Goal: Transaction & Acquisition: Purchase product/service

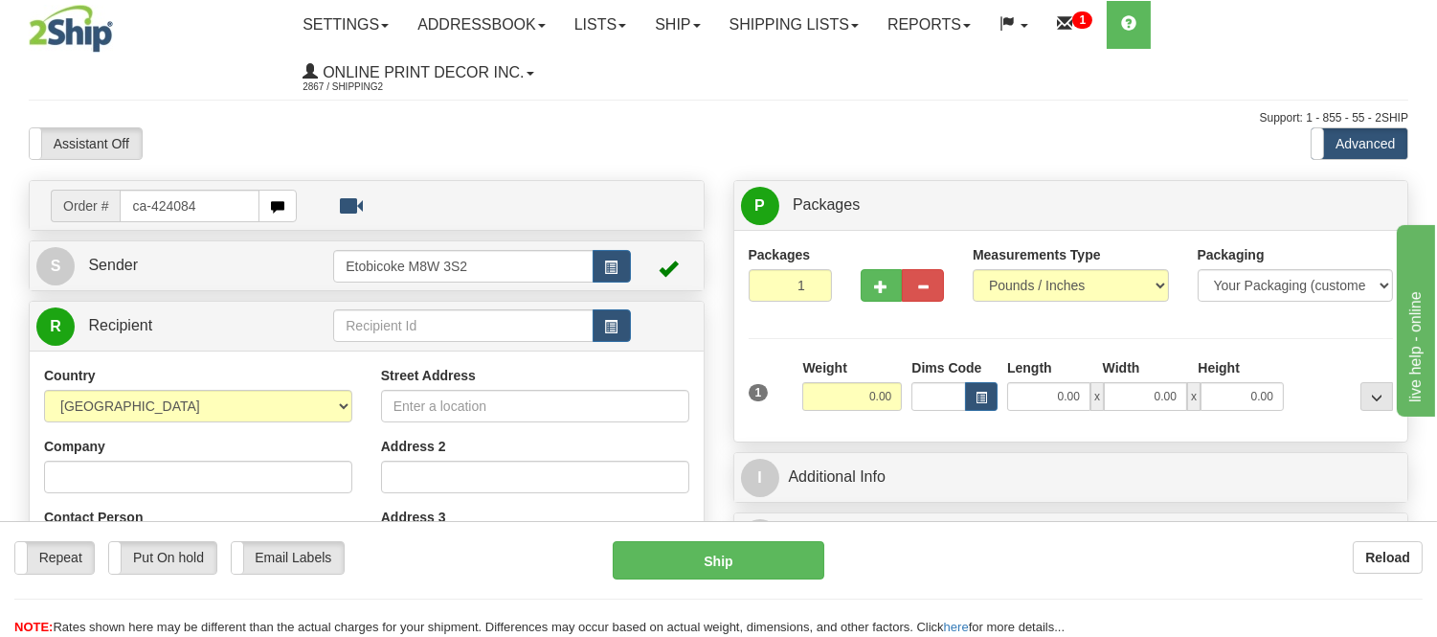
type input "ca-424084"
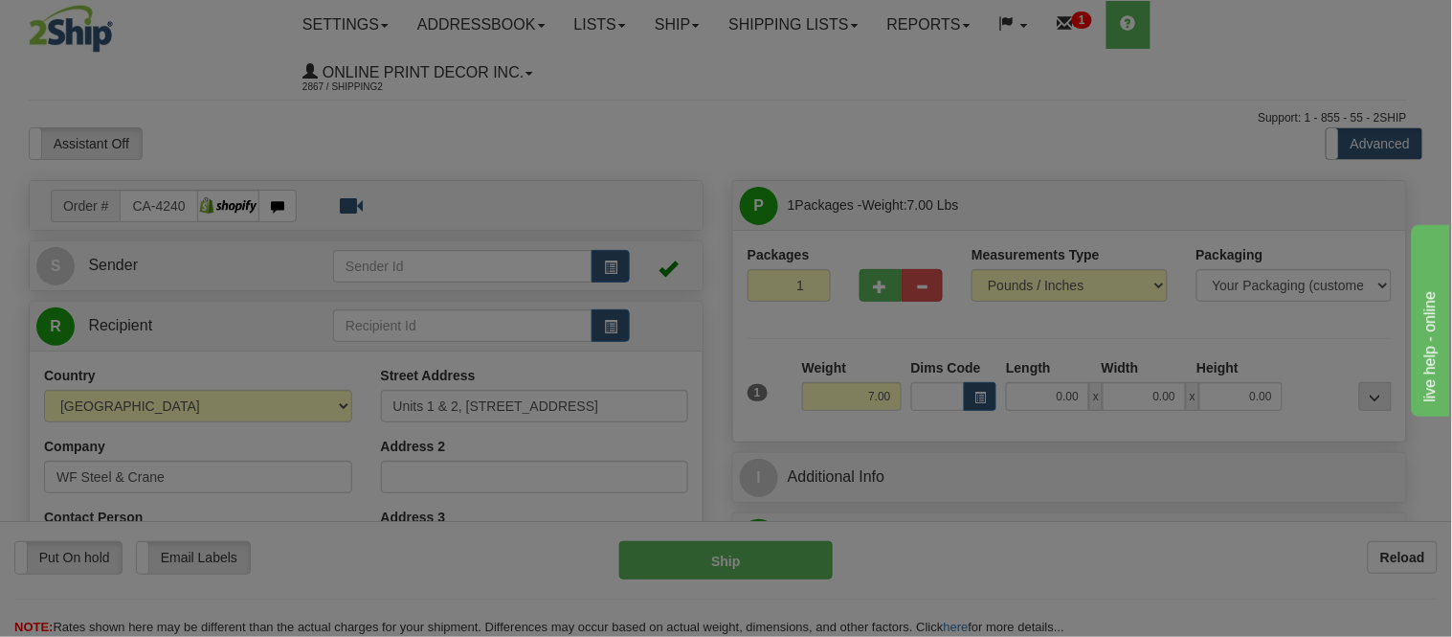
type input "LANGLEY"
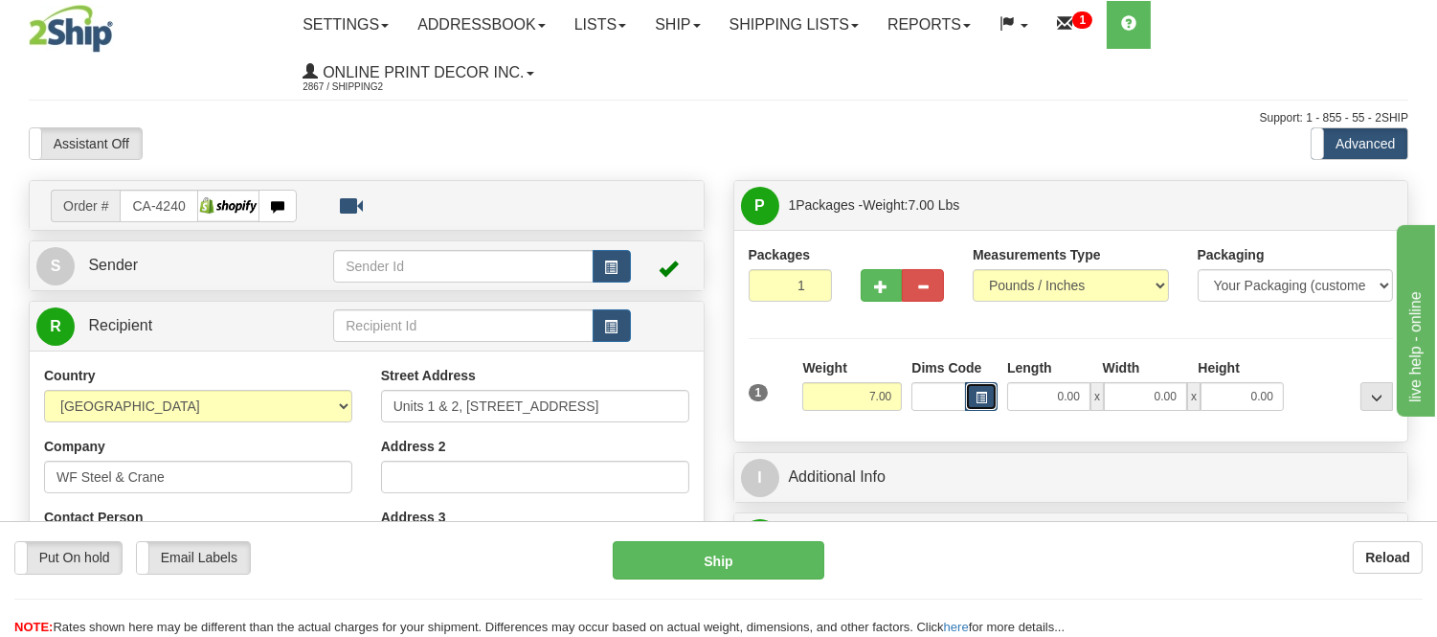
click at [992, 400] on button "button" at bounding box center [981, 396] width 33 height 29
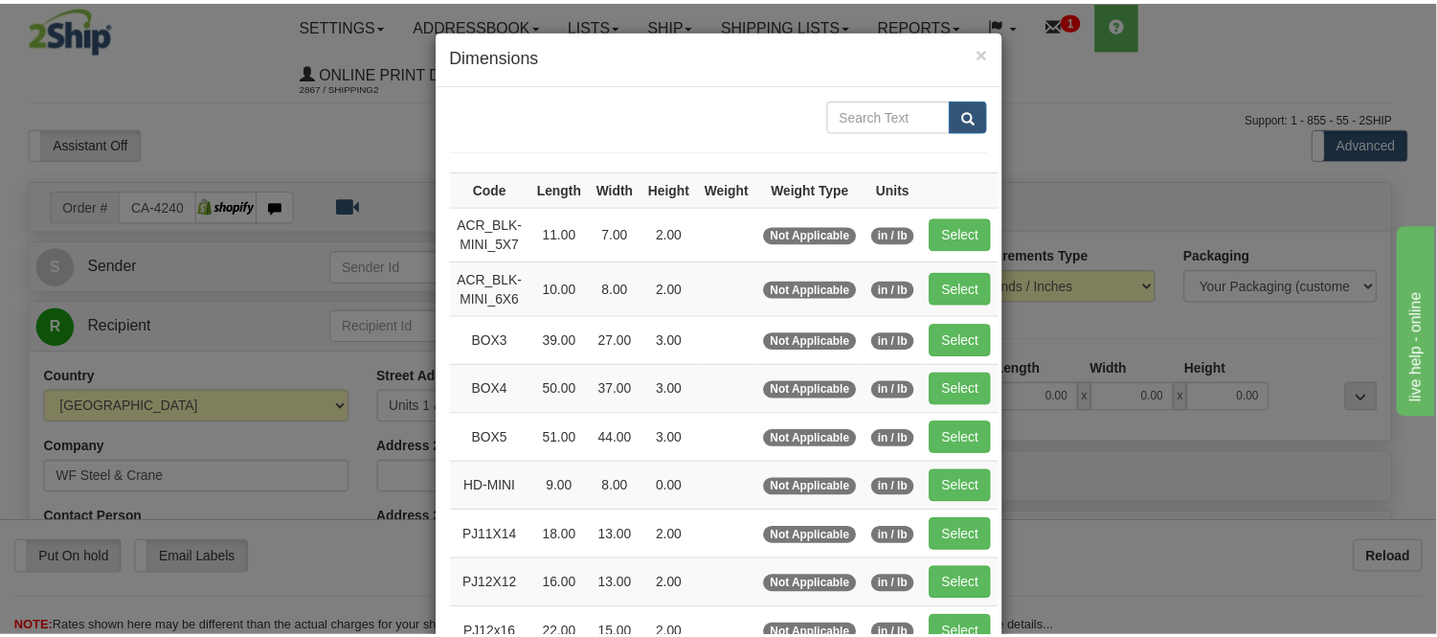
scroll to position [106, 0]
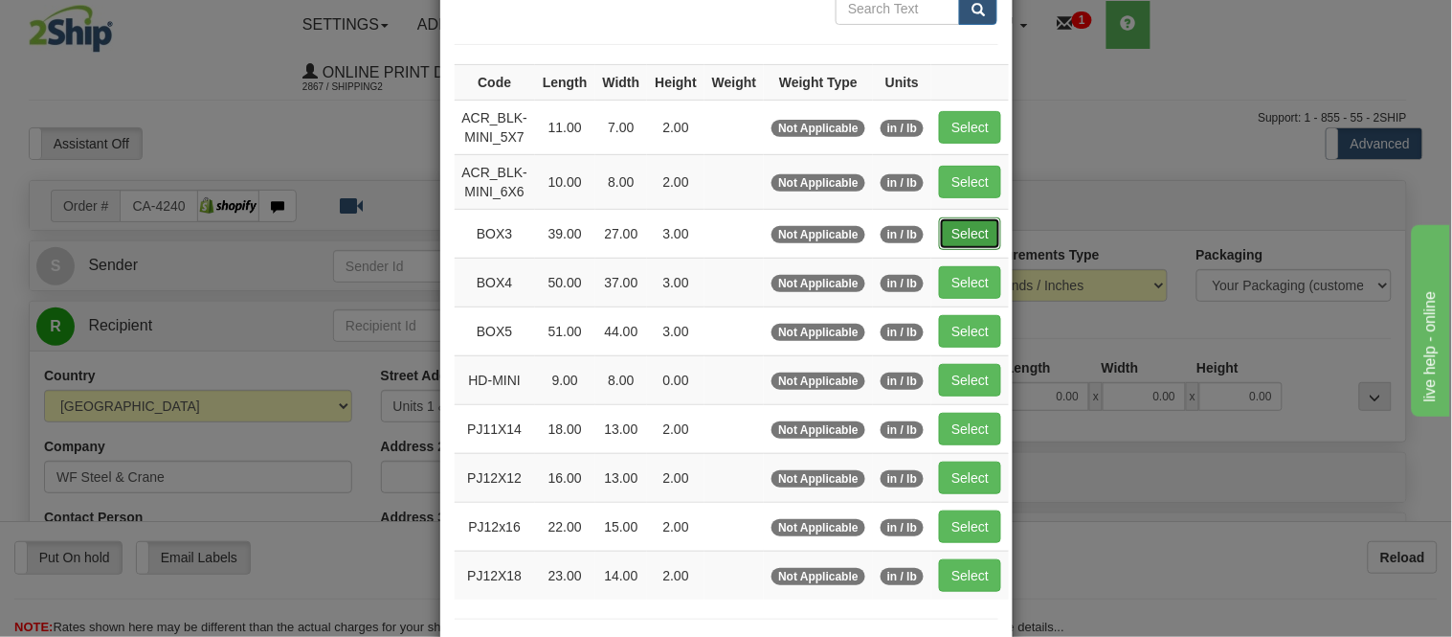
click at [957, 217] on button "Select" at bounding box center [970, 233] width 62 height 33
type input "BOX3"
type input "39.00"
type input "27.00"
type input "3.00"
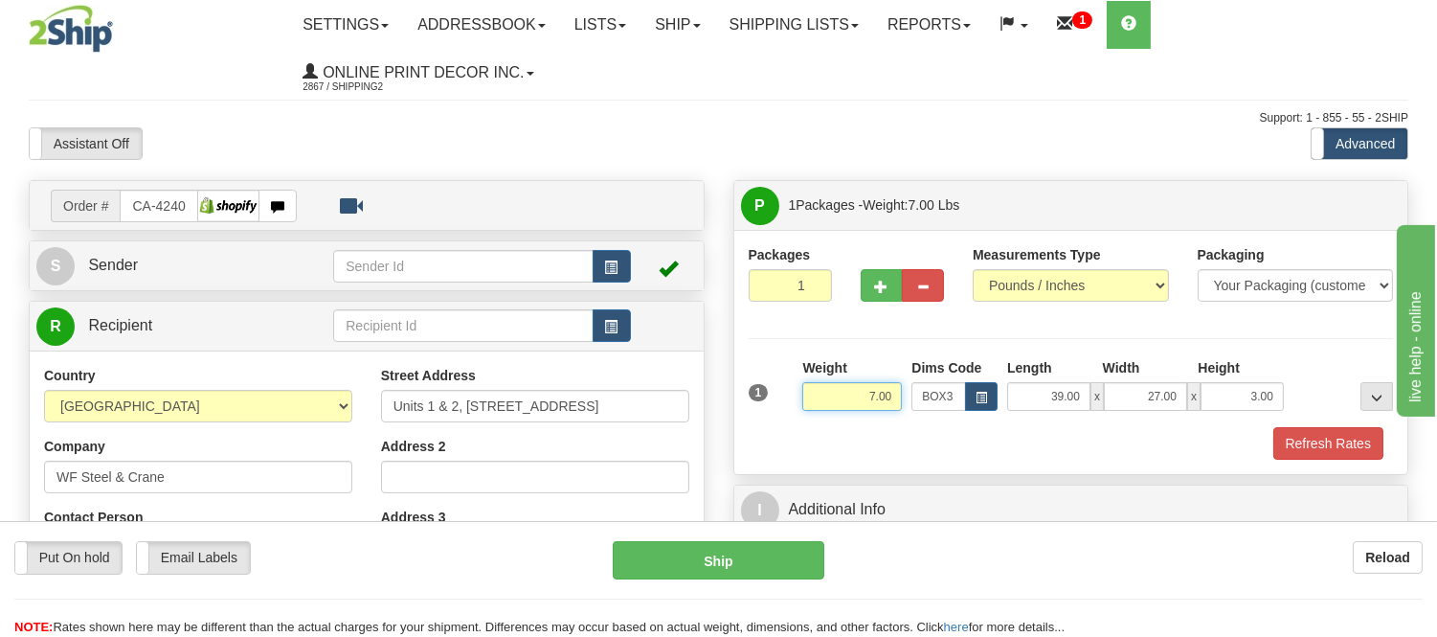
drag, startPoint x: 892, startPoint y: 392, endPoint x: 789, endPoint y: 402, distance: 103.8
click at [789, 402] on div "1 Weight 7.00 Dims Code BOX3" at bounding box center [1071, 392] width 655 height 68
click at [1312, 437] on button "Refresh Rates" at bounding box center [1328, 443] width 110 height 33
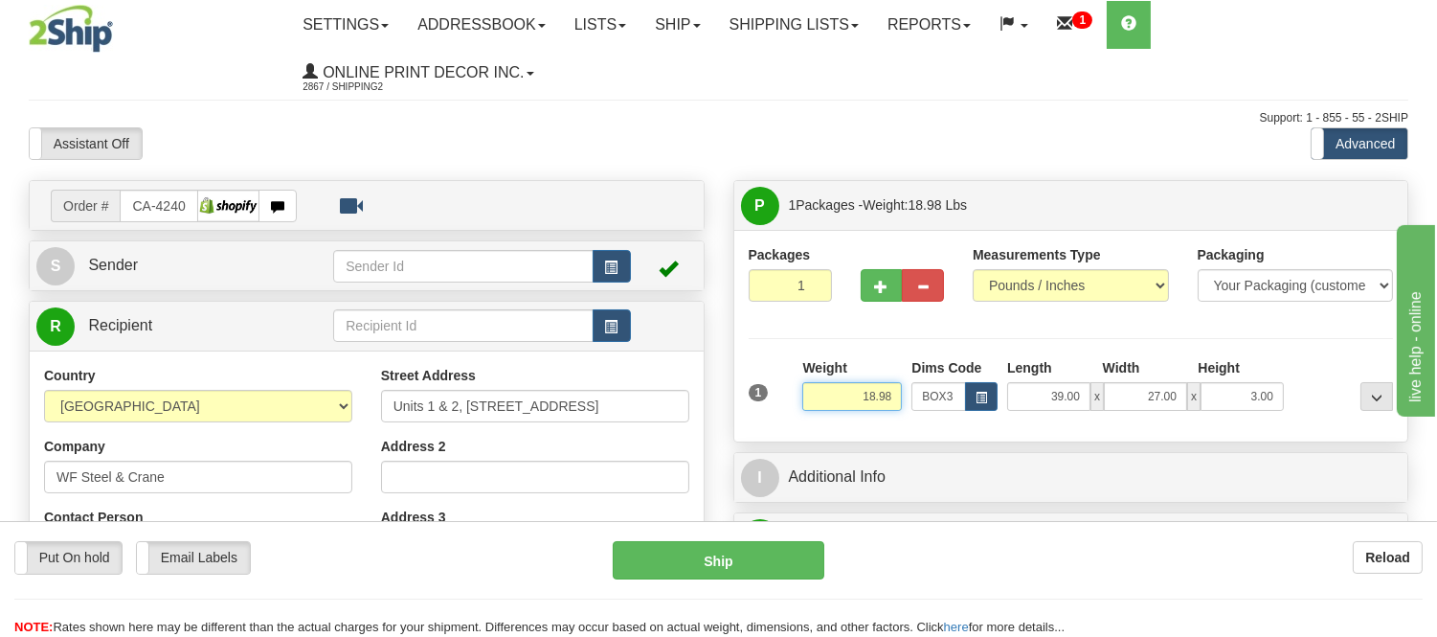
drag, startPoint x: 895, startPoint y: 395, endPoint x: 827, endPoint y: 416, distance: 71.1
click at [827, 416] on div "Weight 18.98" at bounding box center [851, 391] width 109 height 67
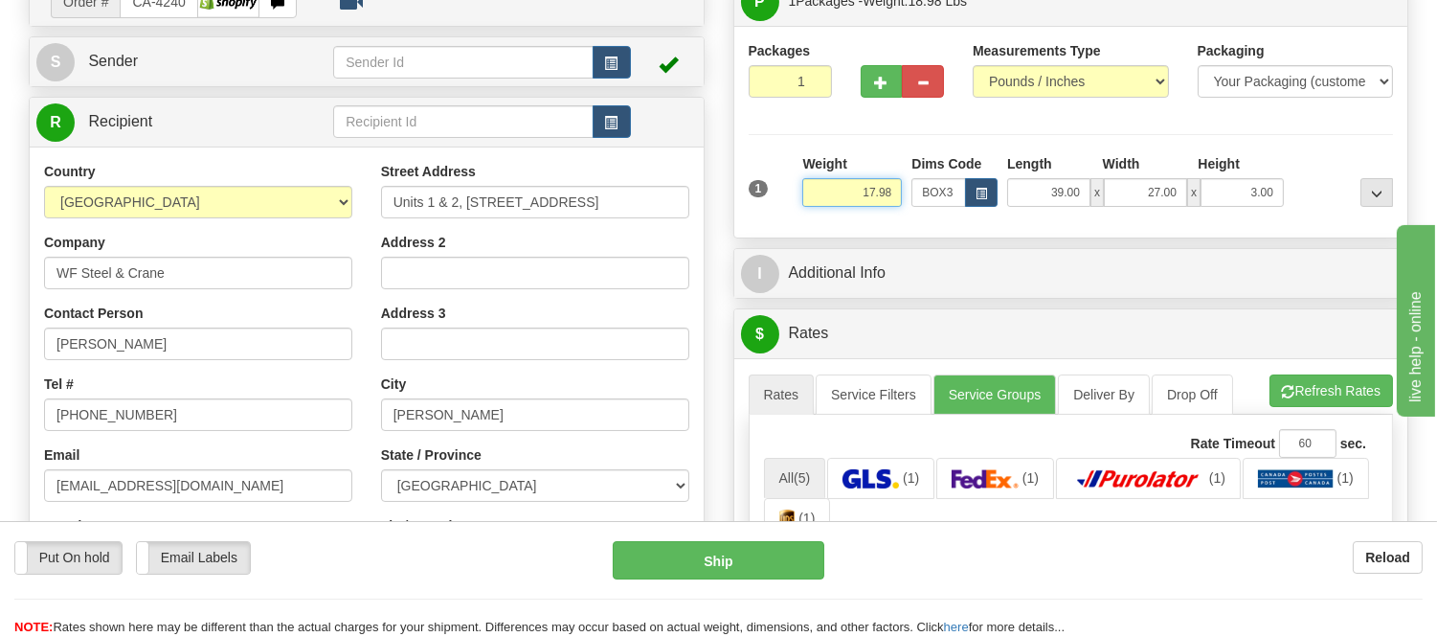
scroll to position [212, 0]
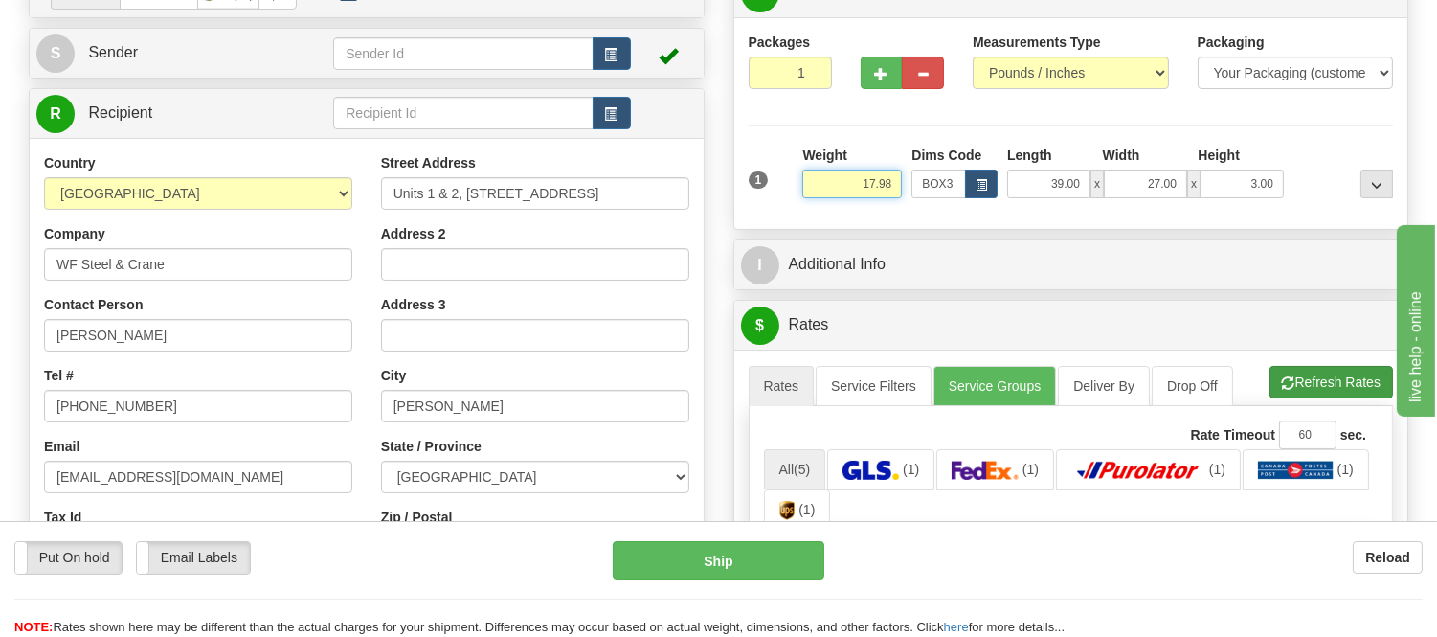
type input "17.98"
click at [1372, 381] on li "Refresh Rates Cancel Rating" at bounding box center [1330, 382] width 123 height 33
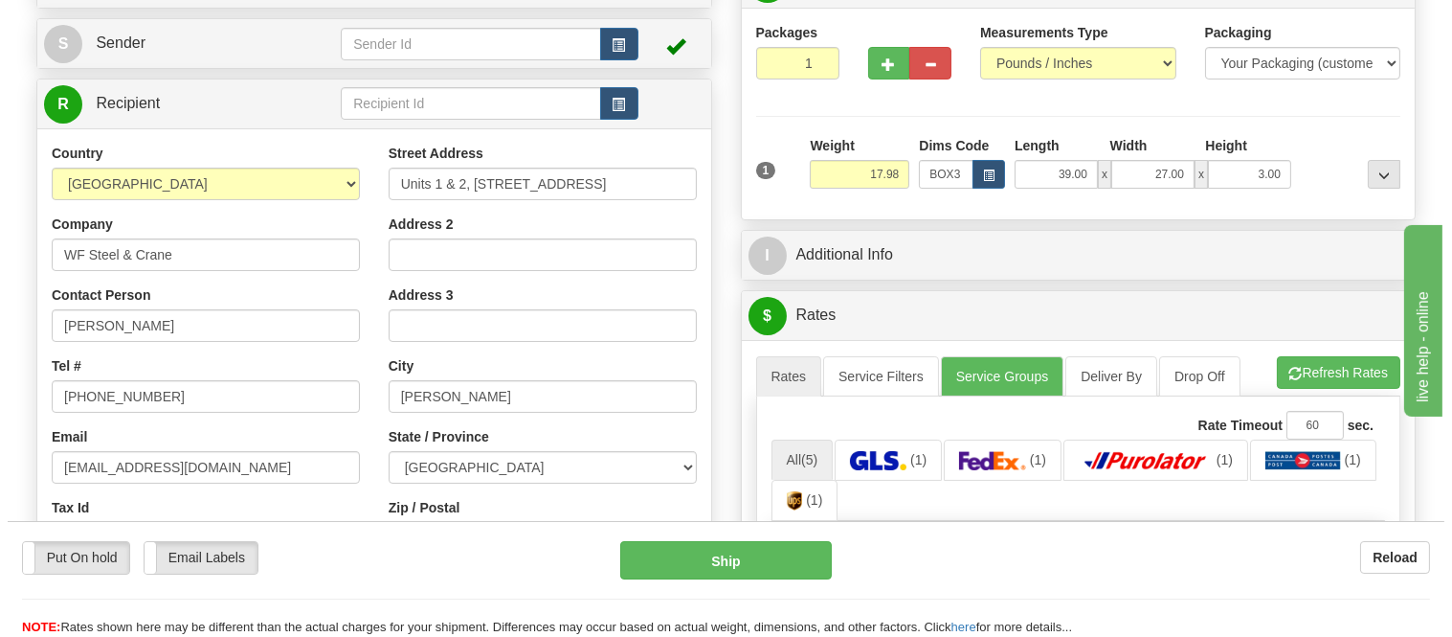
scroll to position [425, 0]
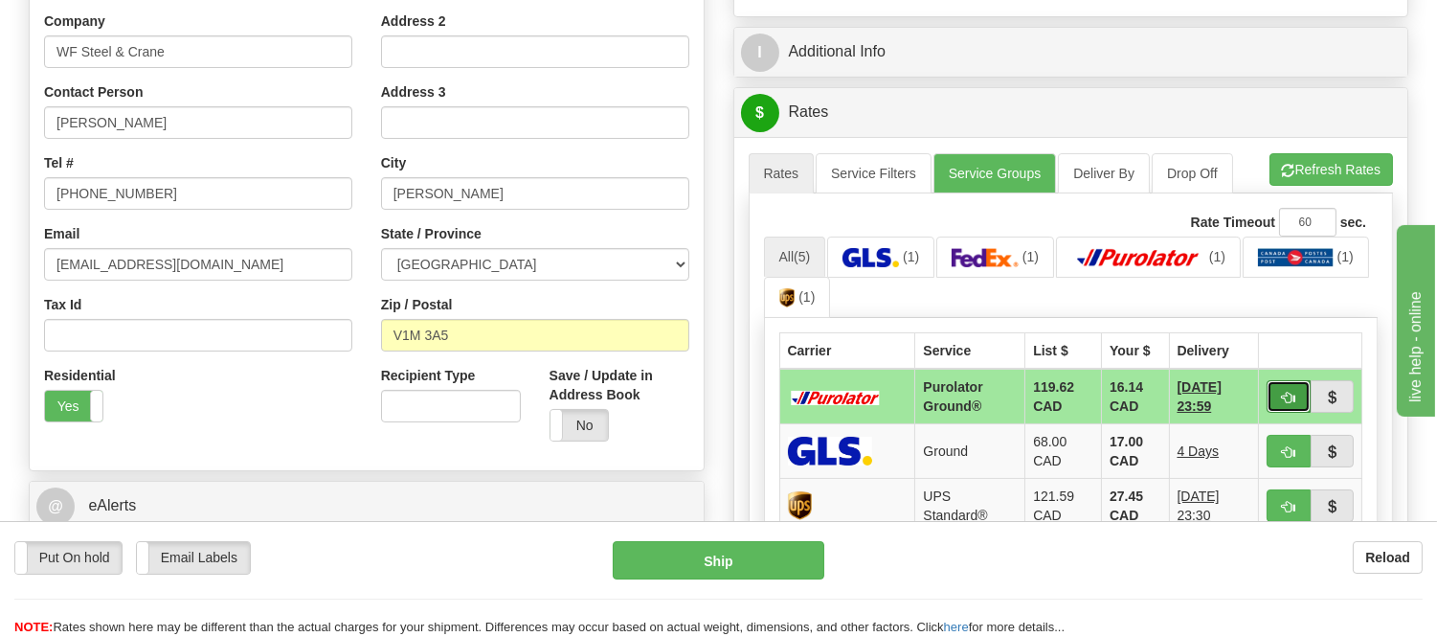
click at [1279, 388] on button "button" at bounding box center [1288, 396] width 44 height 33
type input "260"
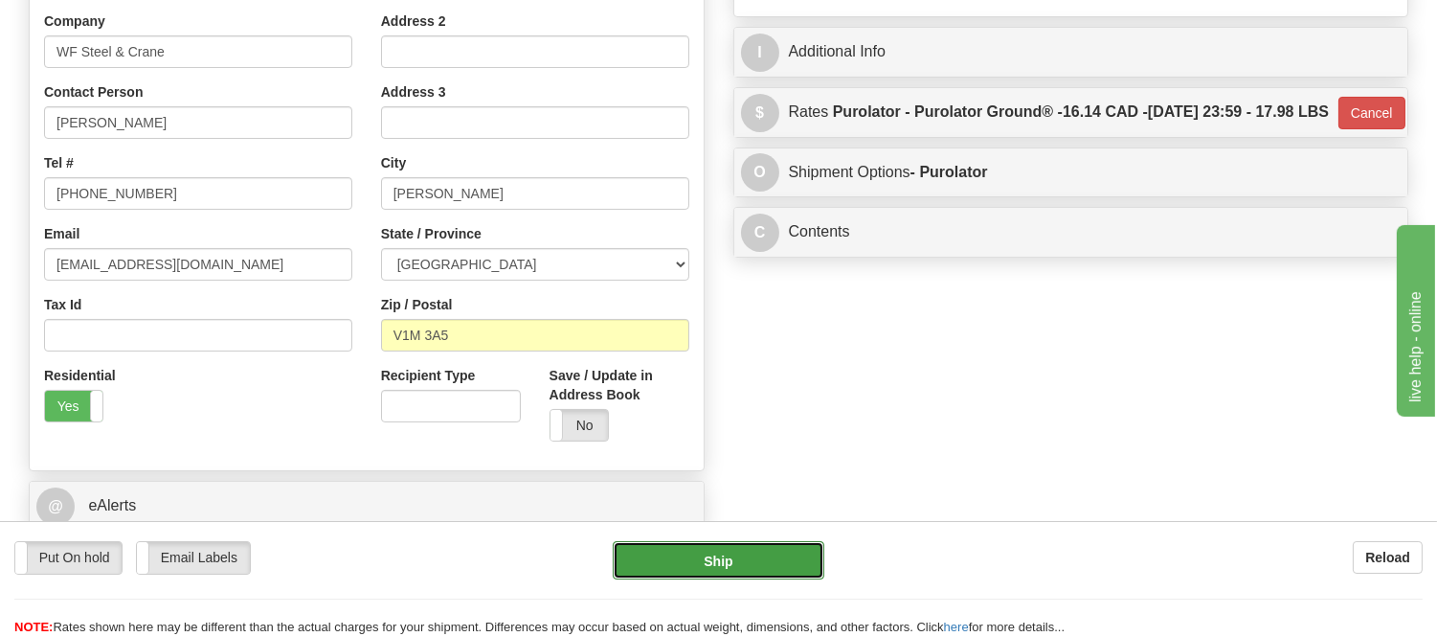
click at [741, 547] on button "Ship" at bounding box center [718, 560] width 211 height 38
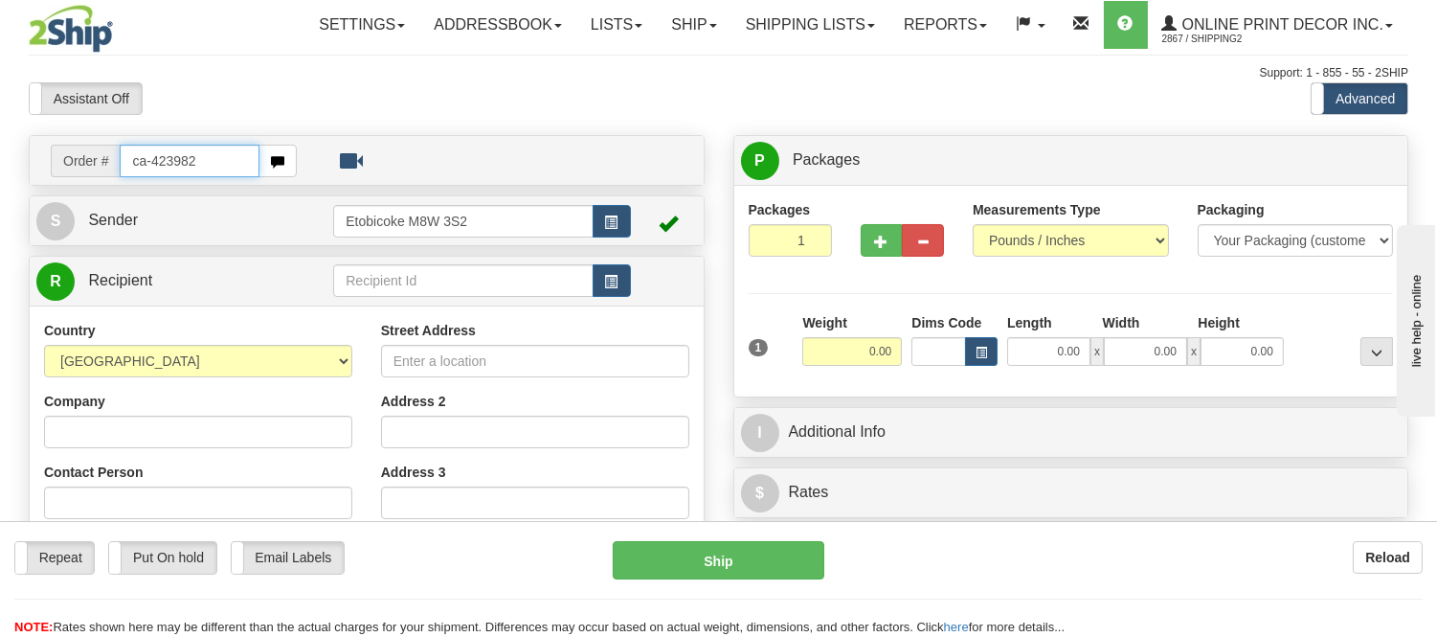
type input "ca-423982"
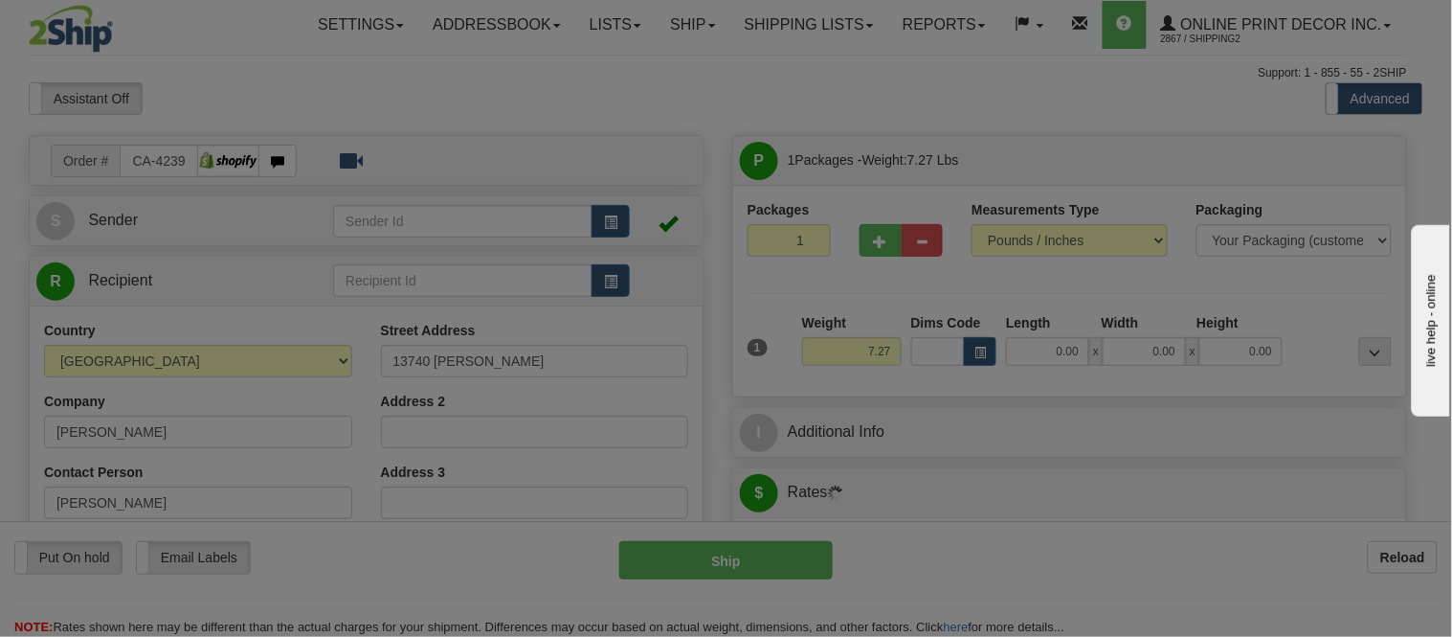
type input "MIRABEL"
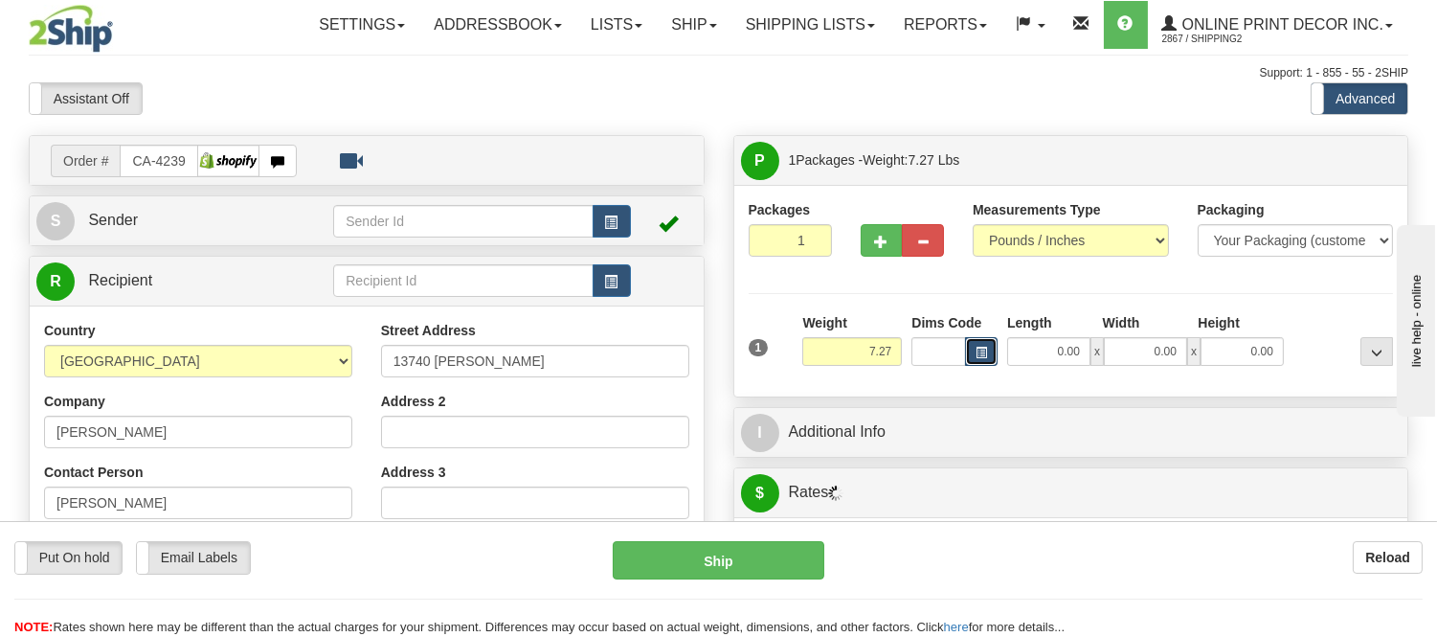
click at [980, 355] on span "button" at bounding box center [980, 352] width 11 height 11
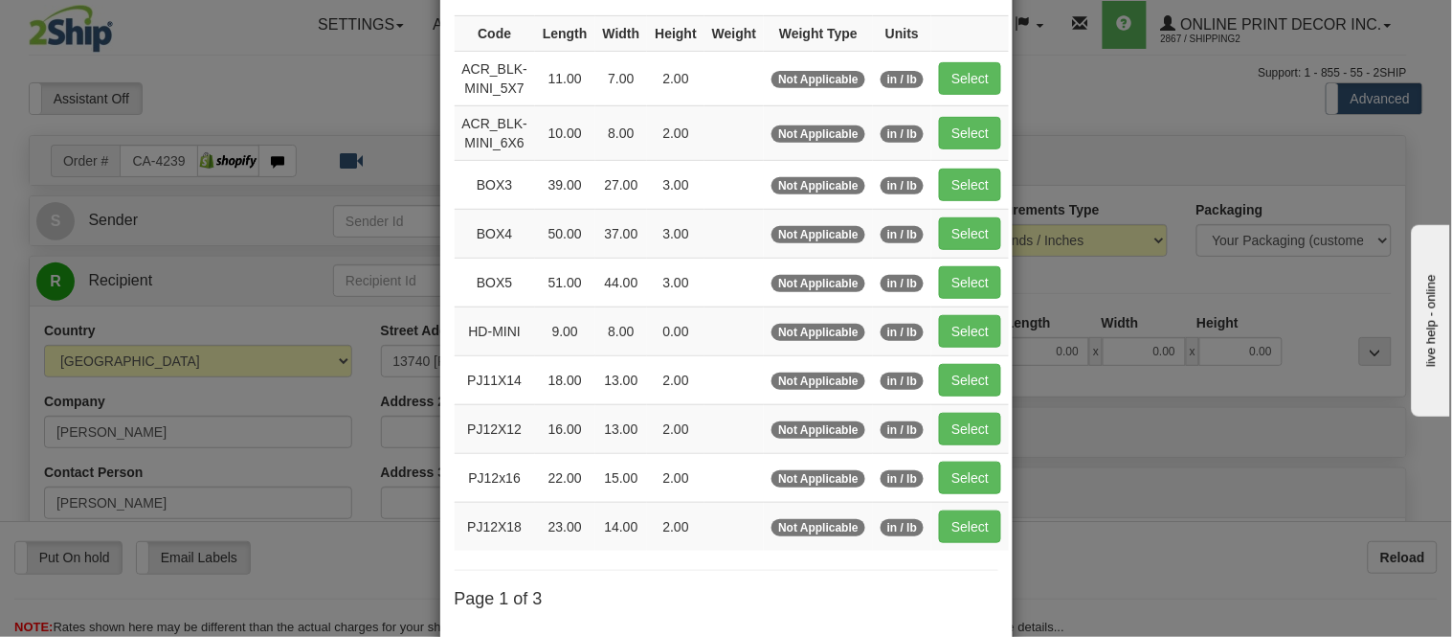
scroll to position [319, 0]
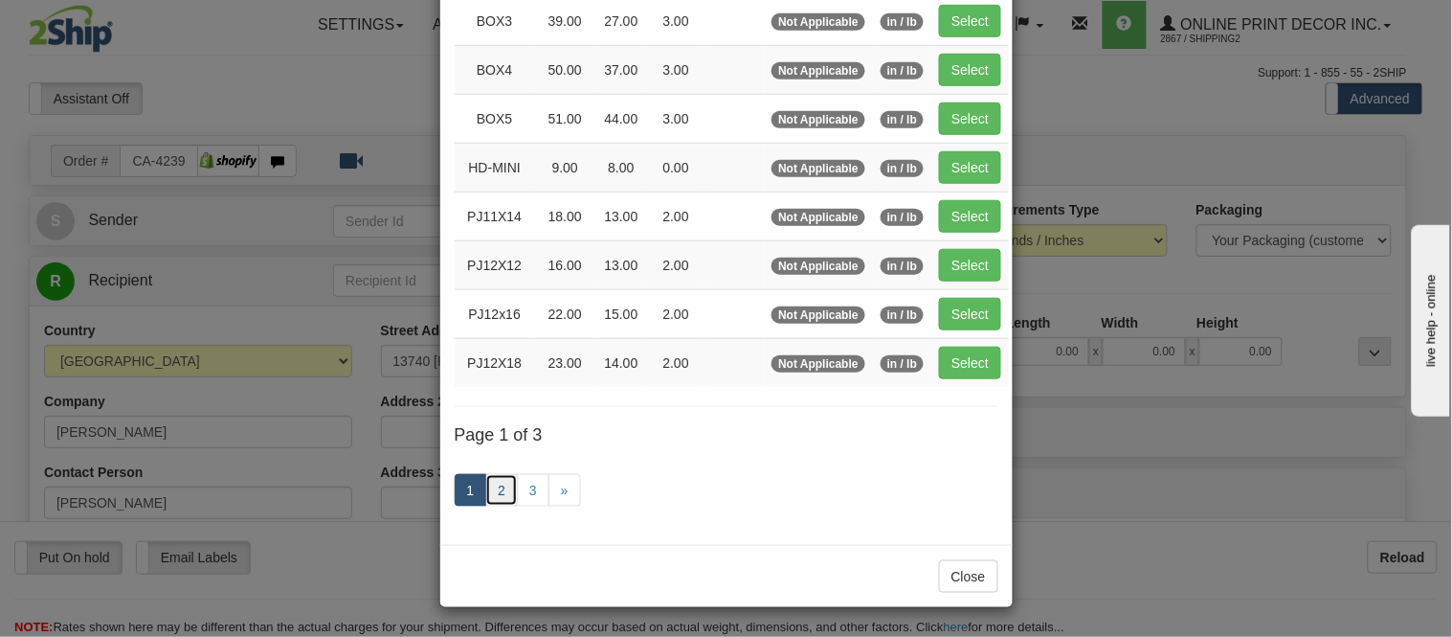
click at [490, 495] on link "2" at bounding box center [501, 490] width 33 height 33
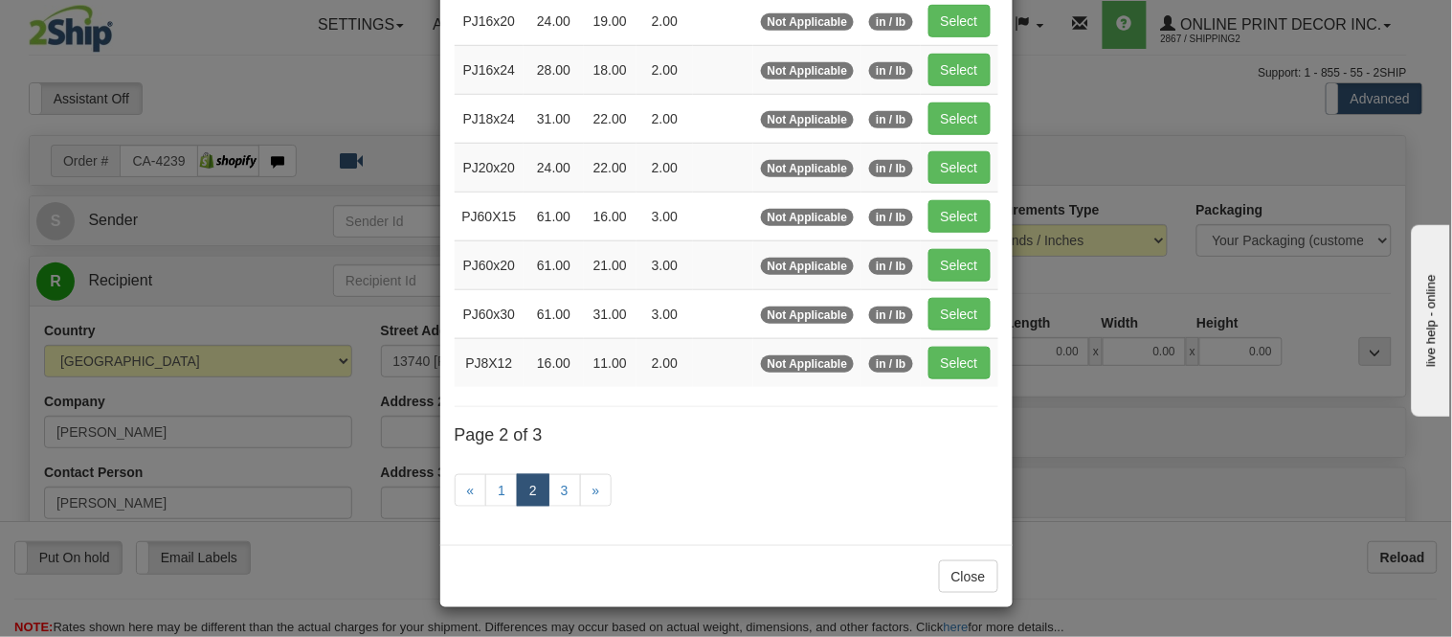
scroll to position [311, 0]
click at [957, 65] on button "Select" at bounding box center [959, 70] width 62 height 33
type input "PJ16x24"
type input "28.00"
type input "18.00"
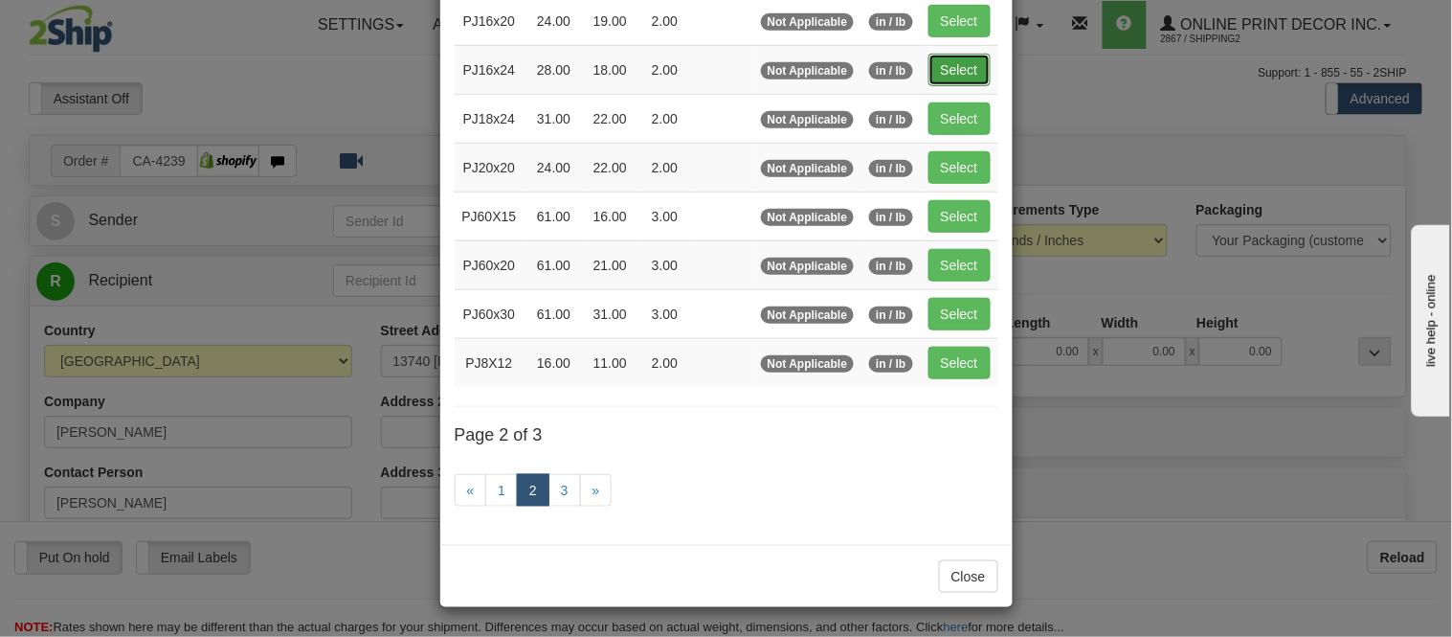
type input "2.00"
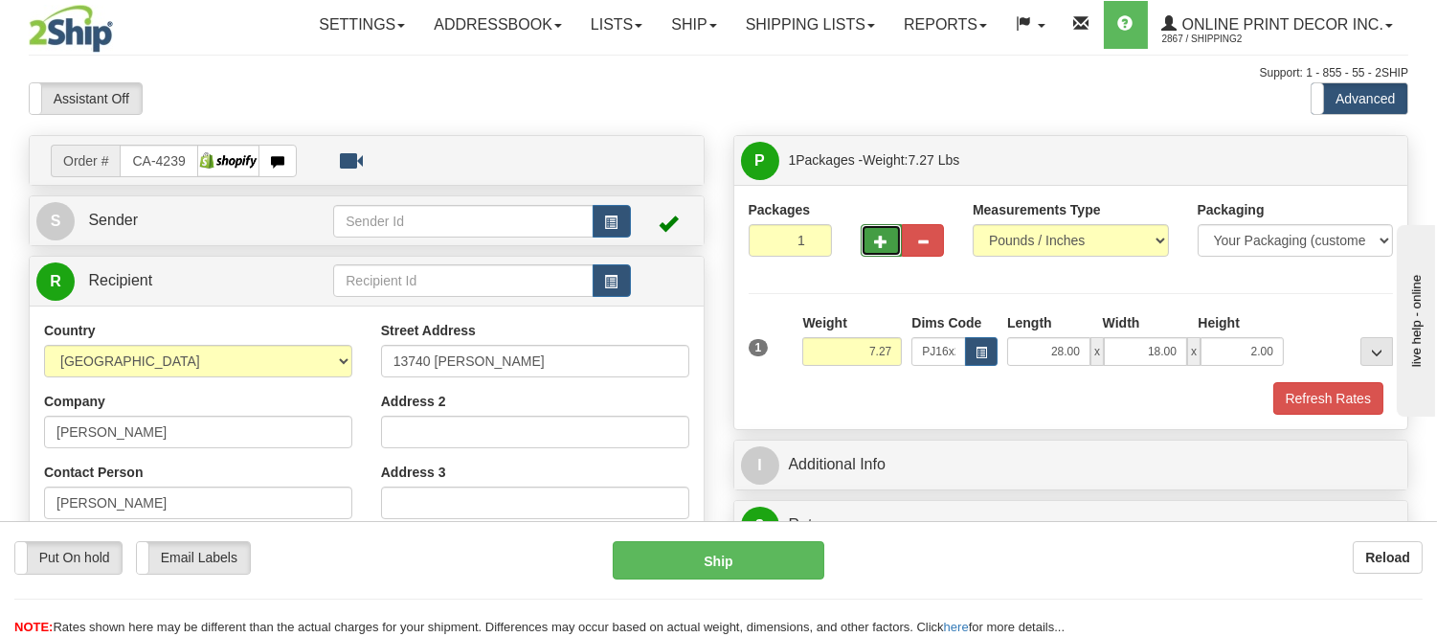
click at [868, 234] on button "button" at bounding box center [881, 240] width 42 height 33
radio input "true"
type input "2"
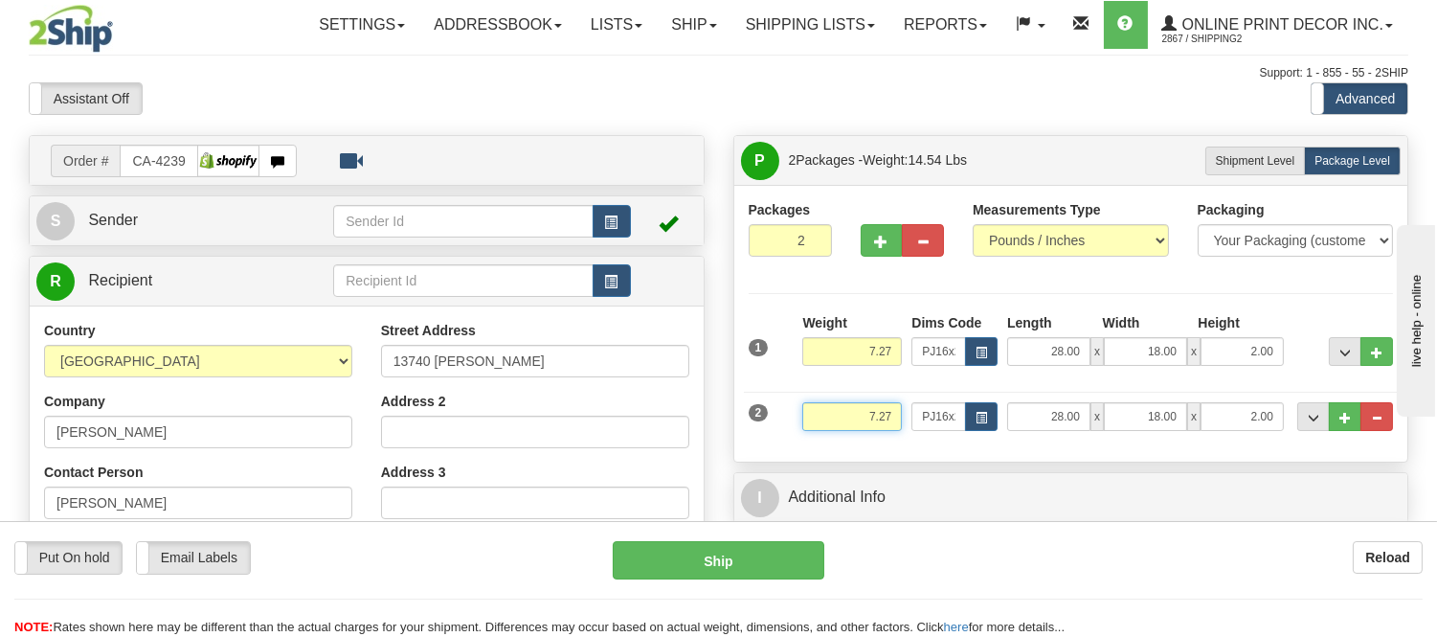
drag, startPoint x: 891, startPoint y: 412, endPoint x: 838, endPoint y: 417, distance: 53.0
click at [838, 417] on input "7.27" at bounding box center [852, 416] width 100 height 29
type input "3.98"
click at [970, 416] on button "button" at bounding box center [981, 416] width 33 height 29
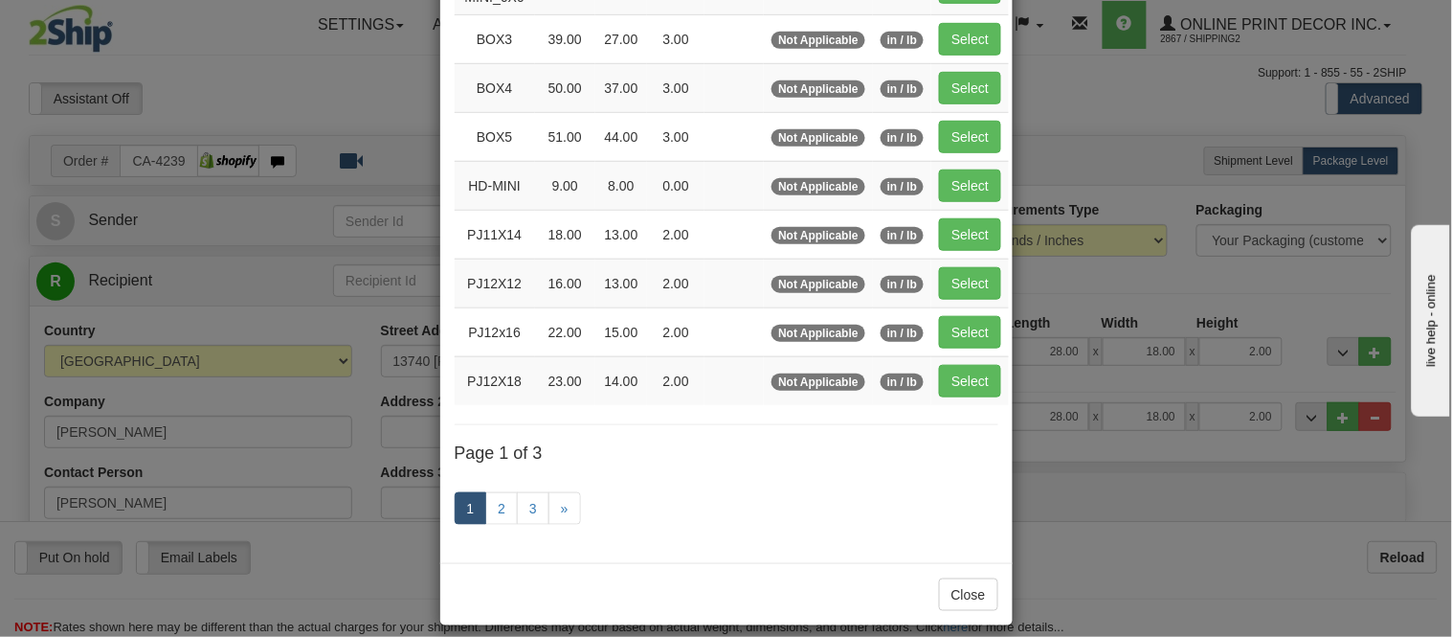
scroll to position [322, 0]
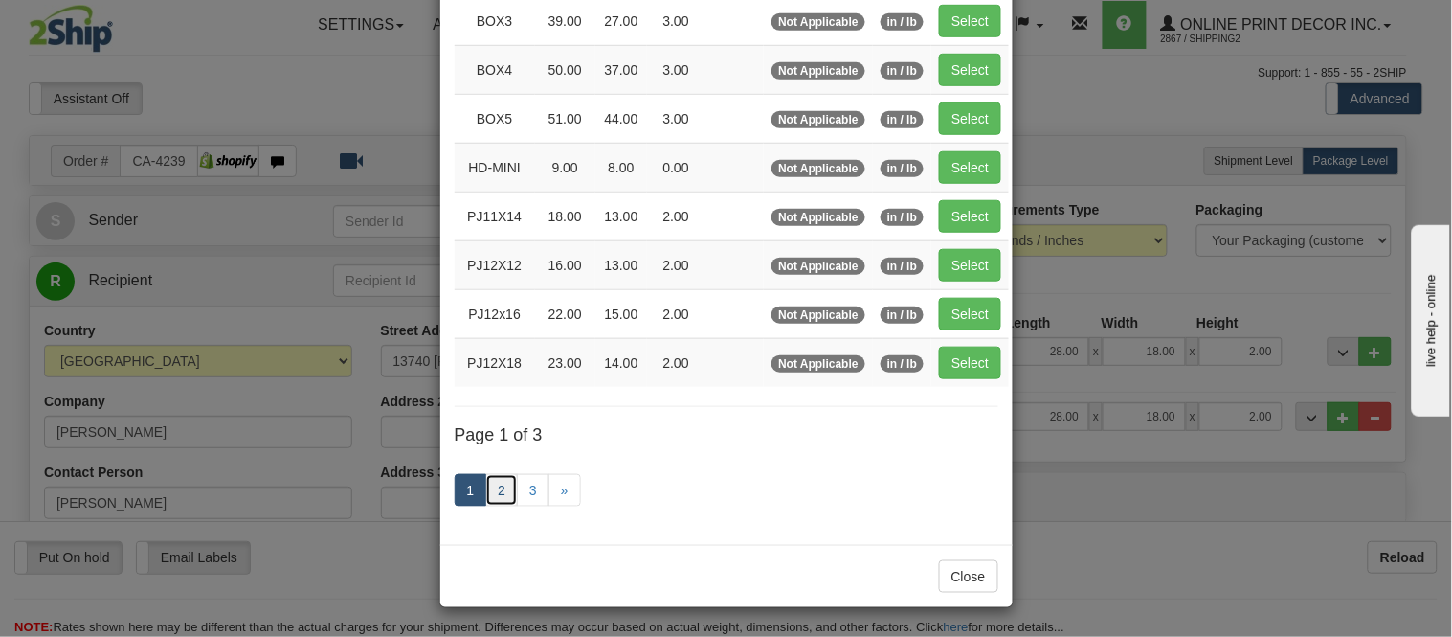
click at [486, 496] on link "2" at bounding box center [501, 490] width 33 height 33
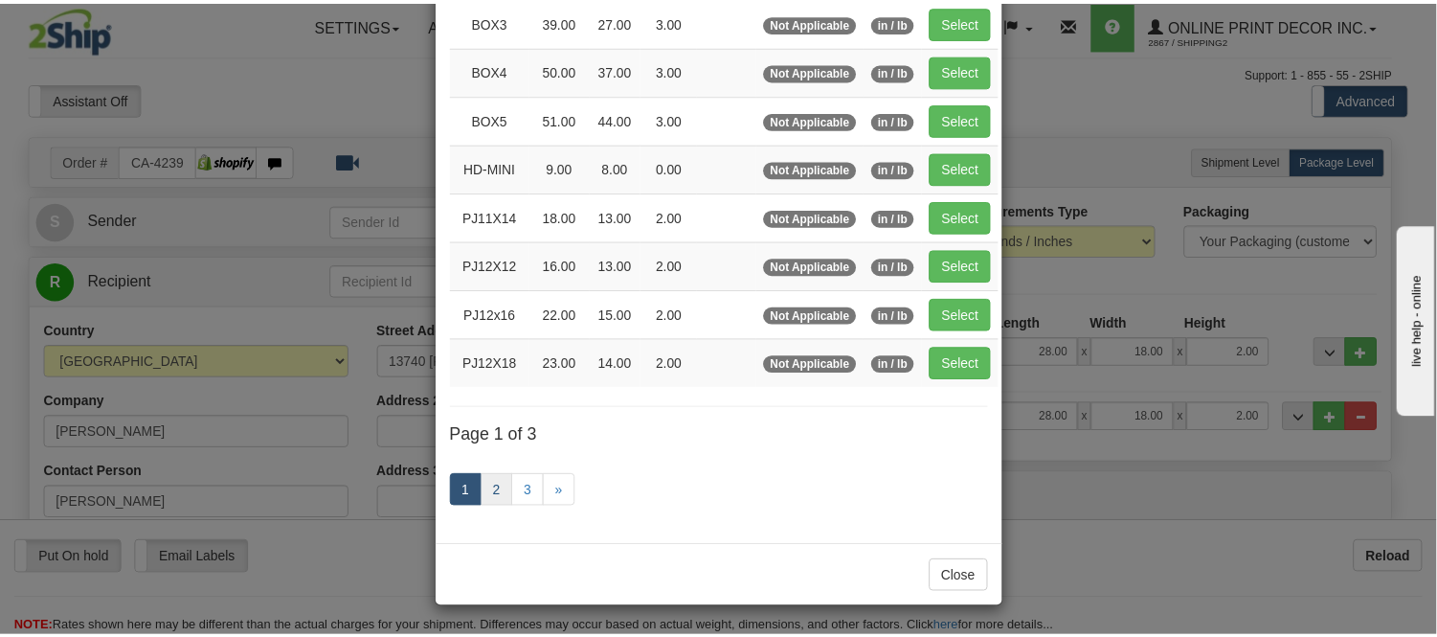
scroll to position [311, 0]
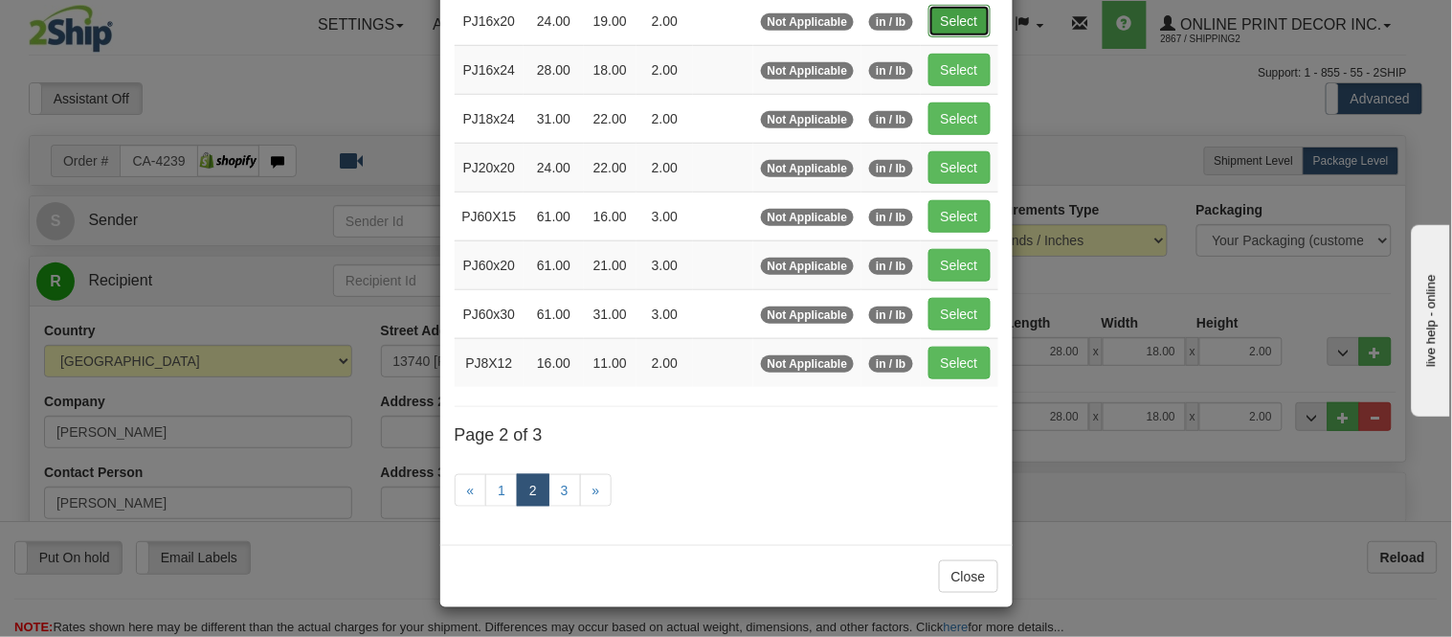
click at [951, 8] on button "Select" at bounding box center [959, 21] width 62 height 33
type input "PJ16x20"
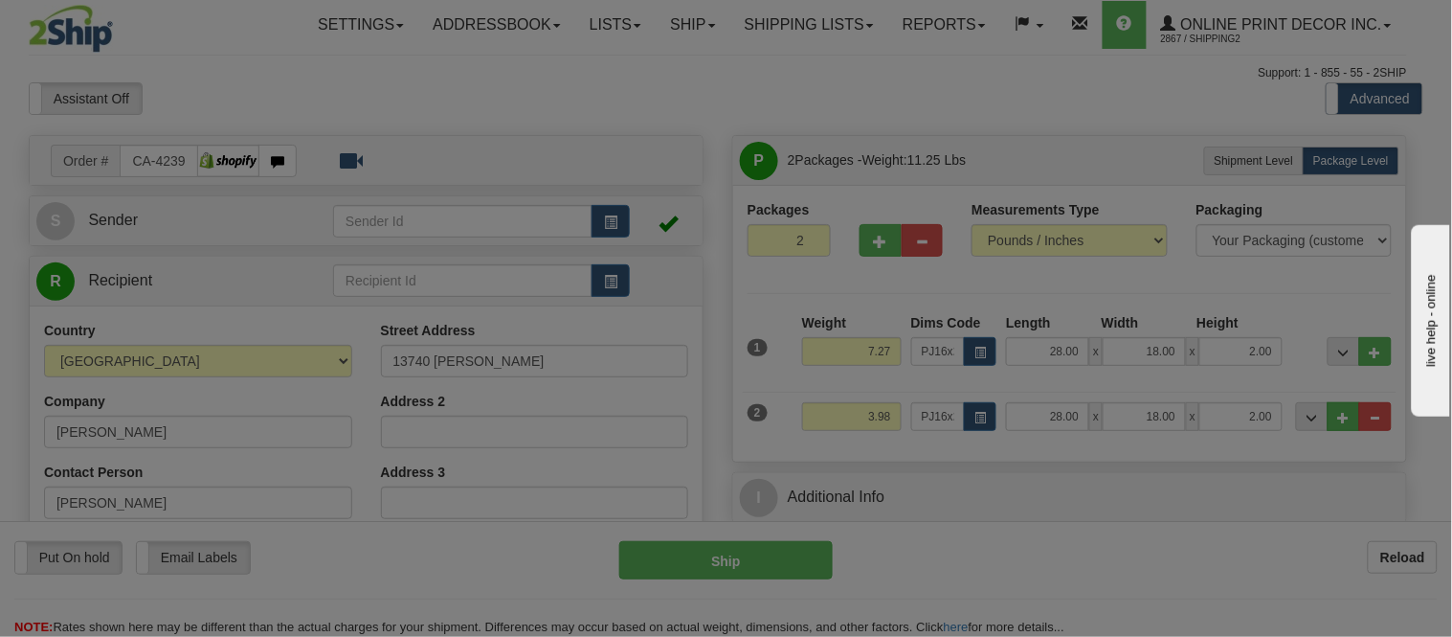
type input "24.00"
type input "19.00"
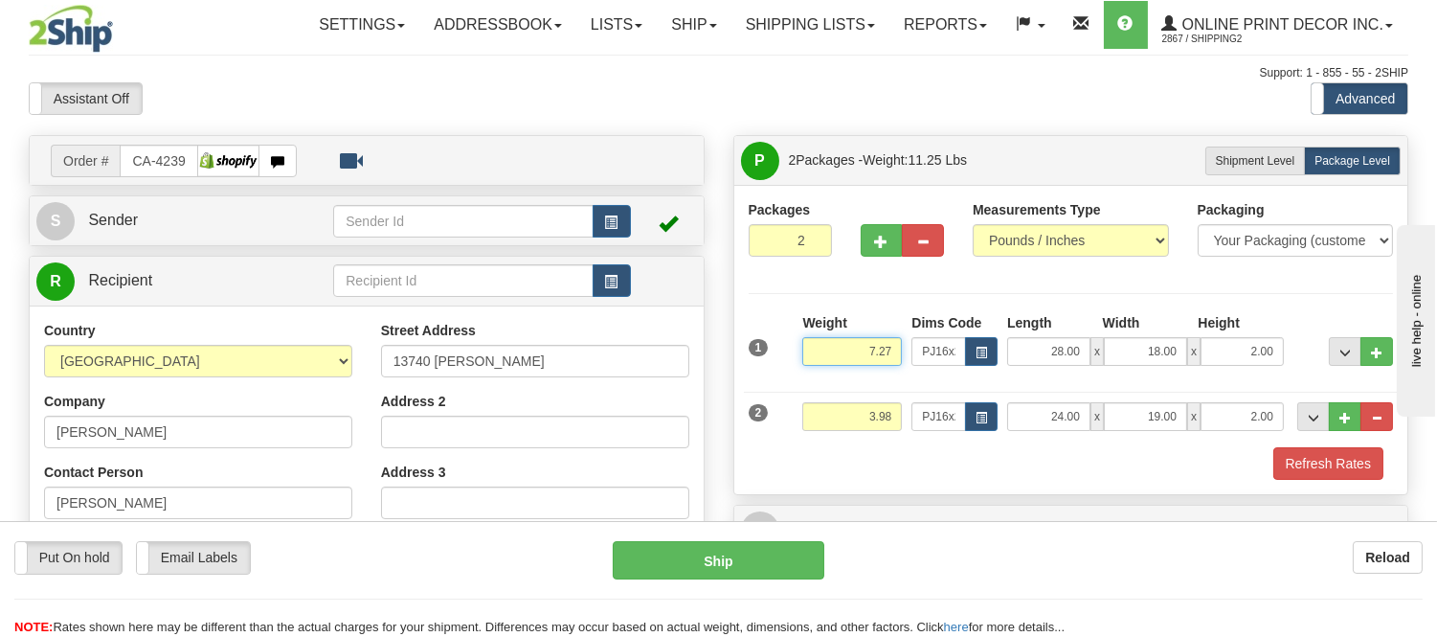
drag, startPoint x: 895, startPoint y: 359, endPoint x: 816, endPoint y: 357, distance: 78.5
click at [816, 357] on input "7.27" at bounding box center [852, 351] width 100 height 29
drag, startPoint x: 896, startPoint y: 346, endPoint x: 856, endPoint y: 346, distance: 40.2
click at [856, 346] on input "5.98" at bounding box center [852, 351] width 100 height 29
type input "5.98"
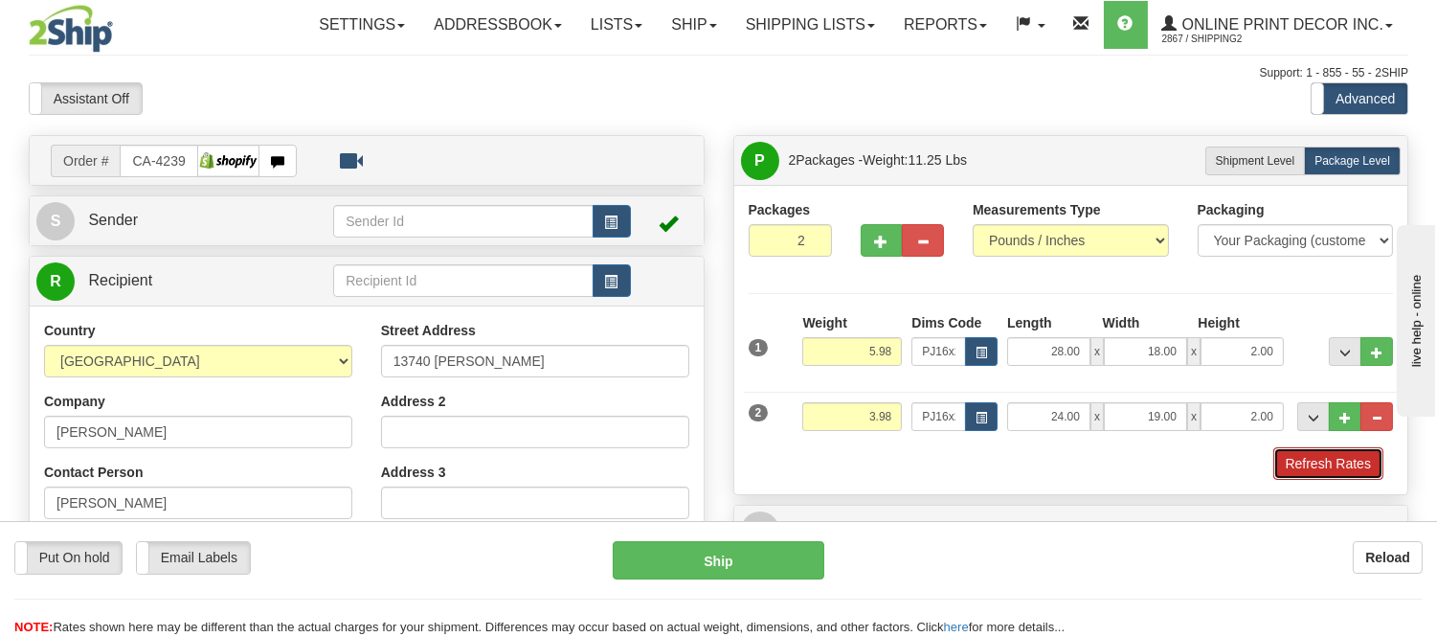
click at [1370, 463] on button "Refresh Rates" at bounding box center [1328, 463] width 110 height 33
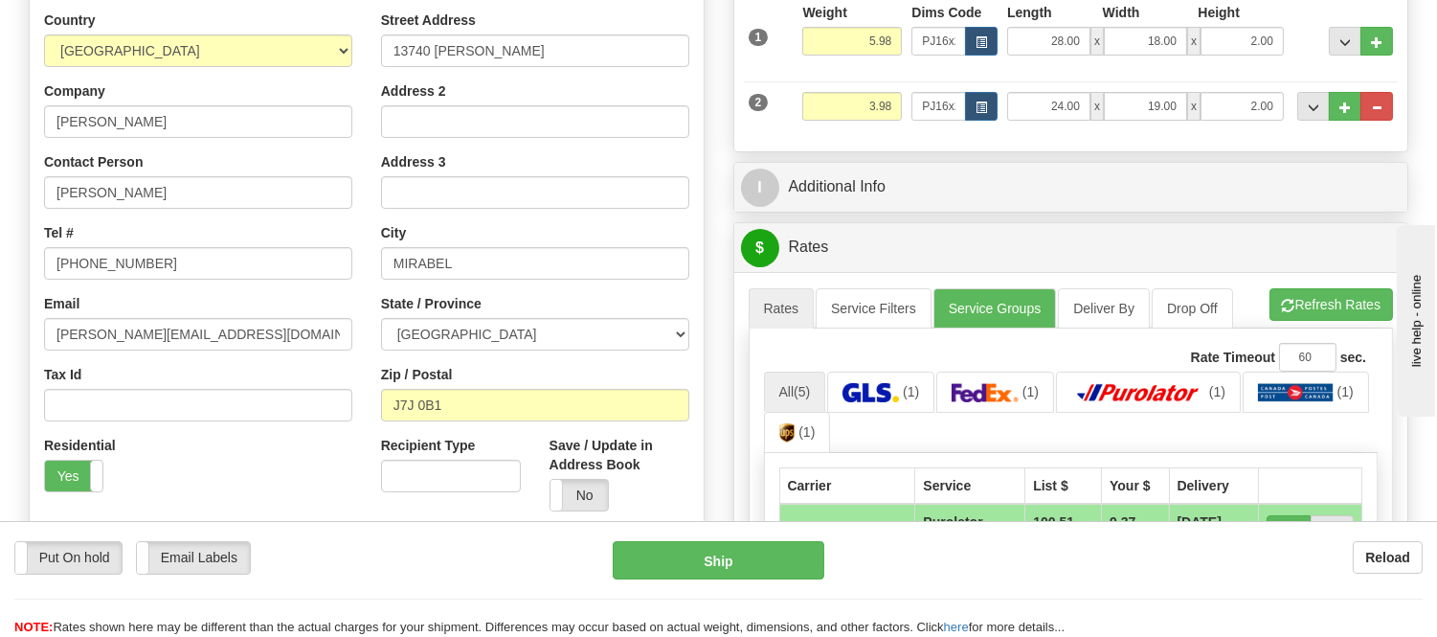
scroll to position [319, 0]
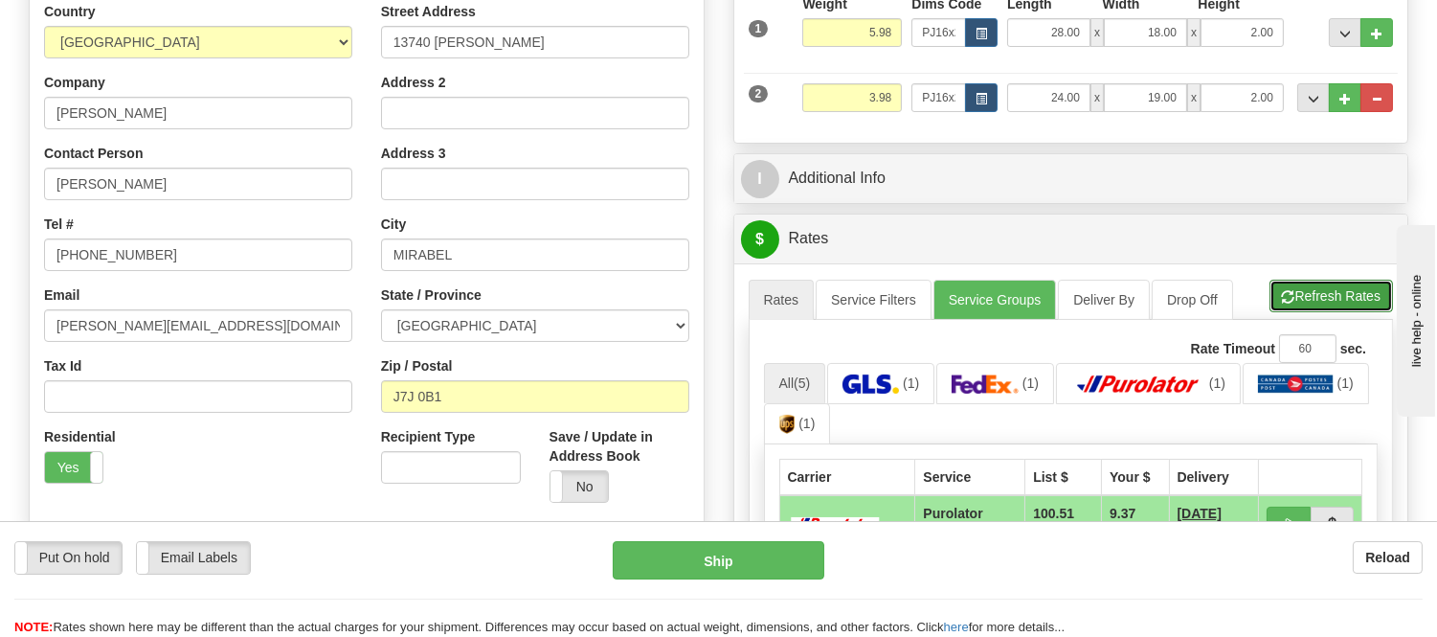
click at [1340, 287] on button "Refresh Rates" at bounding box center [1330, 295] width 123 height 33
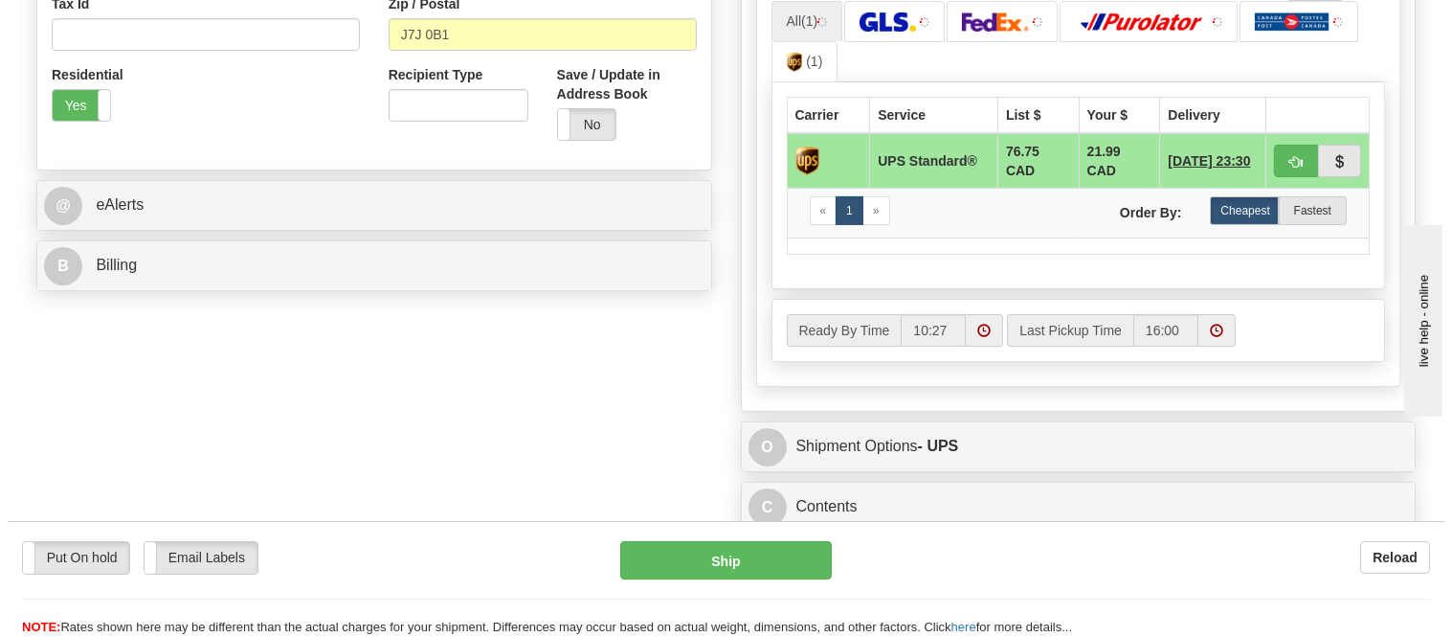
scroll to position [744, 0]
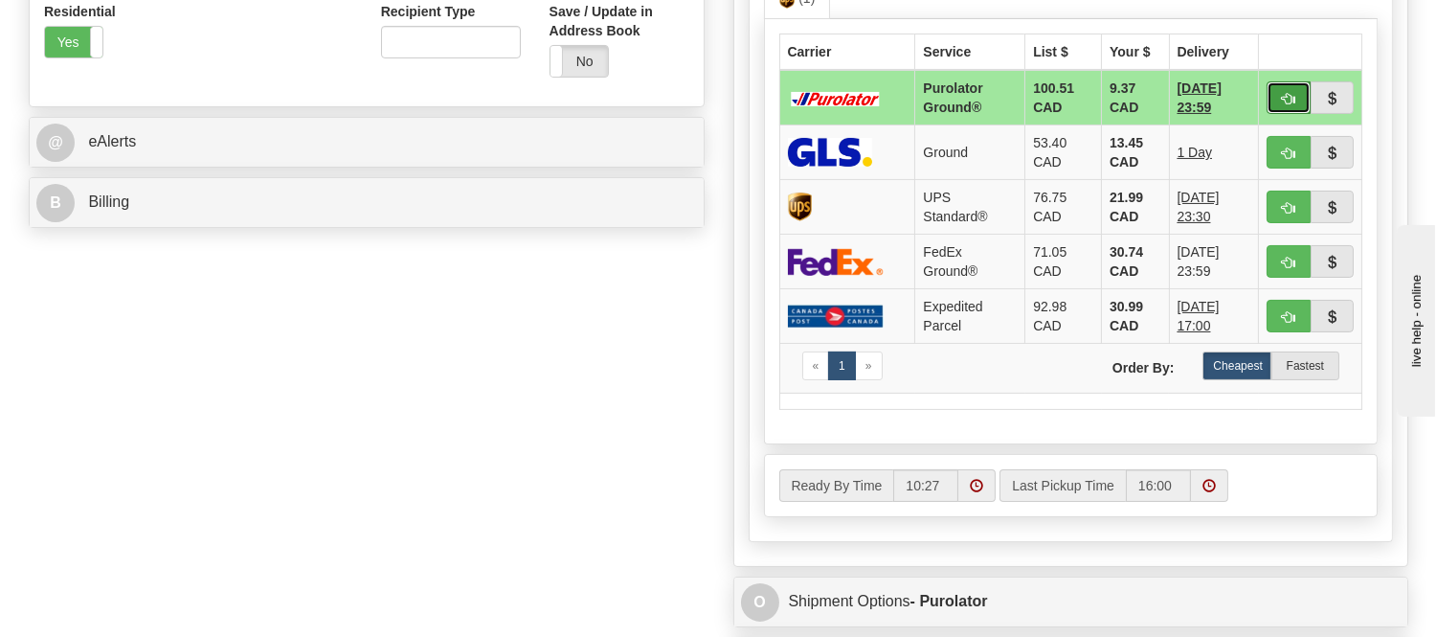
click at [1298, 83] on button "button" at bounding box center [1288, 97] width 44 height 33
type input "260"
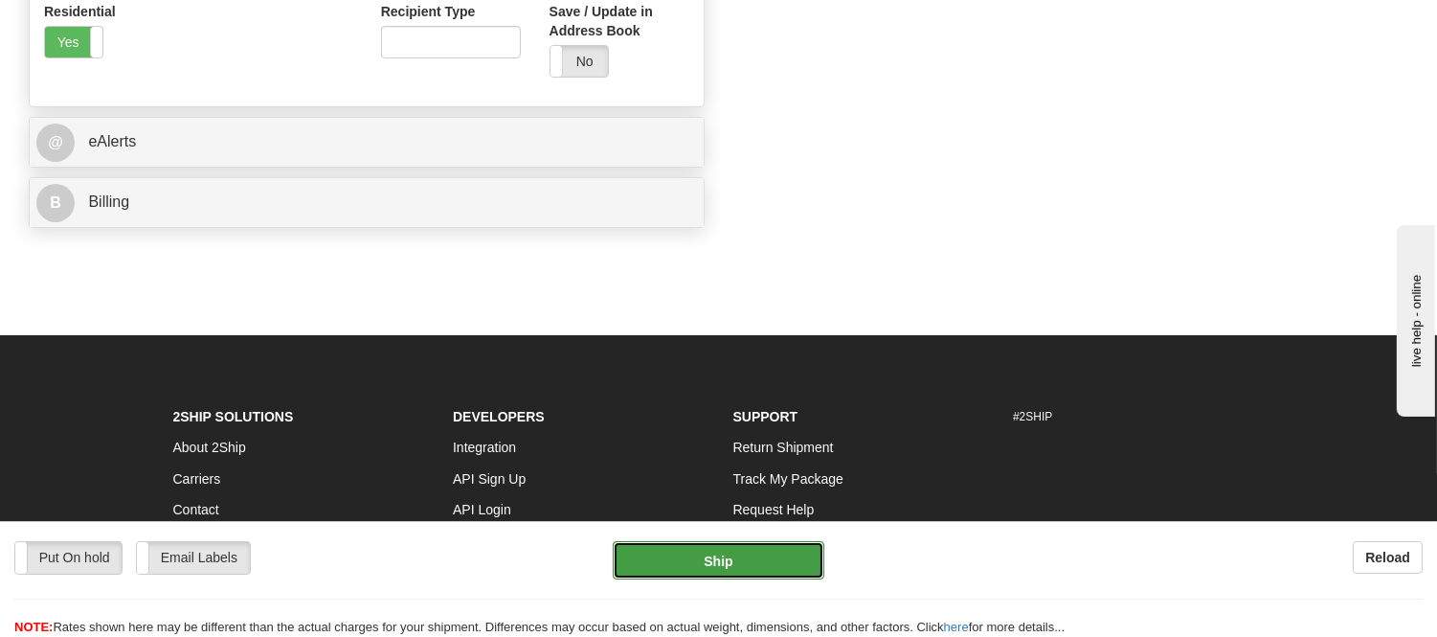
click at [787, 546] on button "Ship" at bounding box center [718, 560] width 211 height 38
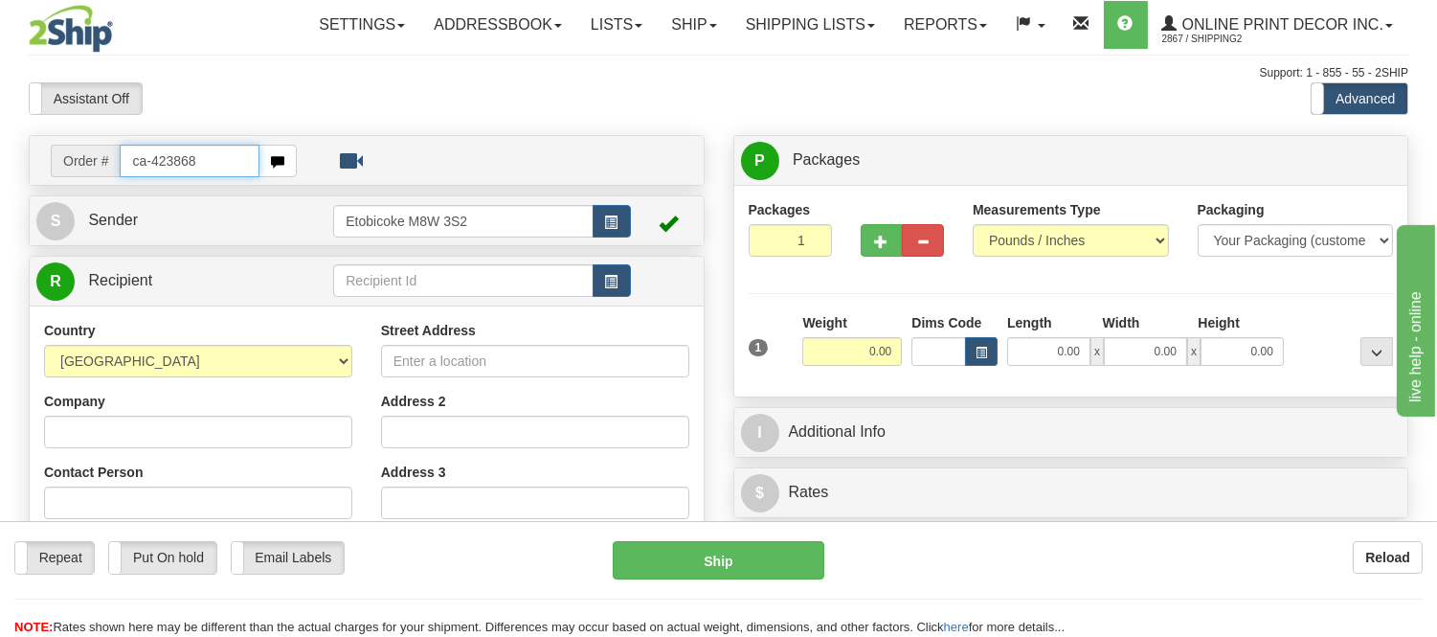
type input "ca-423868"
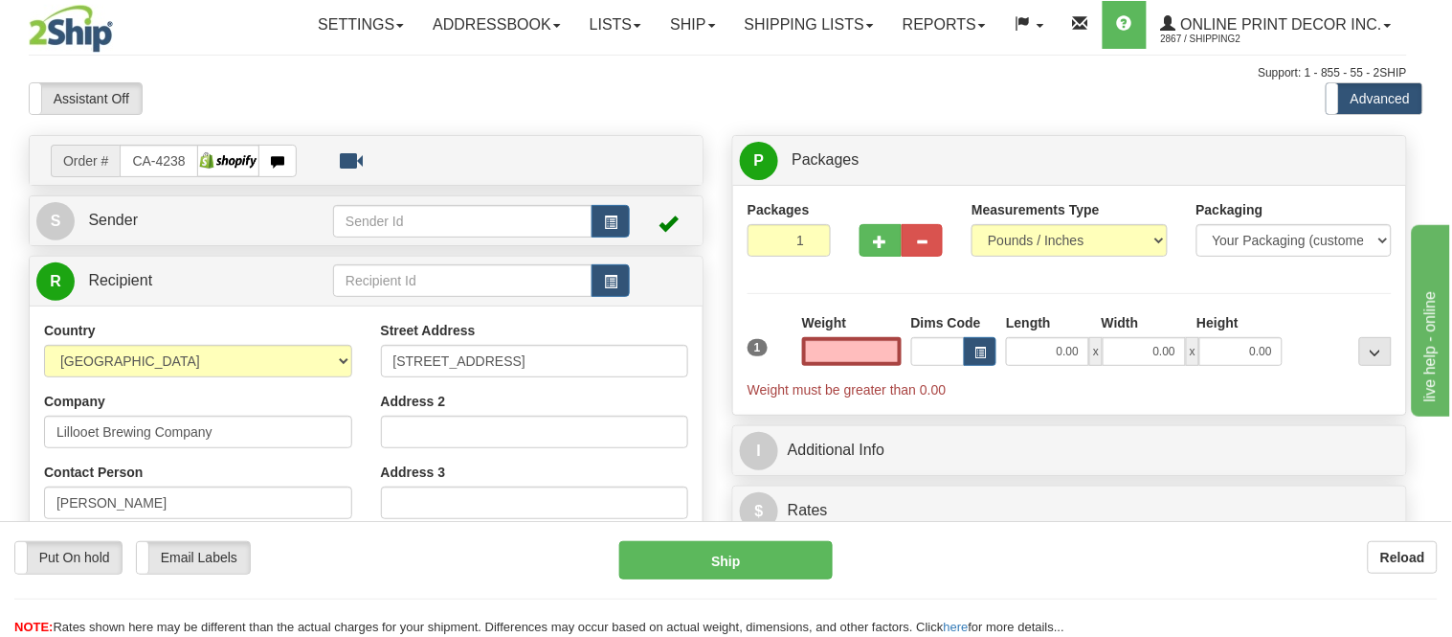
type input "LILLOOET"
type input "0.00"
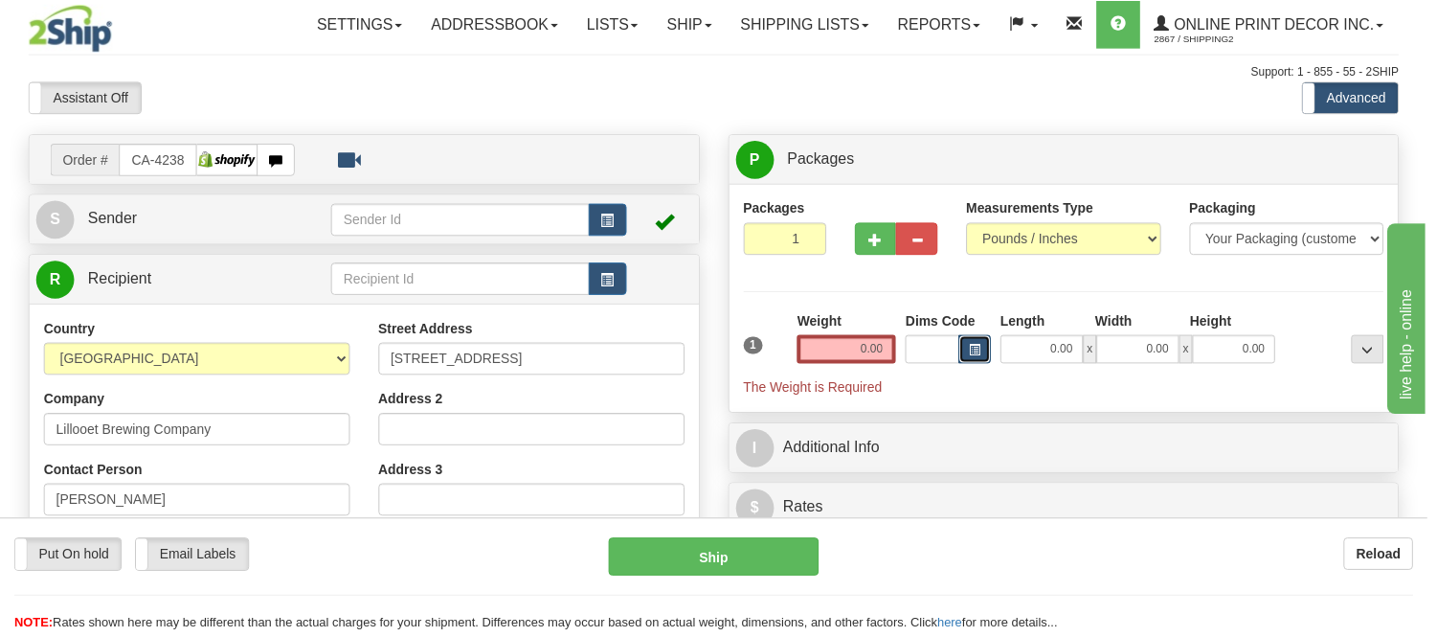
click at [978, 354] on span "button" at bounding box center [980, 352] width 11 height 11
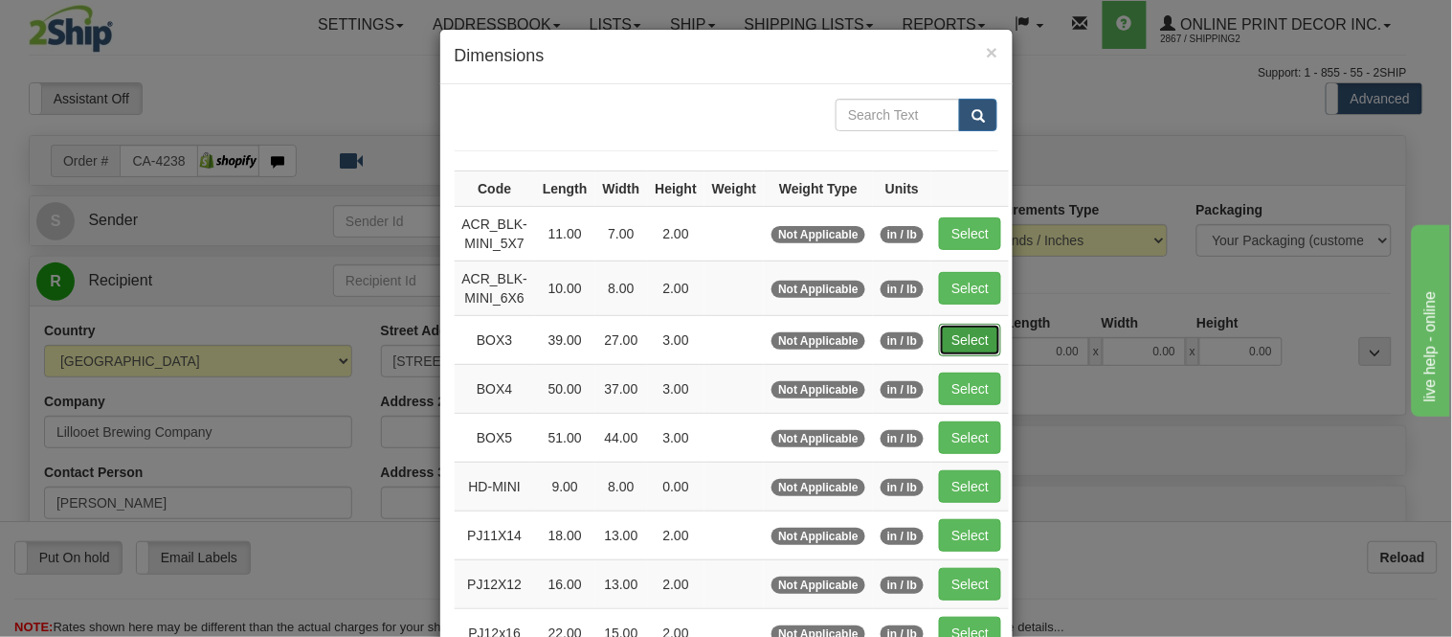
click at [954, 329] on button "Select" at bounding box center [970, 340] width 62 height 33
type input "BOX3"
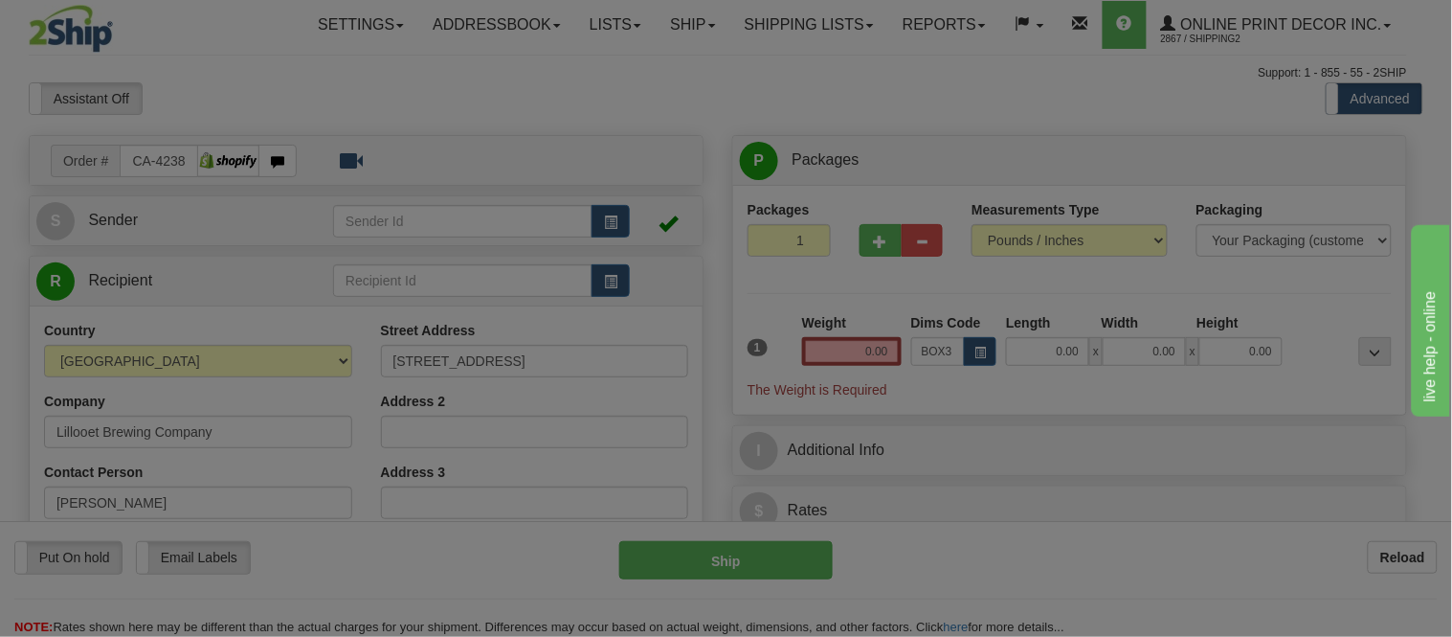
type input "39.00"
type input "27.00"
type input "3.00"
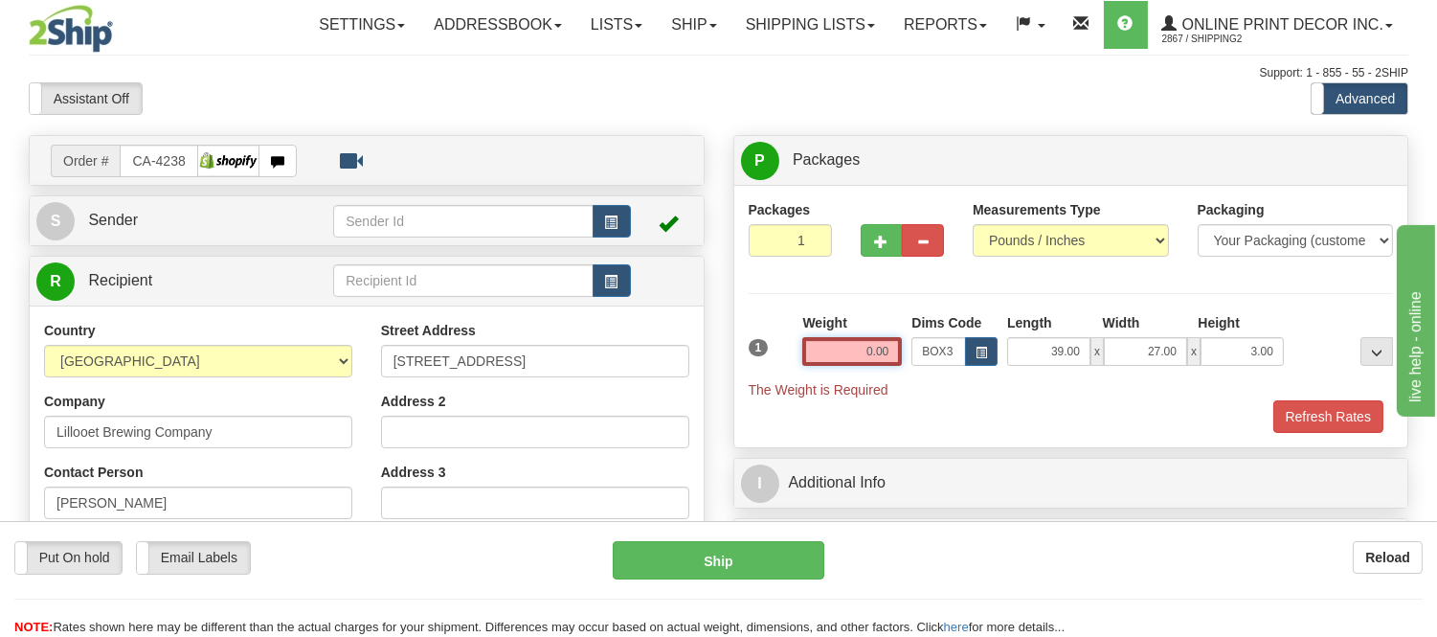
drag, startPoint x: 895, startPoint y: 343, endPoint x: 771, endPoint y: 360, distance: 125.6
click at [771, 360] on div "1 Weight 0.00 Dims Code BOX3" at bounding box center [1071, 356] width 655 height 86
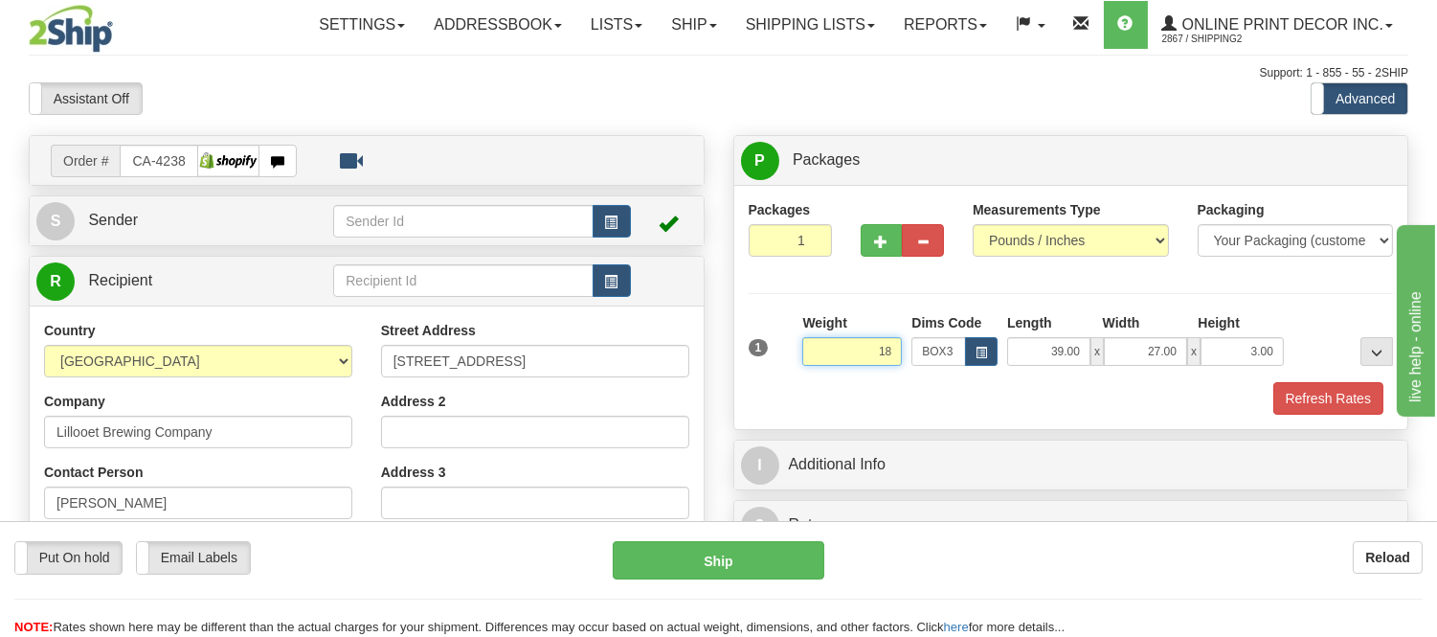
type input "1"
type input "27.98"
click at [869, 234] on button "button" at bounding box center [881, 240] width 42 height 33
radio input "true"
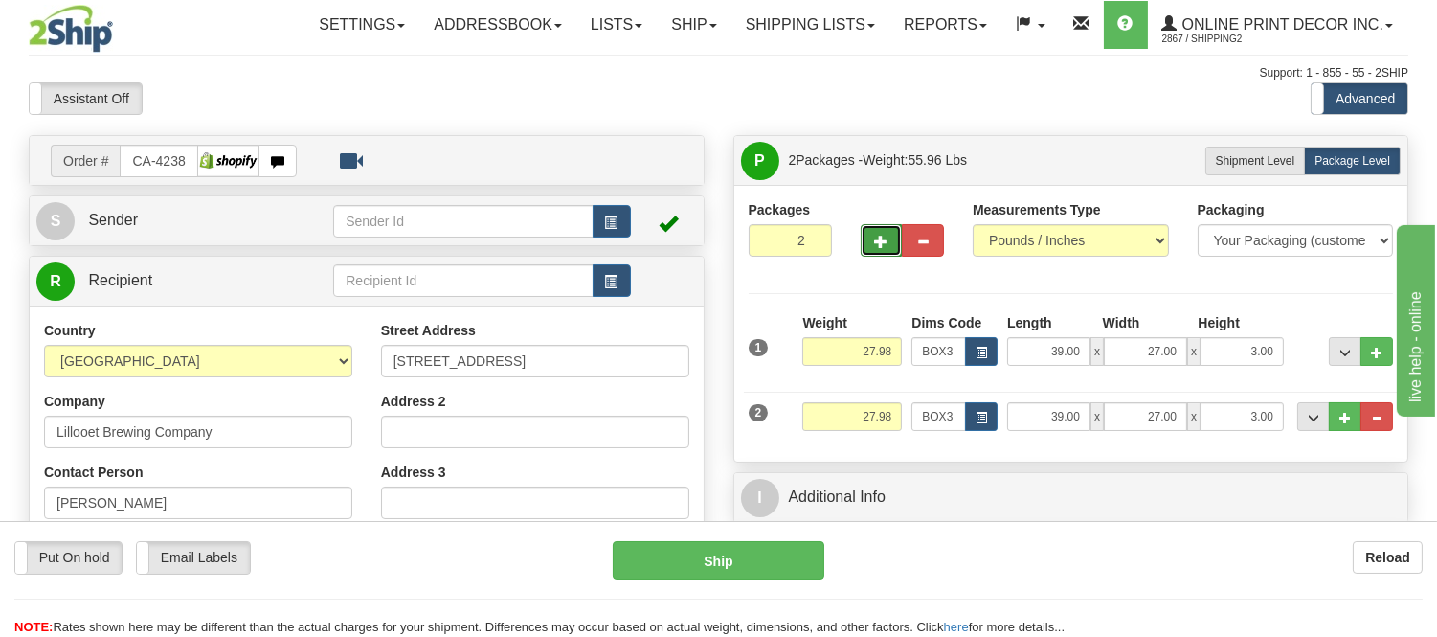
click at [873, 235] on button "button" at bounding box center [881, 240] width 42 height 33
type input "3"
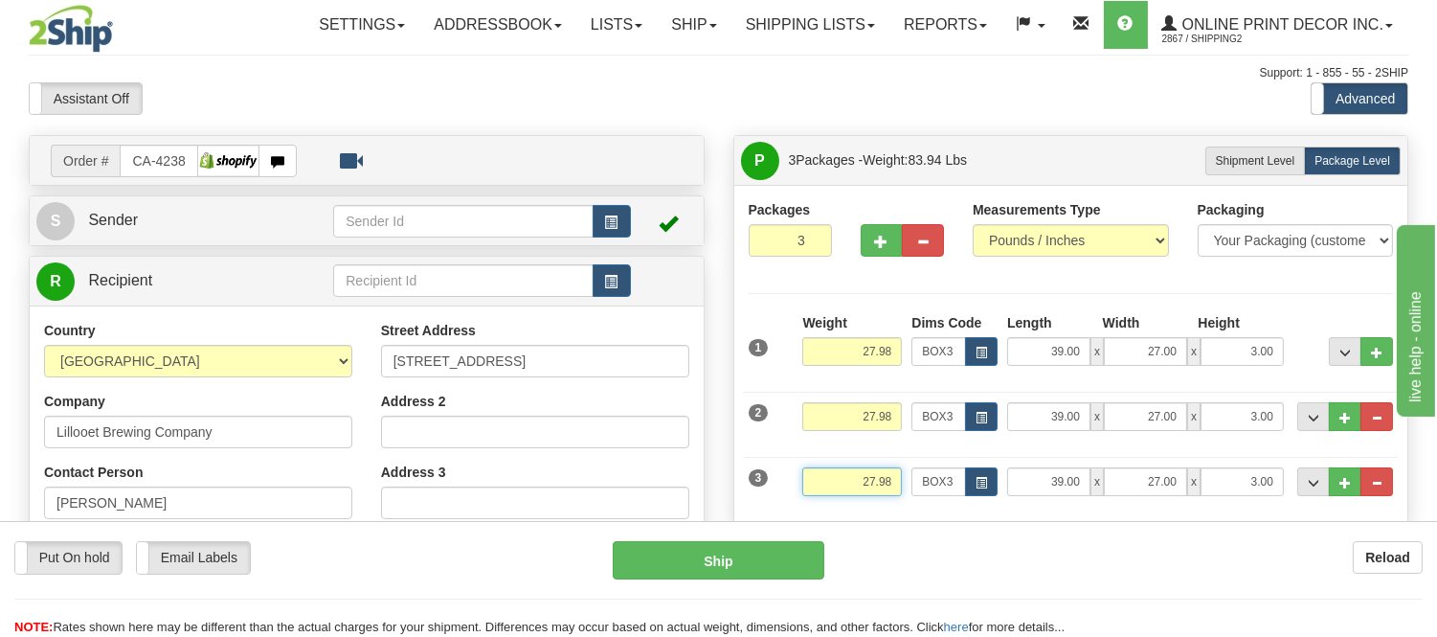
drag, startPoint x: 893, startPoint y: 482, endPoint x: 808, endPoint y: 470, distance: 86.1
click at [808, 470] on input "27.98" at bounding box center [852, 481] width 100 height 29
click button "Delete" at bounding box center [0, 0] width 0 height 0
type input "7.00"
click at [1276, 474] on input "3.00" at bounding box center [1241, 481] width 83 height 29
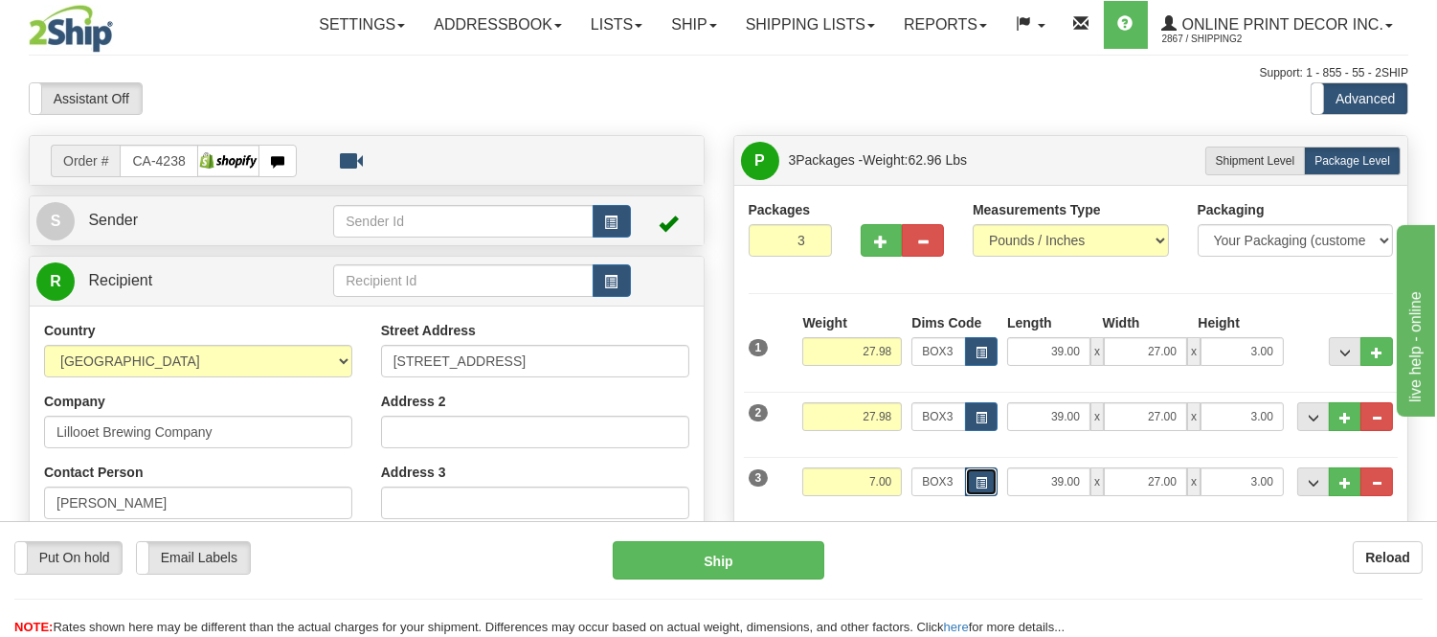
click at [977, 480] on span "button" at bounding box center [980, 483] width 11 height 11
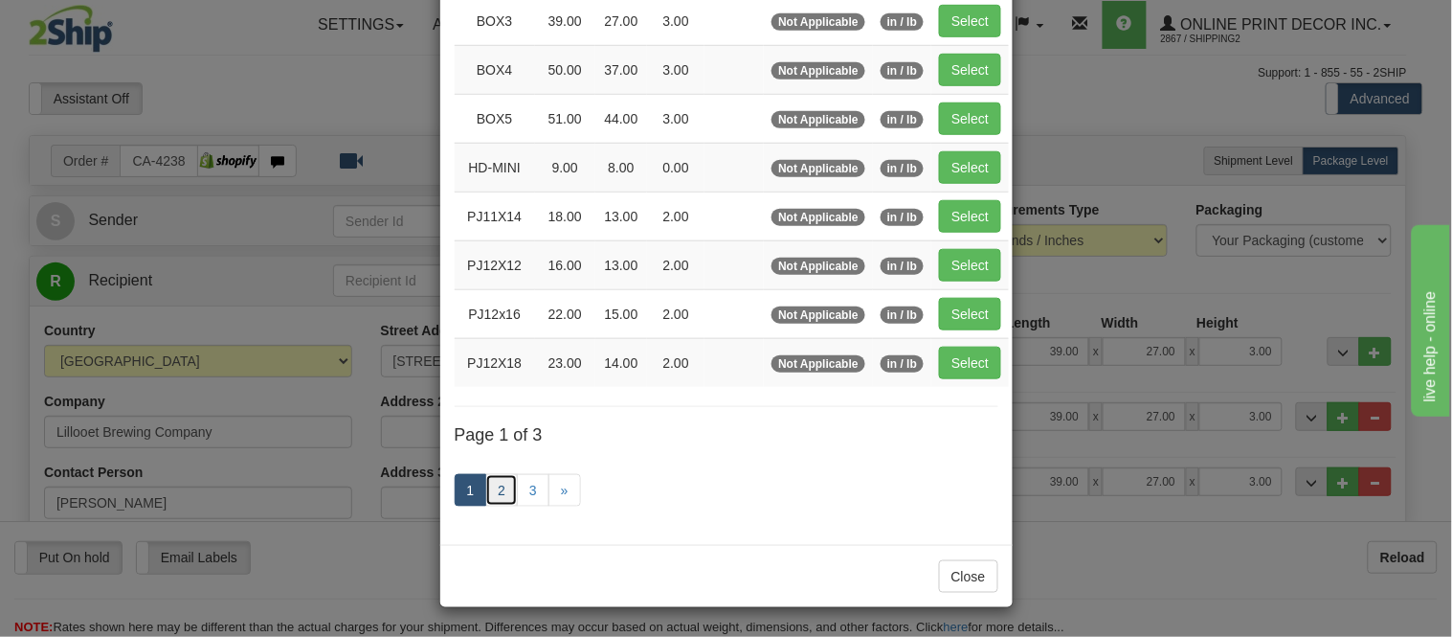
click at [485, 499] on link "2" at bounding box center [501, 490] width 33 height 33
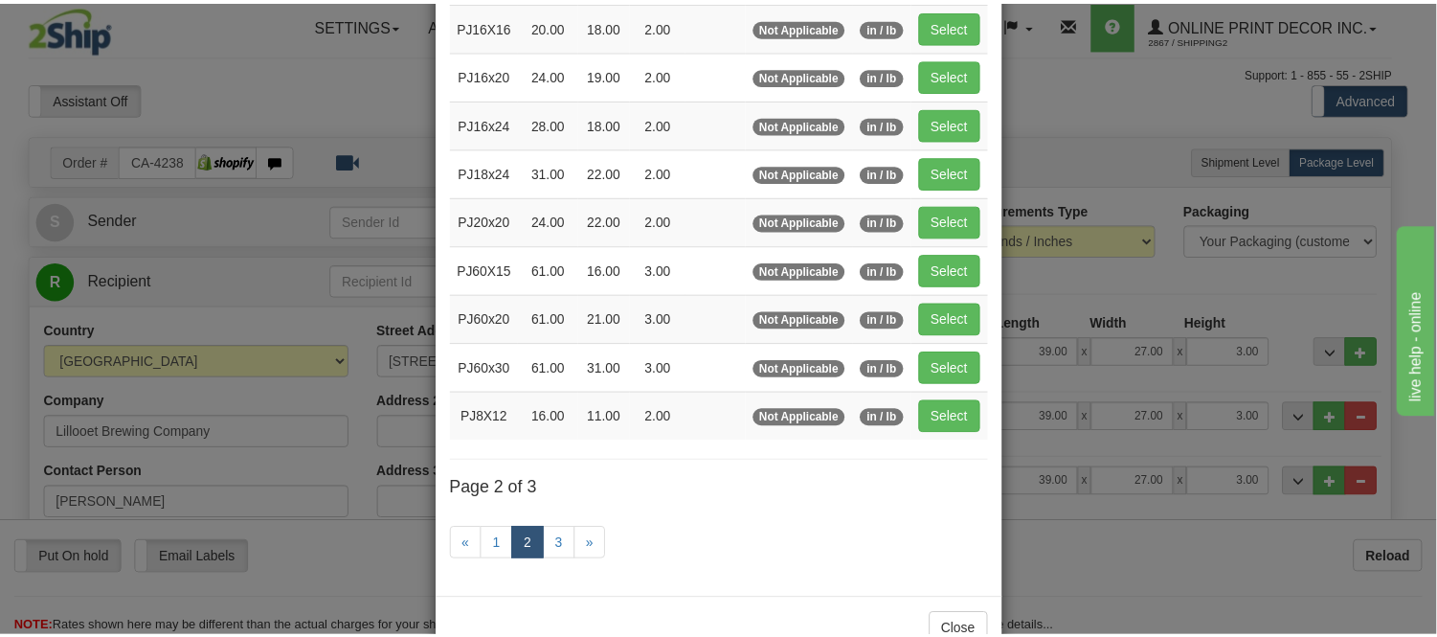
scroll to position [205, 0]
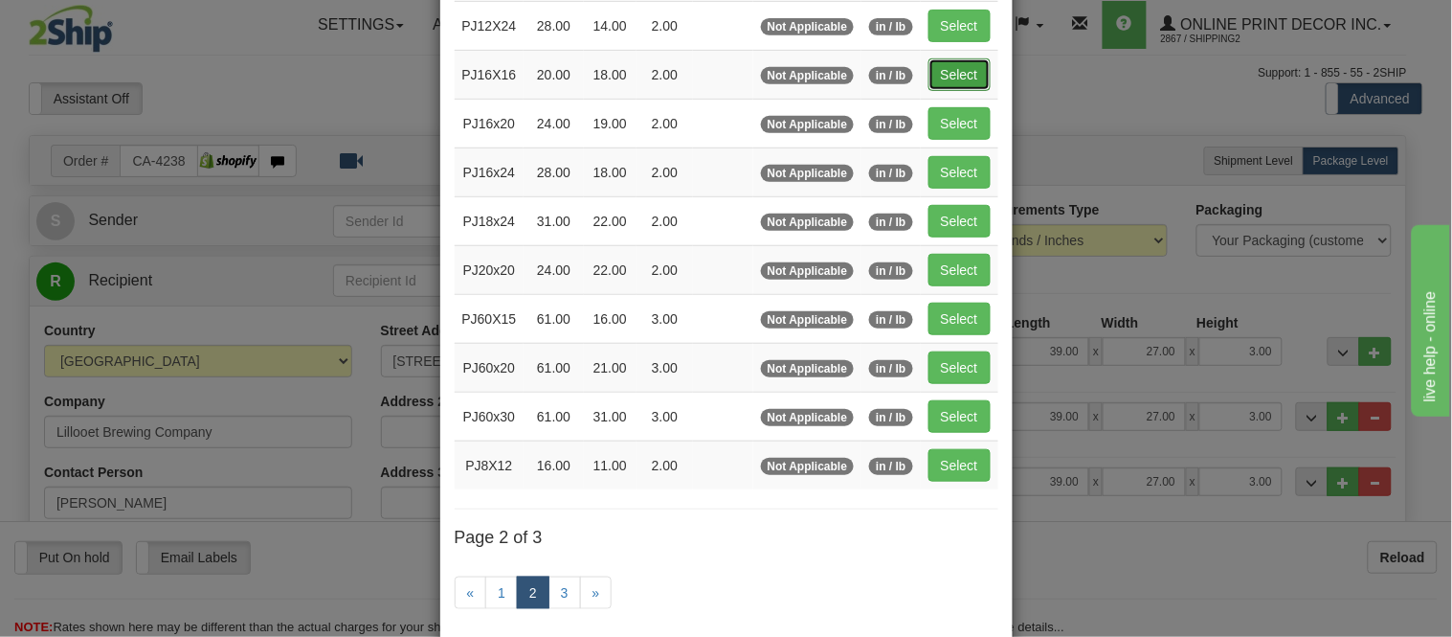
click at [942, 70] on button "Select" at bounding box center [959, 74] width 62 height 33
type input "PJ16X16"
type input "20.00"
type input "18.00"
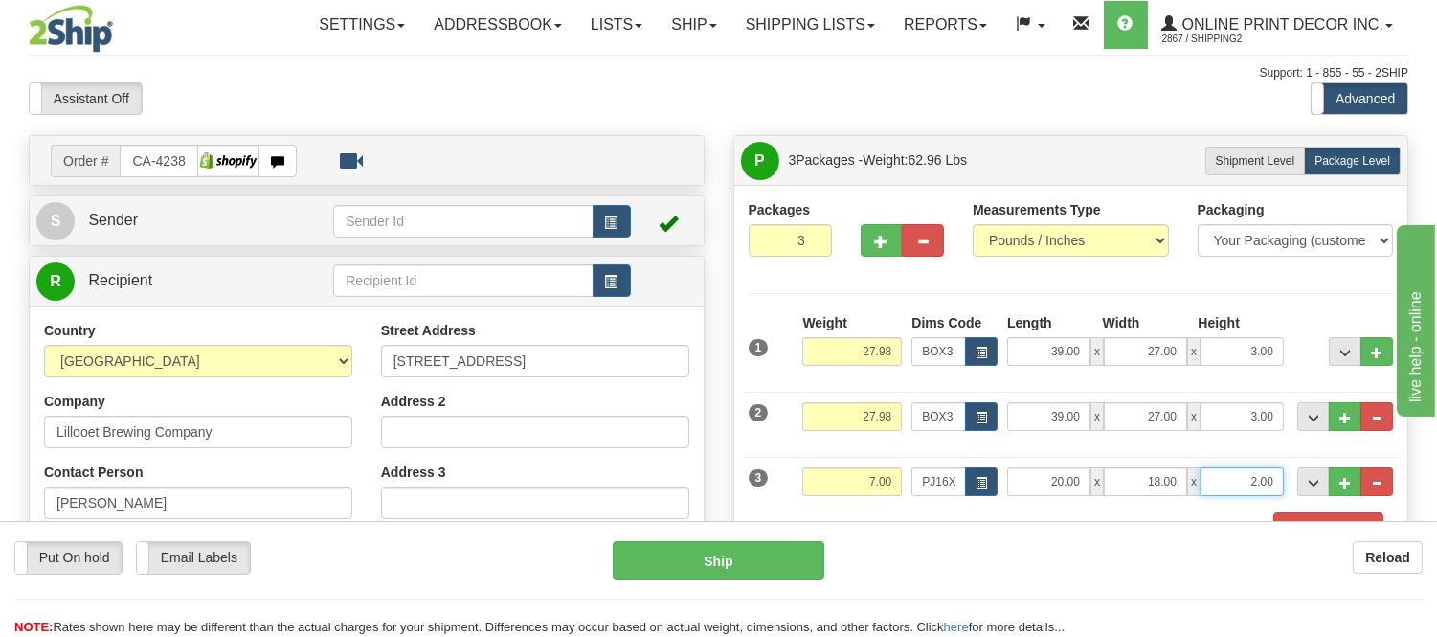
drag, startPoint x: 1277, startPoint y: 477, endPoint x: 1221, endPoint y: 488, distance: 56.7
click at [1221, 488] on input "2.00" at bounding box center [1241, 481] width 83 height 29
click button "Delete" at bounding box center [0, 0] width 0 height 0
type input "4.00"
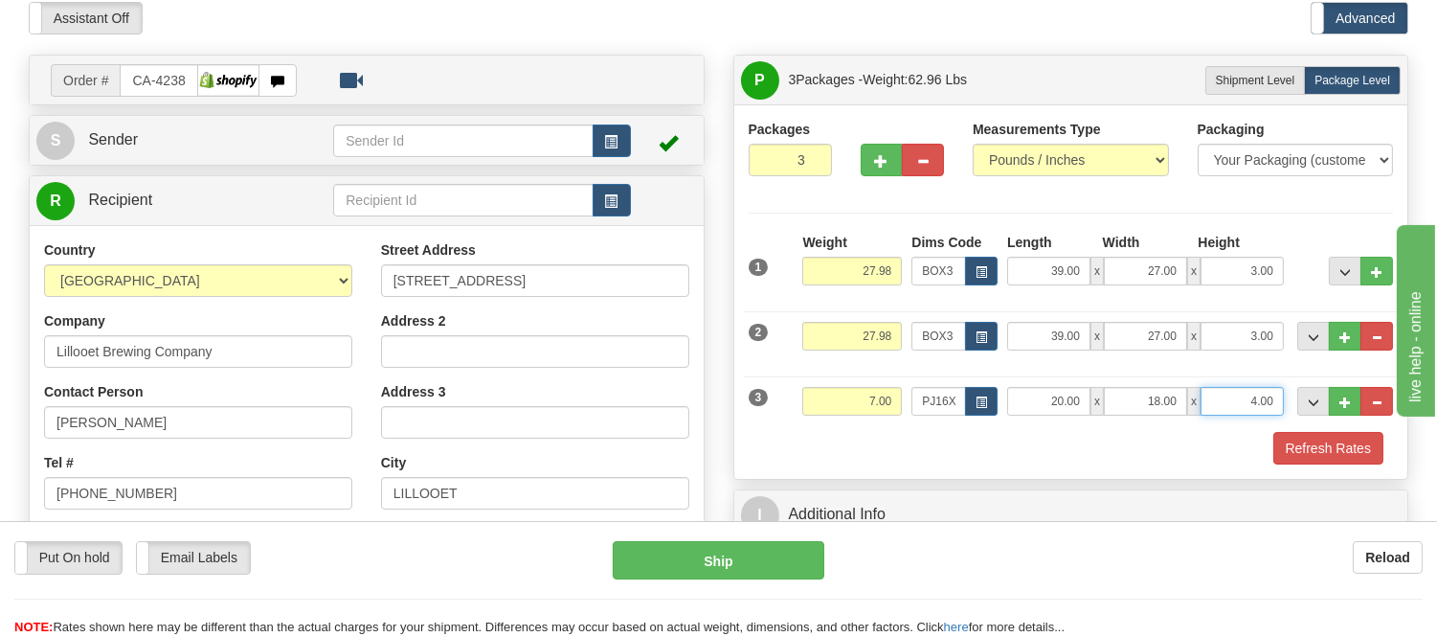
scroll to position [212, 0]
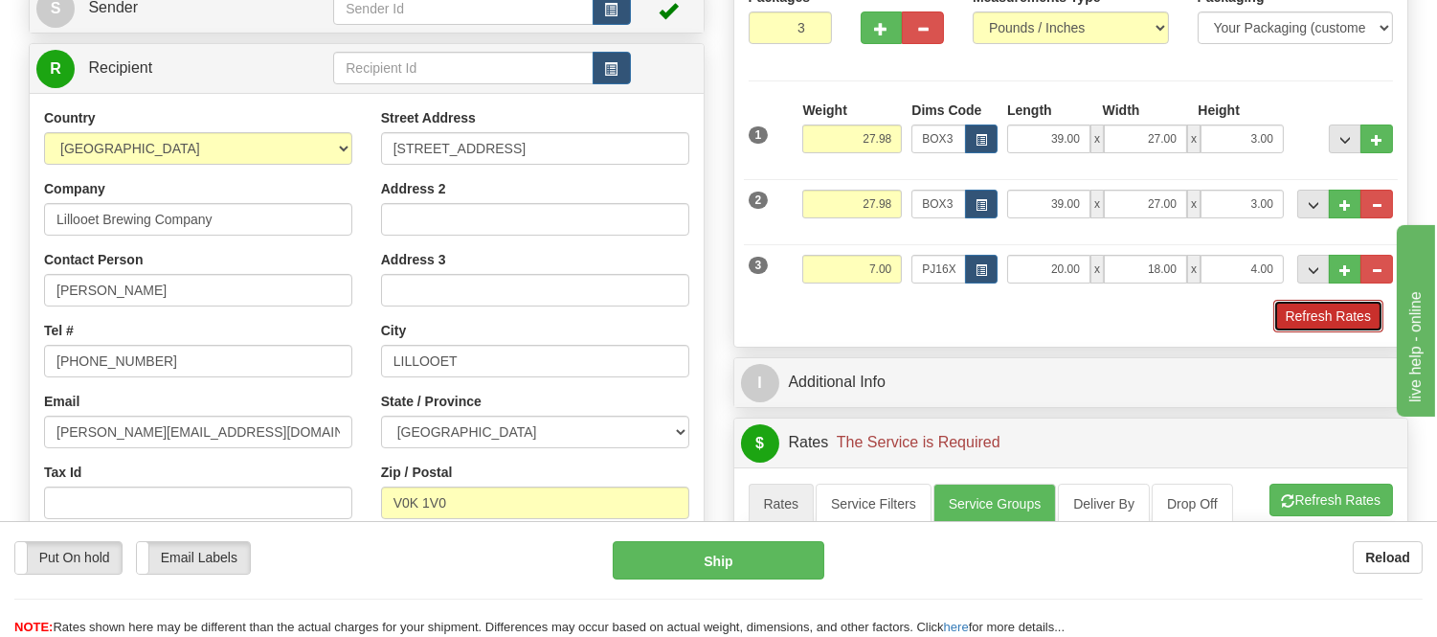
click at [1338, 307] on button "Refresh Rates" at bounding box center [1328, 316] width 110 height 33
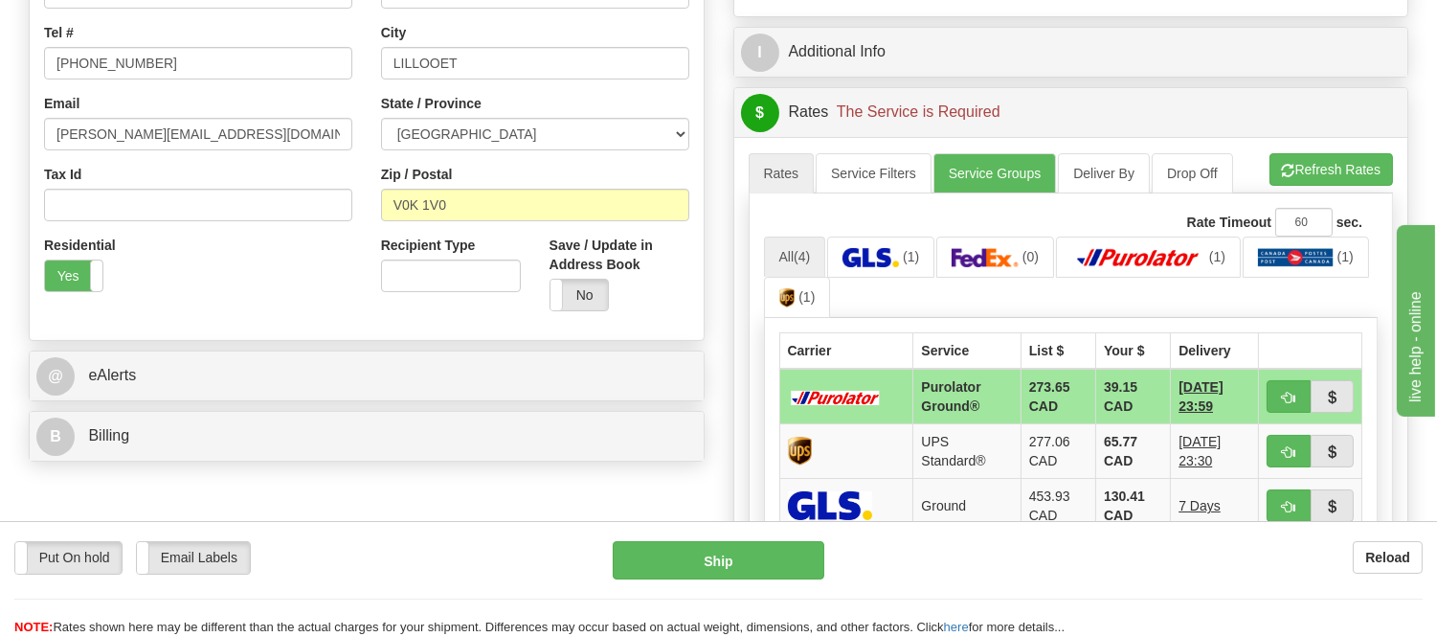
scroll to position [531, 0]
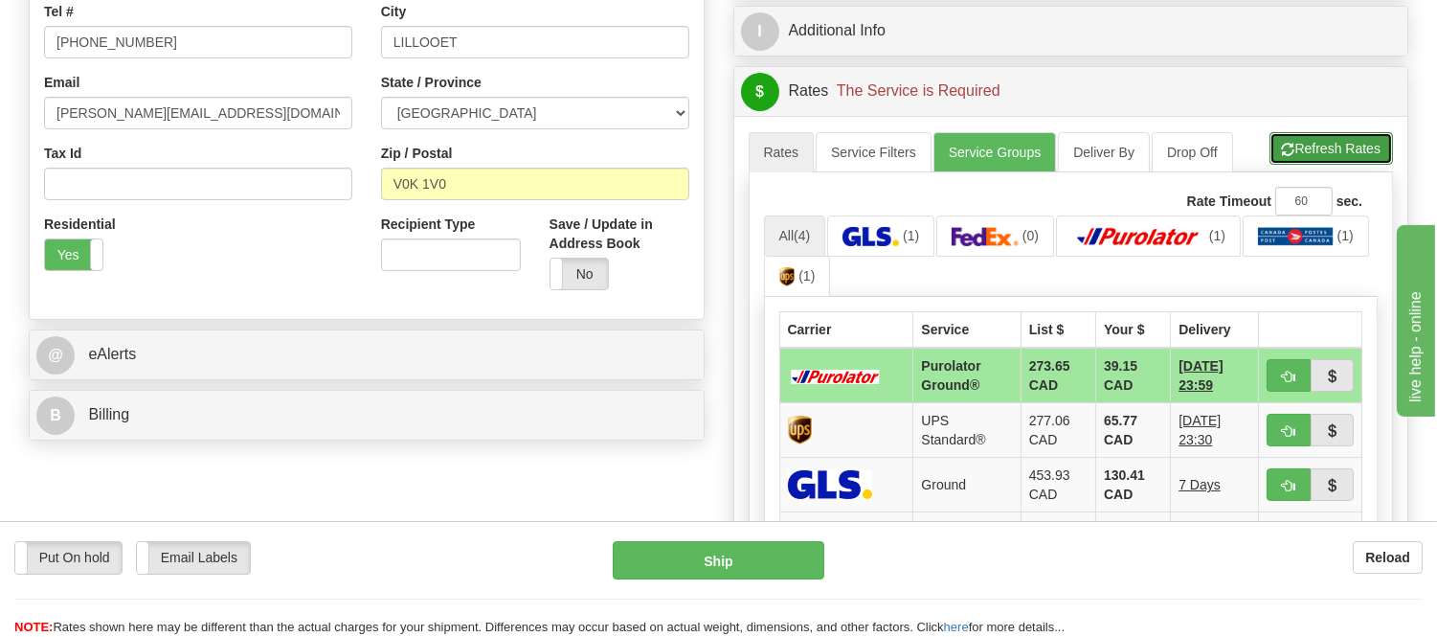
click at [1352, 157] on button "Refresh Rates" at bounding box center [1330, 148] width 123 height 33
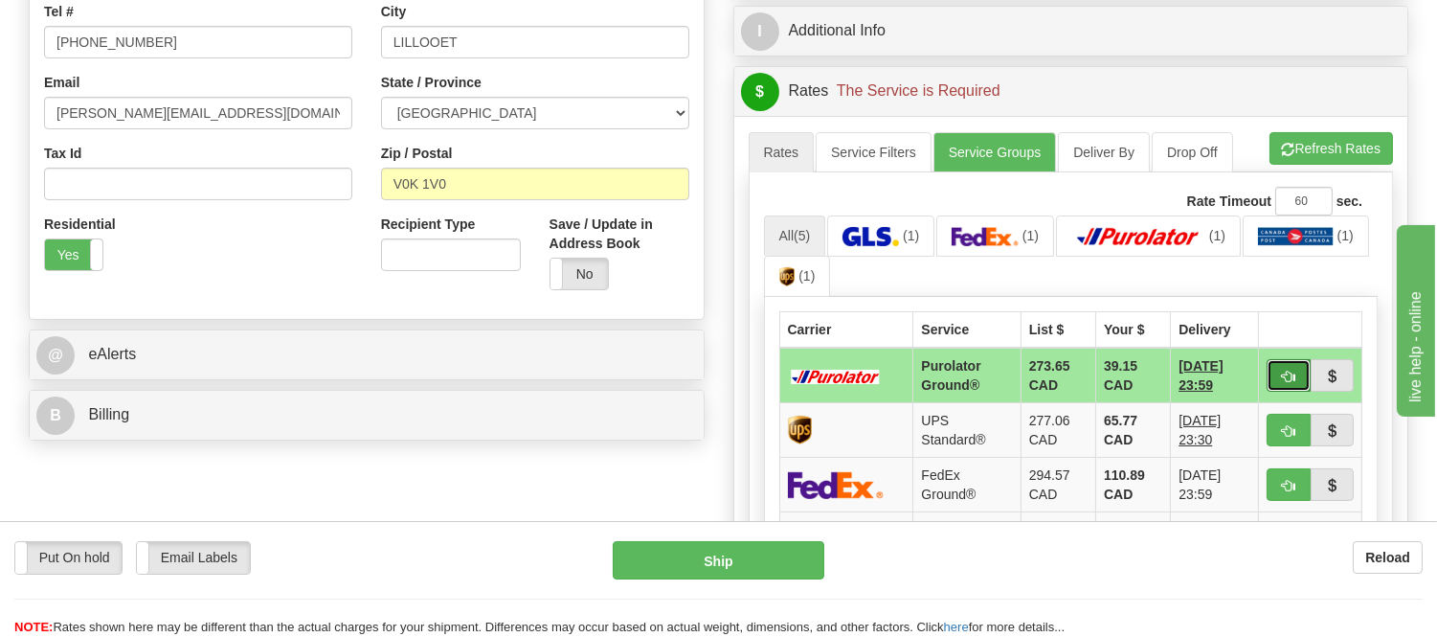
click at [1282, 377] on span "button" at bounding box center [1288, 376] width 13 height 12
type input "260"
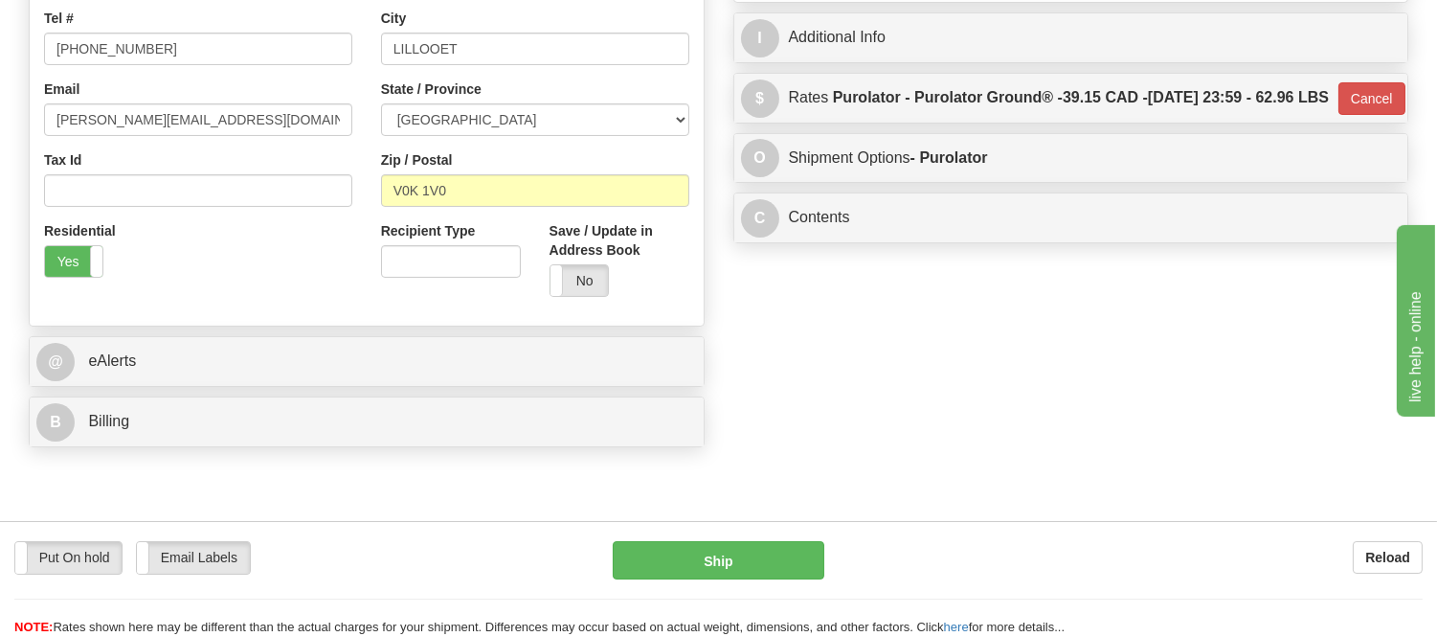
scroll to position [106, 0]
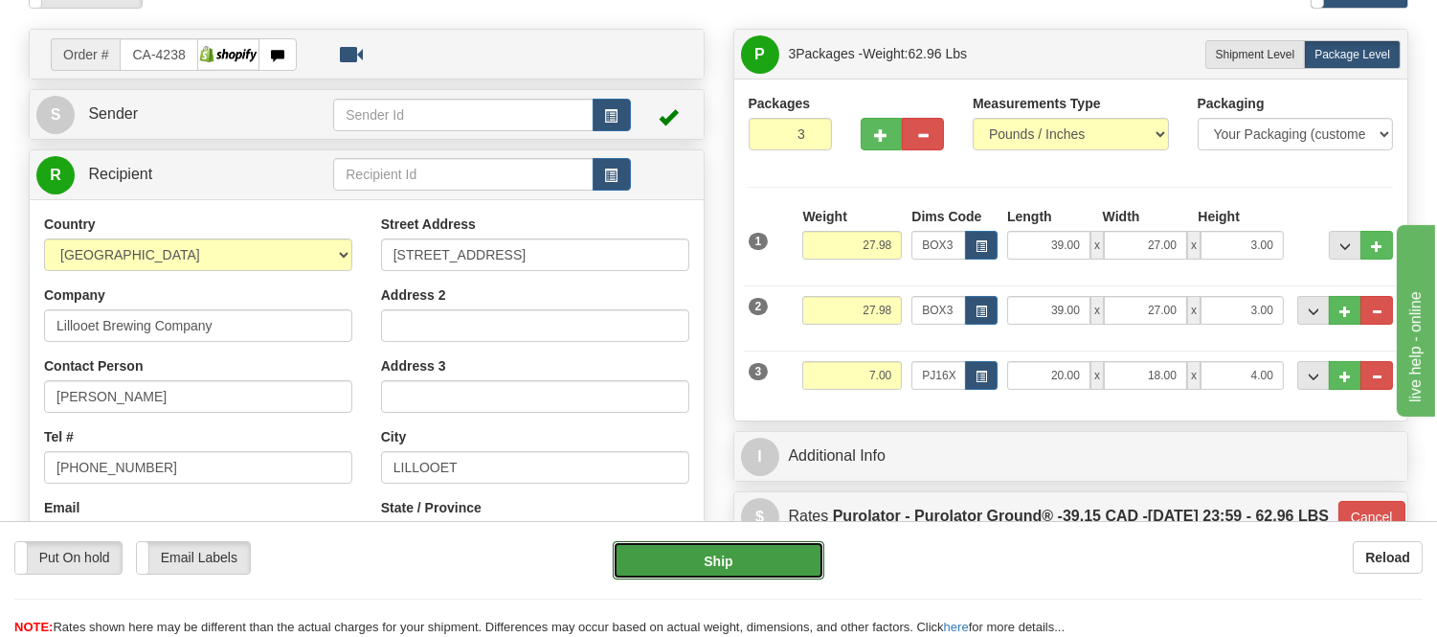
drag, startPoint x: 771, startPoint y: 553, endPoint x: 782, endPoint y: 436, distance: 117.3
click at [780, 457] on form "Pre-print Ship Docs. Delete Close Consolidation Unit Close Consolidation Unit C…" at bounding box center [718, 500] width 1379 height 944
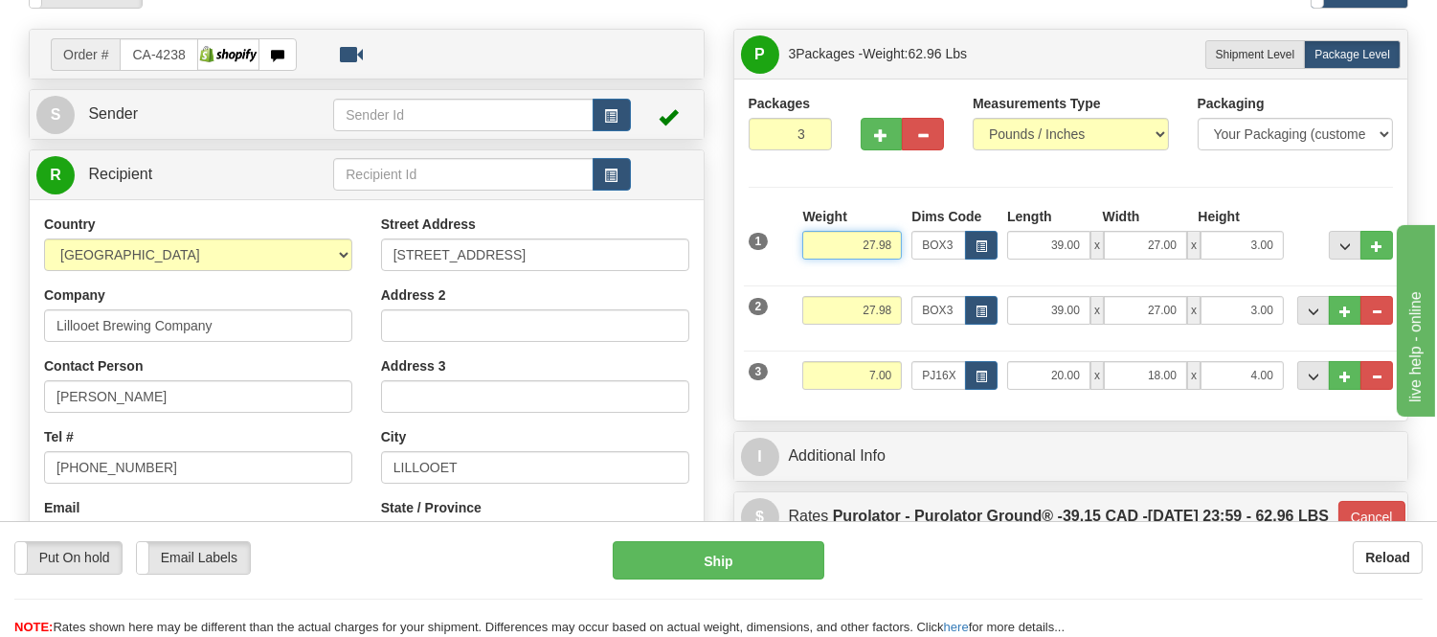
click at [895, 243] on input "27.98" at bounding box center [852, 245] width 100 height 29
type input "27.00"
click at [897, 307] on input "27.98" at bounding box center [852, 310] width 100 height 29
type input "260"
type input "27.0"
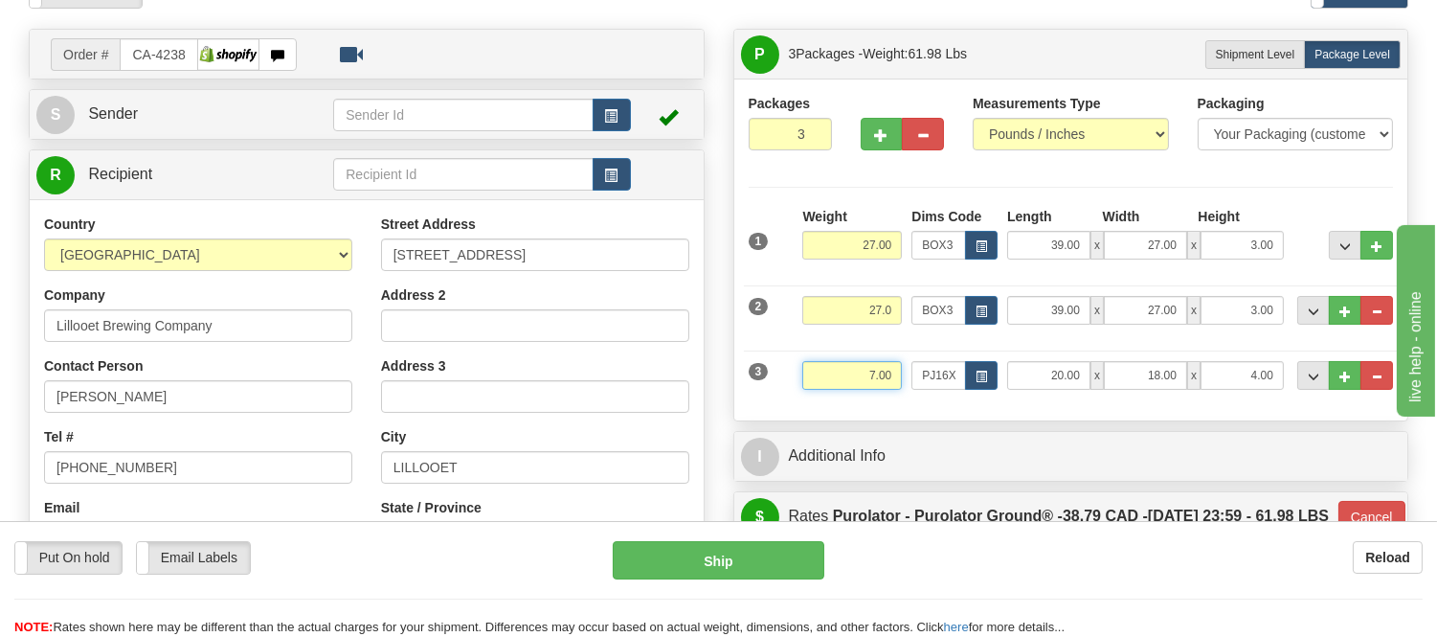
type input "260"
type input "27.00"
click at [875, 371] on input "7.00" at bounding box center [852, 375] width 100 height 29
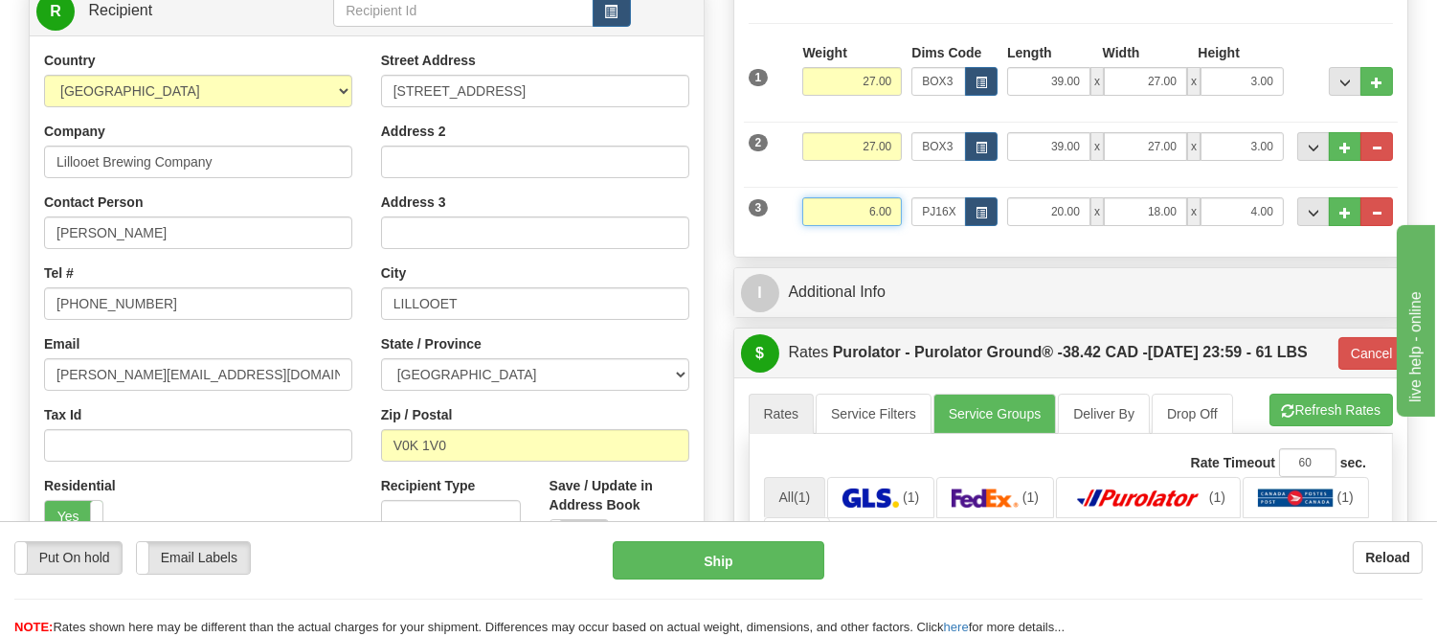
scroll to position [319, 0]
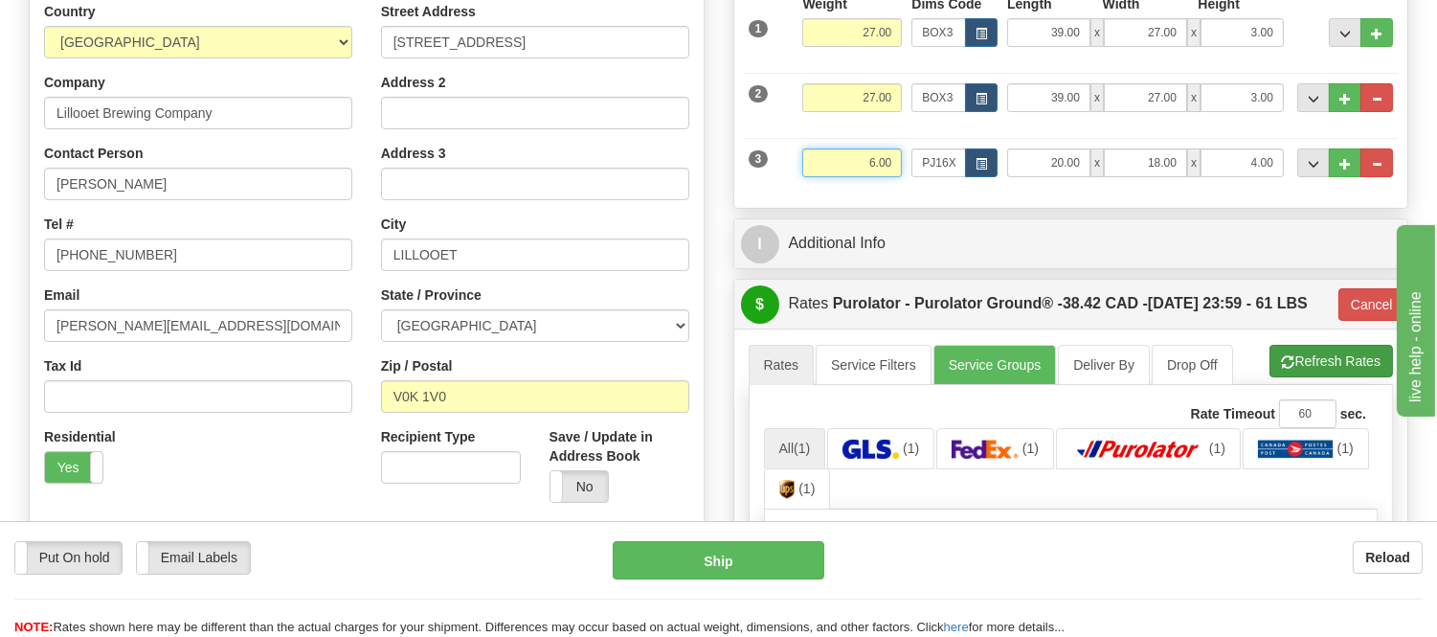
type input "6.00"
click at [1317, 377] on li "Refresh Rates Cancel Rating" at bounding box center [1330, 361] width 123 height 33
type input "260"
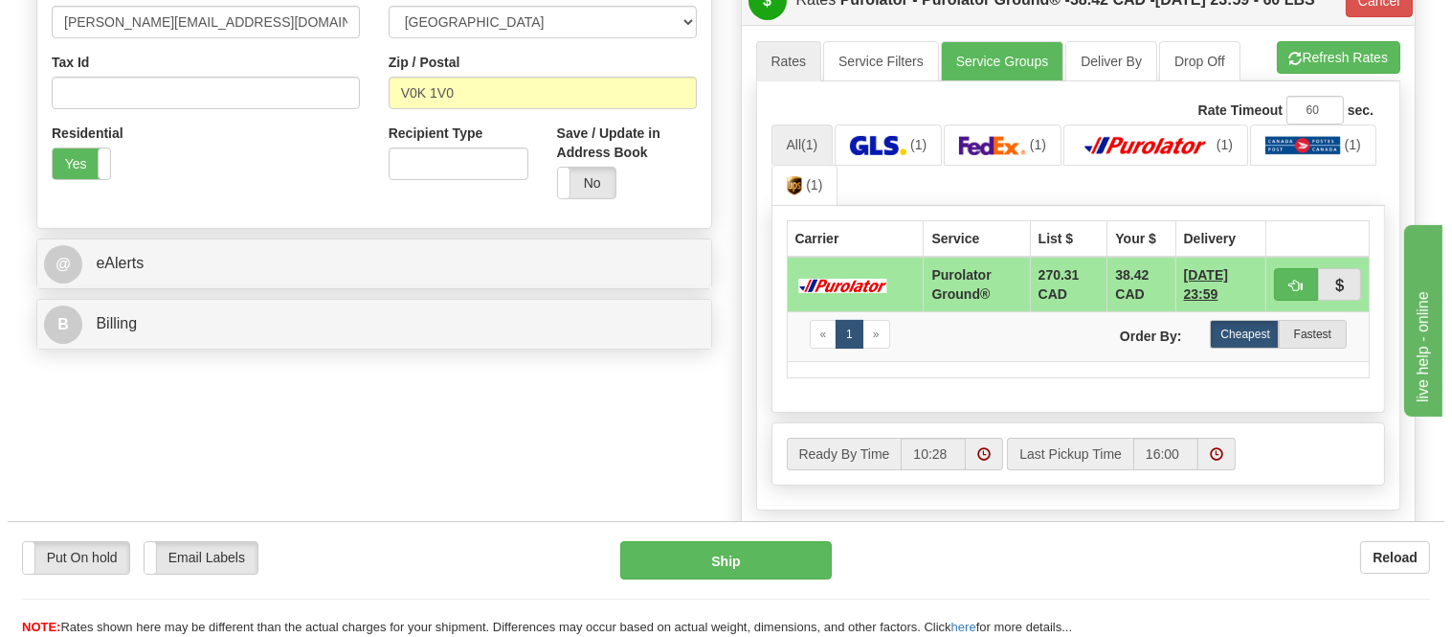
scroll to position [744, 0]
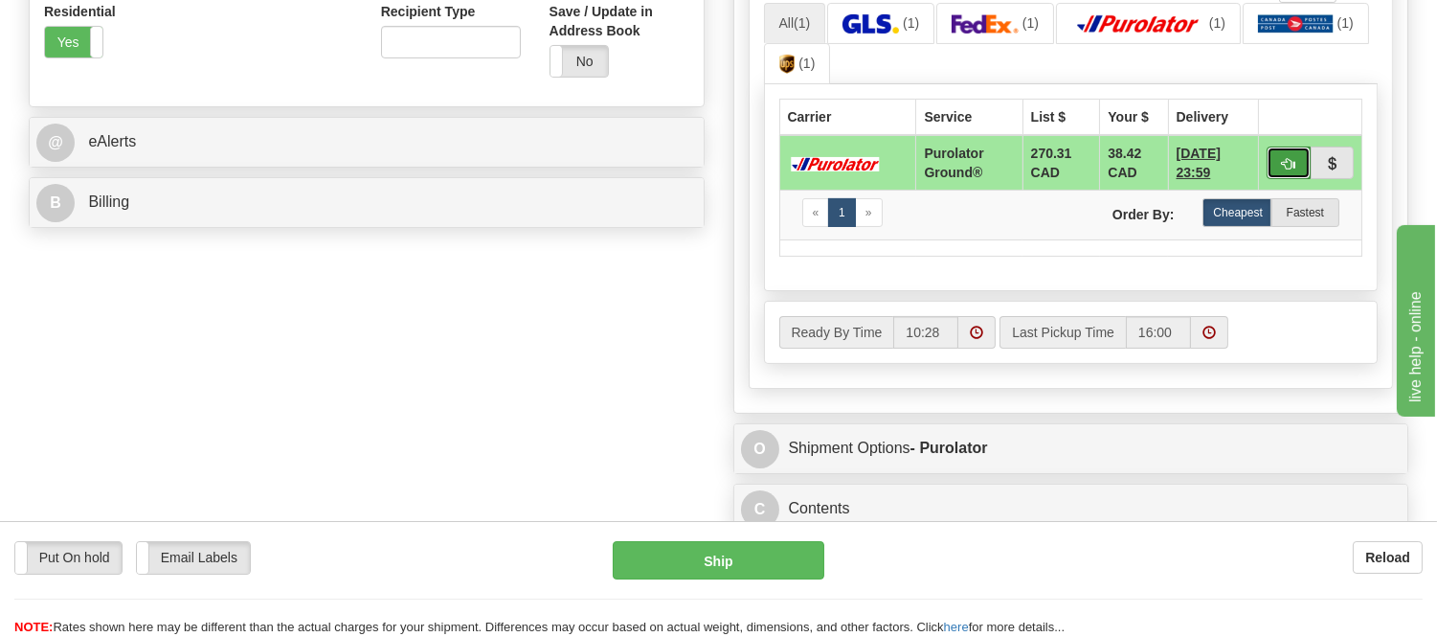
click at [1289, 170] on span "button" at bounding box center [1288, 164] width 13 height 12
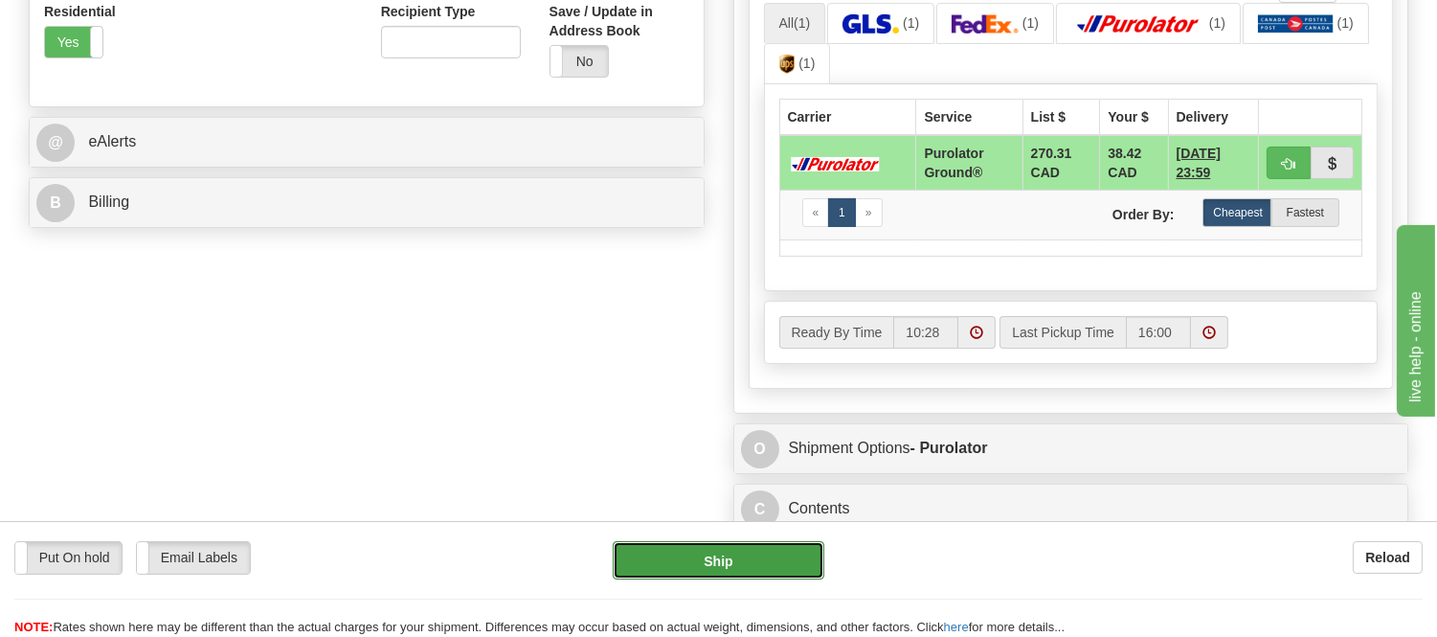
click at [741, 556] on button "Ship" at bounding box center [718, 560] width 211 height 38
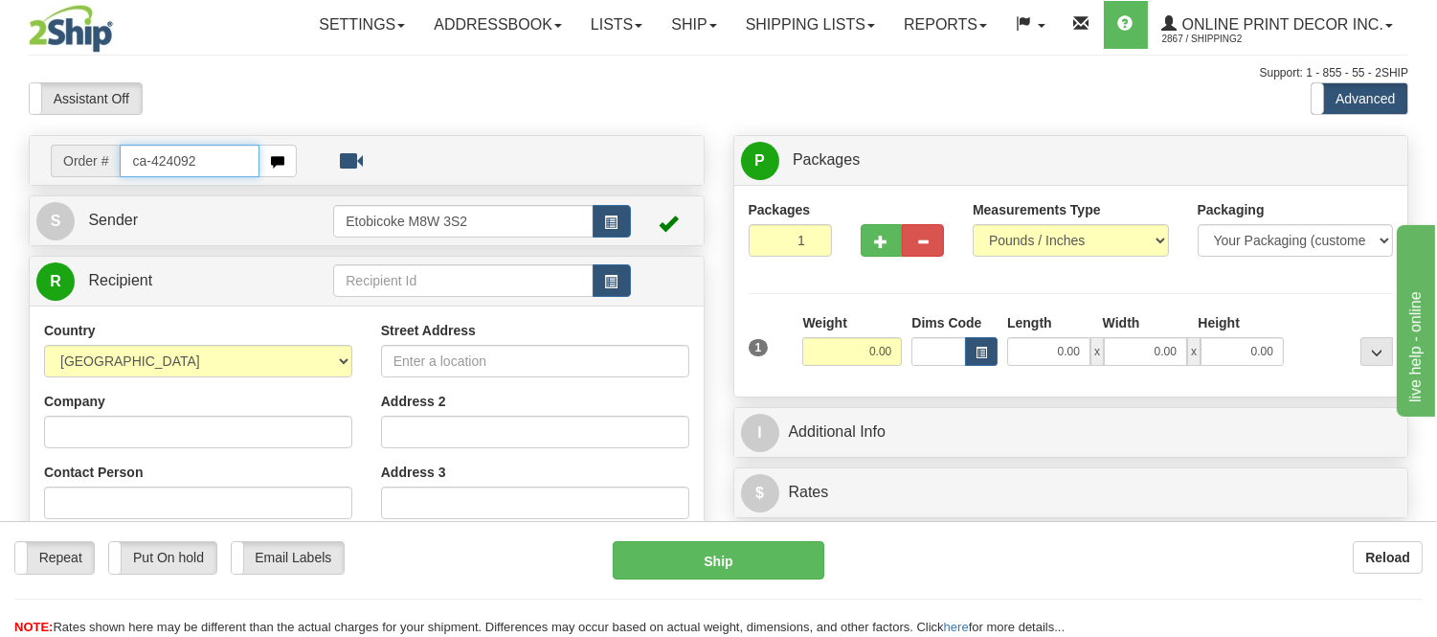
type input "ca-424092"
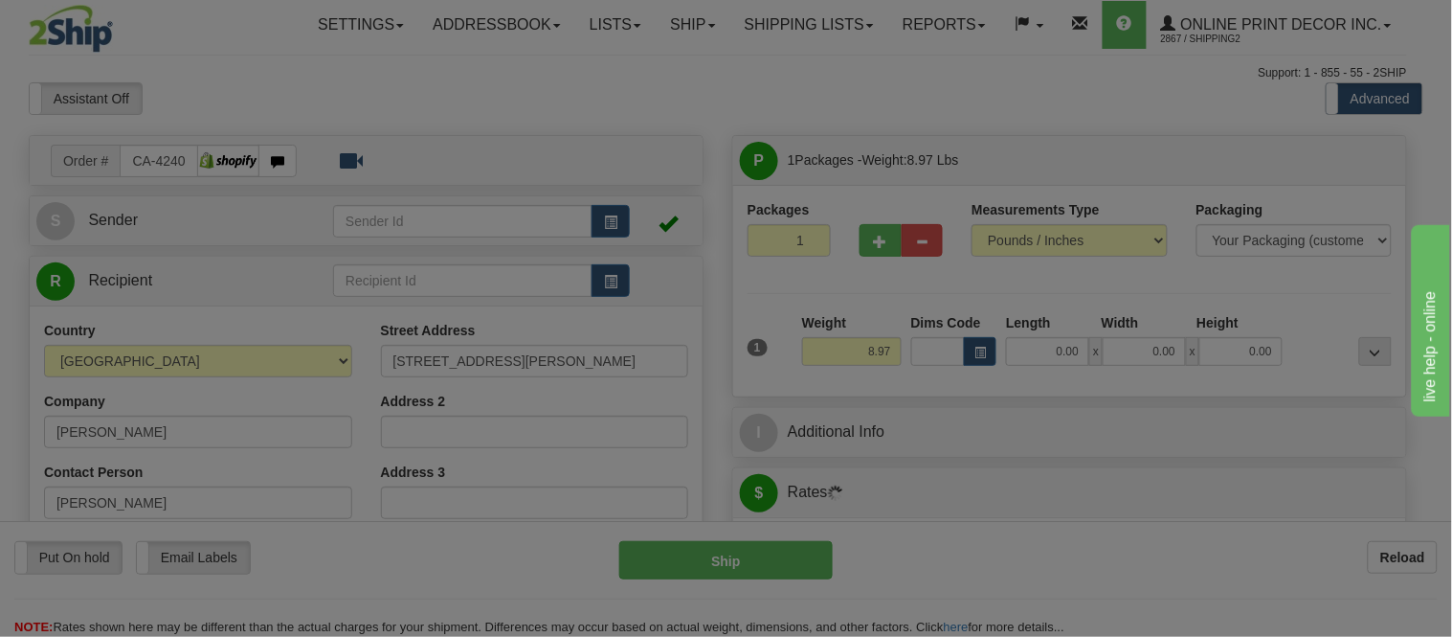
type input "OAKVILLE"
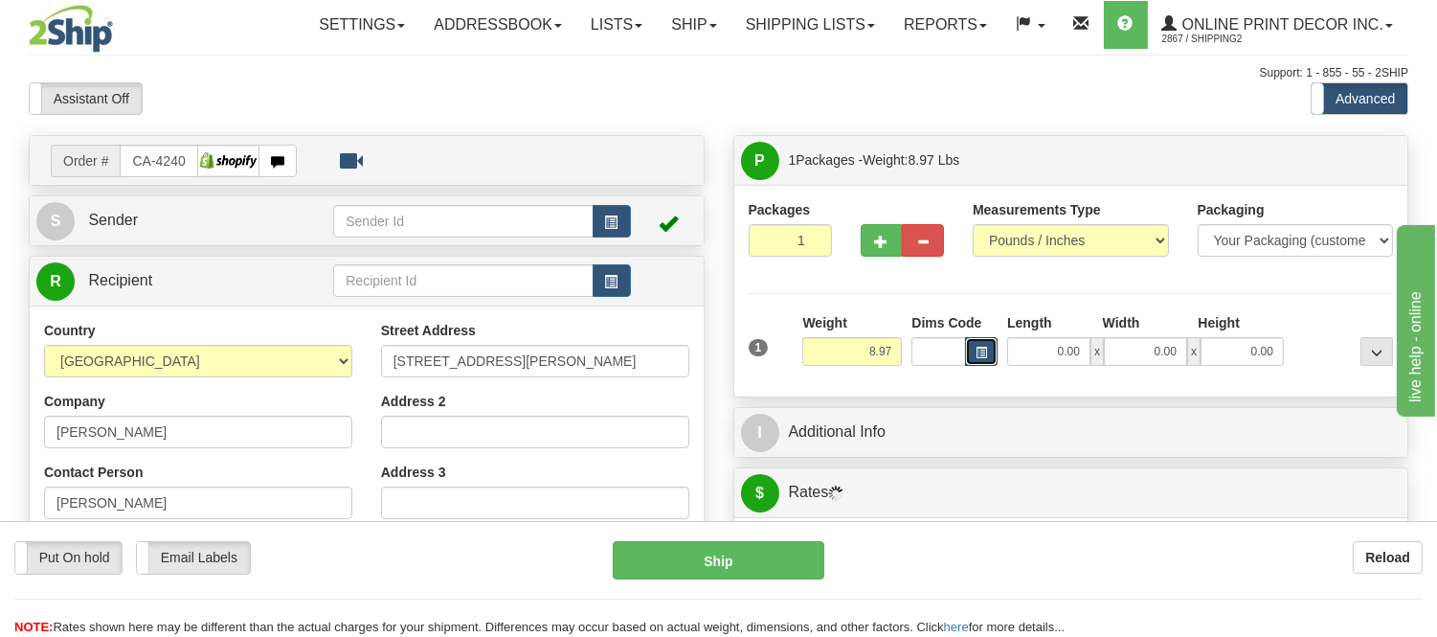
click at [992, 345] on button "button" at bounding box center [981, 351] width 33 height 29
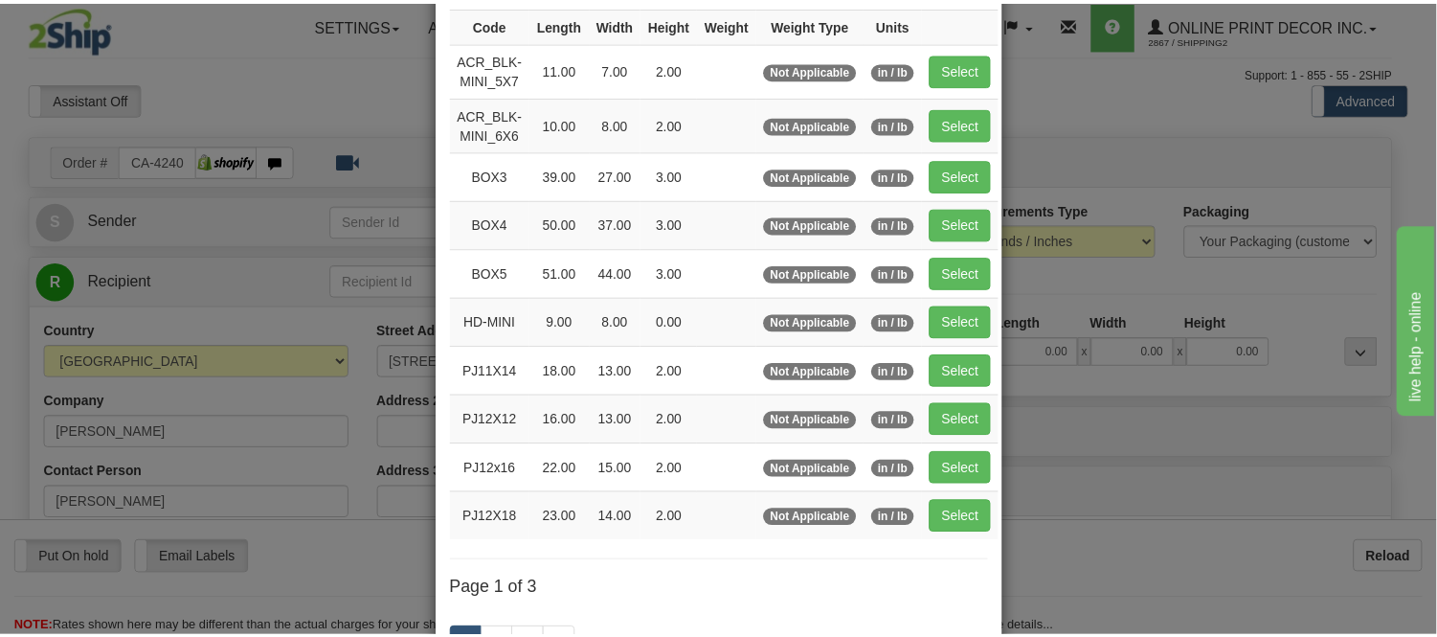
scroll to position [212, 0]
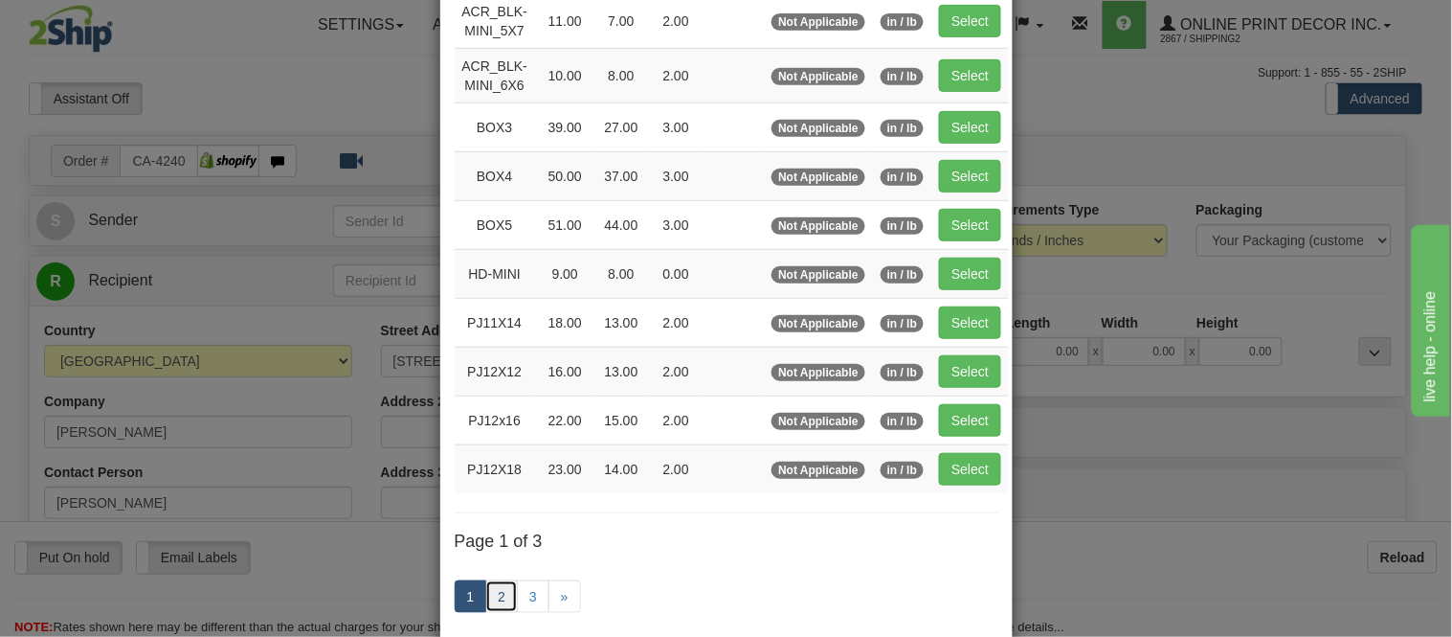
click at [489, 604] on link "2" at bounding box center [501, 596] width 33 height 33
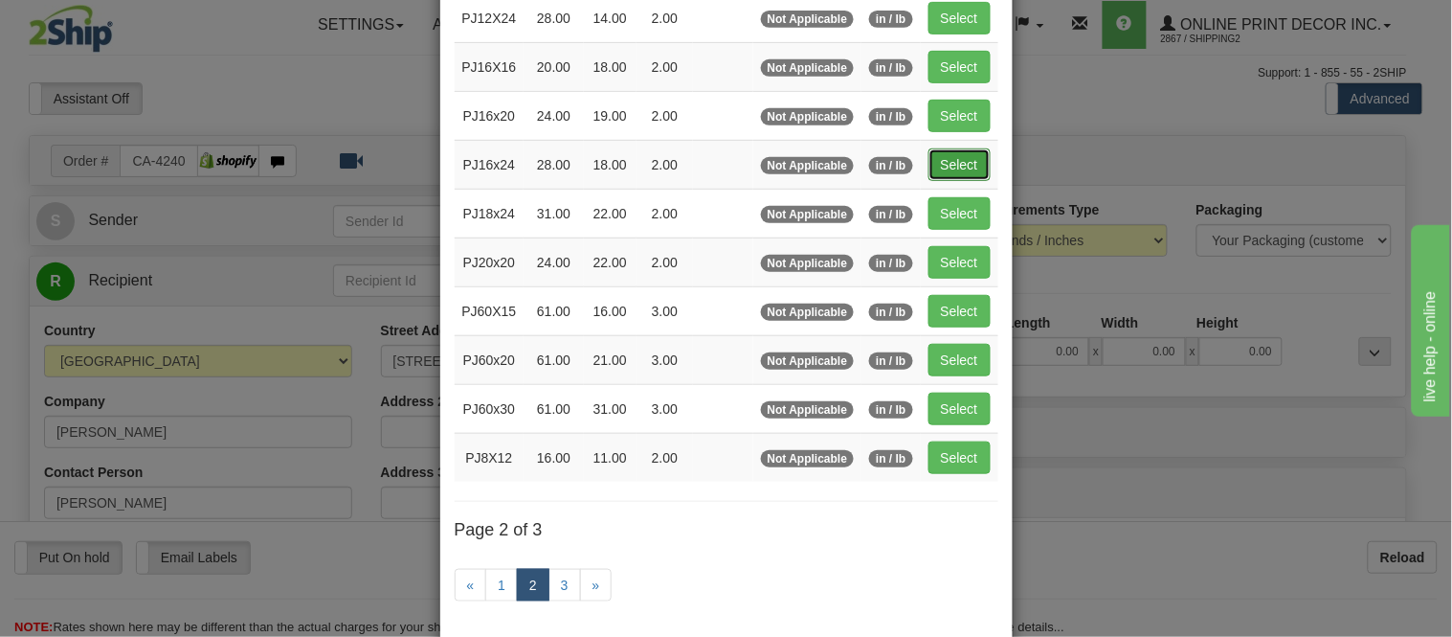
click at [949, 168] on button "Select" at bounding box center [959, 164] width 62 height 33
type input "PJ16x24"
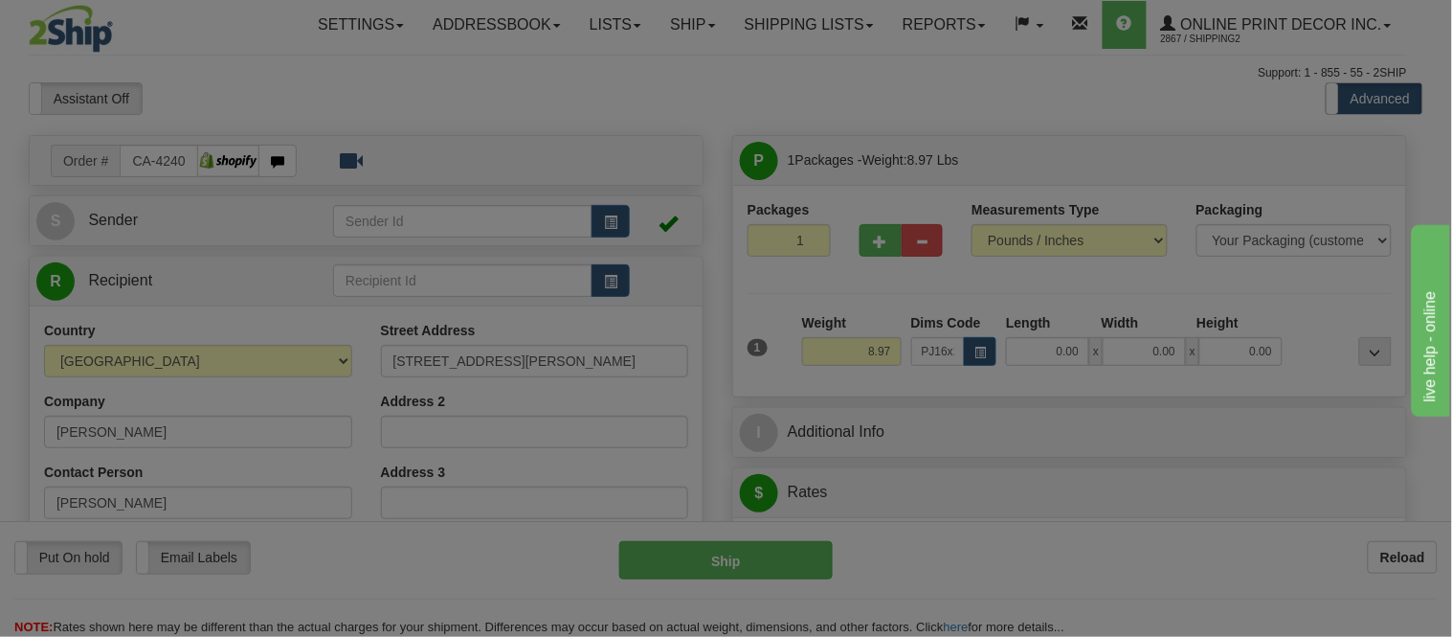
type input "28.00"
type input "18.00"
type input "2.00"
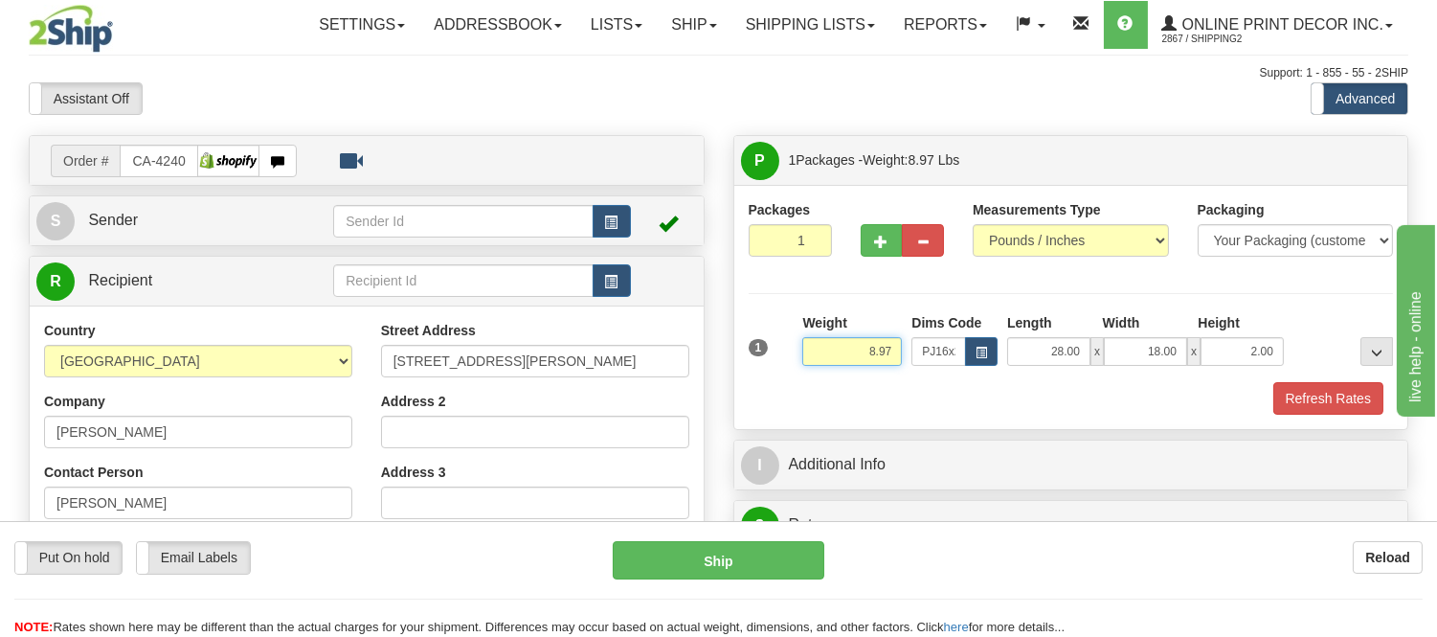
drag, startPoint x: 897, startPoint y: 350, endPoint x: 810, endPoint y: 367, distance: 88.6
click at [810, 367] on div "Weight 8.97" at bounding box center [851, 346] width 109 height 67
type input "6.98"
click at [878, 235] on span "button" at bounding box center [881, 241] width 13 height 12
radio input "true"
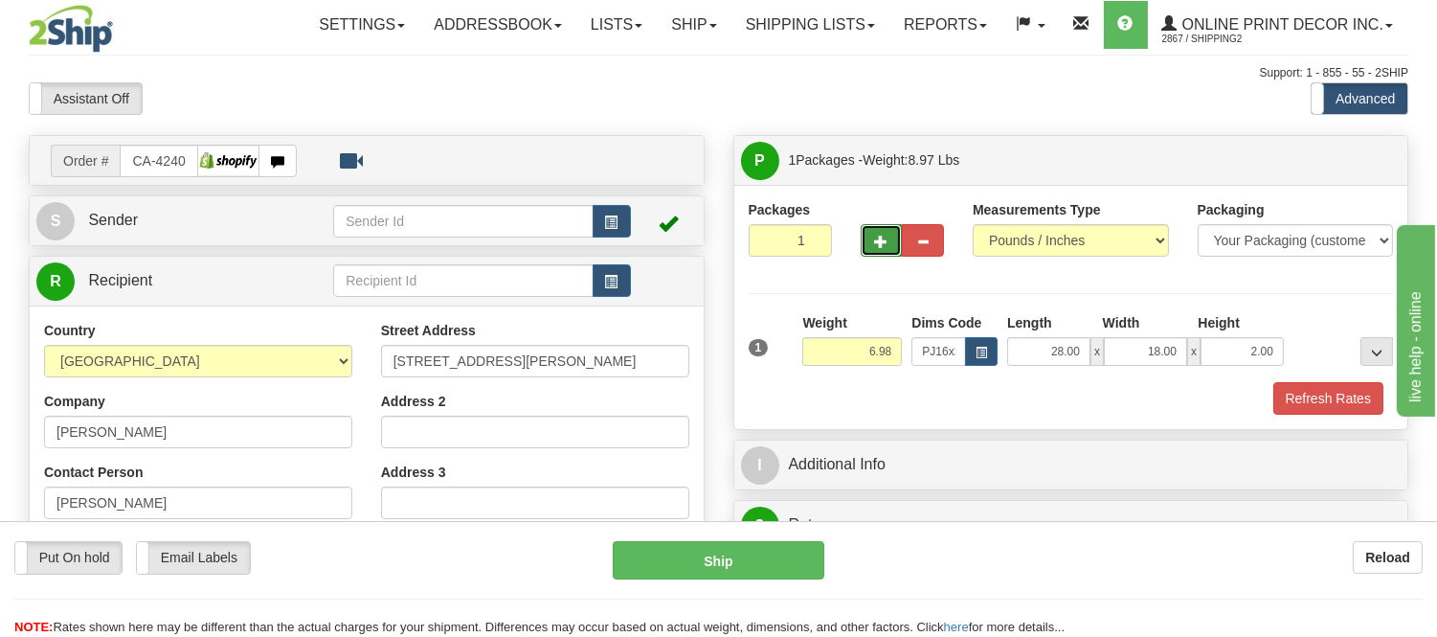
type input "2"
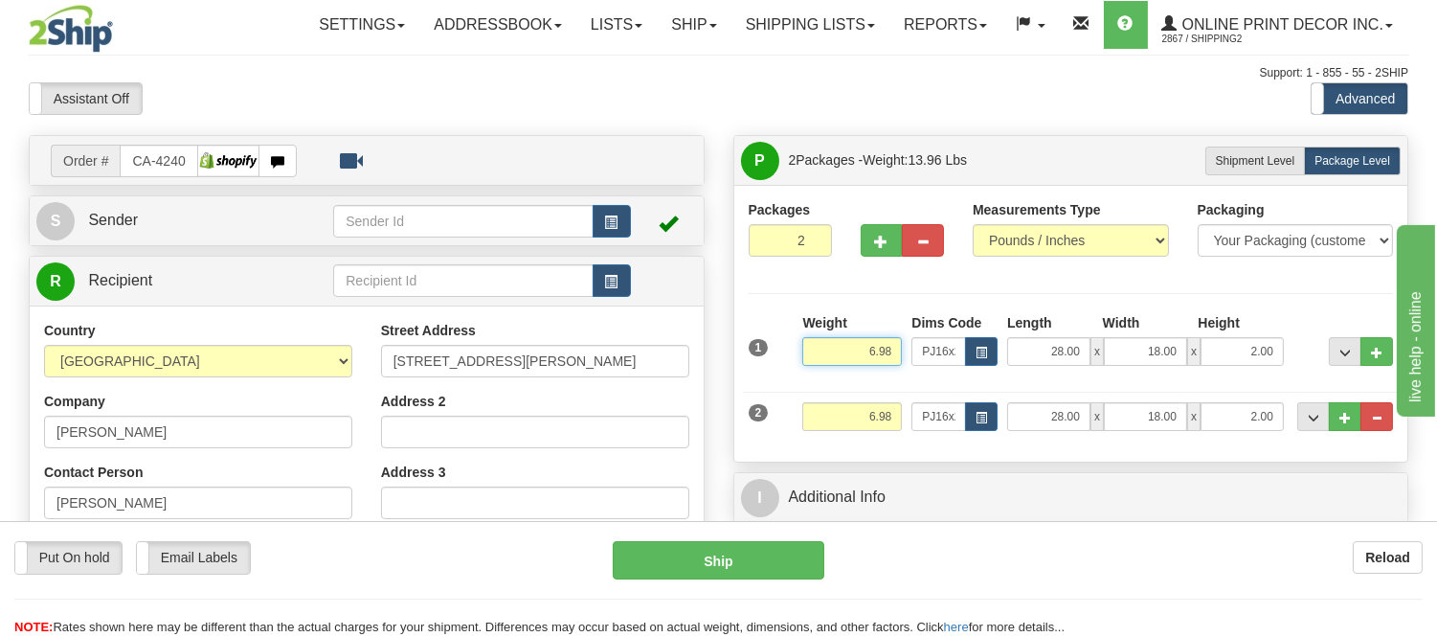
drag, startPoint x: 897, startPoint y: 345, endPoint x: 792, endPoint y: 364, distance: 107.0
click at [792, 364] on div "1 Weight 6.98 Dims Code x x" at bounding box center [1071, 347] width 655 height 68
type input "4.98"
drag, startPoint x: 894, startPoint y: 416, endPoint x: 846, endPoint y: 415, distance: 47.9
click at [846, 415] on input "6.98" at bounding box center [852, 416] width 100 height 29
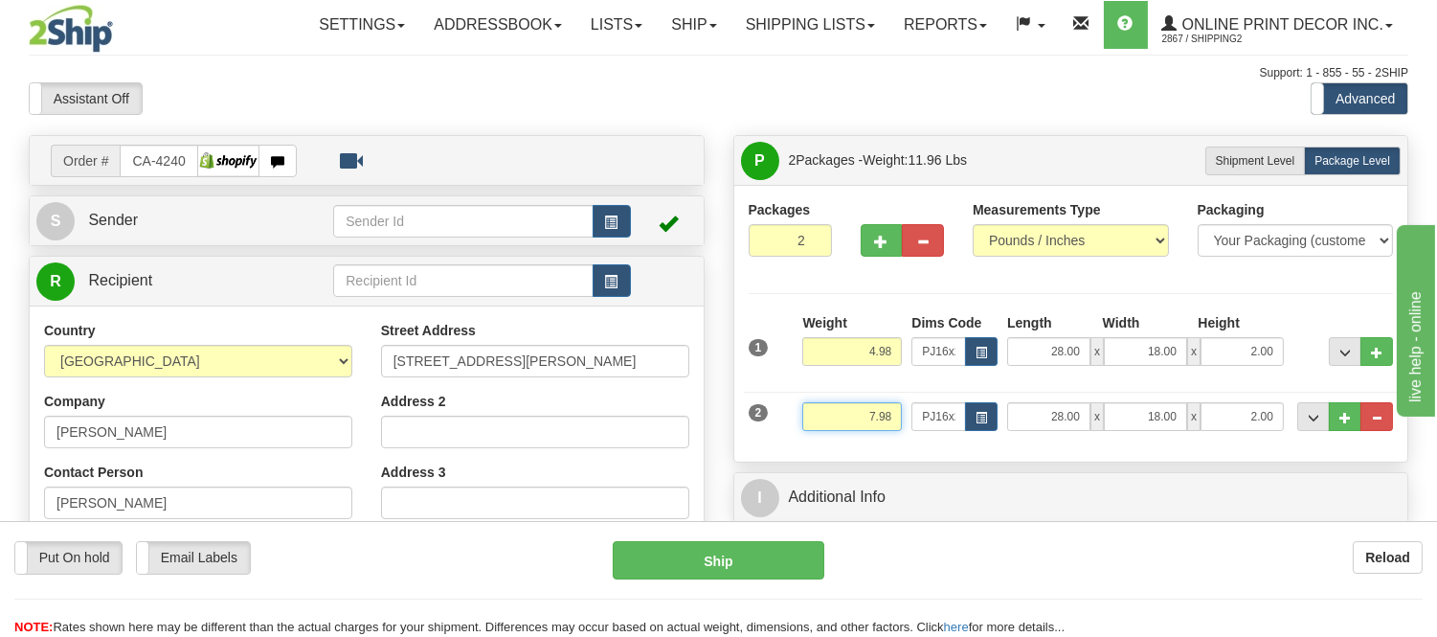
click at [891, 410] on input "7.98" at bounding box center [852, 416] width 100 height 29
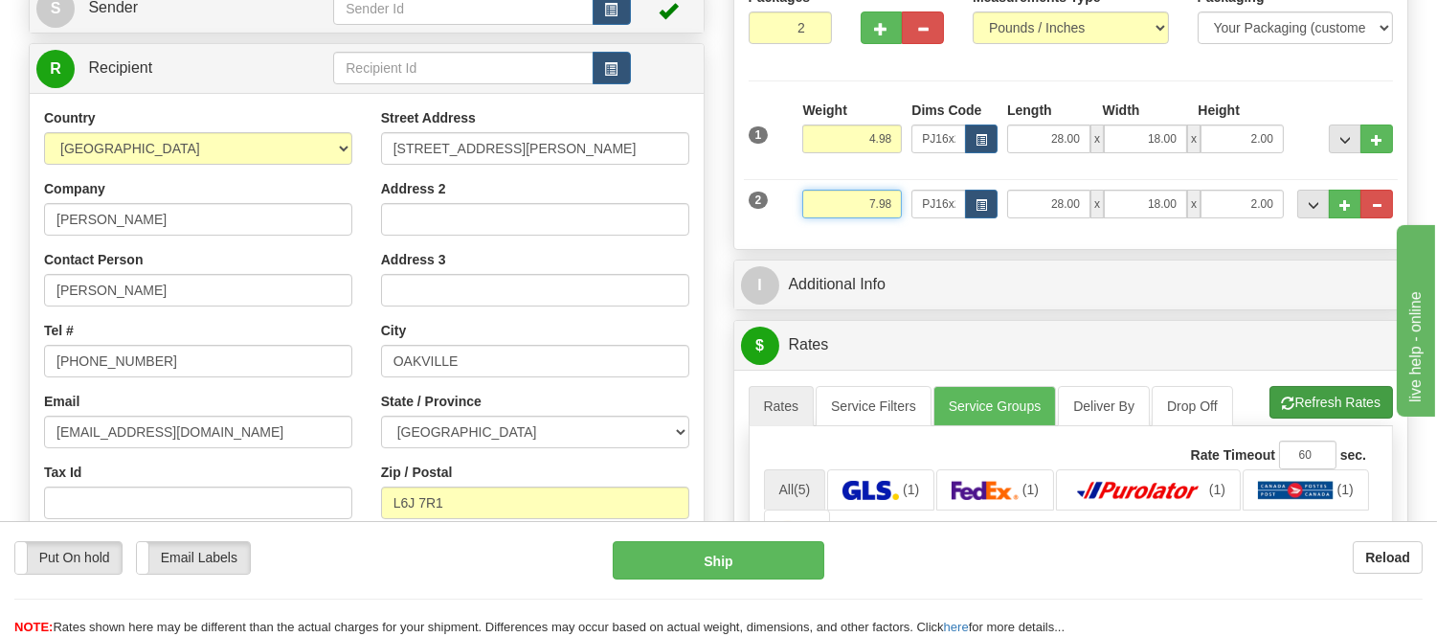
type input "7.98"
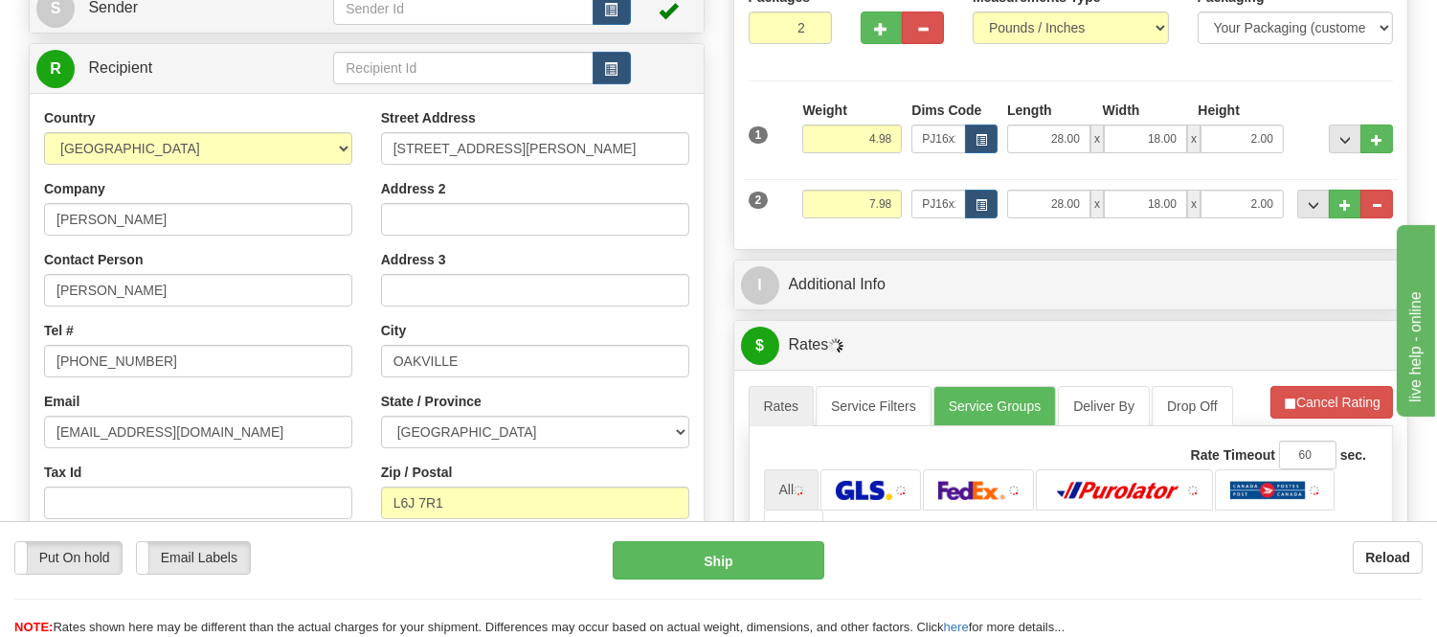
click at [1298, 402] on li "Refresh Rates Cancel Rating" at bounding box center [1331, 402] width 123 height 33
click at [977, 204] on span "button" at bounding box center [980, 205] width 11 height 11
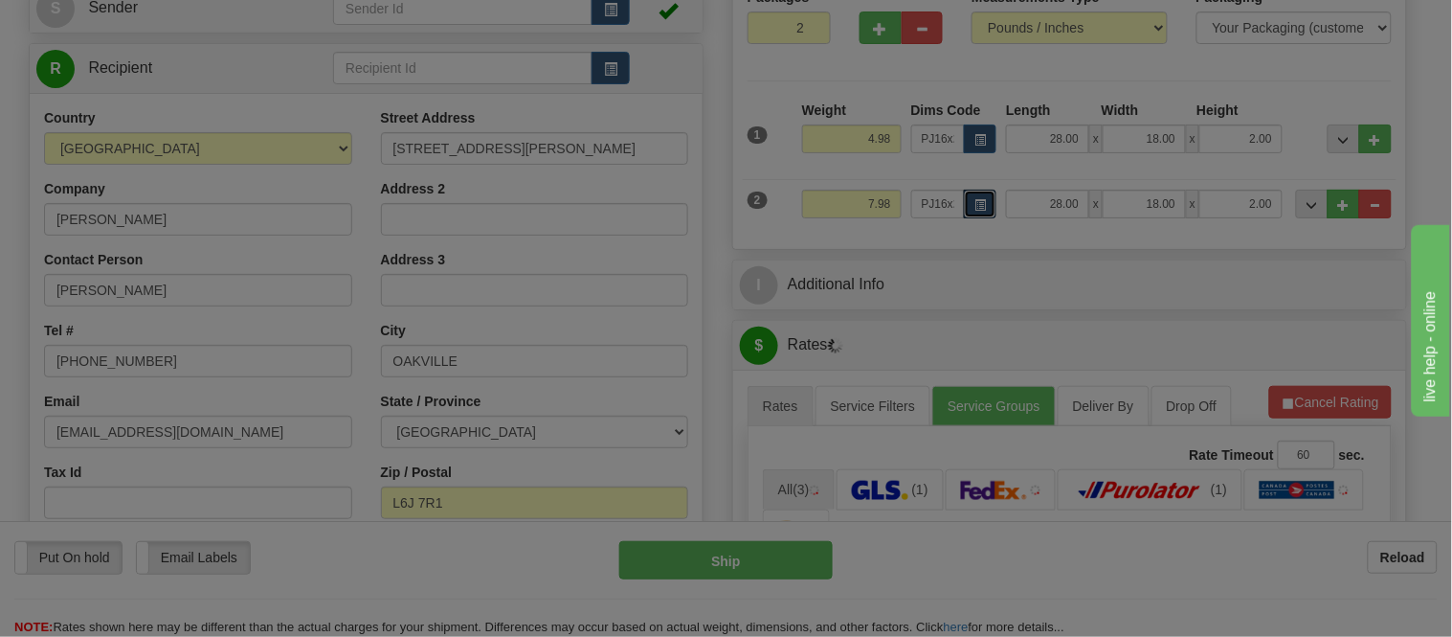
scroll to position [0, 0]
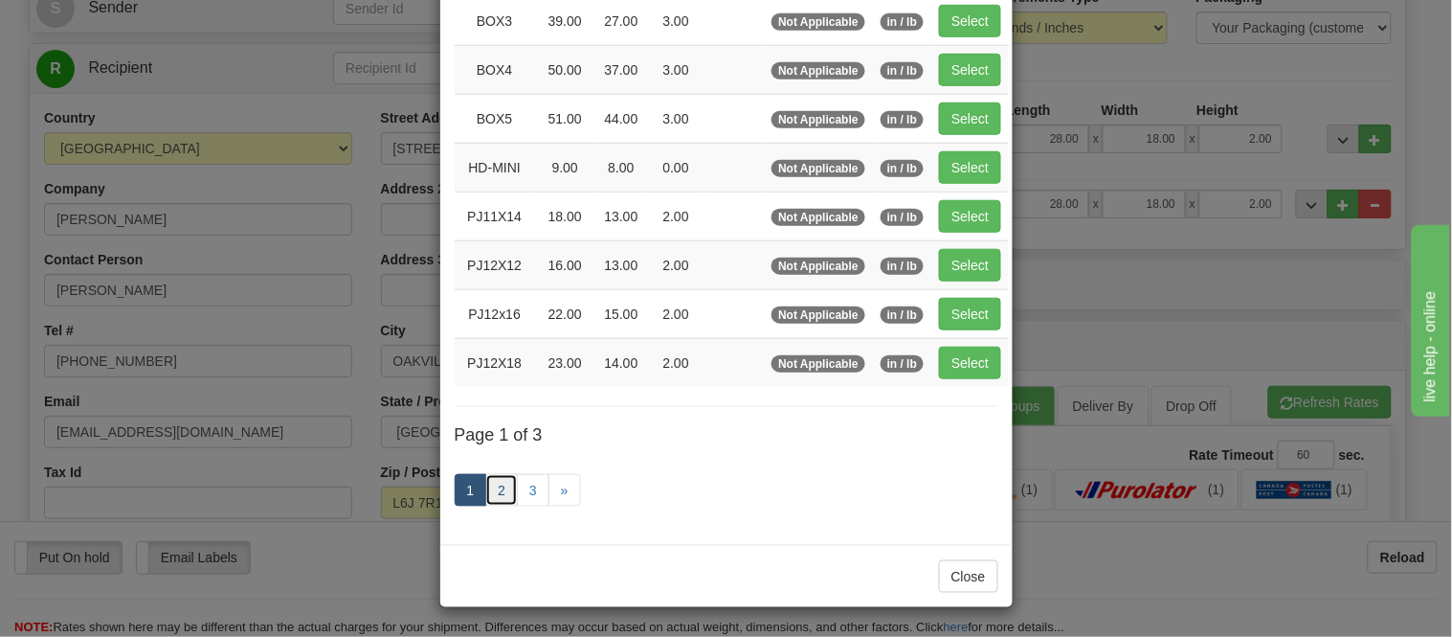
click at [495, 495] on link "2" at bounding box center [501, 490] width 33 height 33
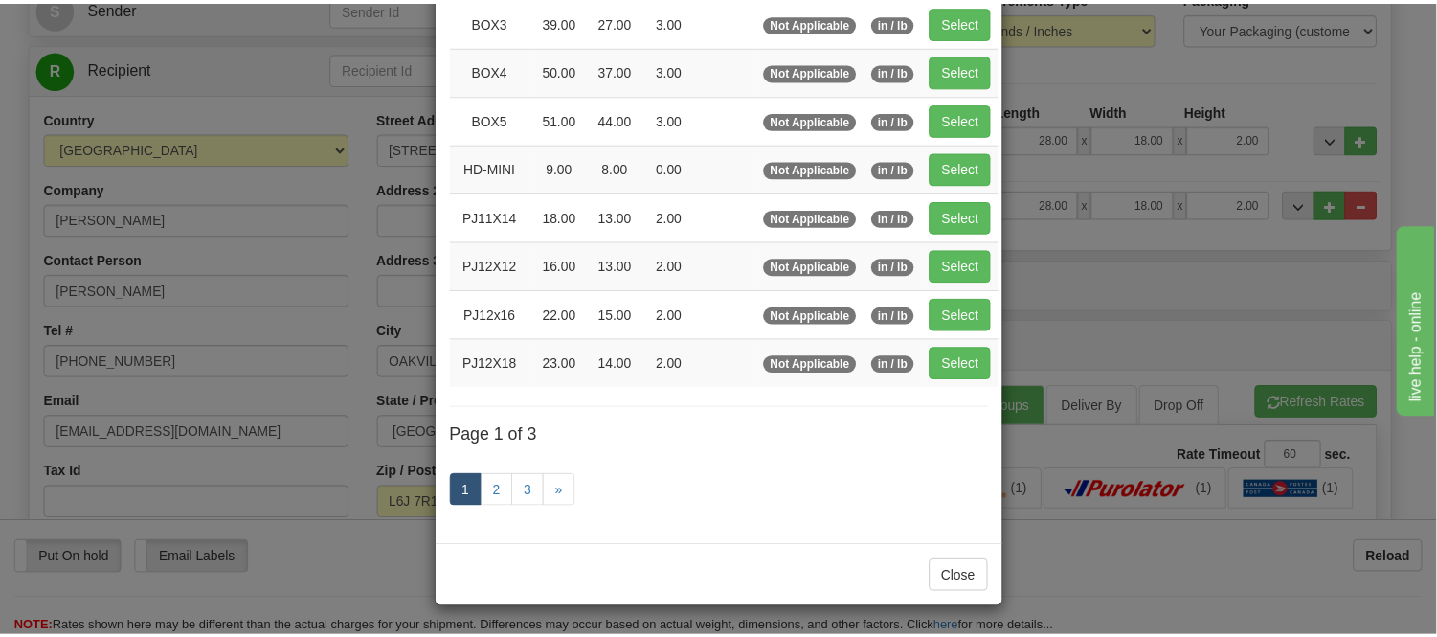
scroll to position [311, 0]
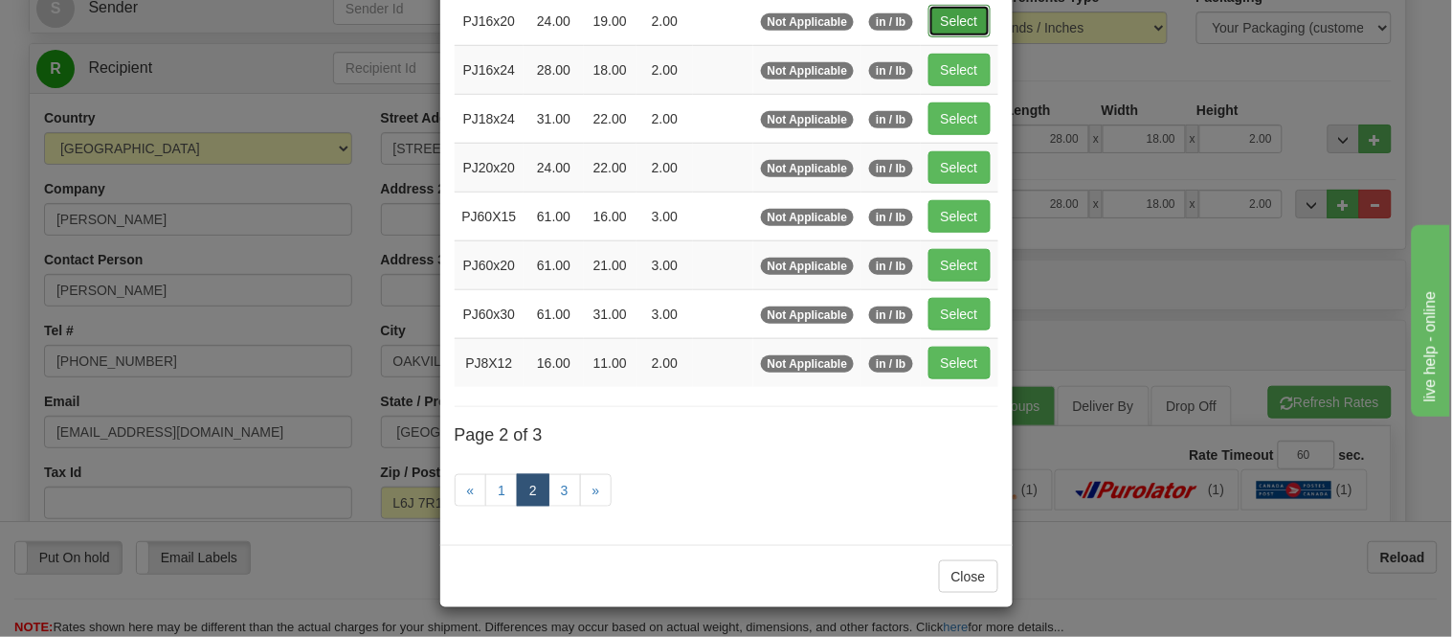
click at [942, 12] on button "Select" at bounding box center [959, 21] width 62 height 33
type input "PJ16x20"
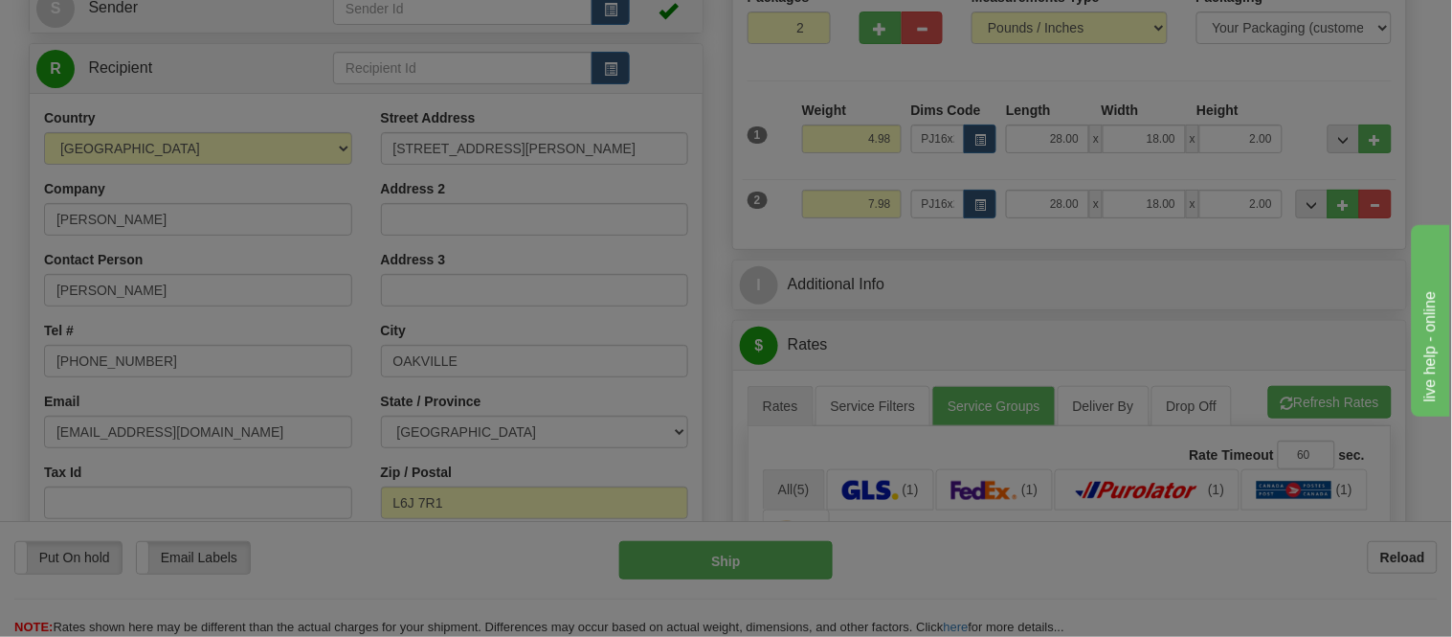
type input "24.00"
type input "19.00"
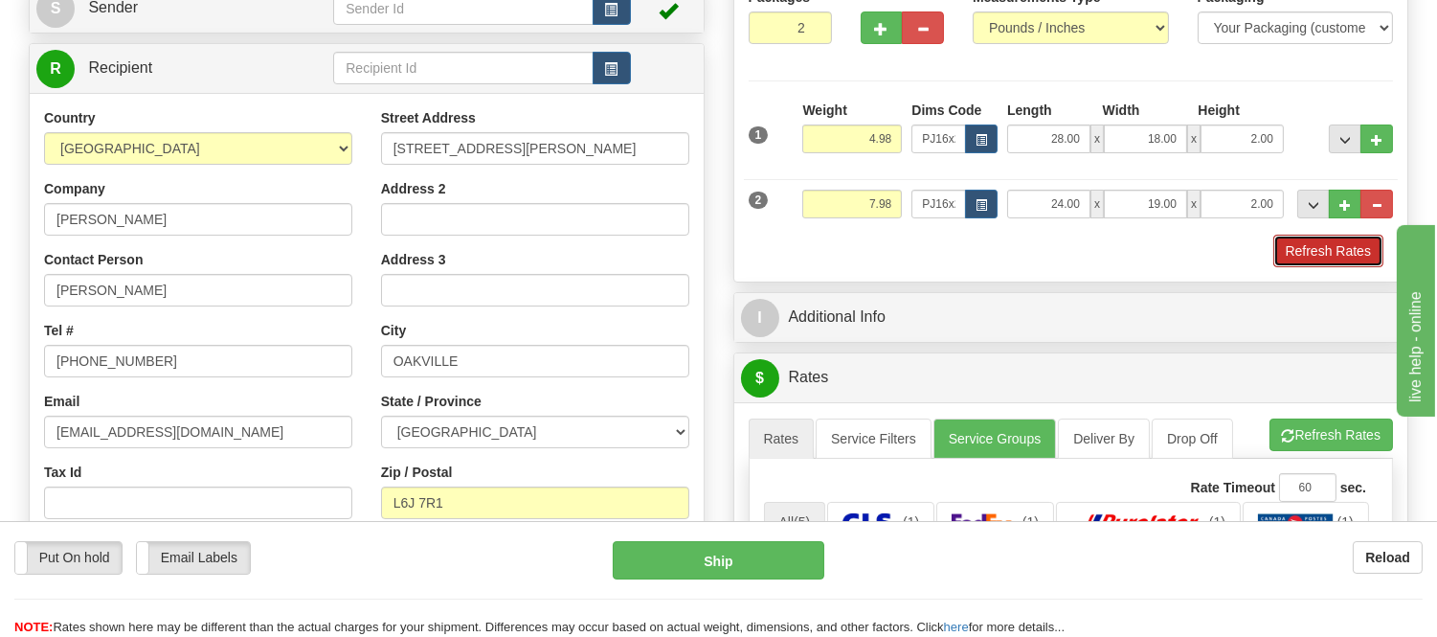
click at [1289, 253] on button "Refresh Rates" at bounding box center [1328, 251] width 110 height 33
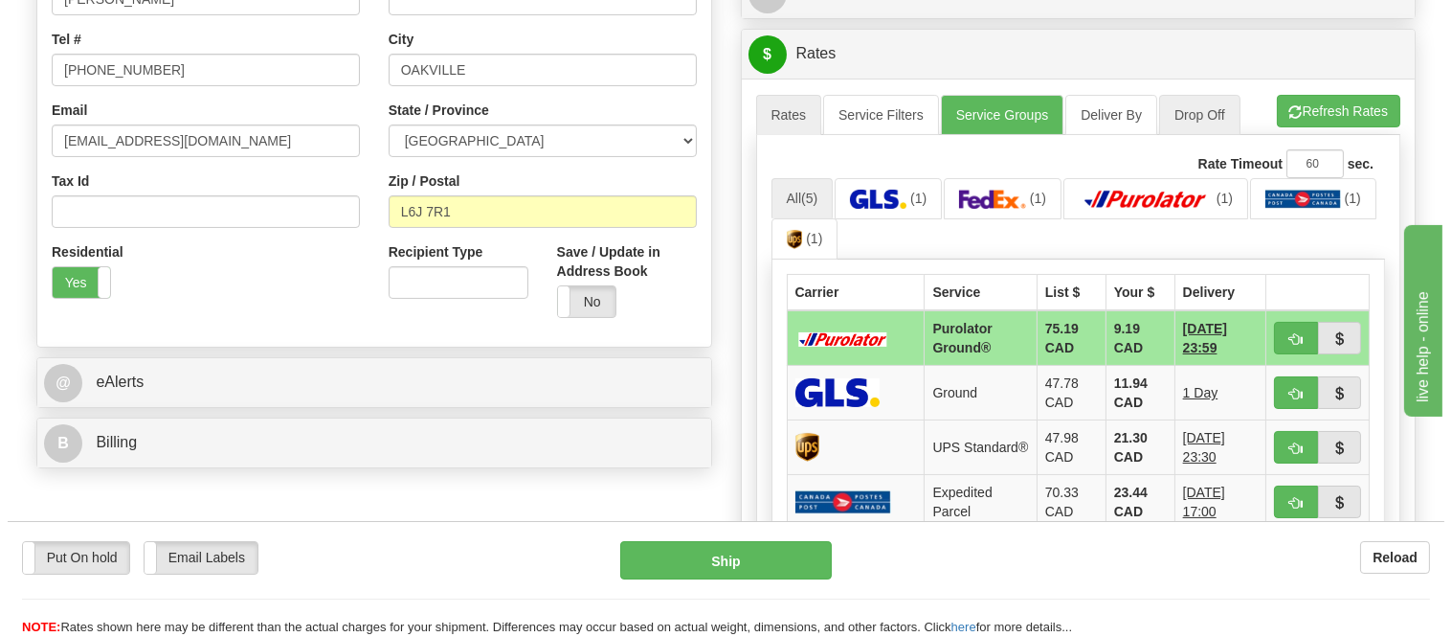
scroll to position [637, 0]
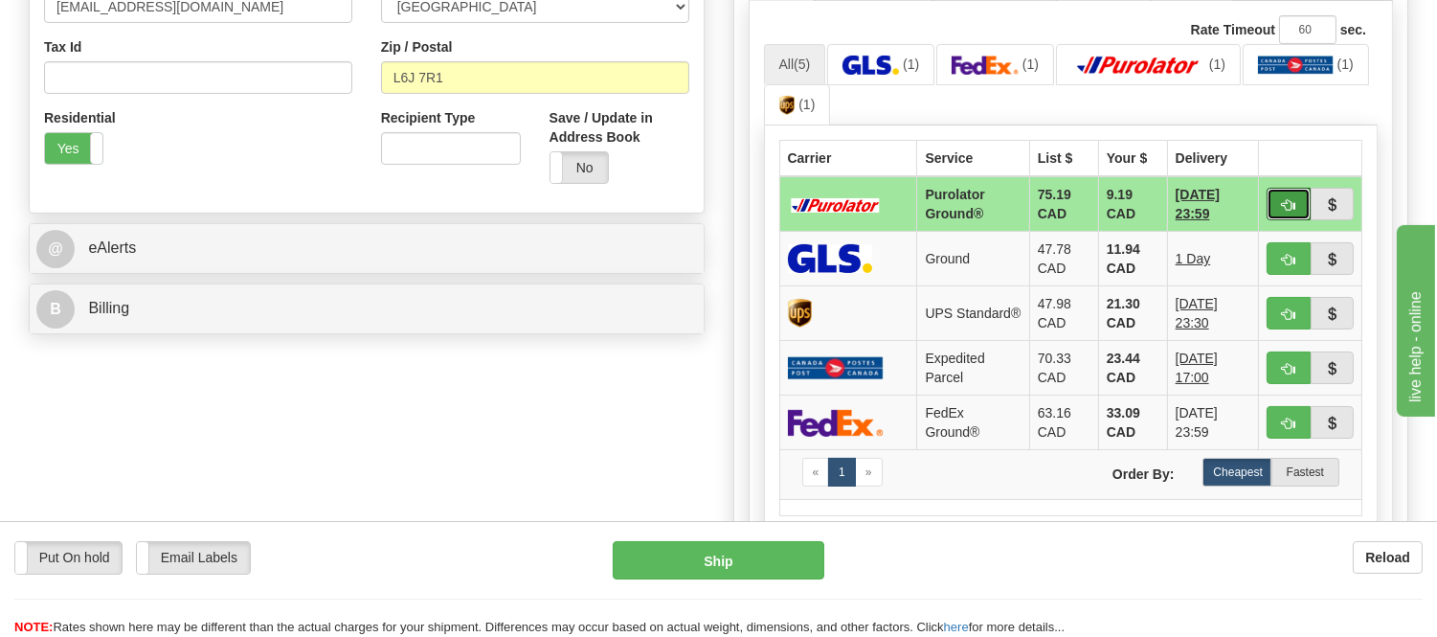
click at [1294, 215] on button "button" at bounding box center [1288, 204] width 44 height 33
type input "260"
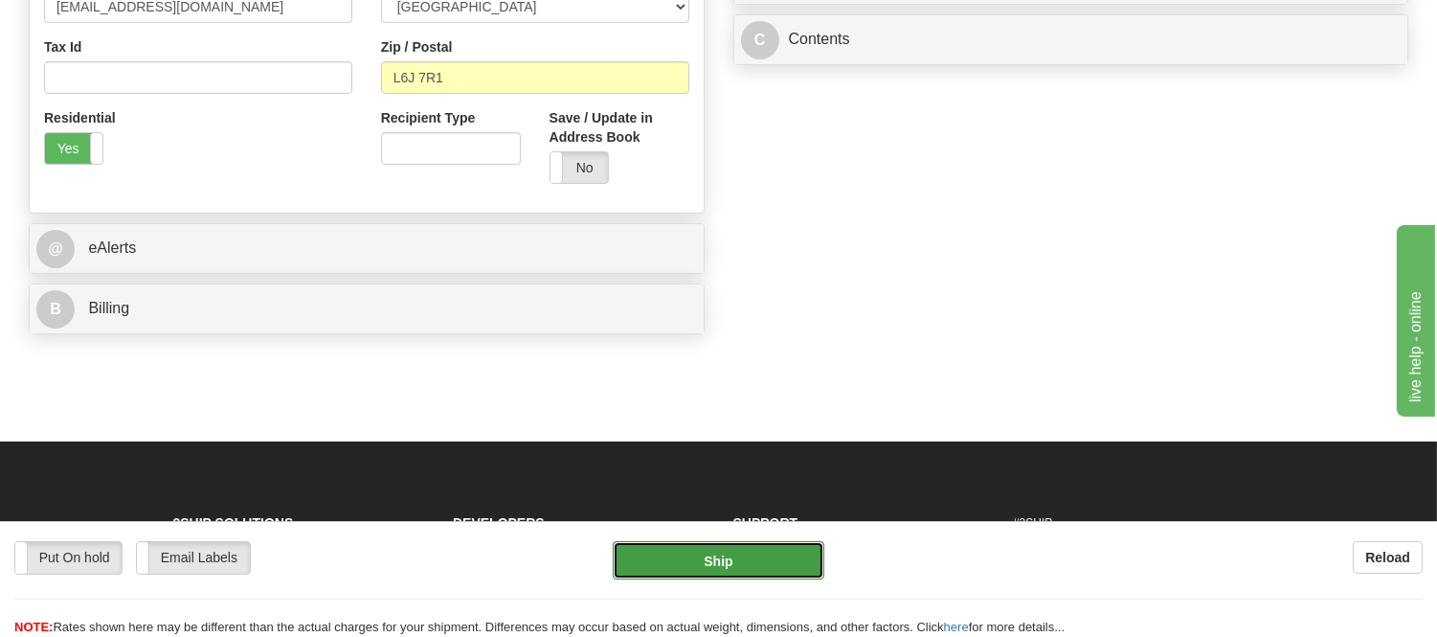
click at [776, 577] on button "Ship" at bounding box center [718, 560] width 211 height 38
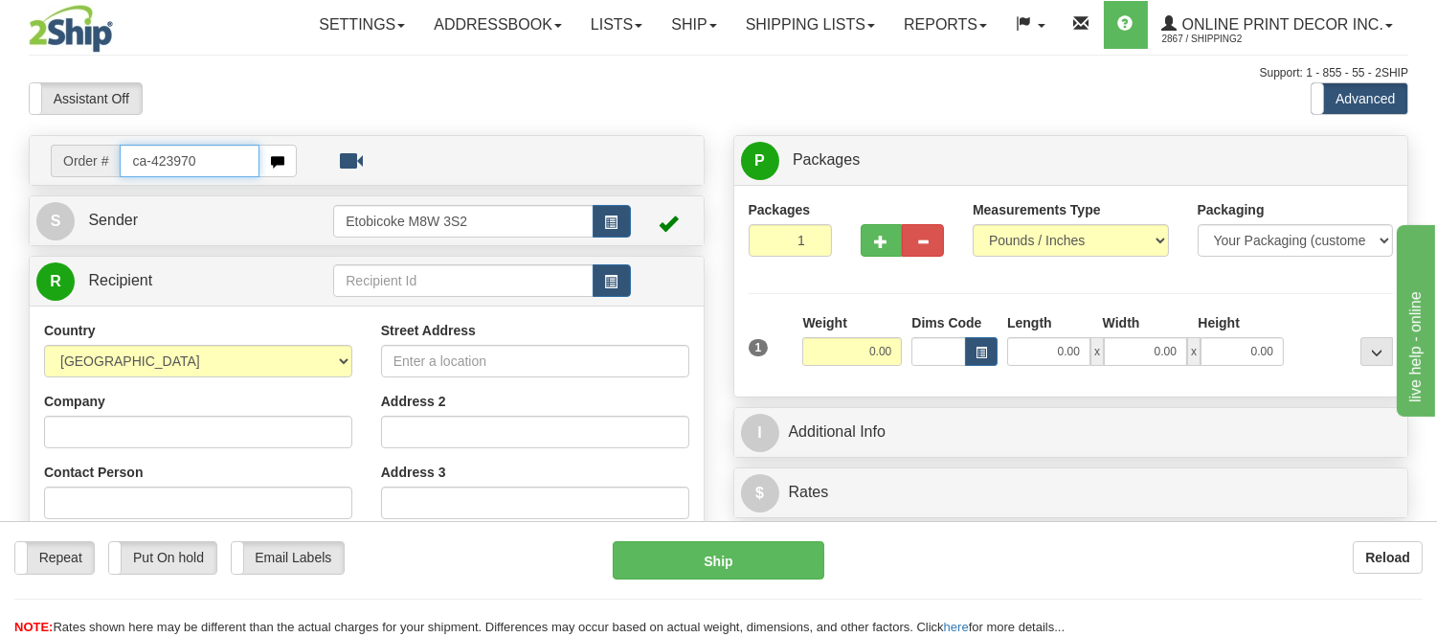
type input "ca-423970"
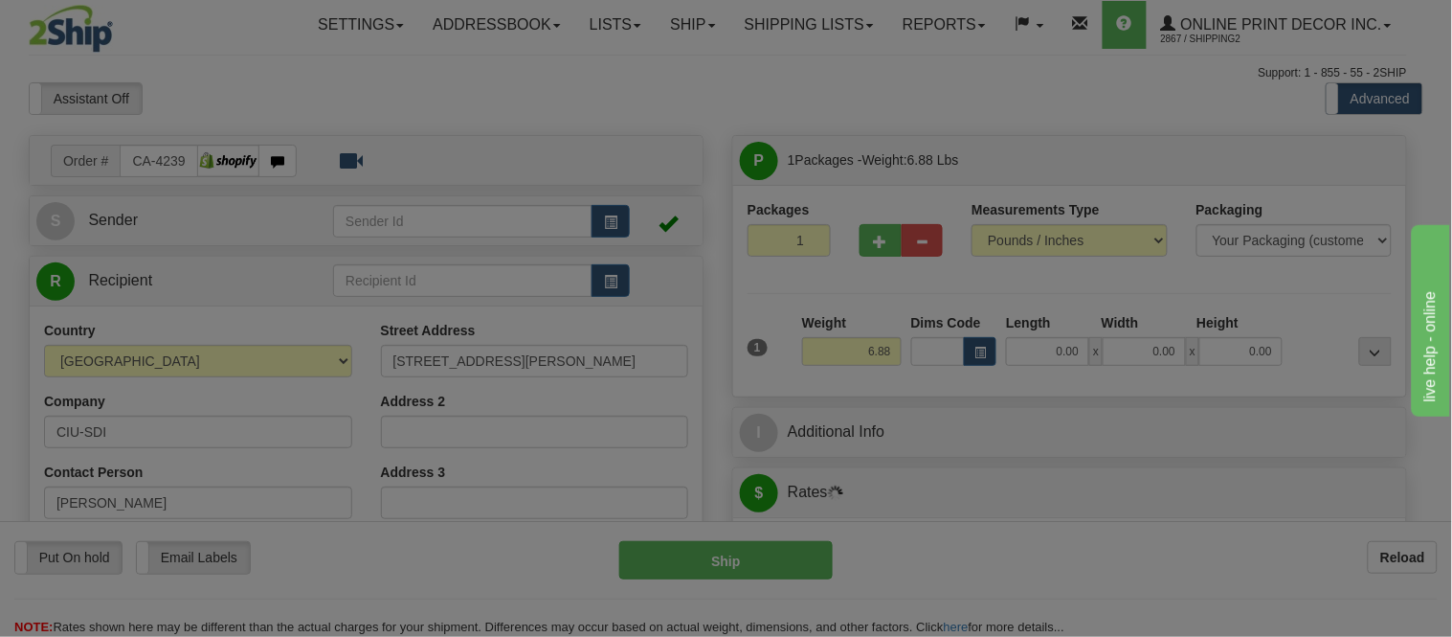
type input "[GEOGRAPHIC_DATA]"
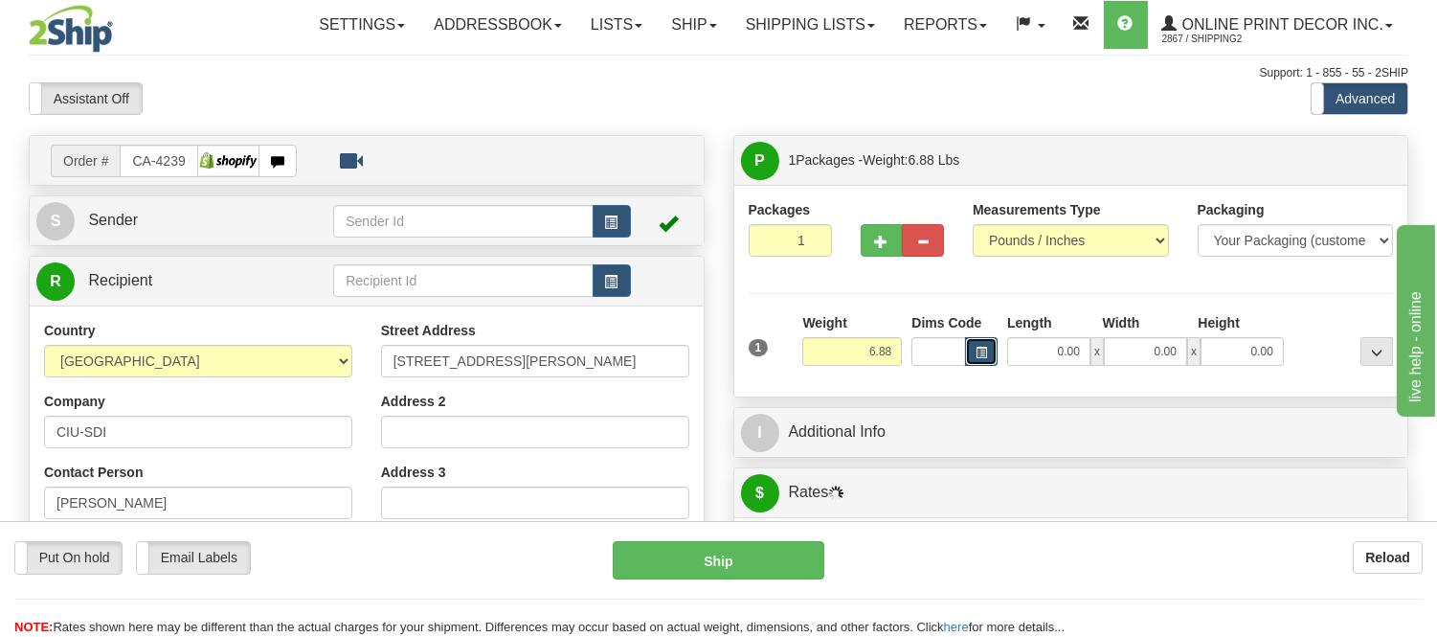
click at [986, 342] on button "button" at bounding box center [981, 351] width 33 height 29
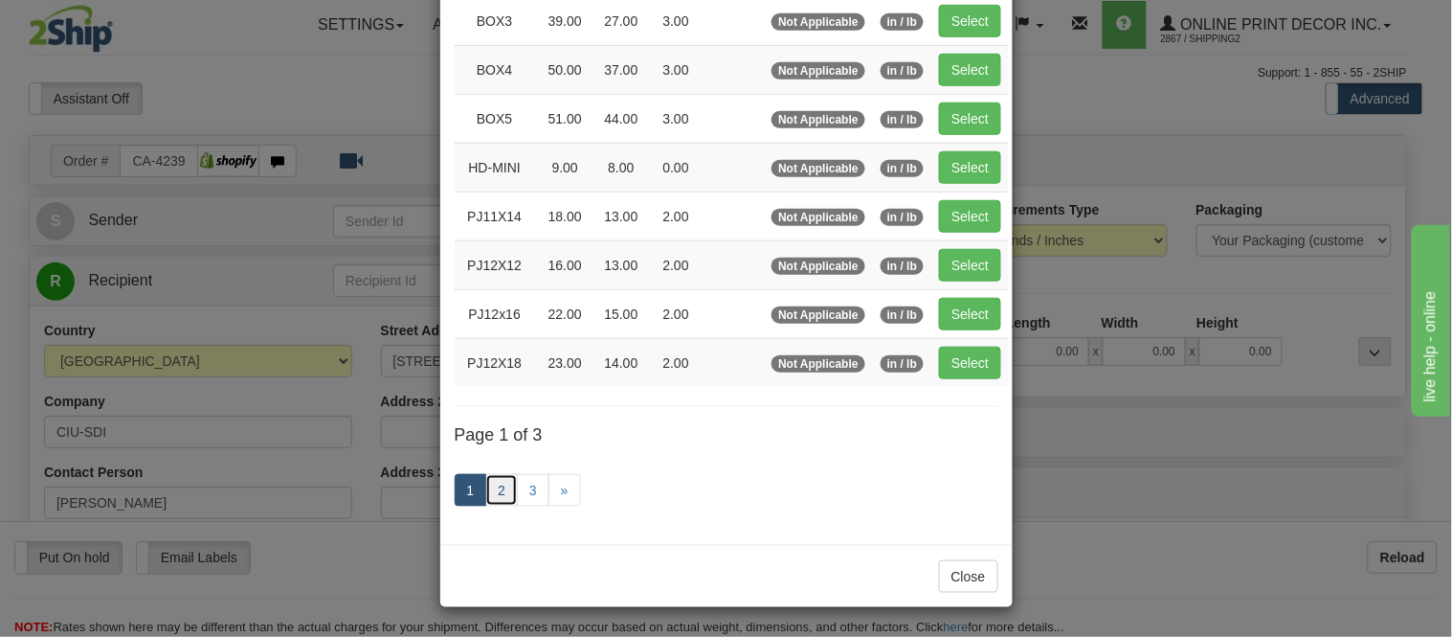
click at [485, 486] on link "2" at bounding box center [501, 490] width 33 height 33
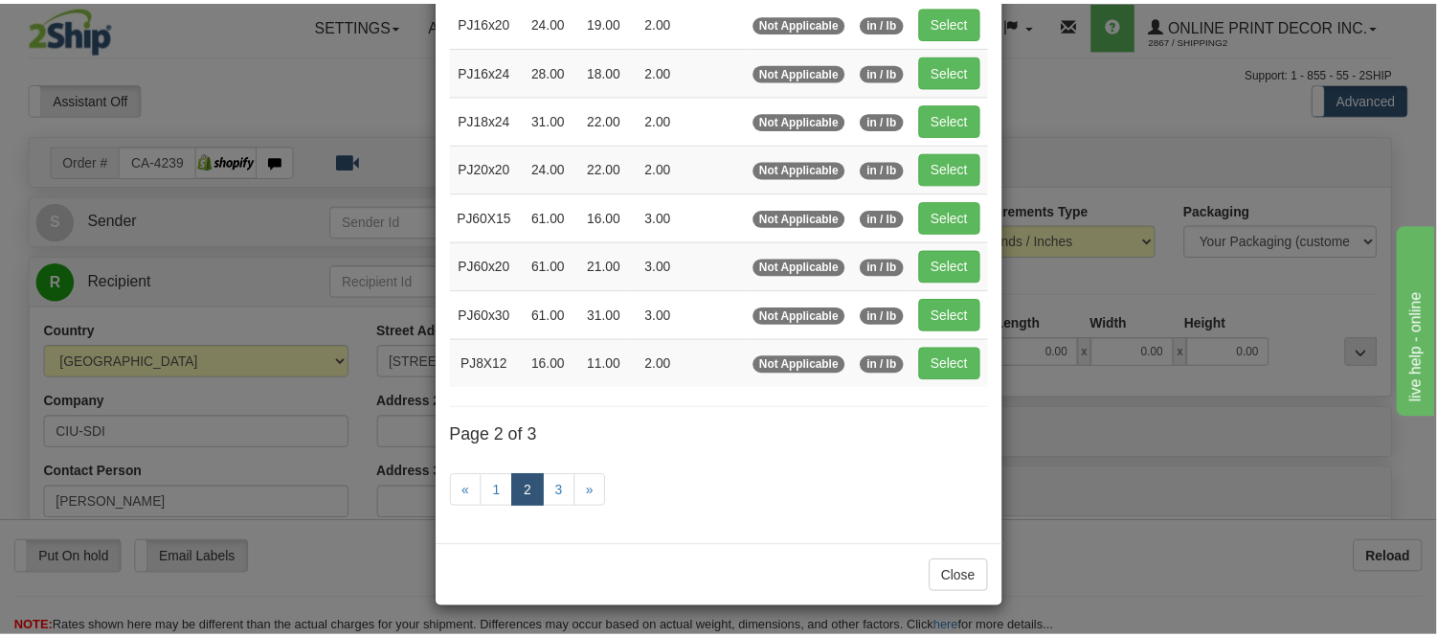
scroll to position [311, 0]
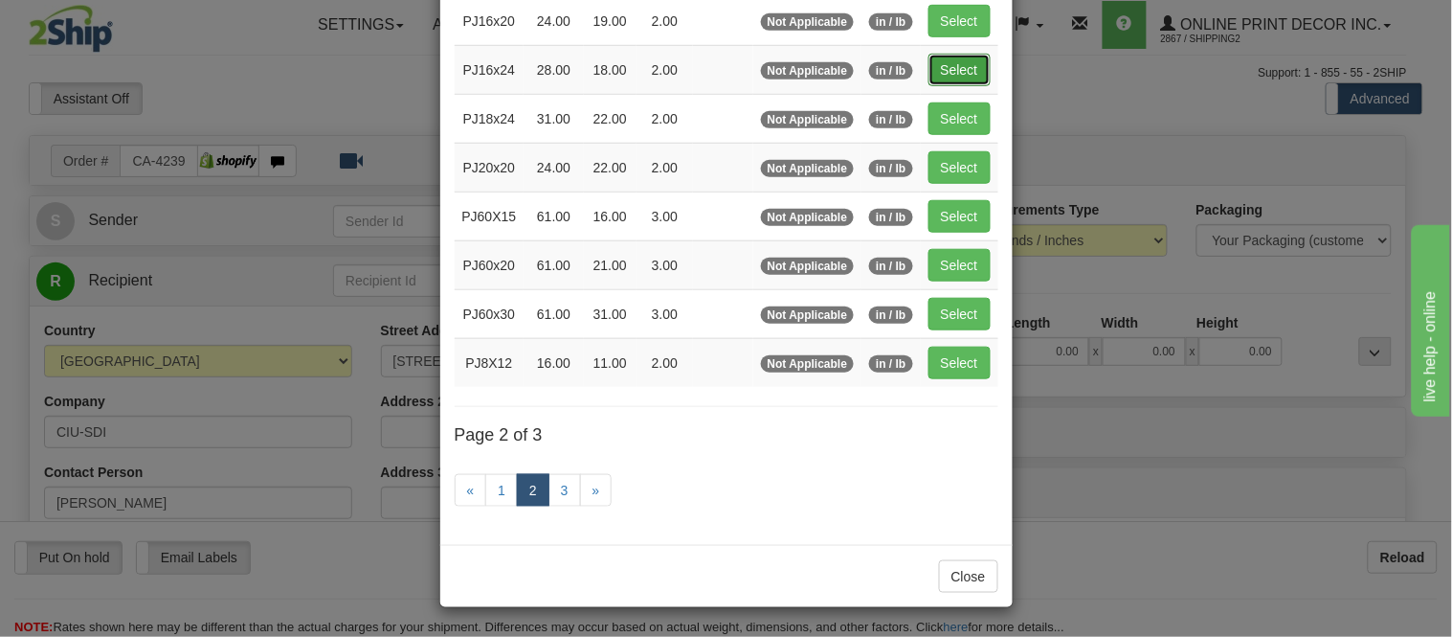
click at [969, 63] on button "Select" at bounding box center [959, 70] width 62 height 33
type input "PJ16x24"
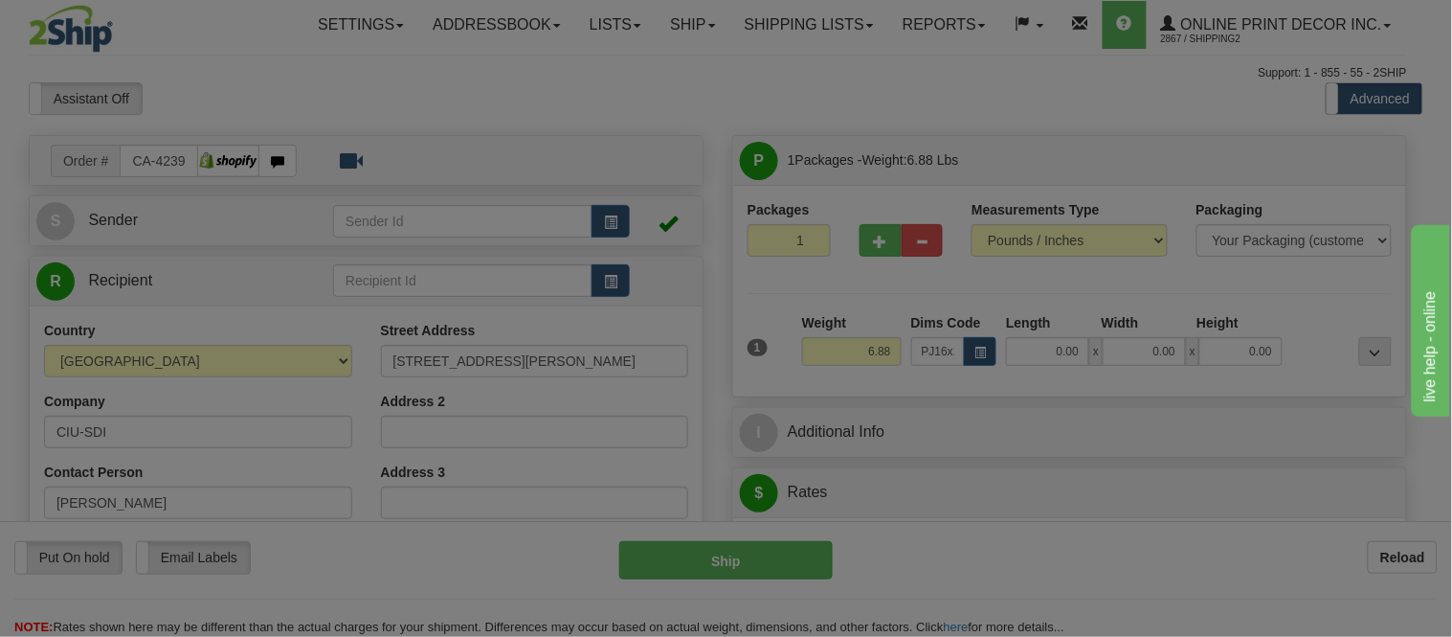
type input "28.00"
type input "18.00"
type input "2.00"
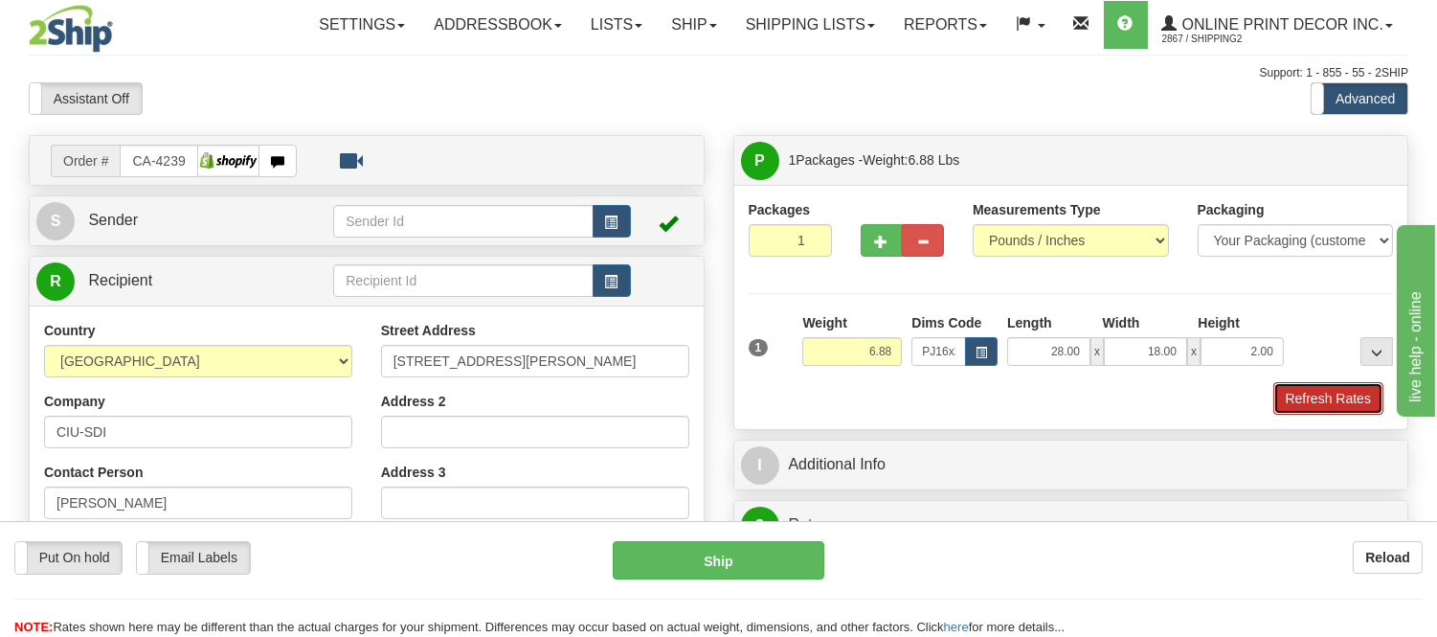
click at [1304, 400] on button "Refresh Rates" at bounding box center [1328, 398] width 110 height 33
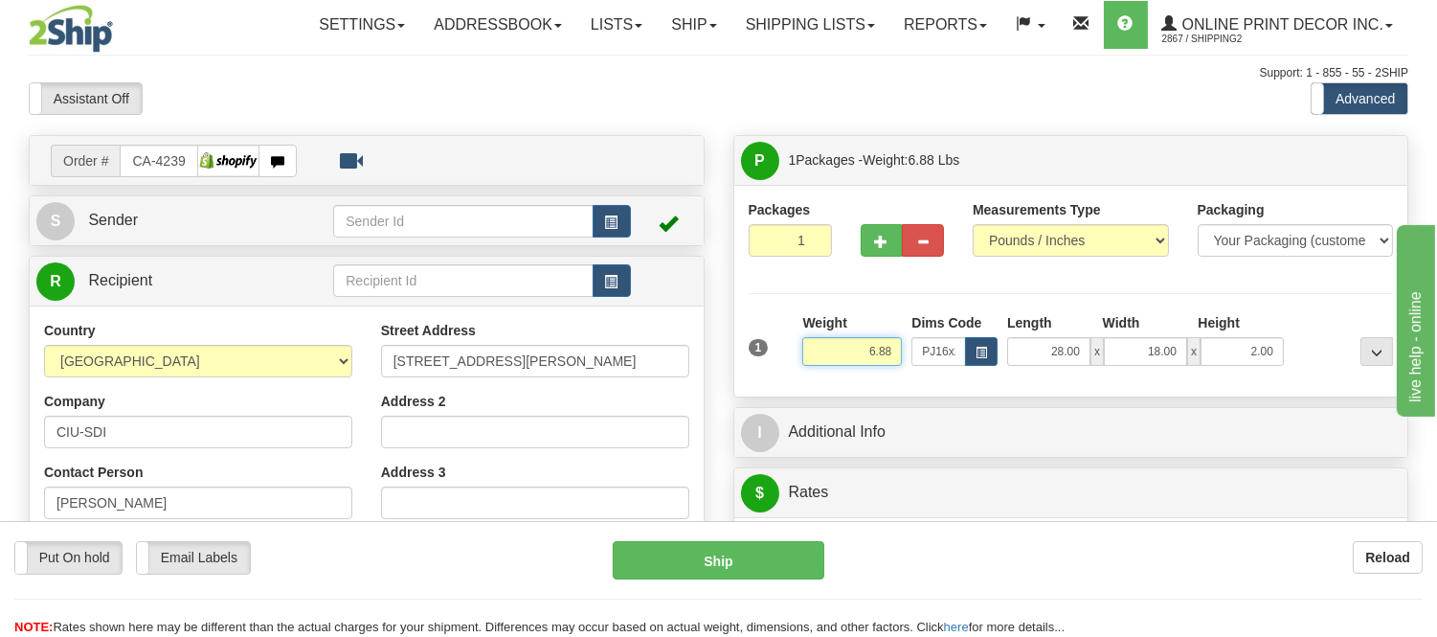
drag, startPoint x: 896, startPoint y: 352, endPoint x: 782, endPoint y: 374, distance: 116.0
click at [782, 374] on div "1 Weight 6.88 Dims Code x x" at bounding box center [1071, 347] width 655 height 68
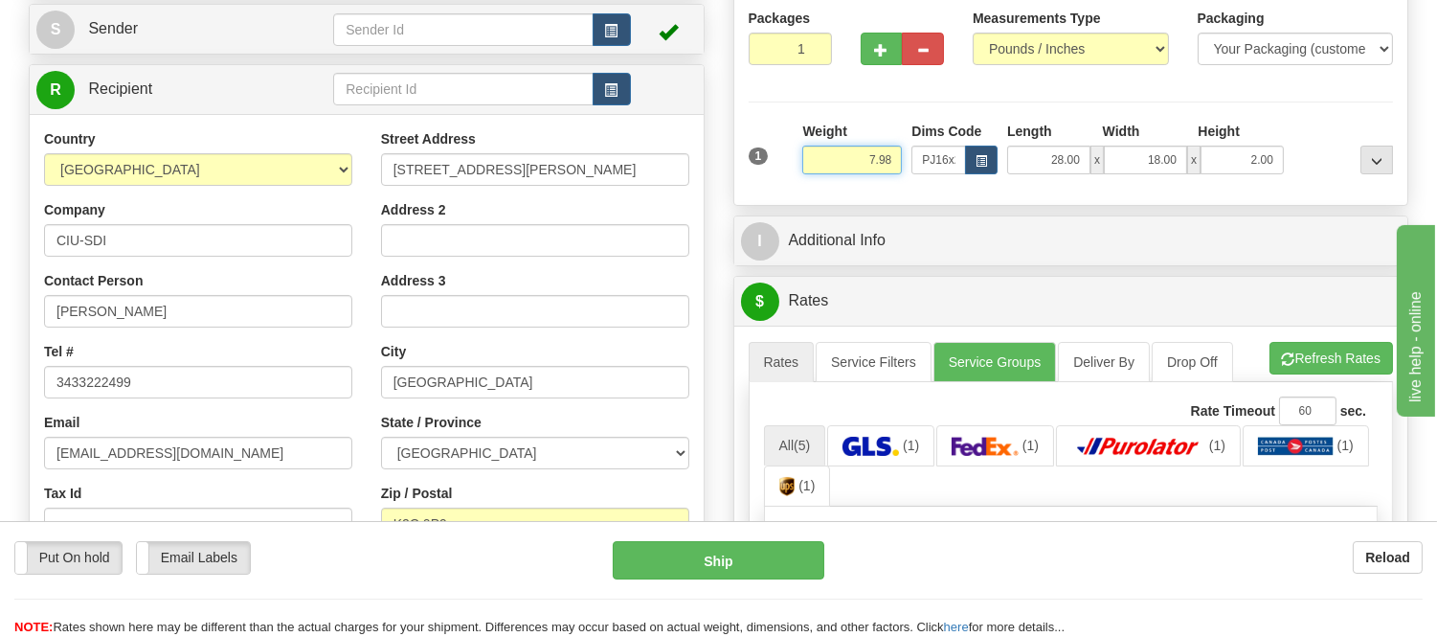
scroll to position [212, 0]
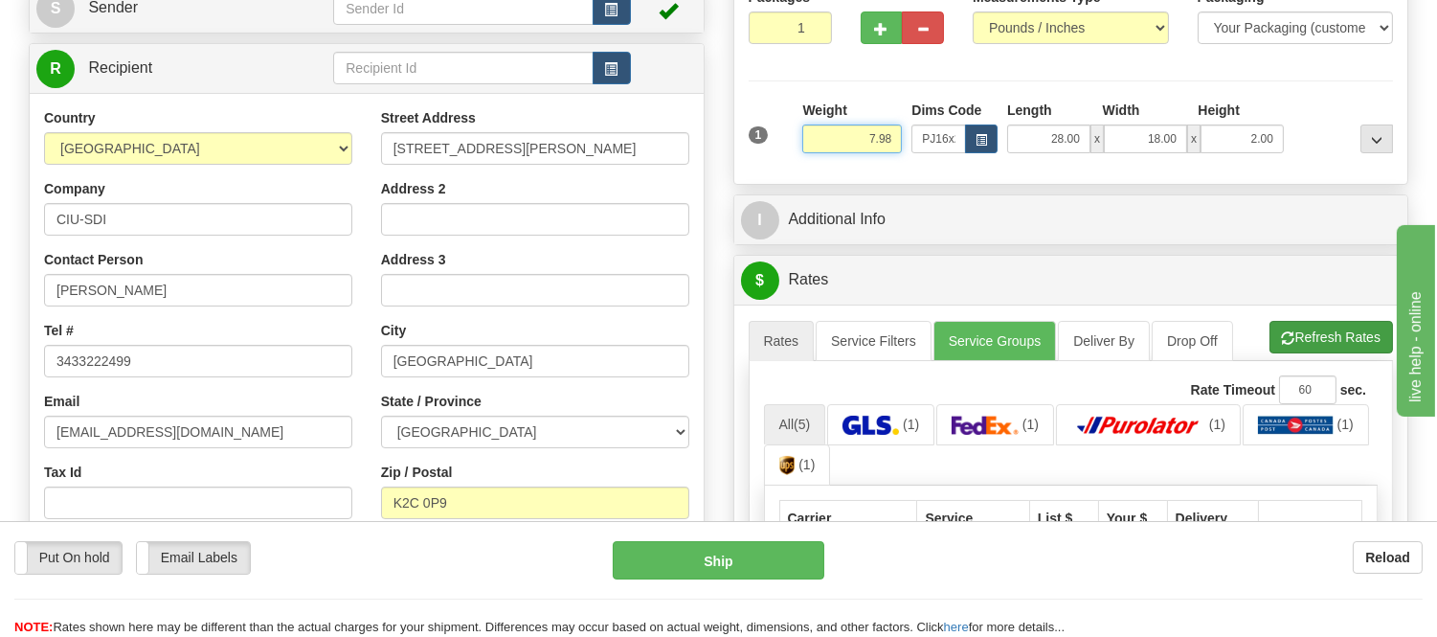
type input "7.98"
click at [1311, 335] on li "Refresh Rates Cancel Rating" at bounding box center [1330, 337] width 123 height 33
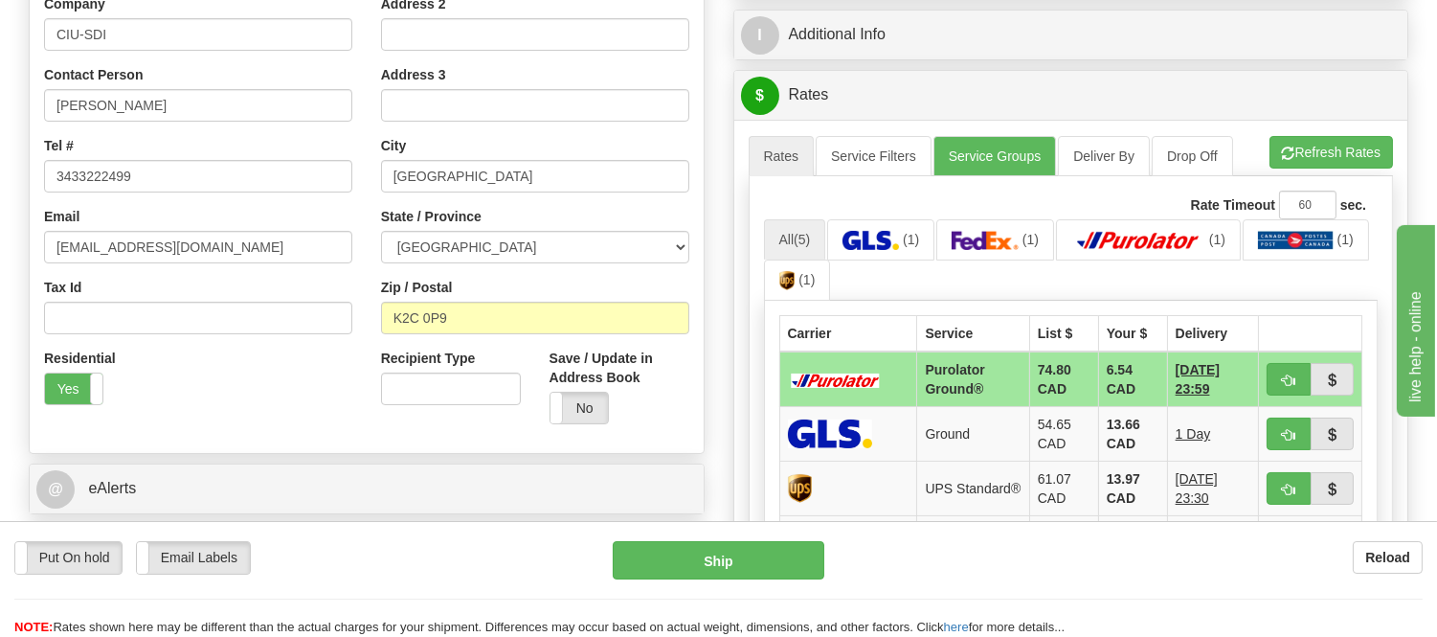
scroll to position [425, 0]
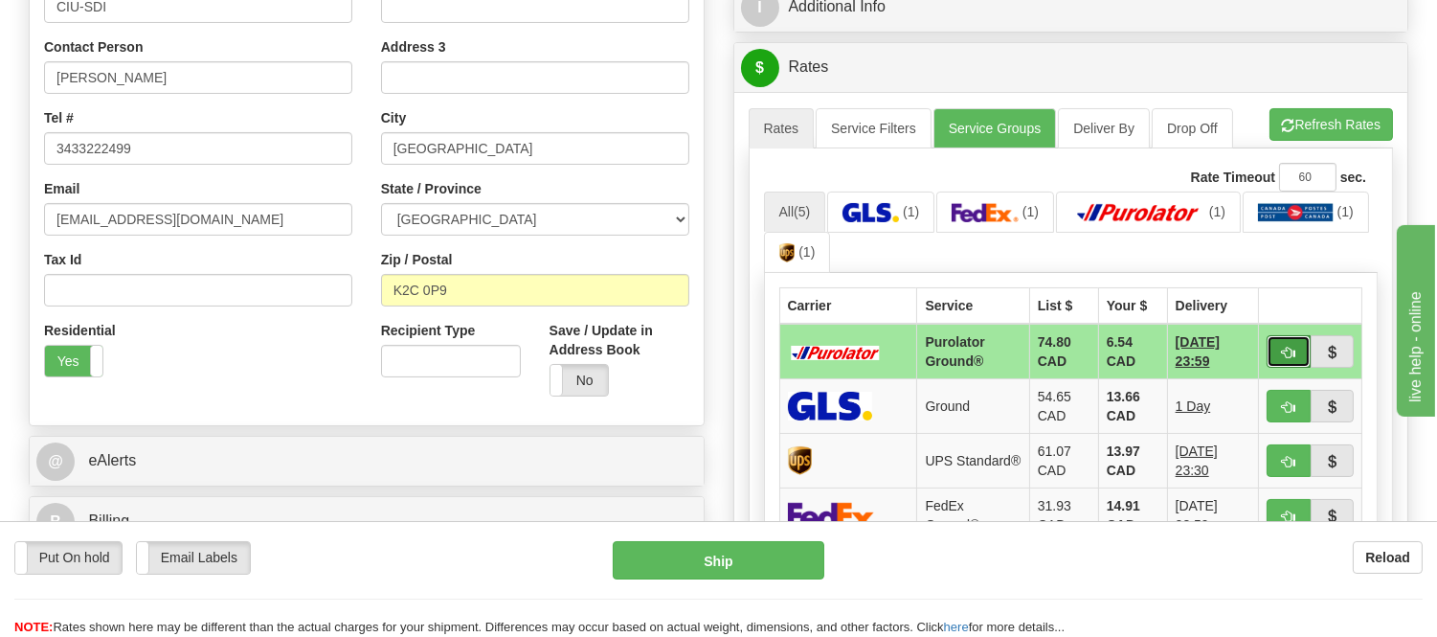
click at [1284, 347] on span "button" at bounding box center [1288, 352] width 13 height 12
type input "260"
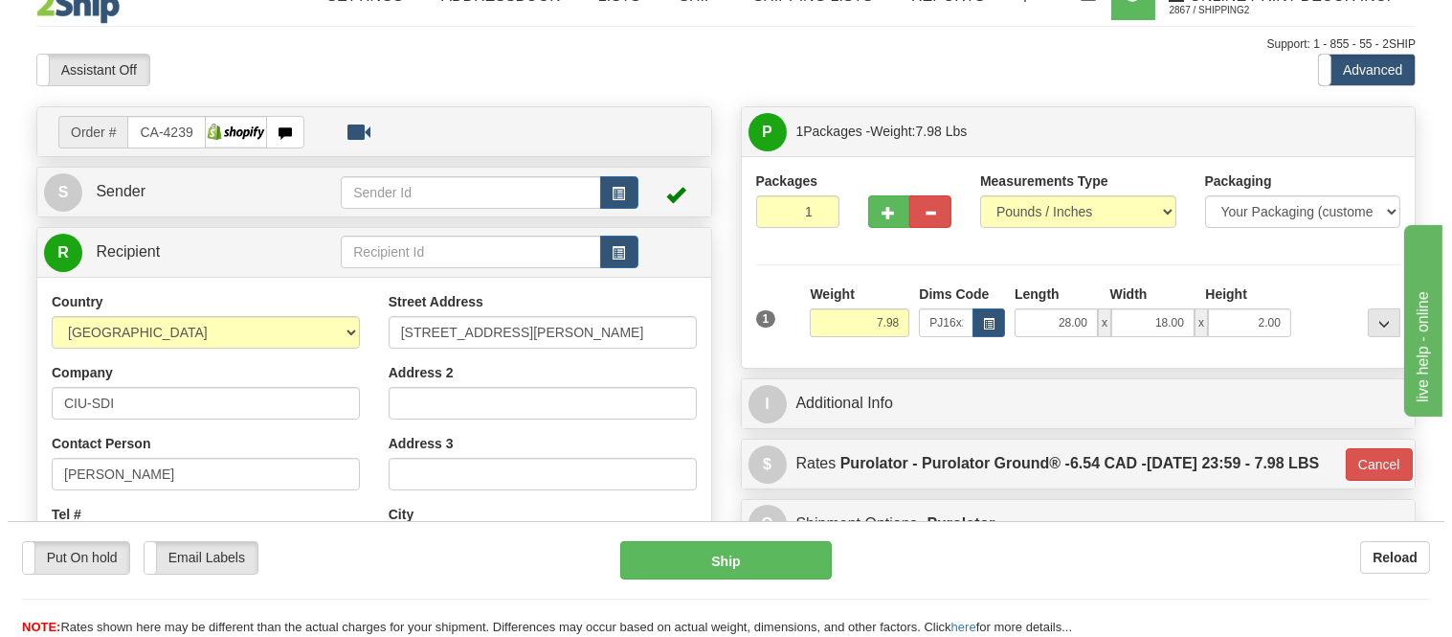
scroll to position [0, 0]
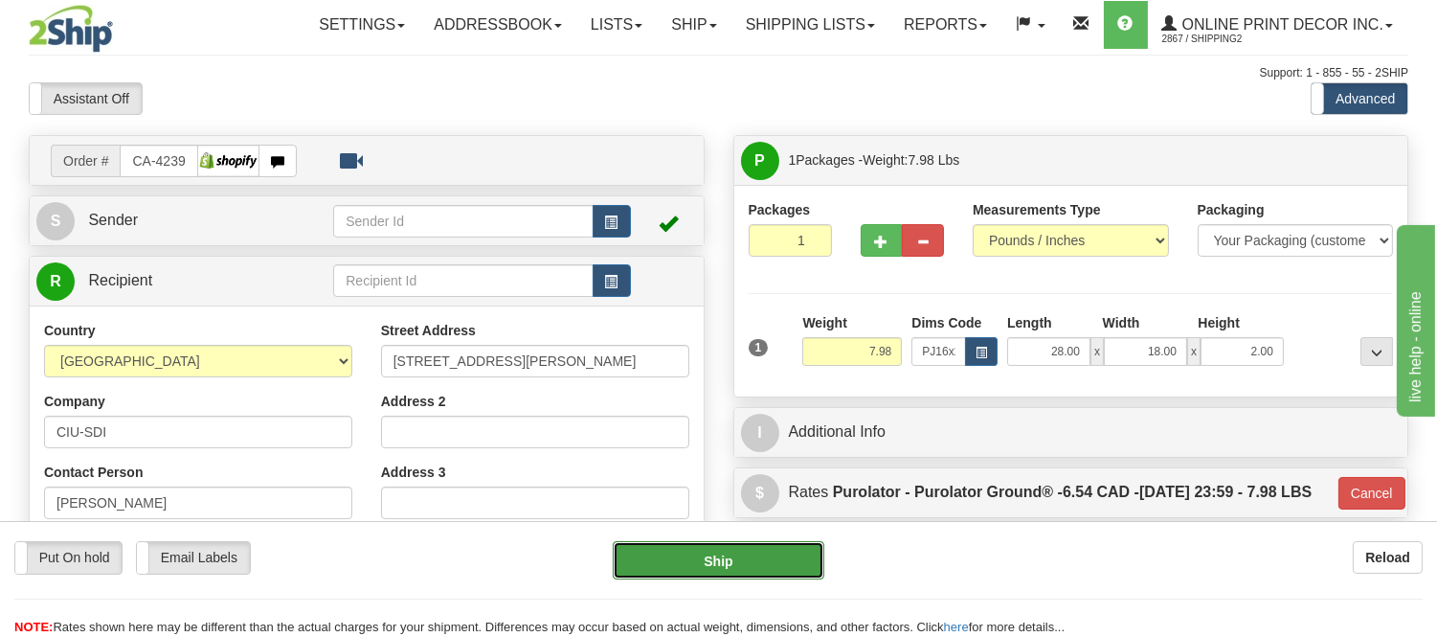
click at [758, 568] on button "Ship" at bounding box center [718, 560] width 211 height 38
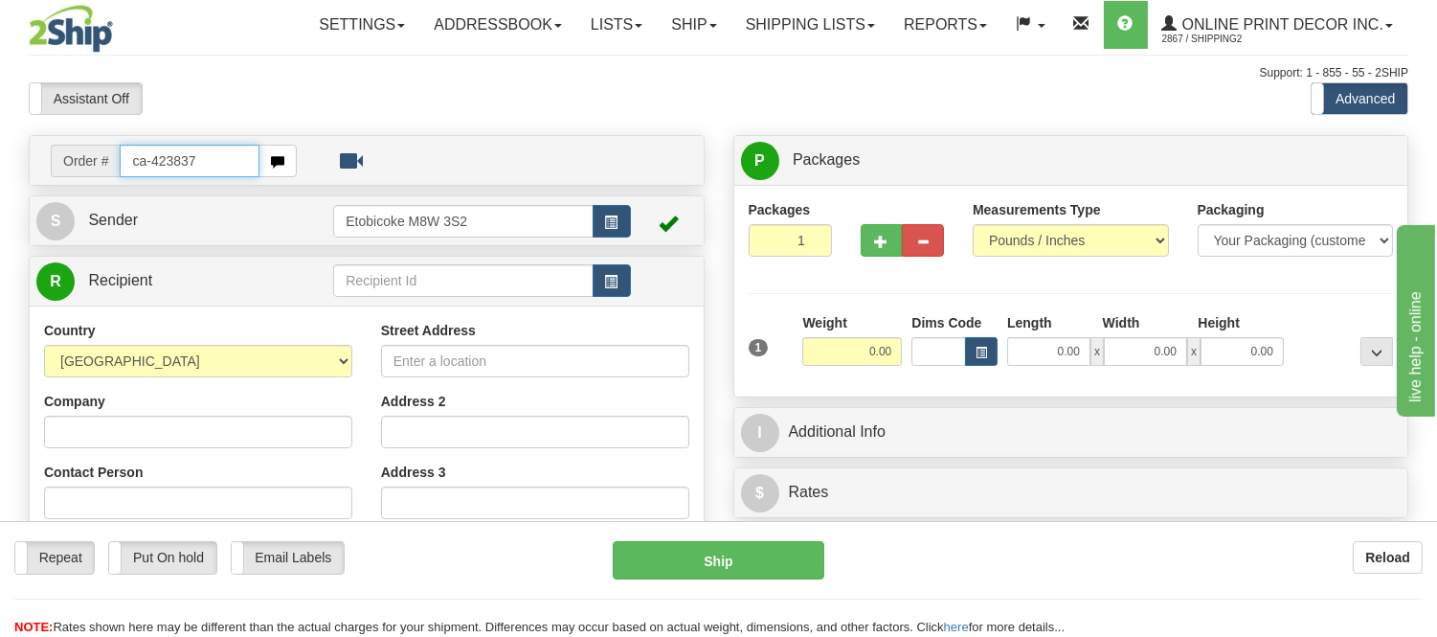
type input "ca-423837"
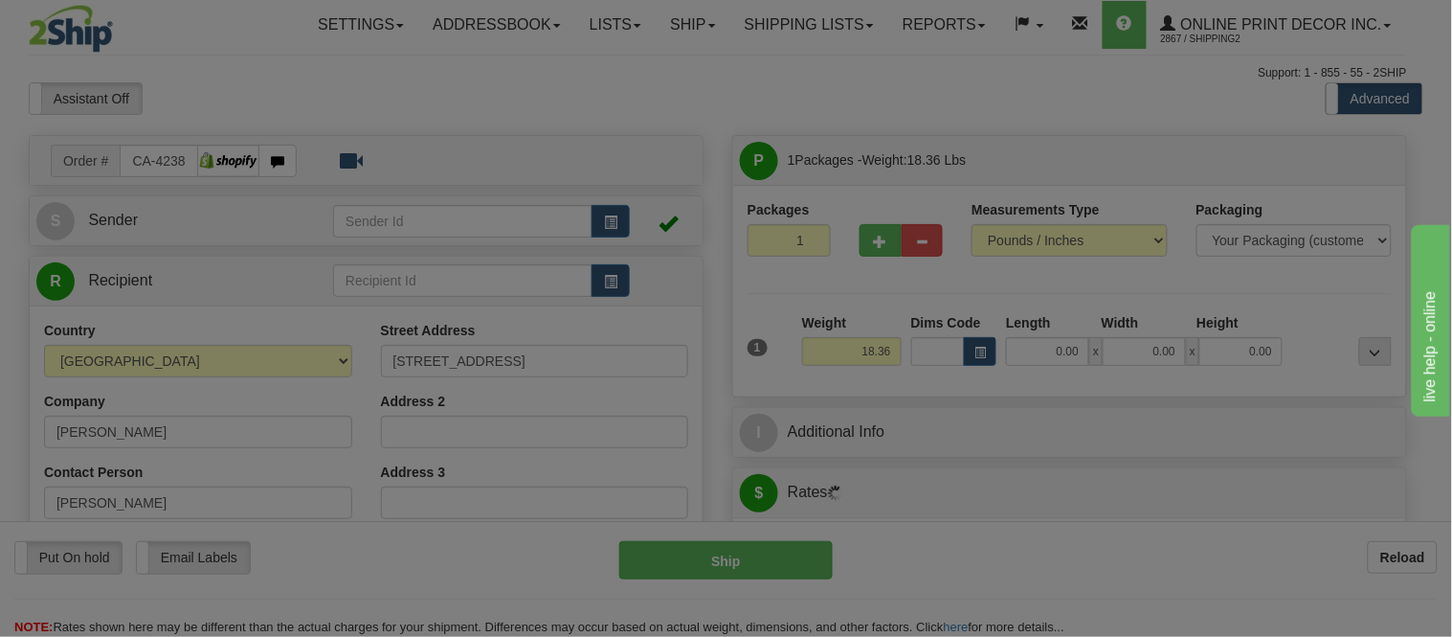
type input "[PERSON_NAME]"
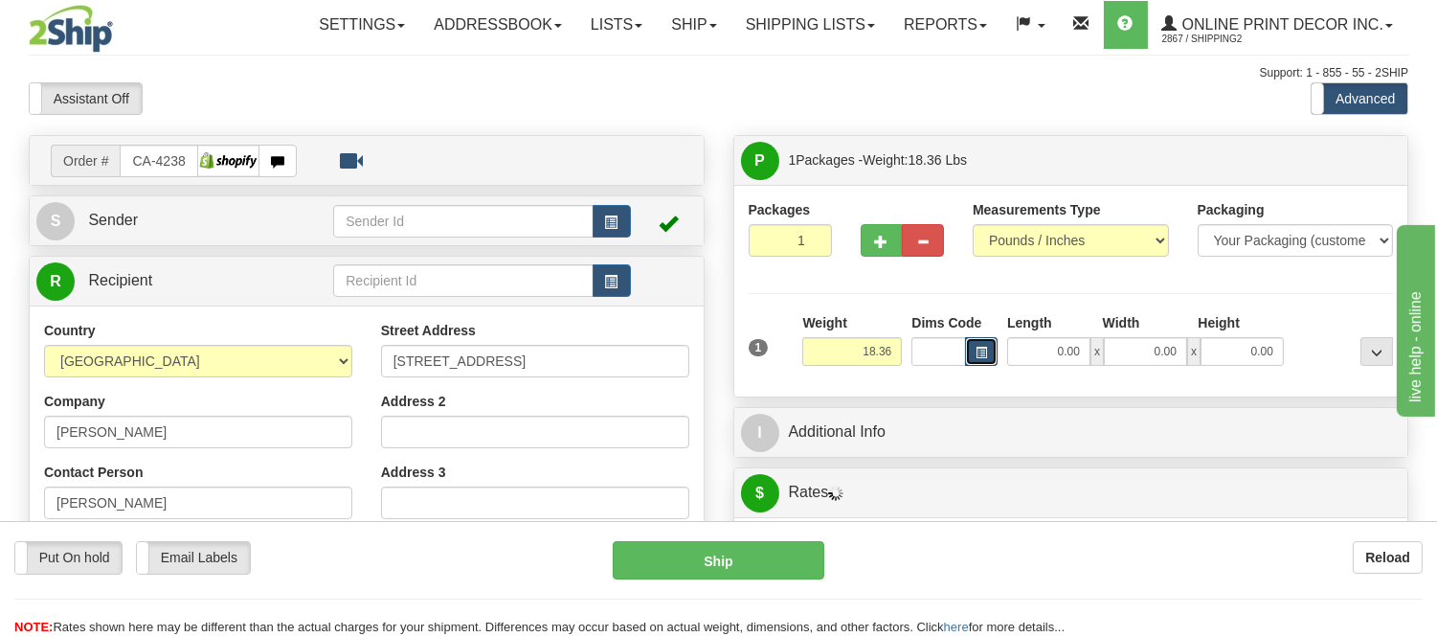
click at [979, 354] on span "button" at bounding box center [980, 352] width 11 height 11
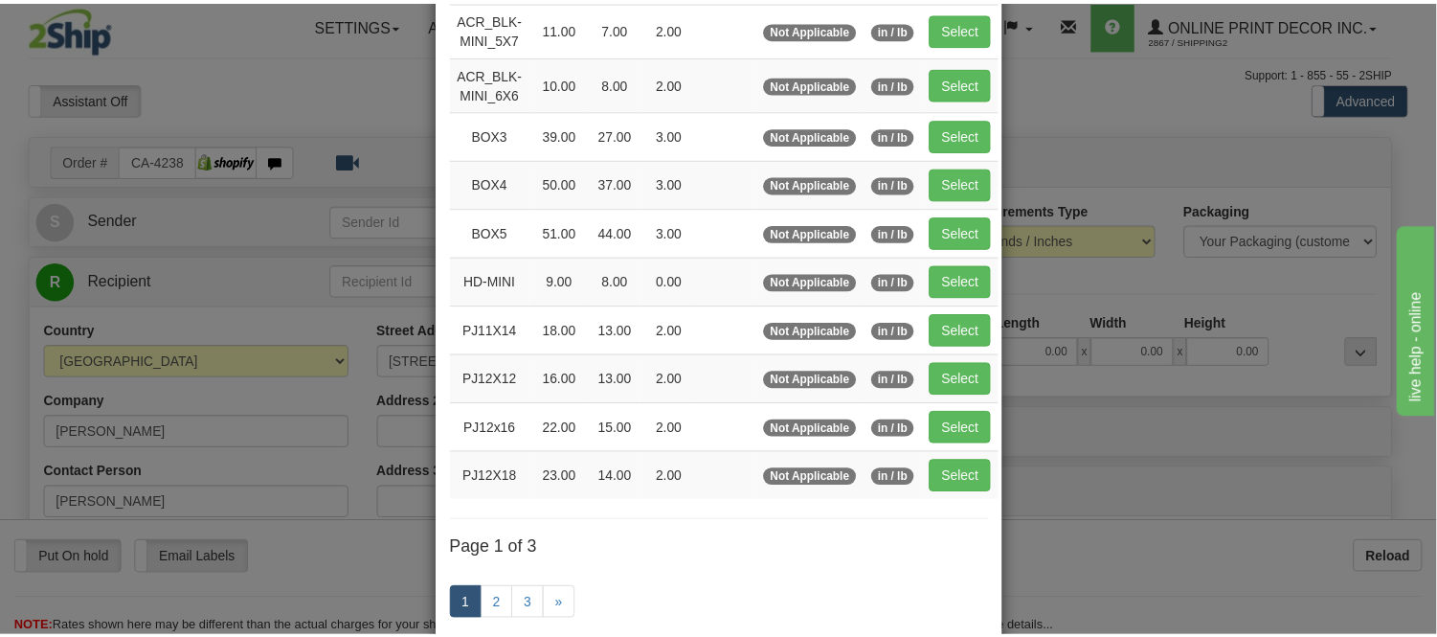
scroll to position [212, 0]
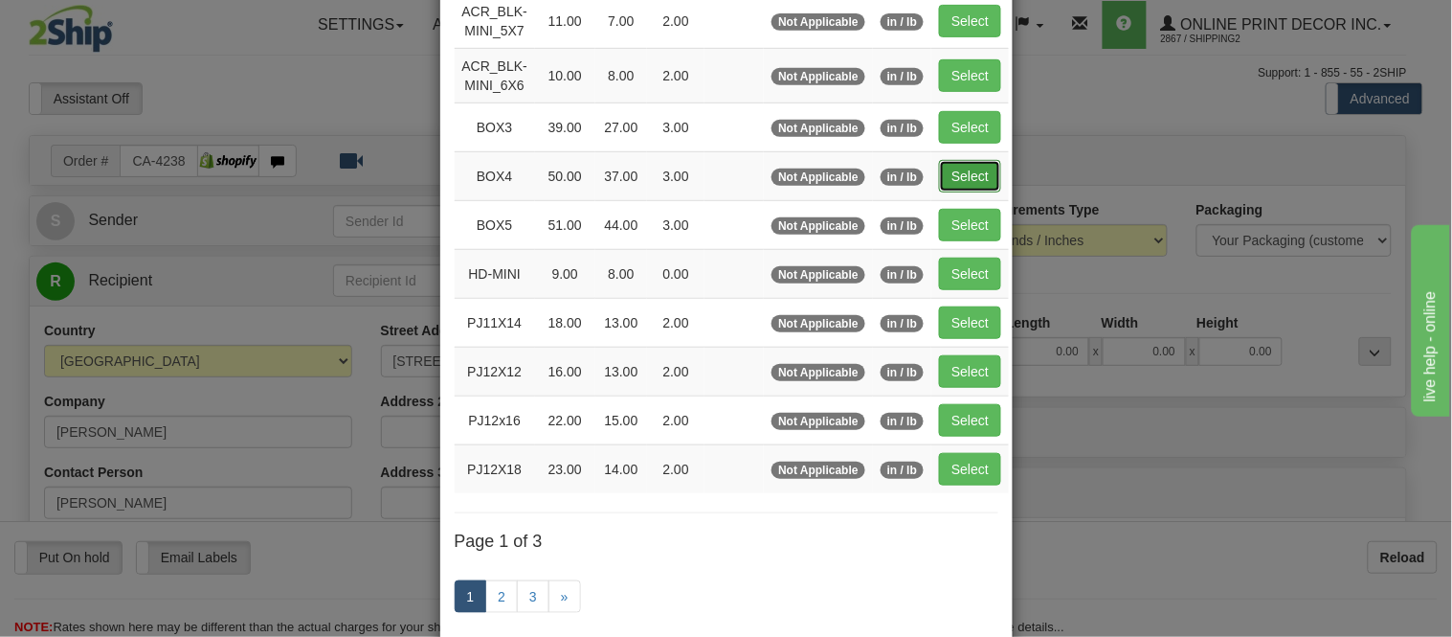
click at [961, 168] on button "Select" at bounding box center [970, 176] width 62 height 33
type input "BOX4"
type input "50.00"
type input "37.00"
type input "3.00"
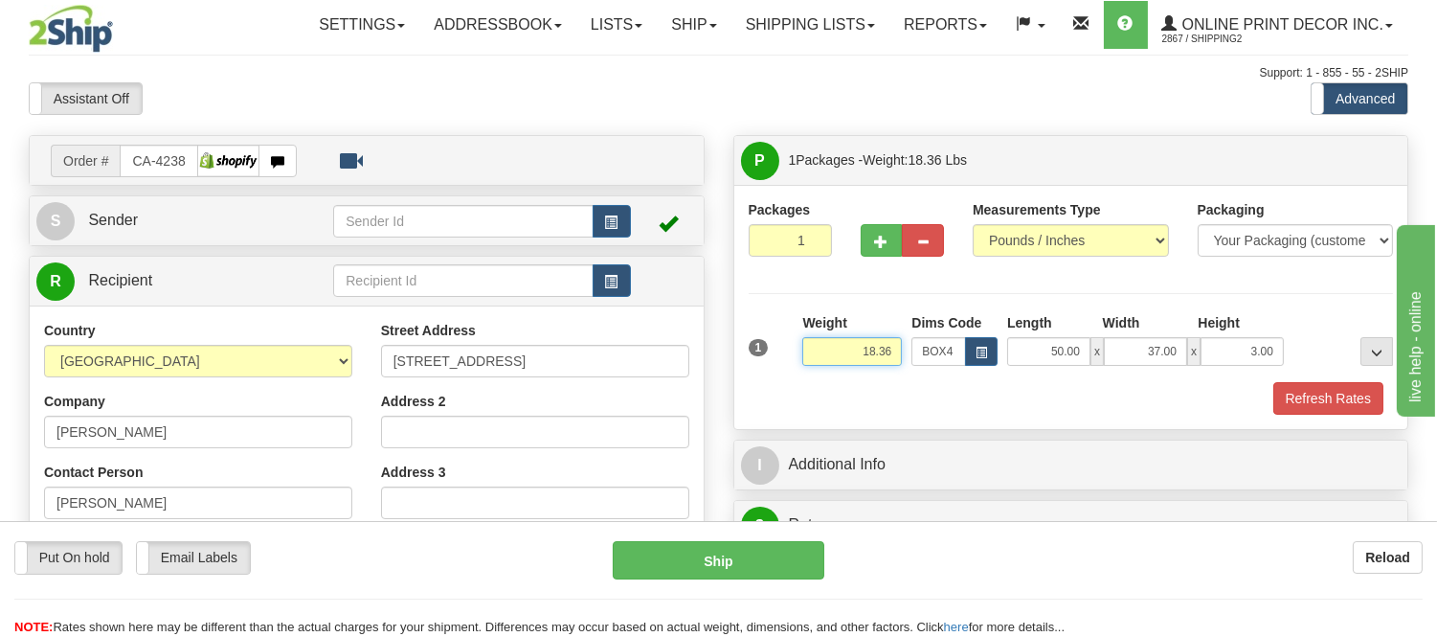
drag, startPoint x: 896, startPoint y: 360, endPoint x: 839, endPoint y: 359, distance: 56.5
click at [839, 359] on input "18.36" at bounding box center [852, 351] width 100 height 29
type input "20.98"
click at [1367, 405] on button "Refresh Rates" at bounding box center [1328, 398] width 110 height 33
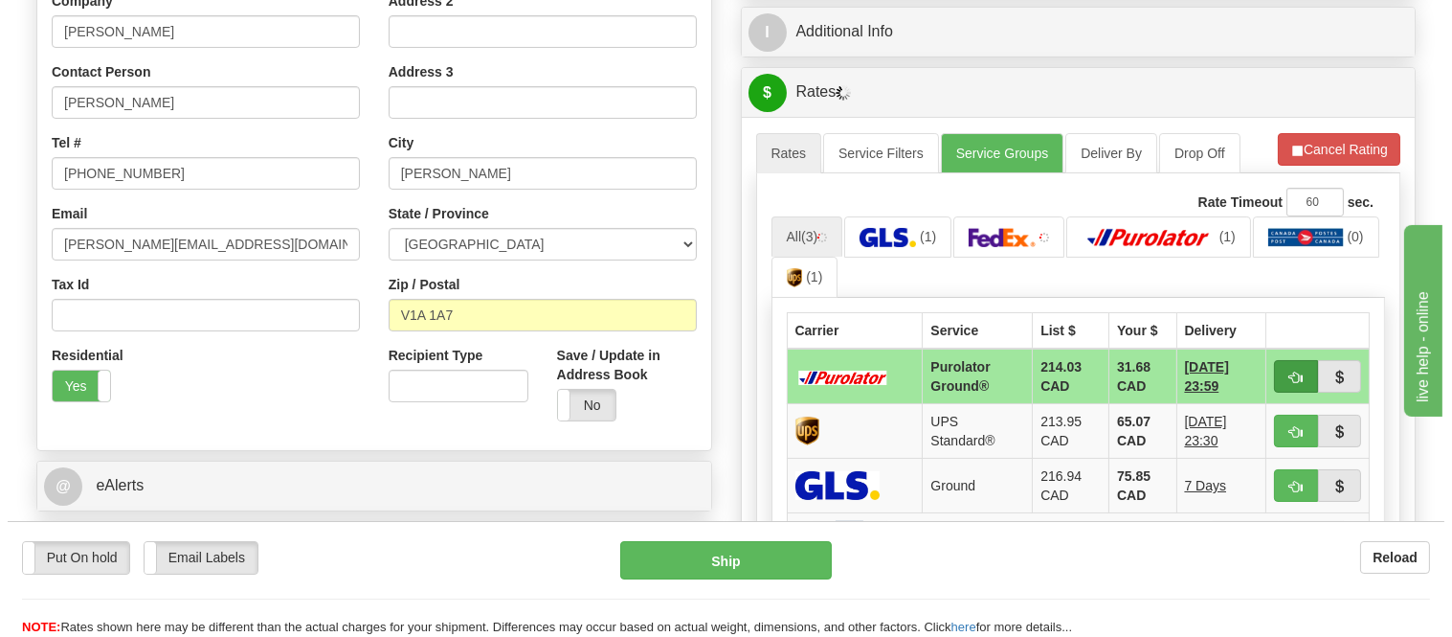
scroll to position [425, 0]
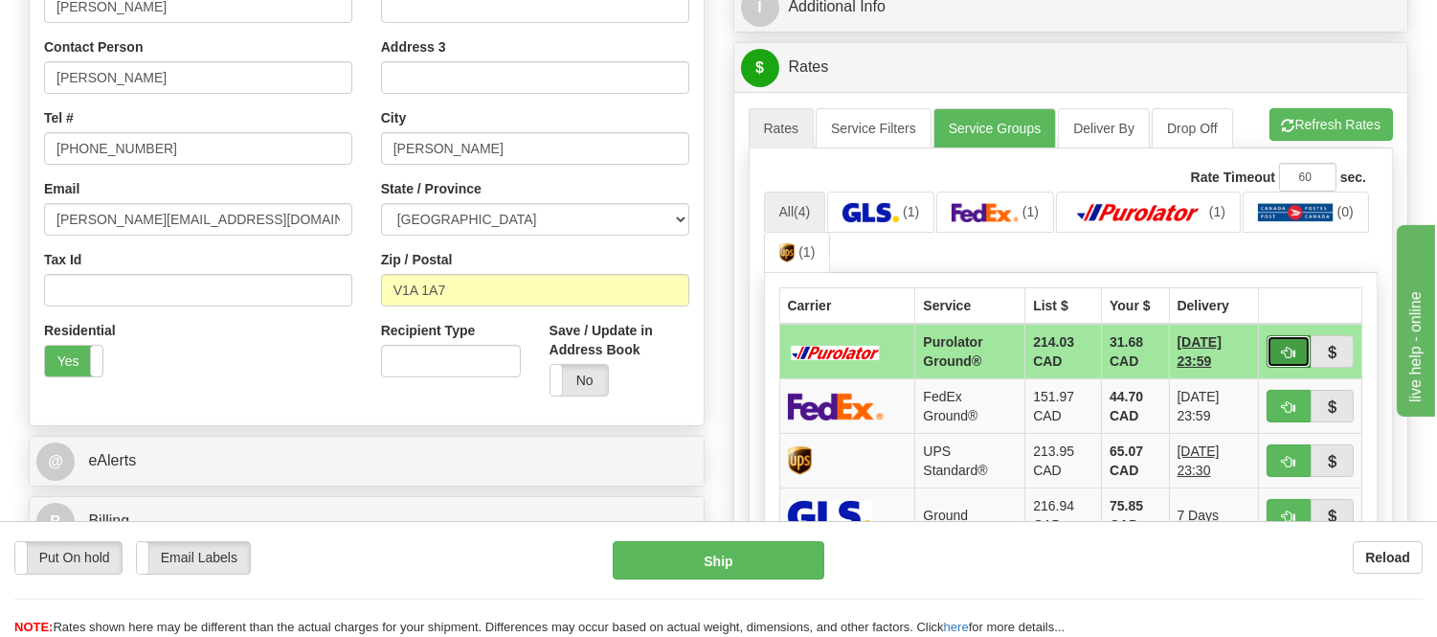
click at [1285, 337] on button "button" at bounding box center [1288, 351] width 44 height 33
type input "260"
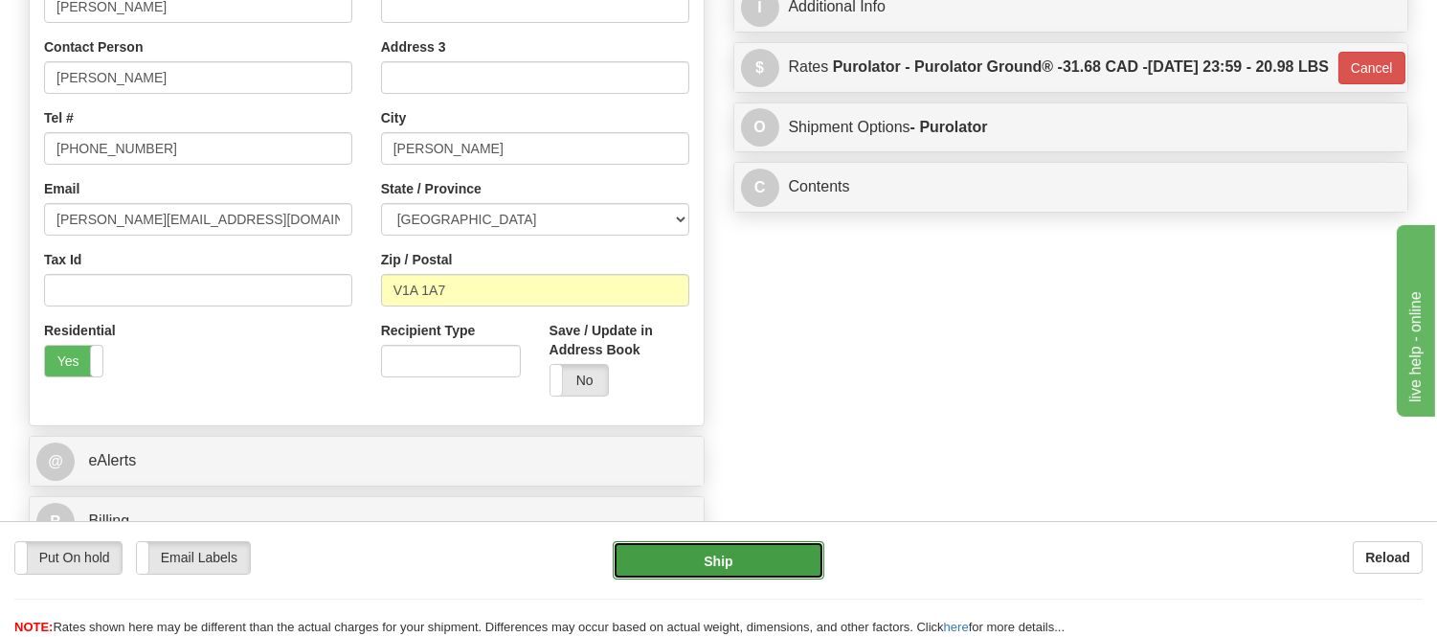
click at [727, 567] on button "Ship" at bounding box center [718, 560] width 211 height 38
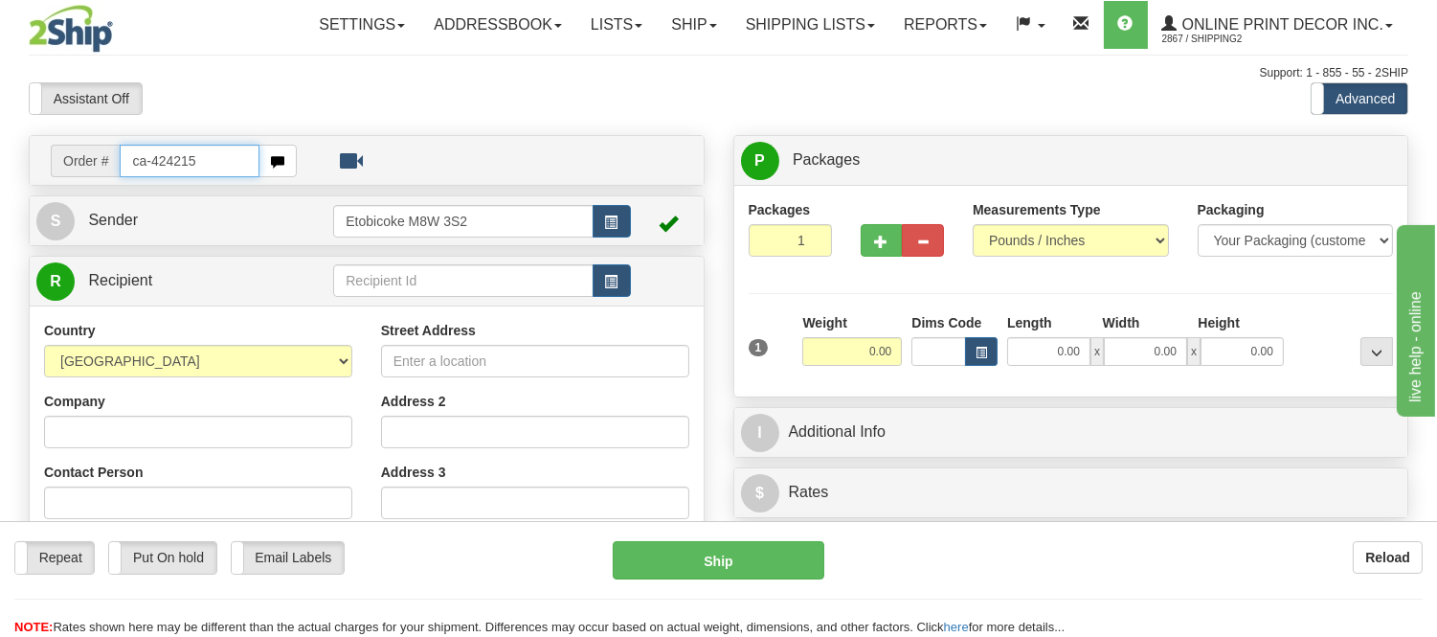
type input "ca-424215"
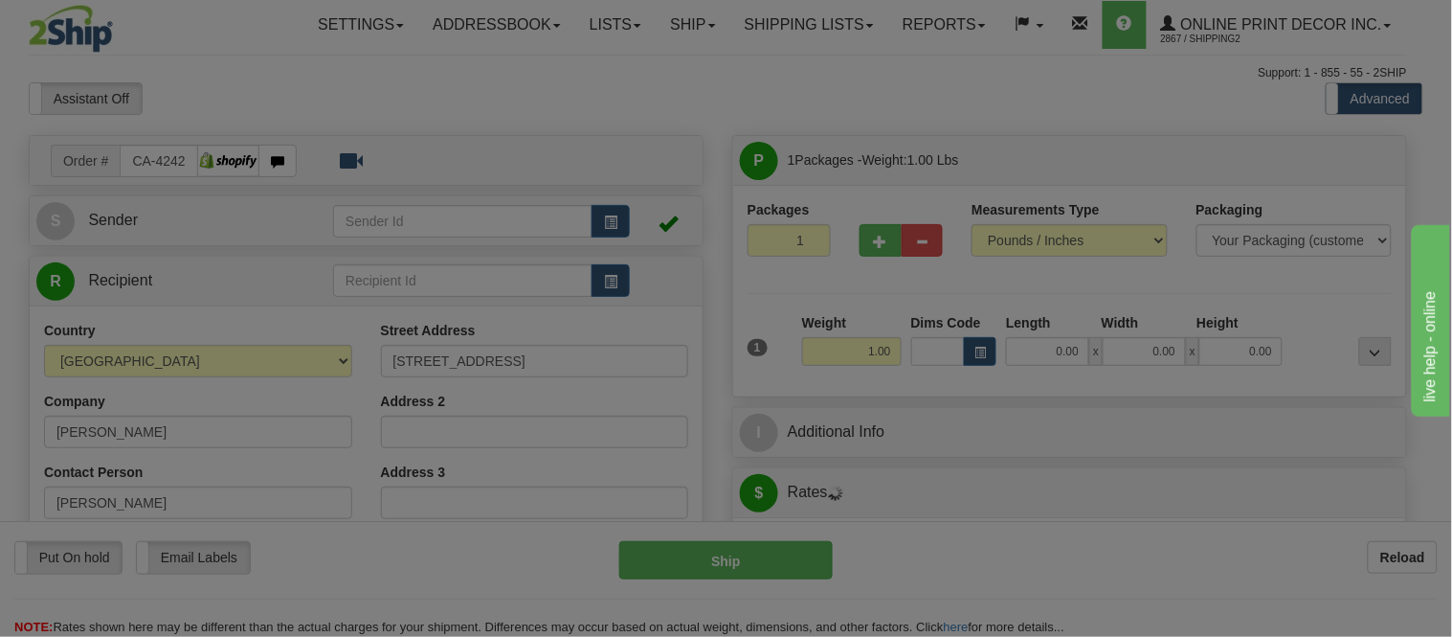
type input "[GEOGRAPHIC_DATA]"
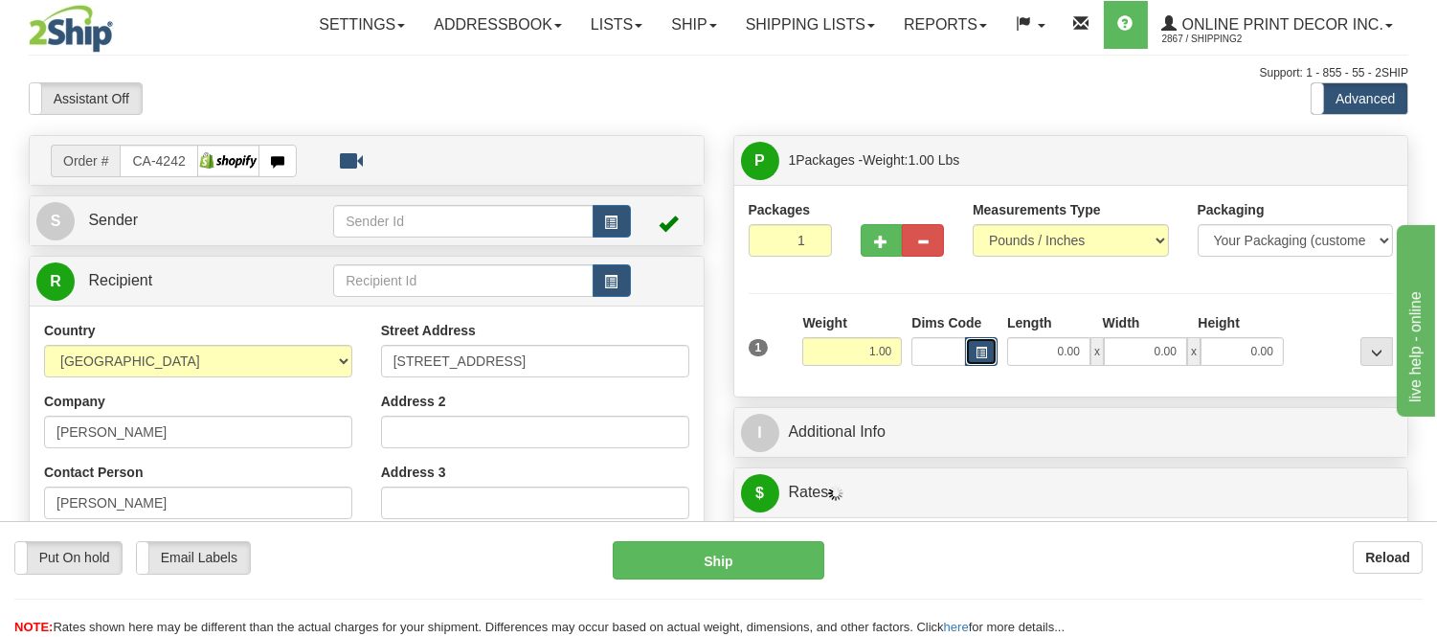
click at [977, 360] on button "button" at bounding box center [981, 351] width 33 height 29
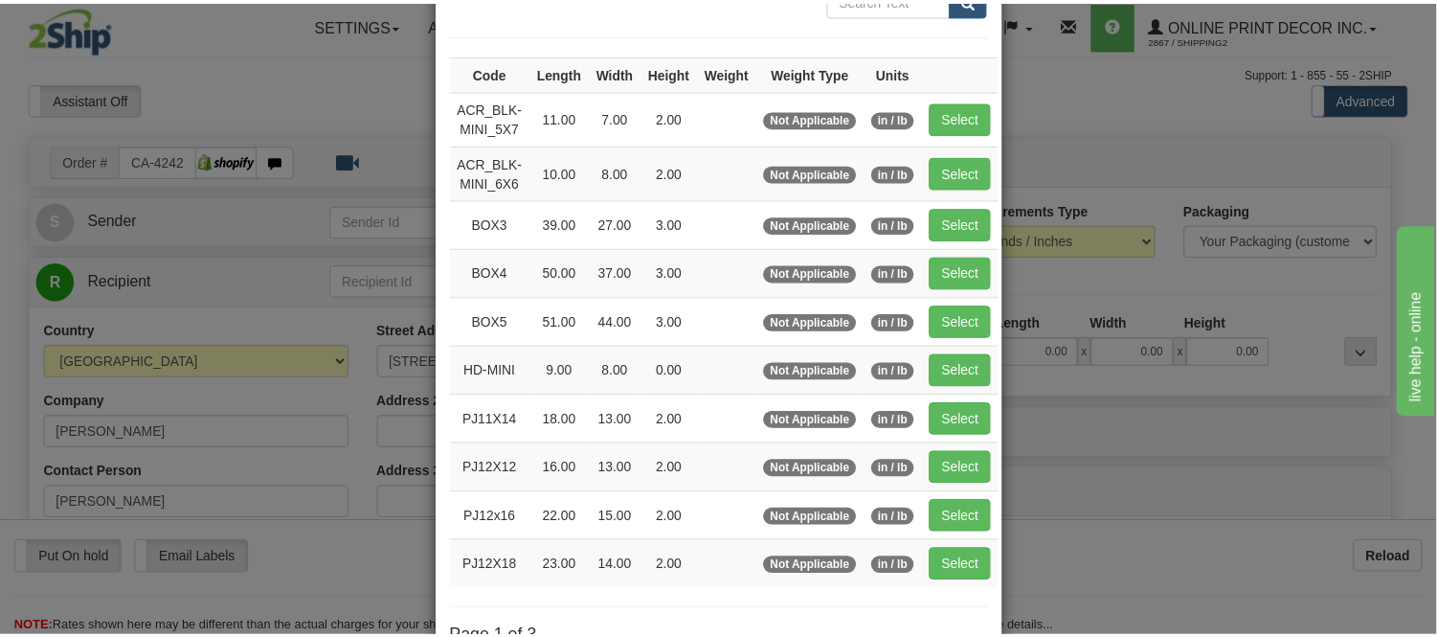
scroll to position [319, 0]
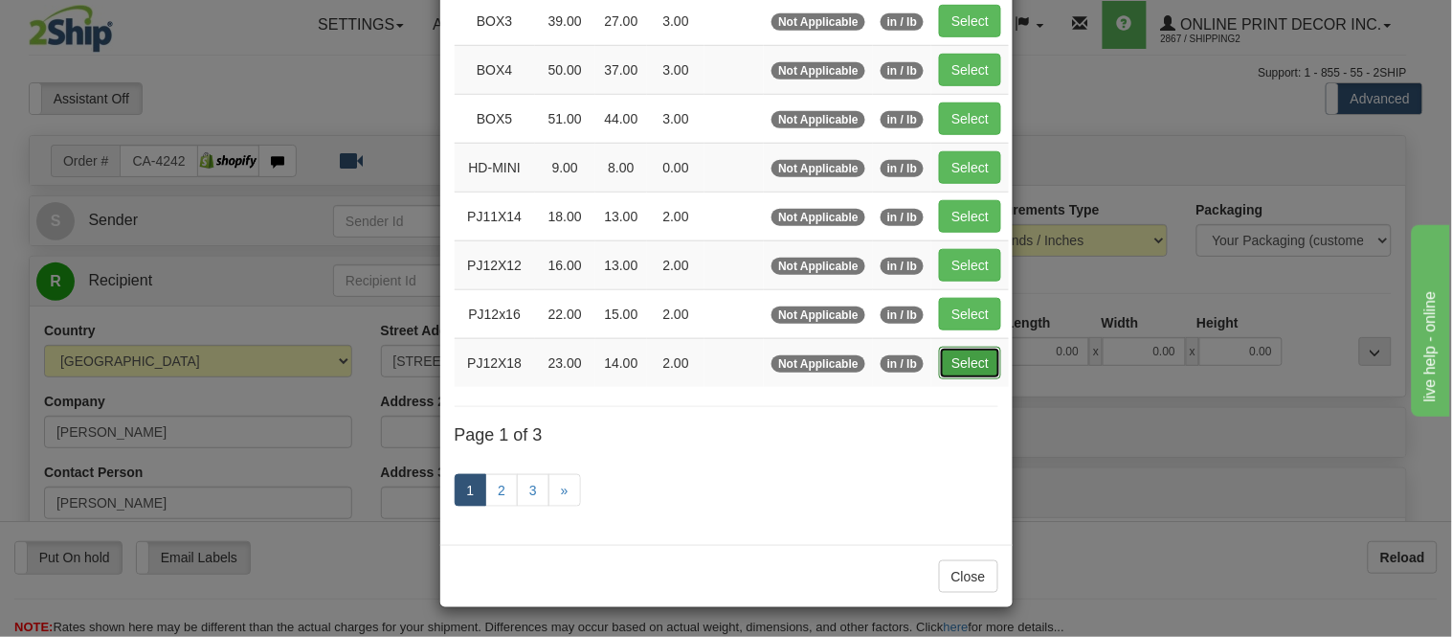
click at [959, 358] on button "Select" at bounding box center [970, 362] width 62 height 33
type input "PJ12X18"
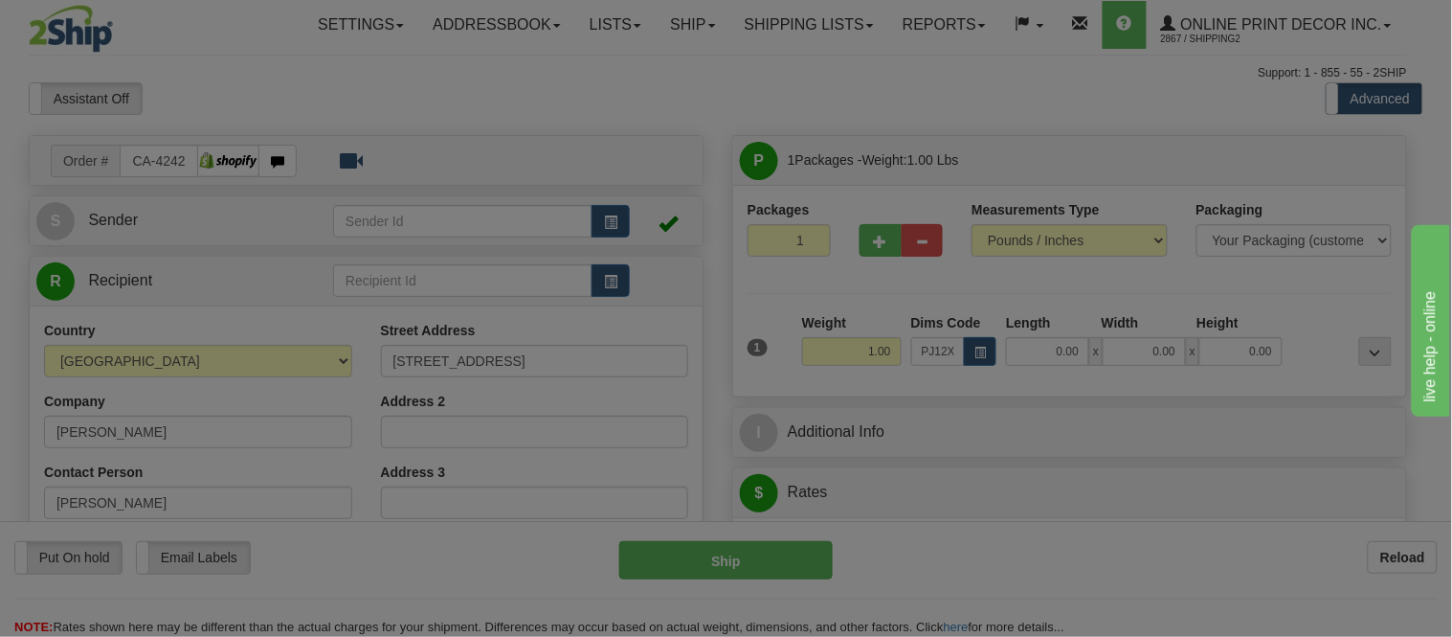
type input "23.00"
type input "14.00"
type input "2.00"
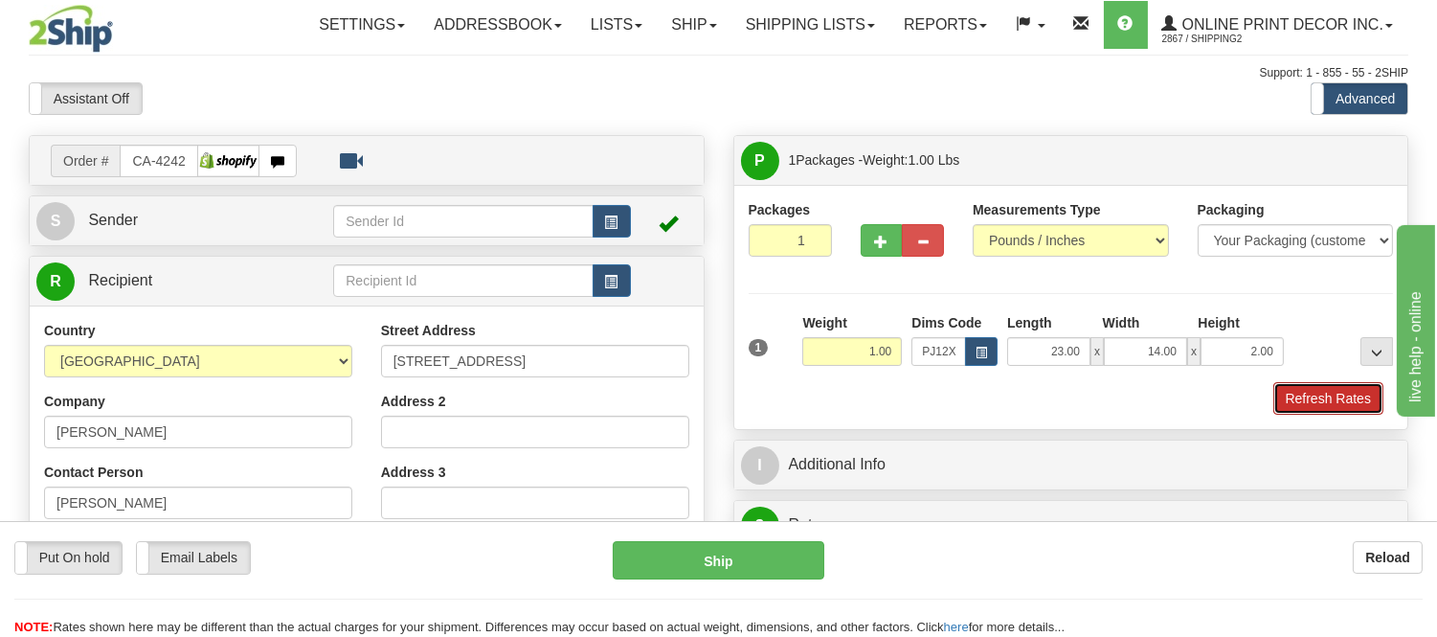
click at [1327, 405] on button "Refresh Rates" at bounding box center [1328, 398] width 110 height 33
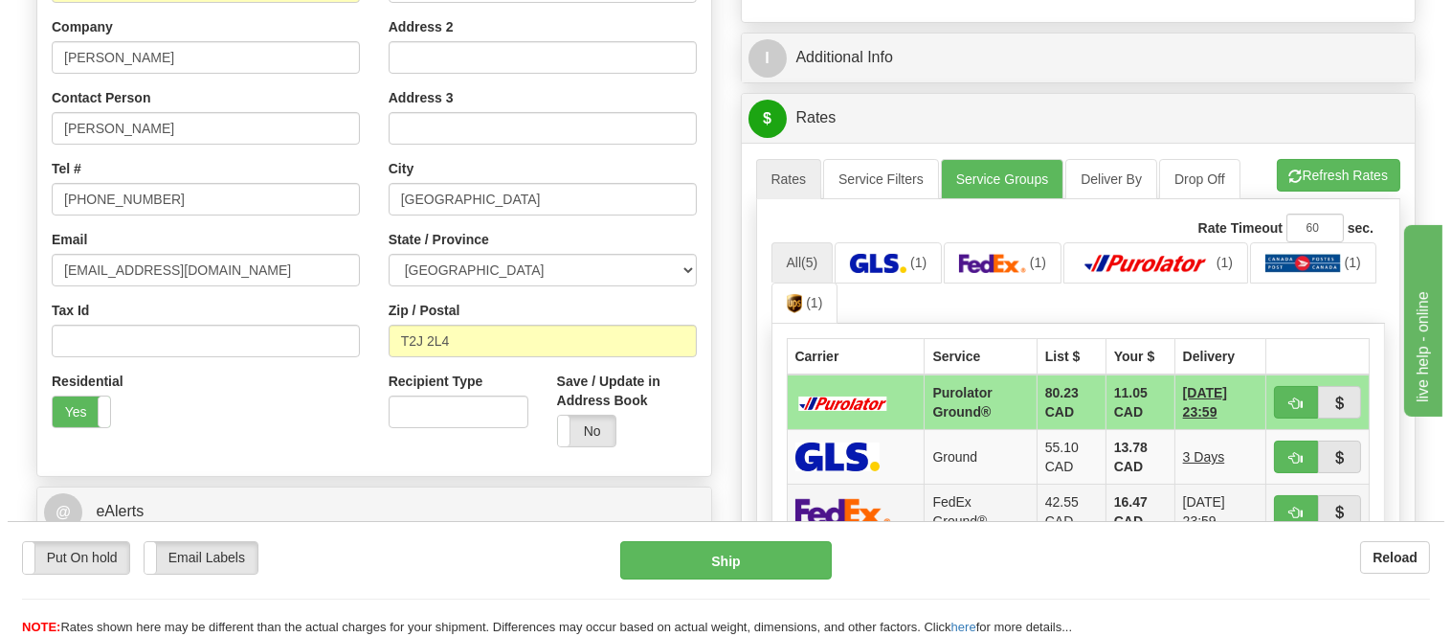
scroll to position [531, 0]
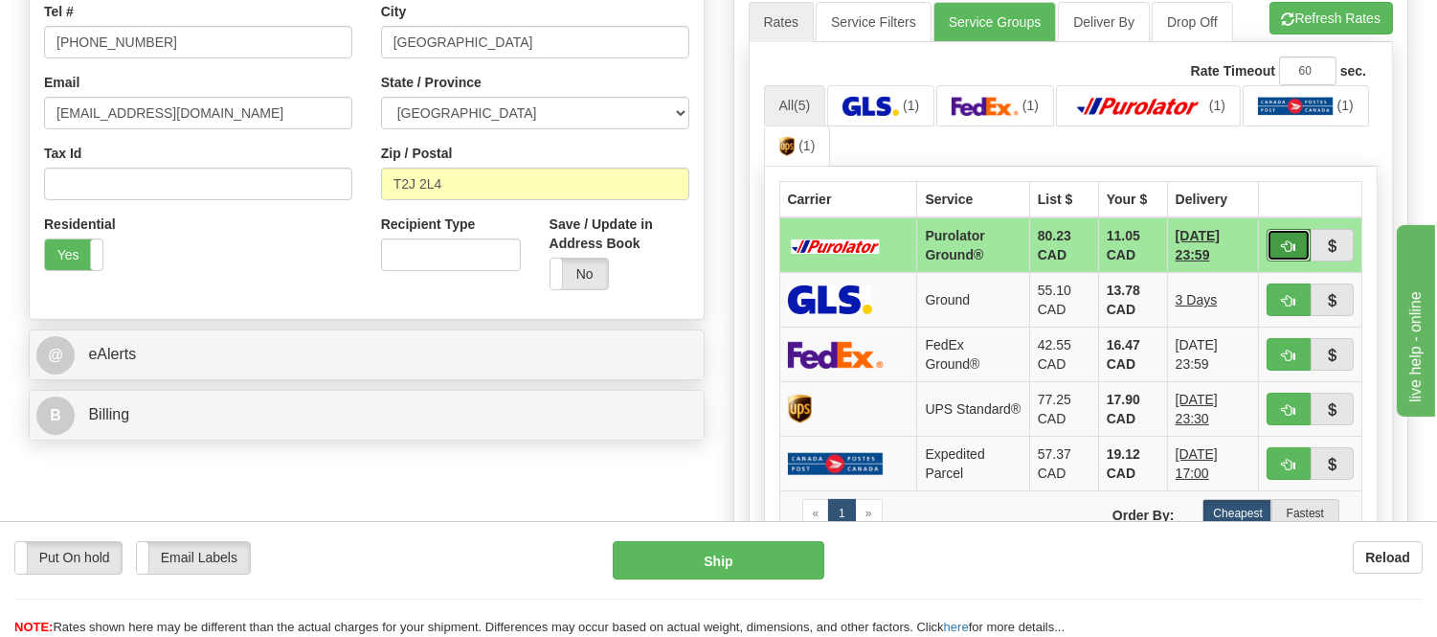
click at [1284, 235] on button "button" at bounding box center [1288, 245] width 44 height 33
type input "260"
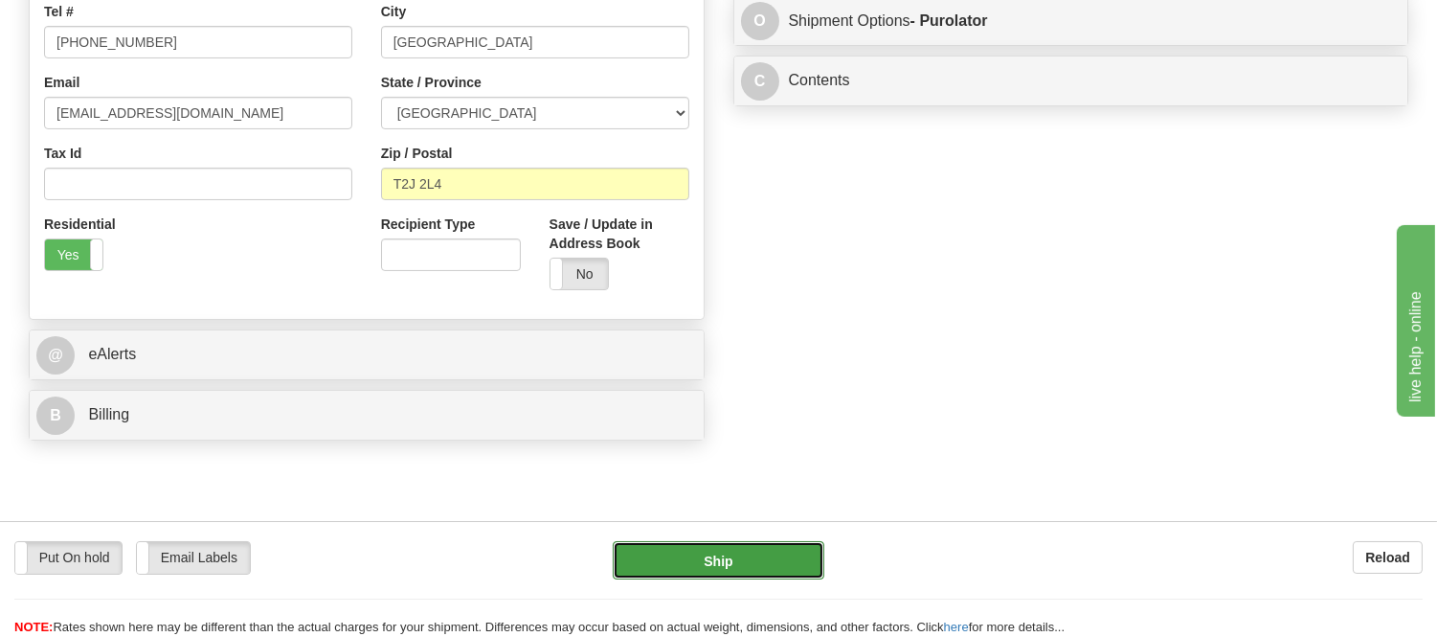
click at [728, 571] on button "Ship" at bounding box center [718, 560] width 211 height 38
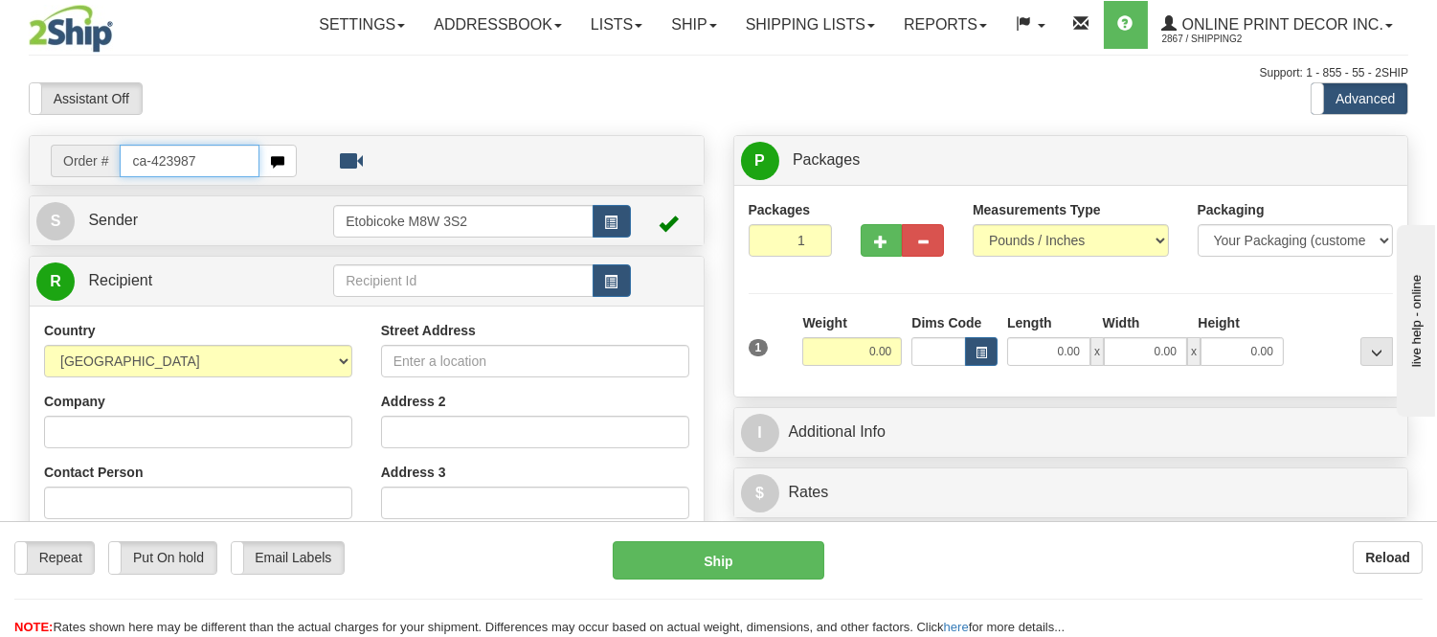
type input "ca-423987"
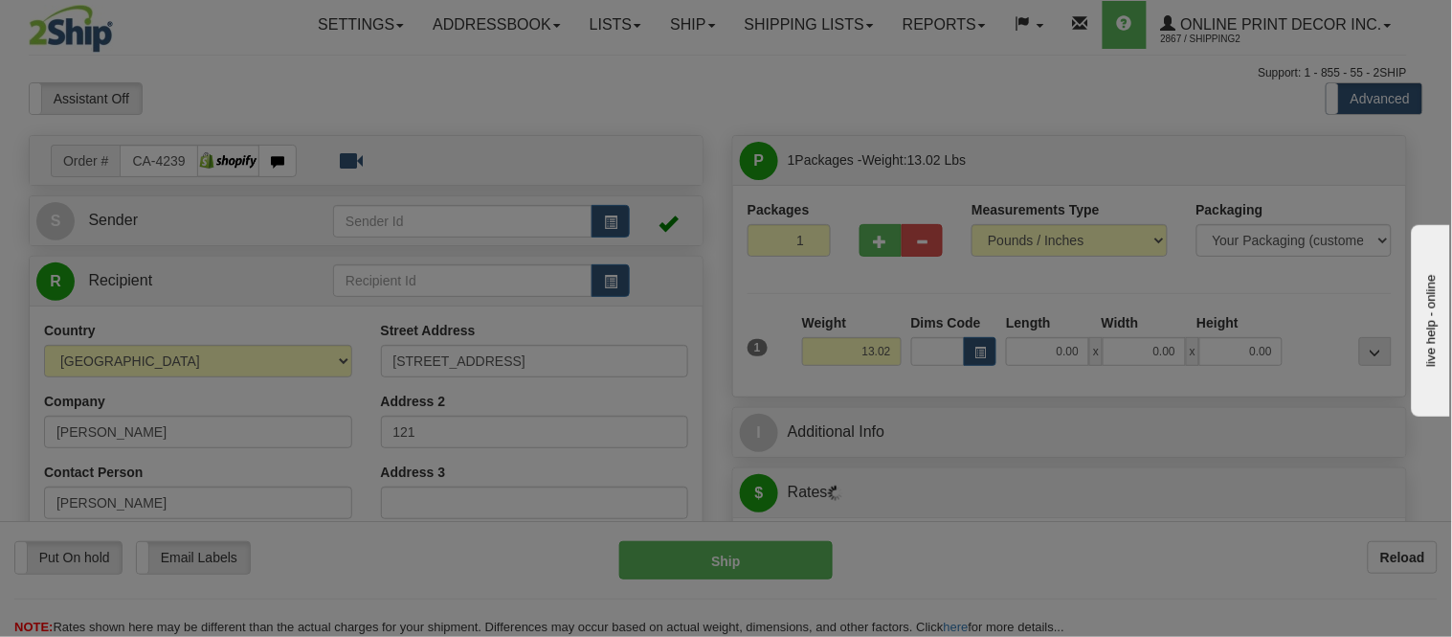
type input "CANMORE"
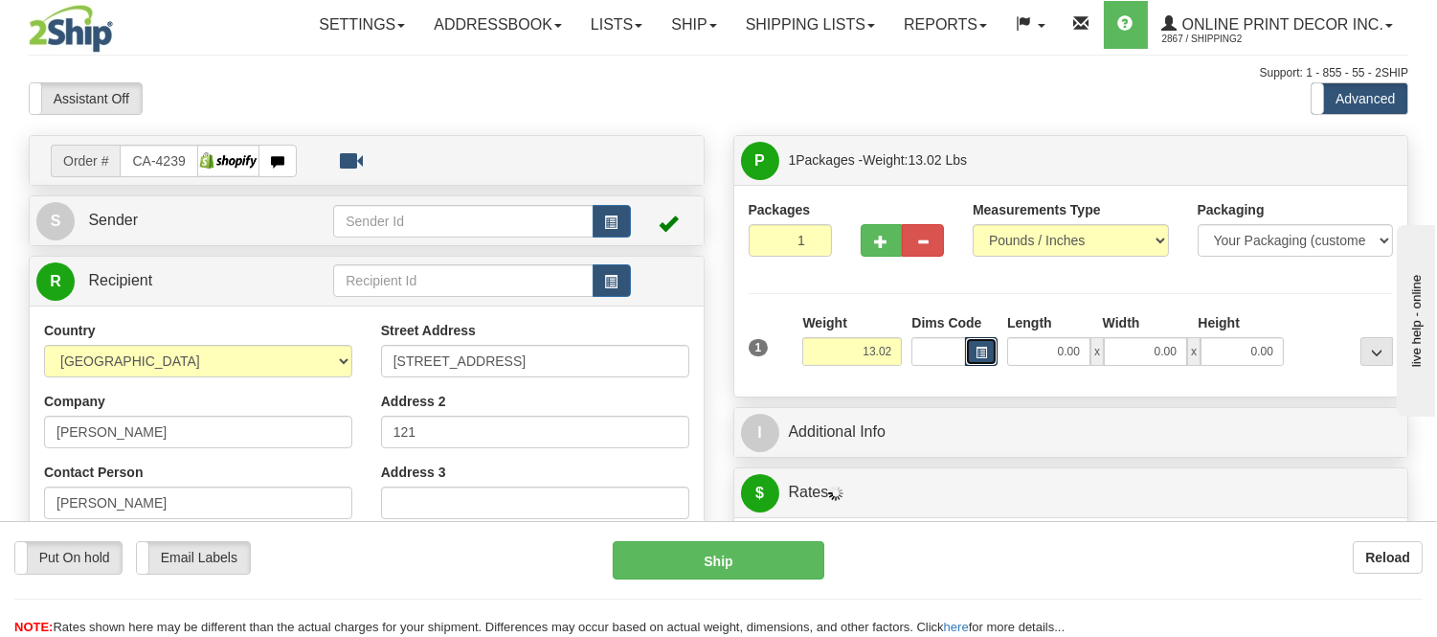
click at [979, 356] on span "button" at bounding box center [980, 352] width 11 height 11
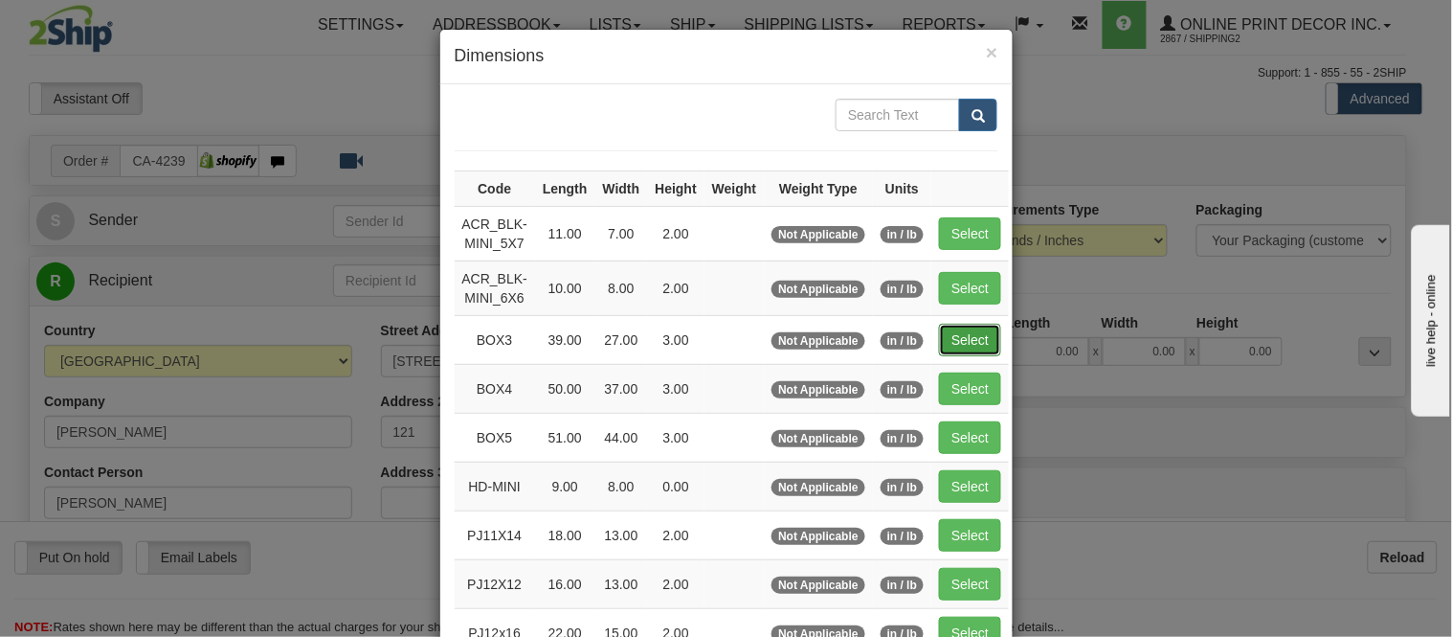
click at [946, 333] on button "Select" at bounding box center [970, 340] width 62 height 33
type input "BOX3"
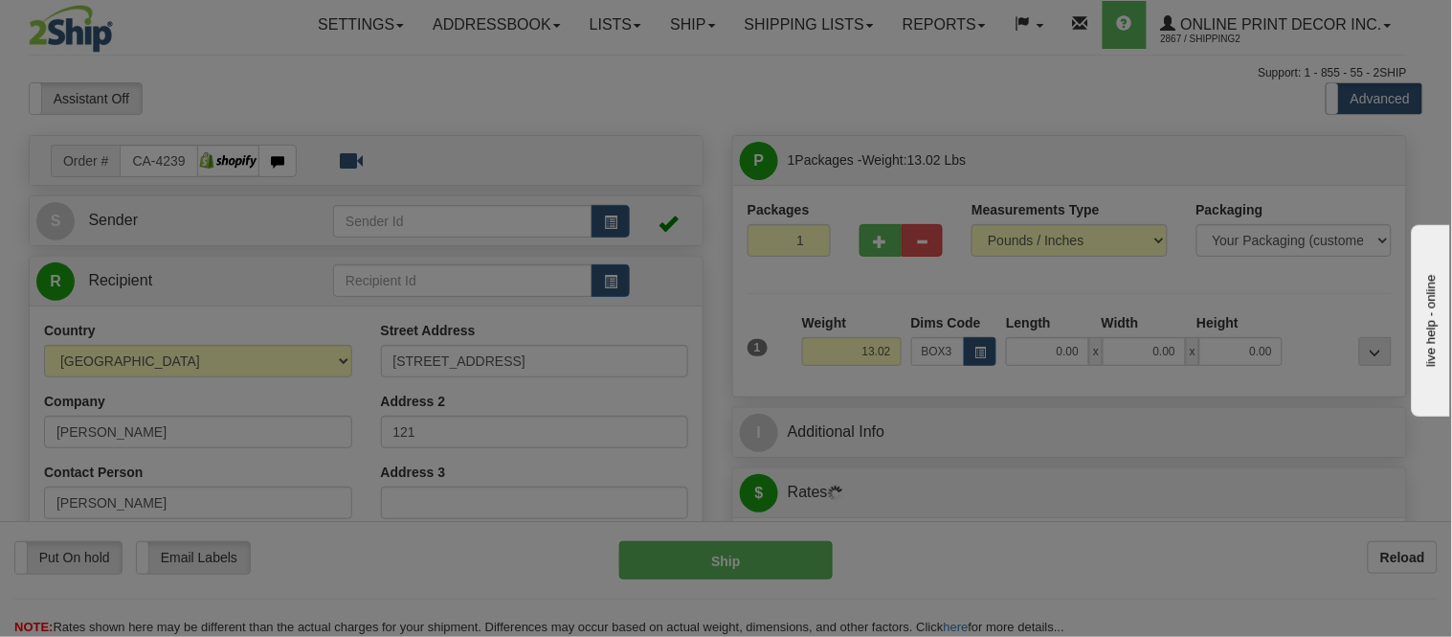
type input "39.00"
type input "27.00"
type input "3.00"
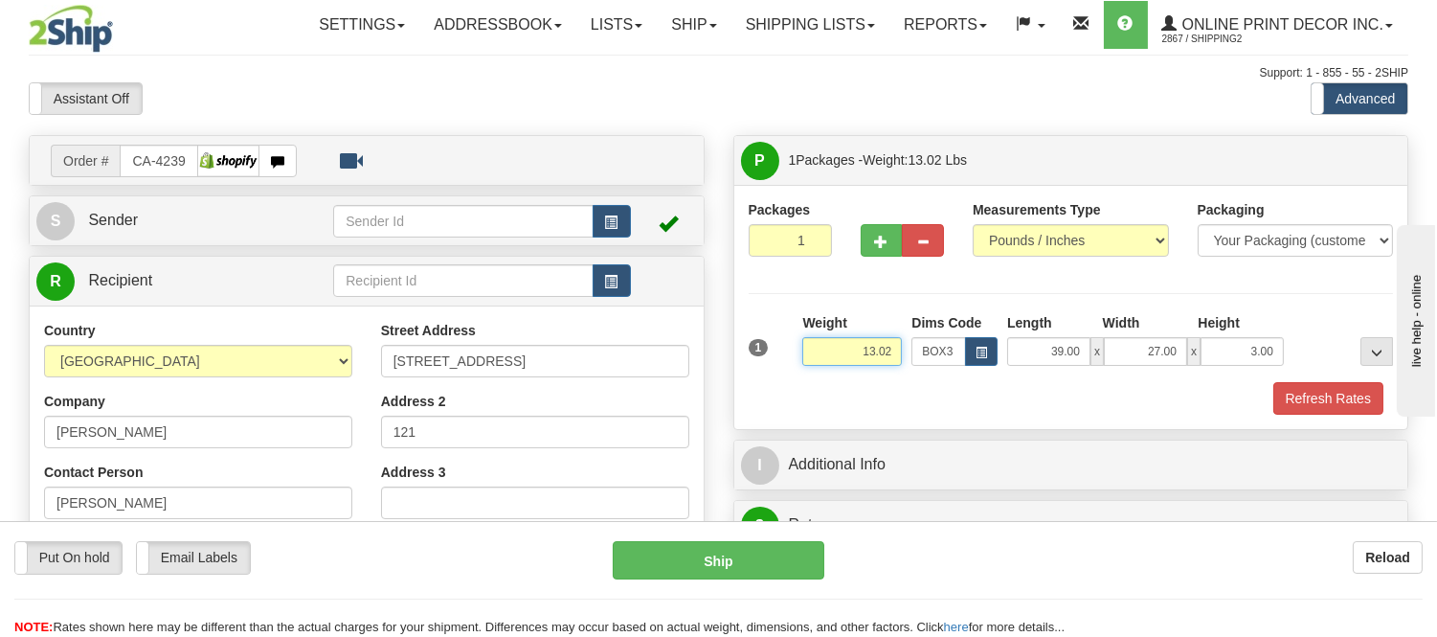
click at [894, 356] on input "13.02" at bounding box center [852, 351] width 100 height 29
click at [888, 247] on button "button" at bounding box center [881, 240] width 42 height 33
radio input "true"
type input "2"
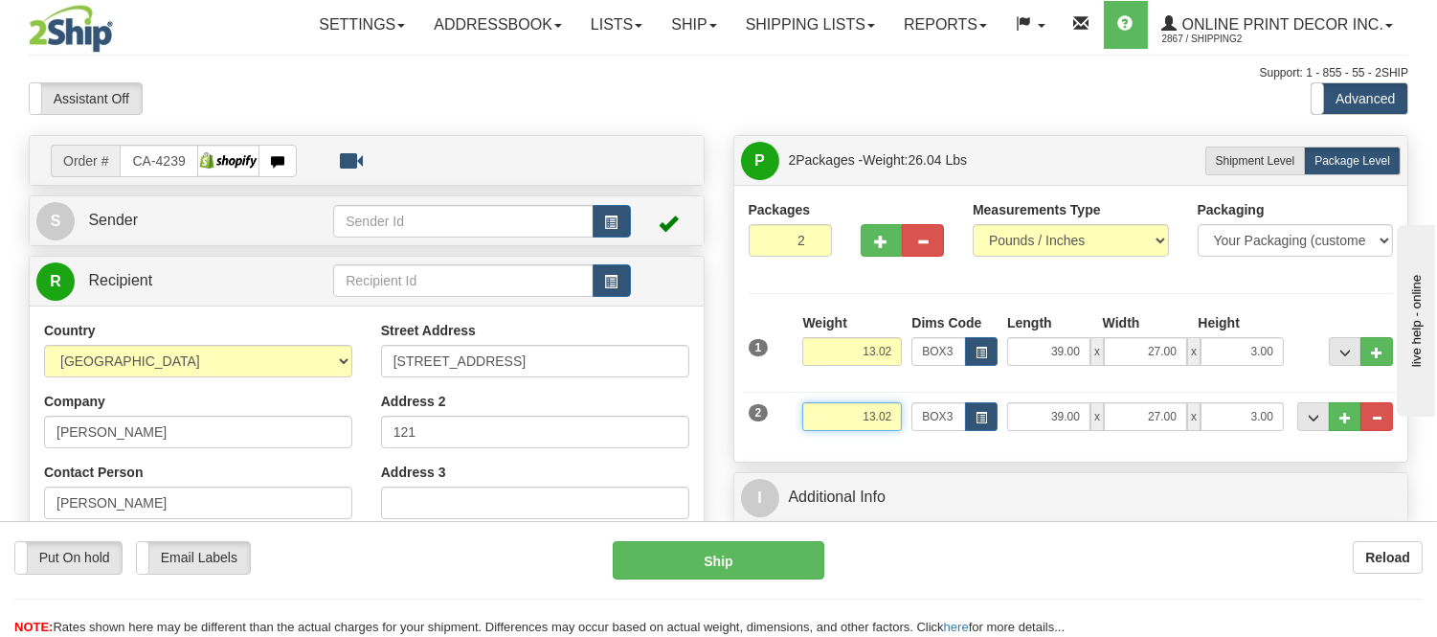
drag, startPoint x: 893, startPoint y: 412, endPoint x: 818, endPoint y: 419, distance: 75.0
click at [818, 419] on input "13.02" at bounding box center [852, 416] width 100 height 29
click button "Delete" at bounding box center [0, 0] width 0 height 0
type input "4.00"
click at [972, 414] on button "button" at bounding box center [981, 416] width 33 height 29
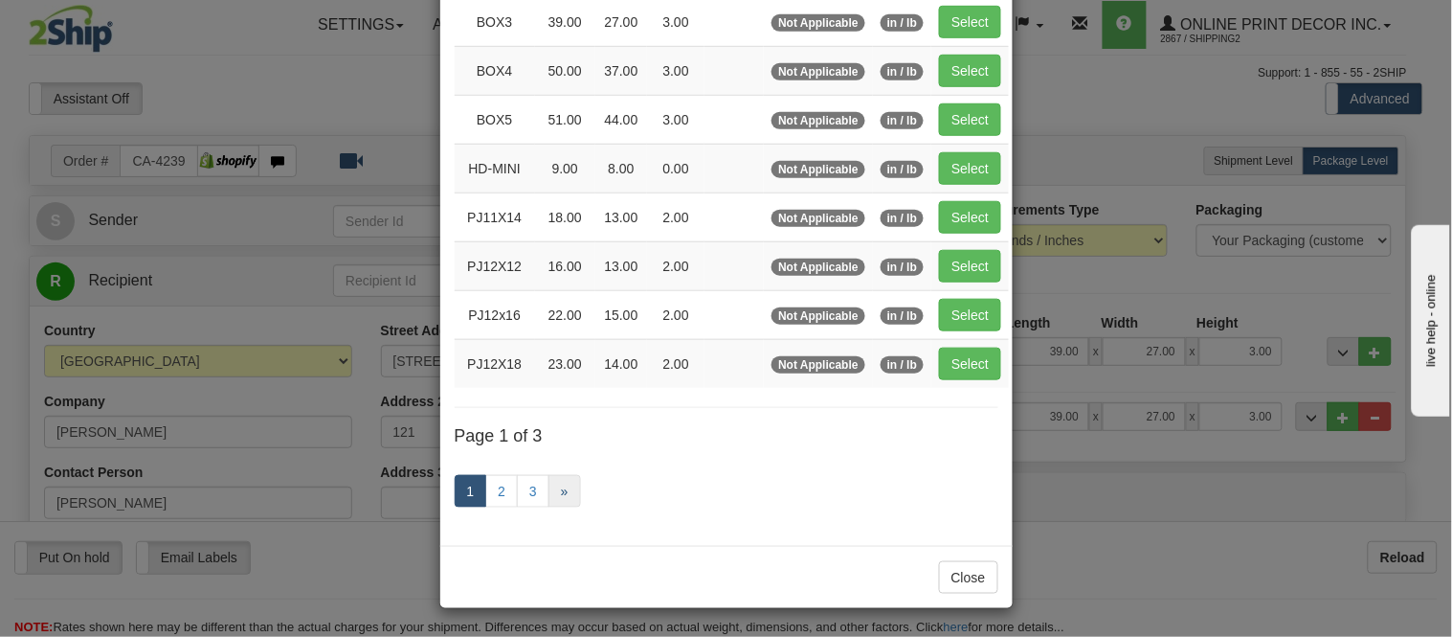
scroll to position [319, 0]
click at [489, 495] on link "2" at bounding box center [501, 490] width 33 height 33
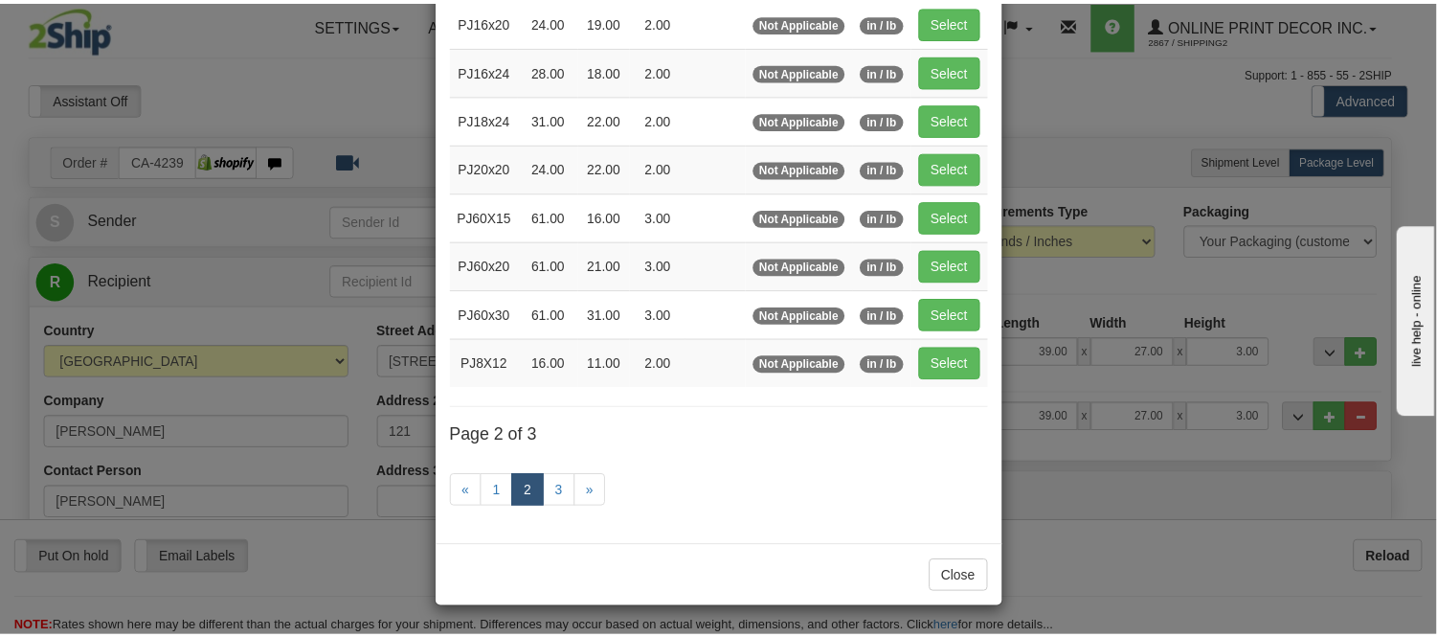
scroll to position [311, 0]
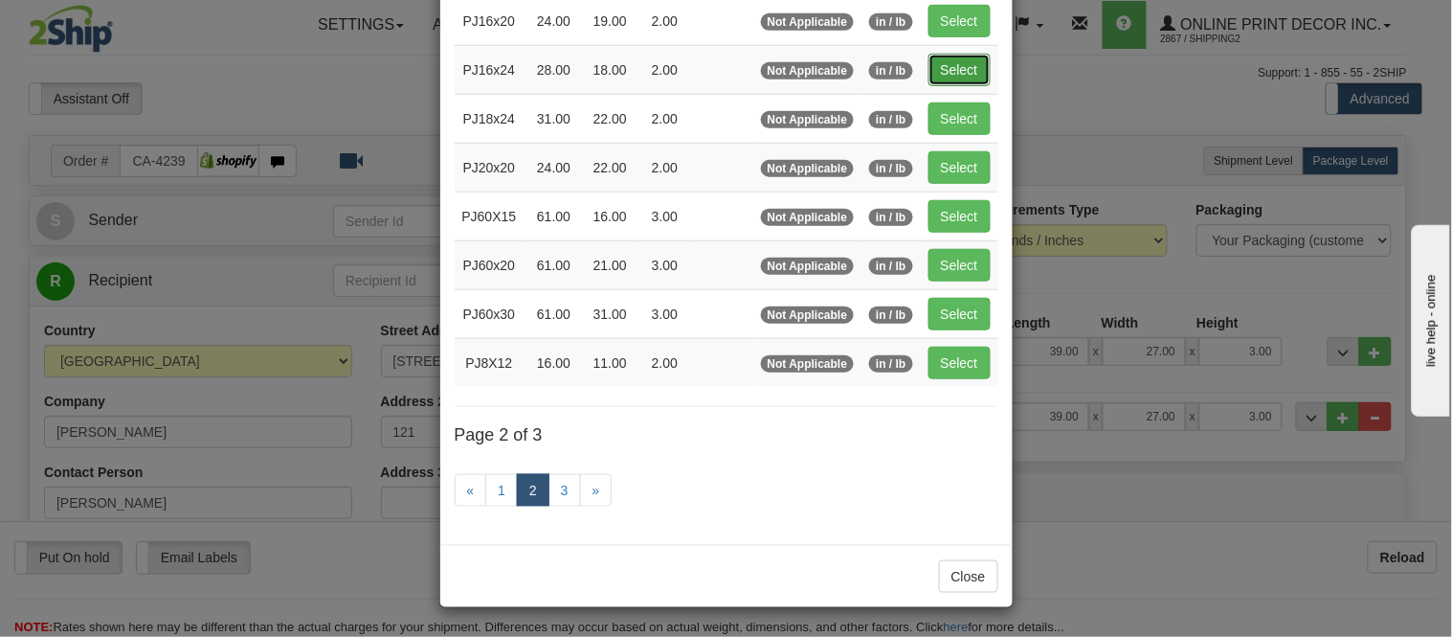
click at [941, 58] on button "Select" at bounding box center [959, 70] width 62 height 33
type input "PJ16x24"
type input "28.00"
type input "18.00"
type input "2.00"
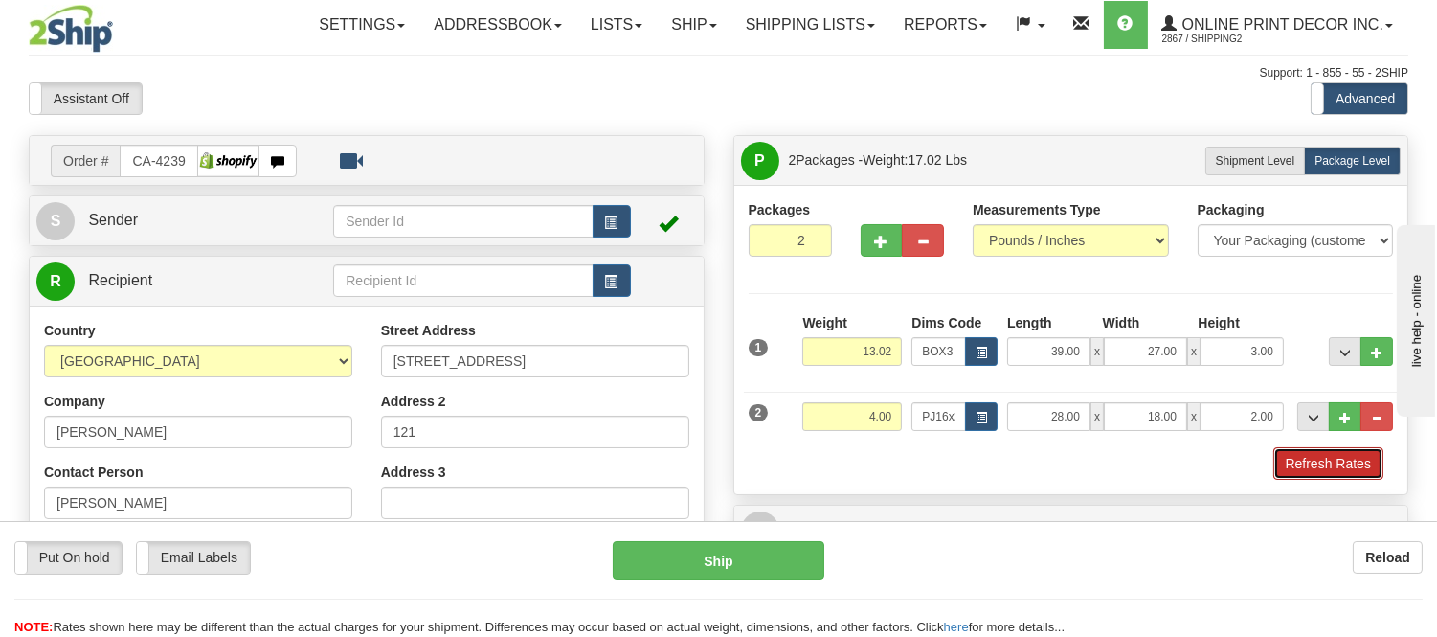
click at [1307, 476] on button "Refresh Rates" at bounding box center [1328, 463] width 110 height 33
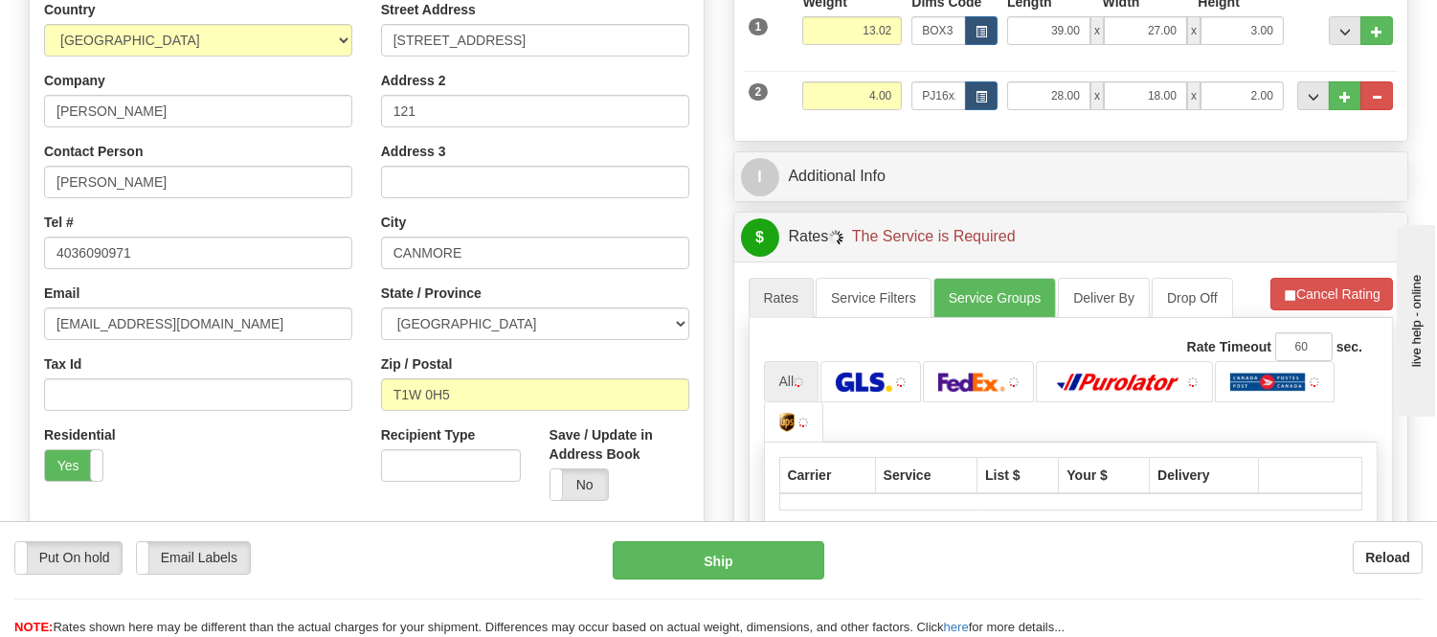
scroll to position [371, 0]
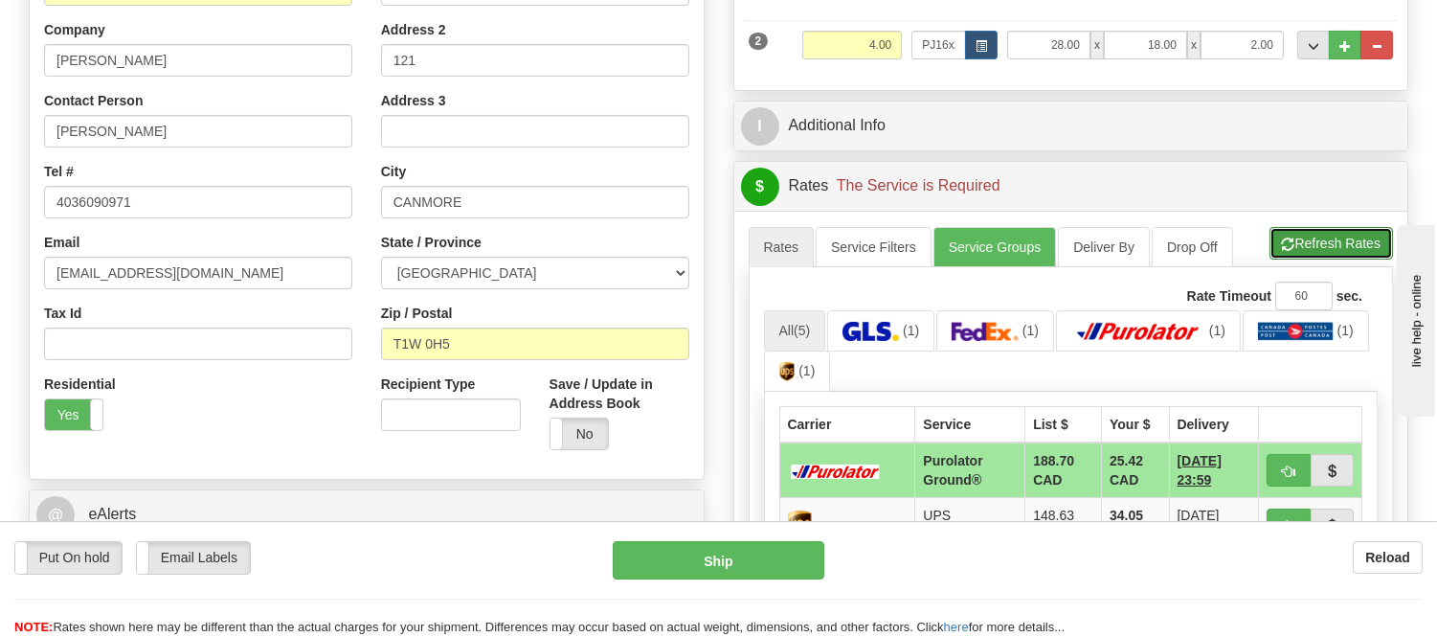
click at [1312, 239] on button "Refresh Rates" at bounding box center [1330, 243] width 123 height 33
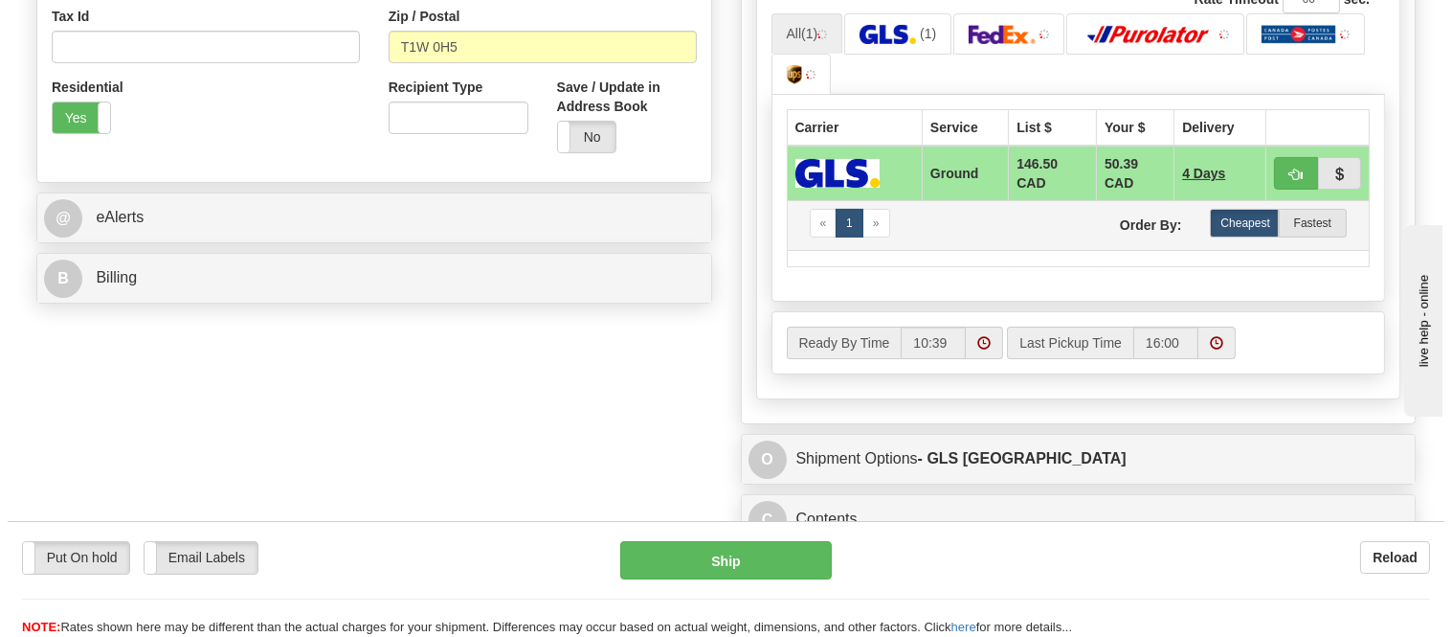
scroll to position [691, 0]
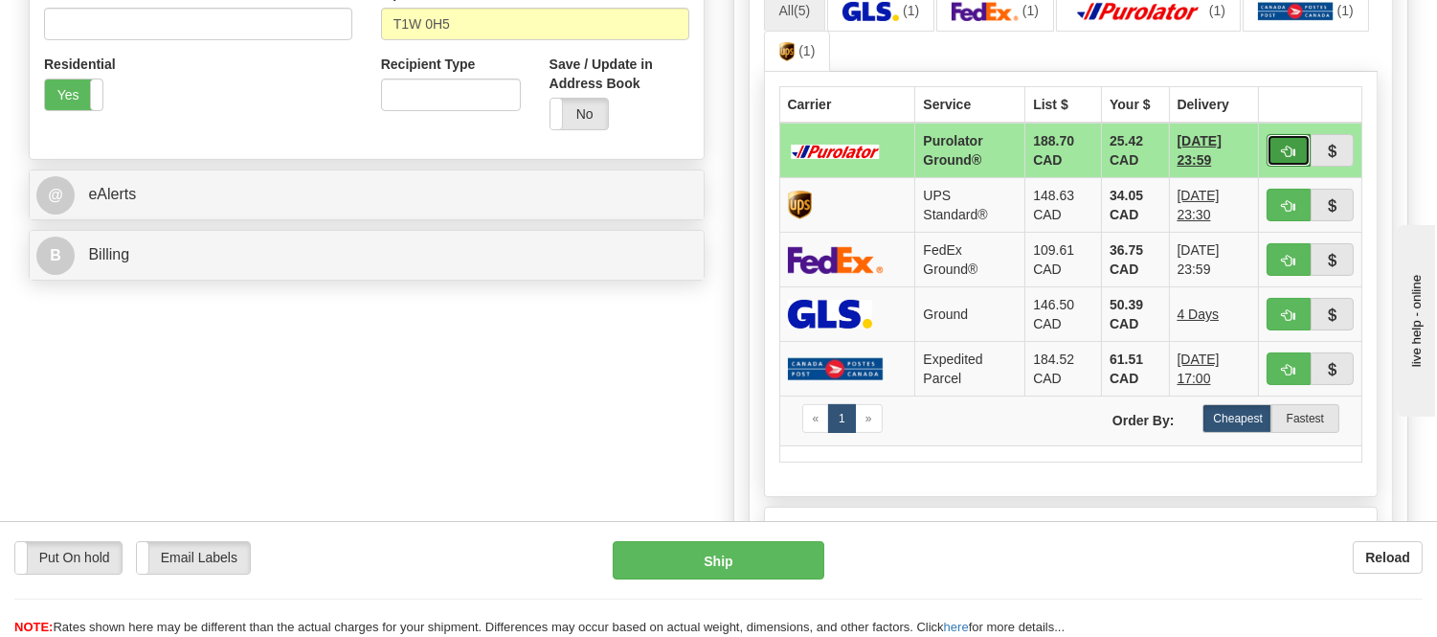
click at [1276, 154] on button "button" at bounding box center [1288, 150] width 44 height 33
type input "260"
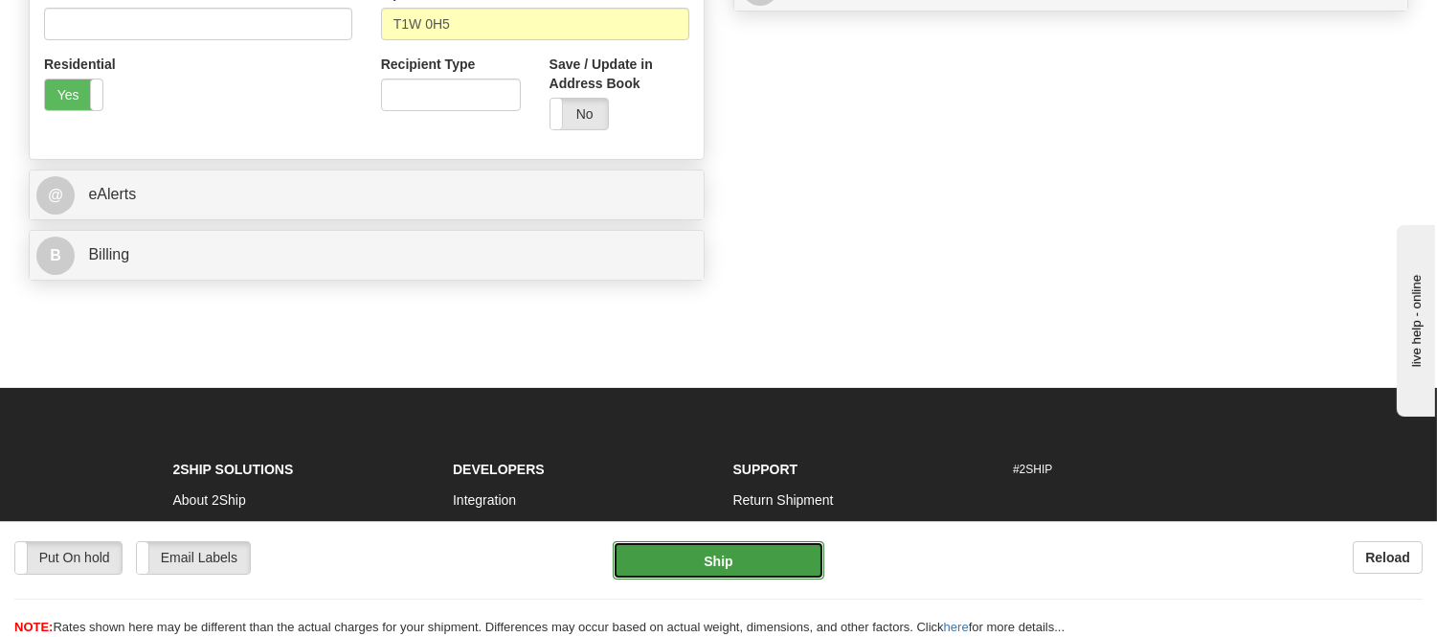
click at [769, 556] on button "Ship" at bounding box center [718, 560] width 211 height 38
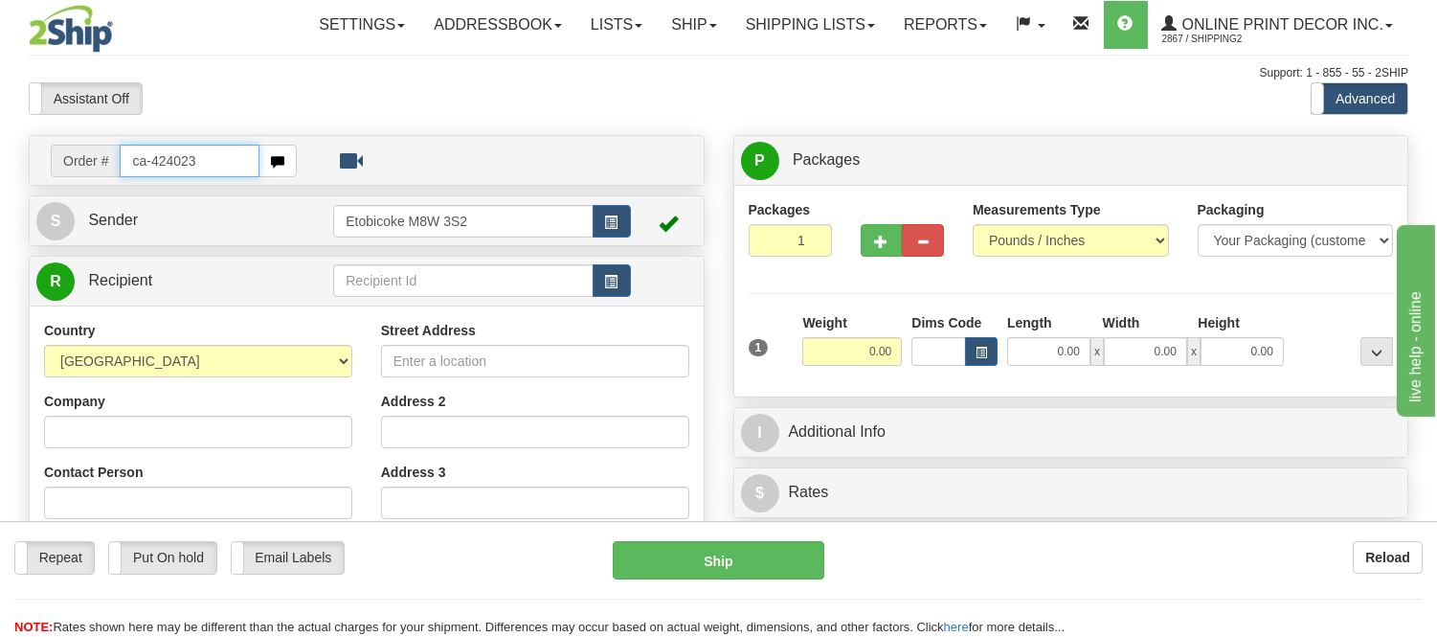
type input "ca-424023"
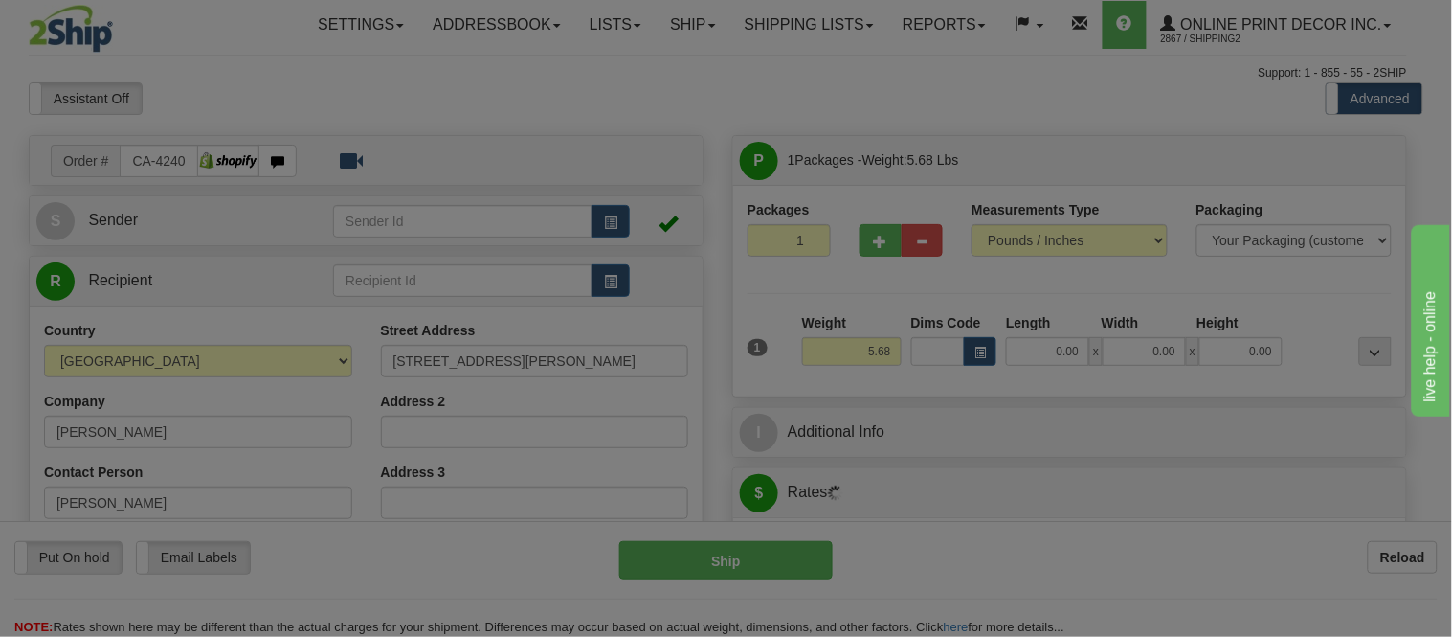
type input "MAPLE"
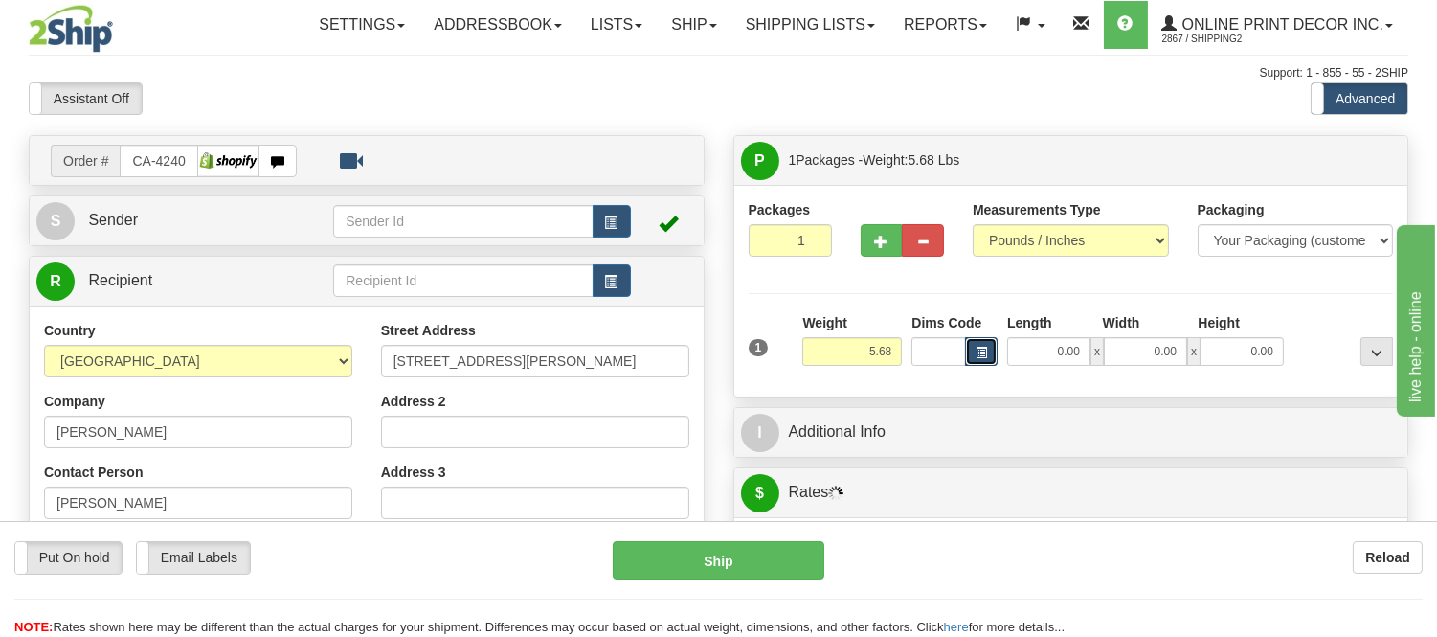
click at [976, 352] on span "button" at bounding box center [980, 352] width 11 height 11
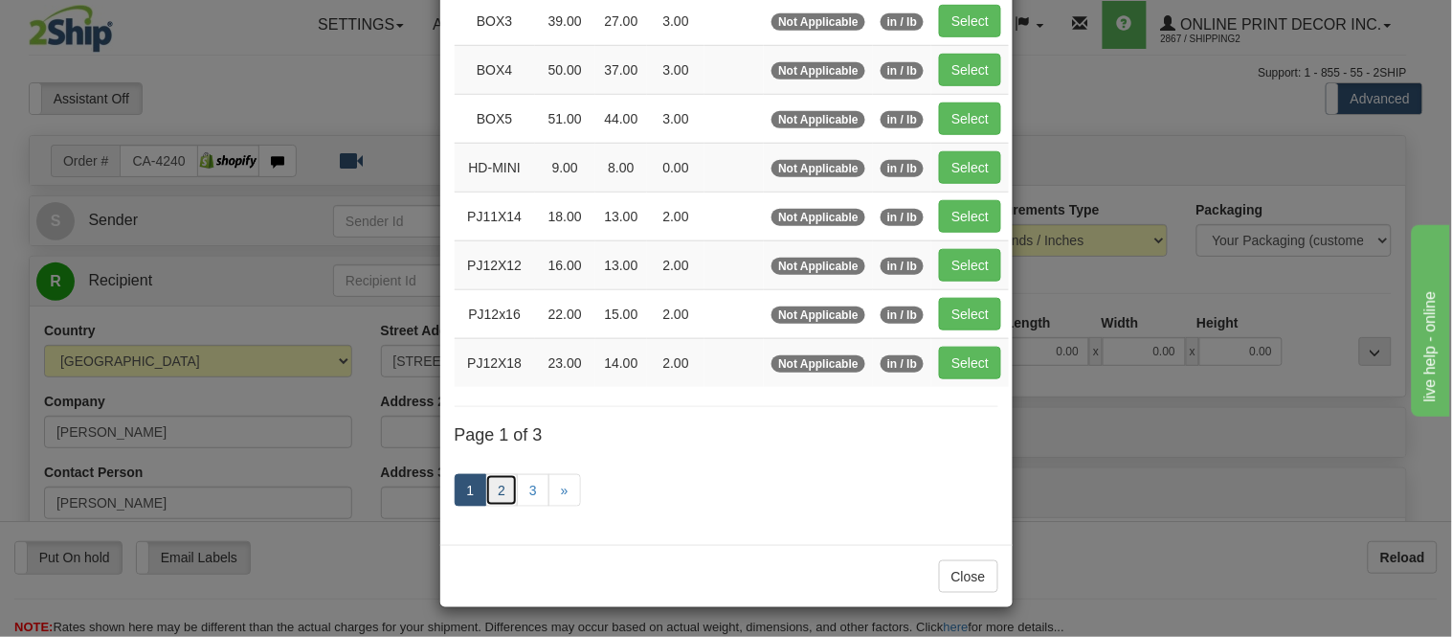
click at [491, 494] on link "2" at bounding box center [501, 490] width 33 height 33
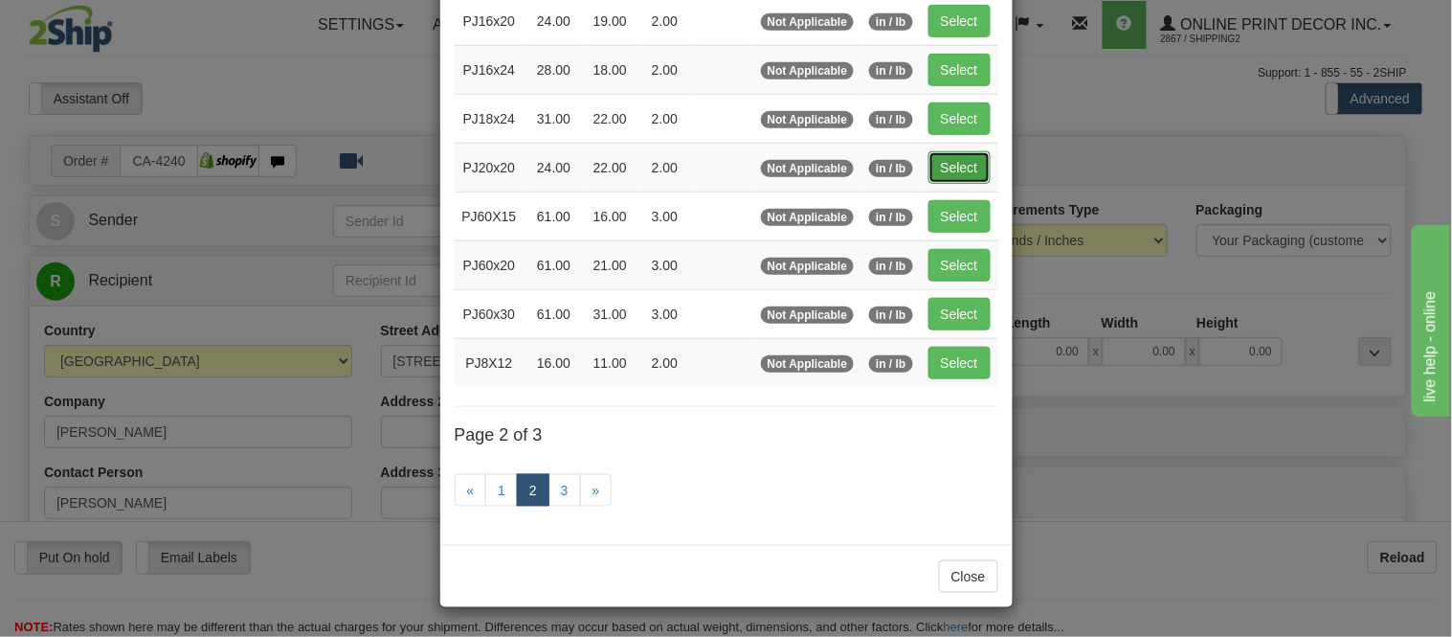
click at [944, 161] on button "Select" at bounding box center [959, 167] width 62 height 33
type input "PJ20x20"
type input "24.00"
type input "22.00"
type input "2.00"
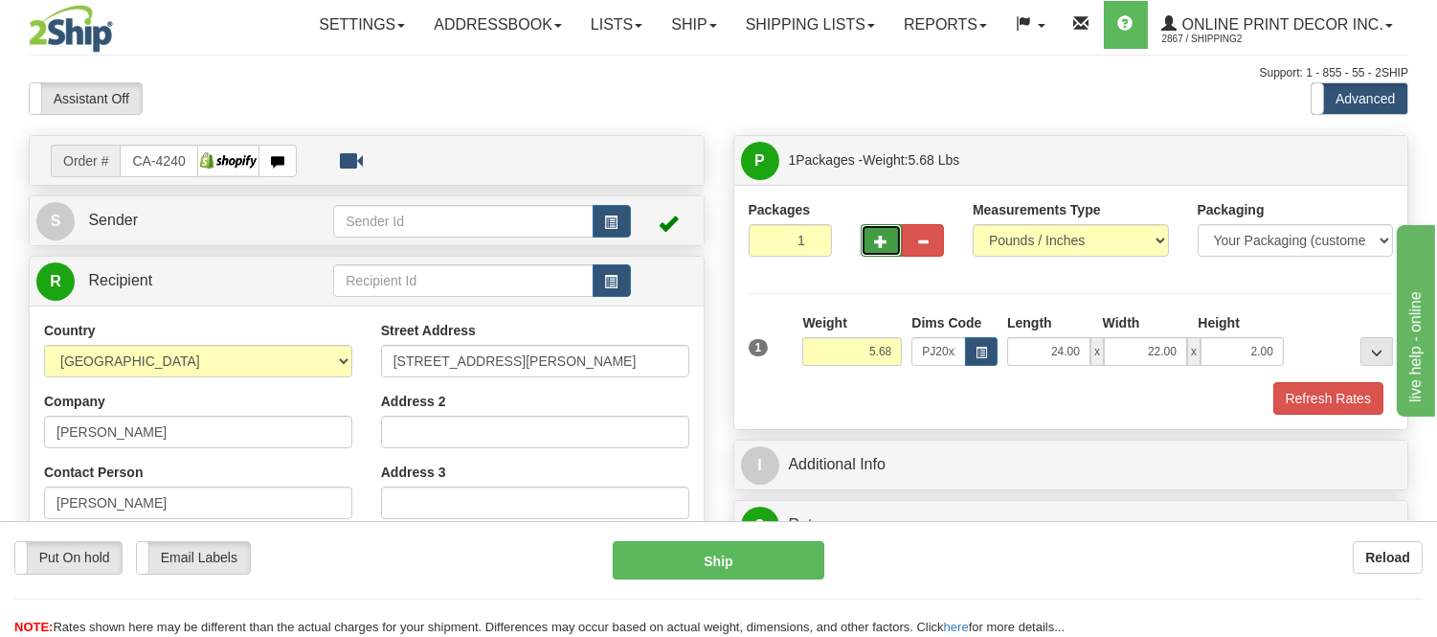
click at [885, 244] on span "button" at bounding box center [881, 241] width 13 height 12
radio input "true"
type input "2"
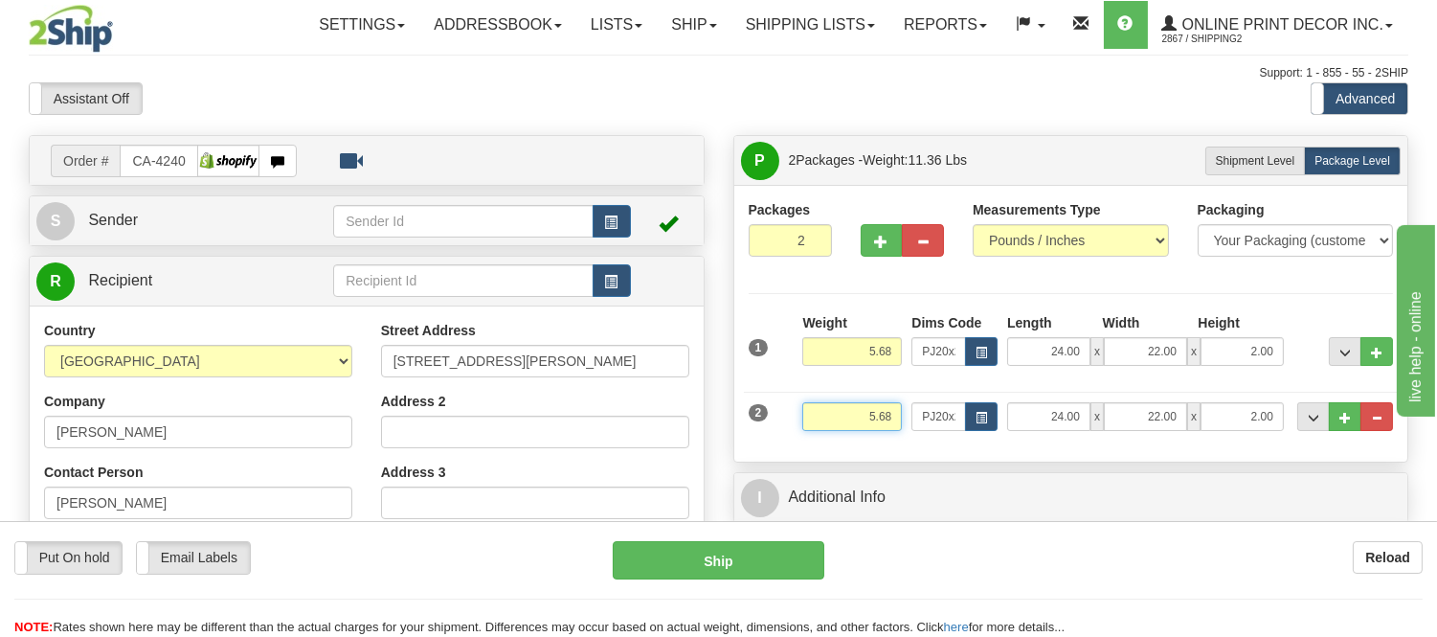
drag, startPoint x: 897, startPoint y: 413, endPoint x: 850, endPoint y: 414, distance: 46.9
click at [850, 414] on input "5.68" at bounding box center [852, 416] width 100 height 29
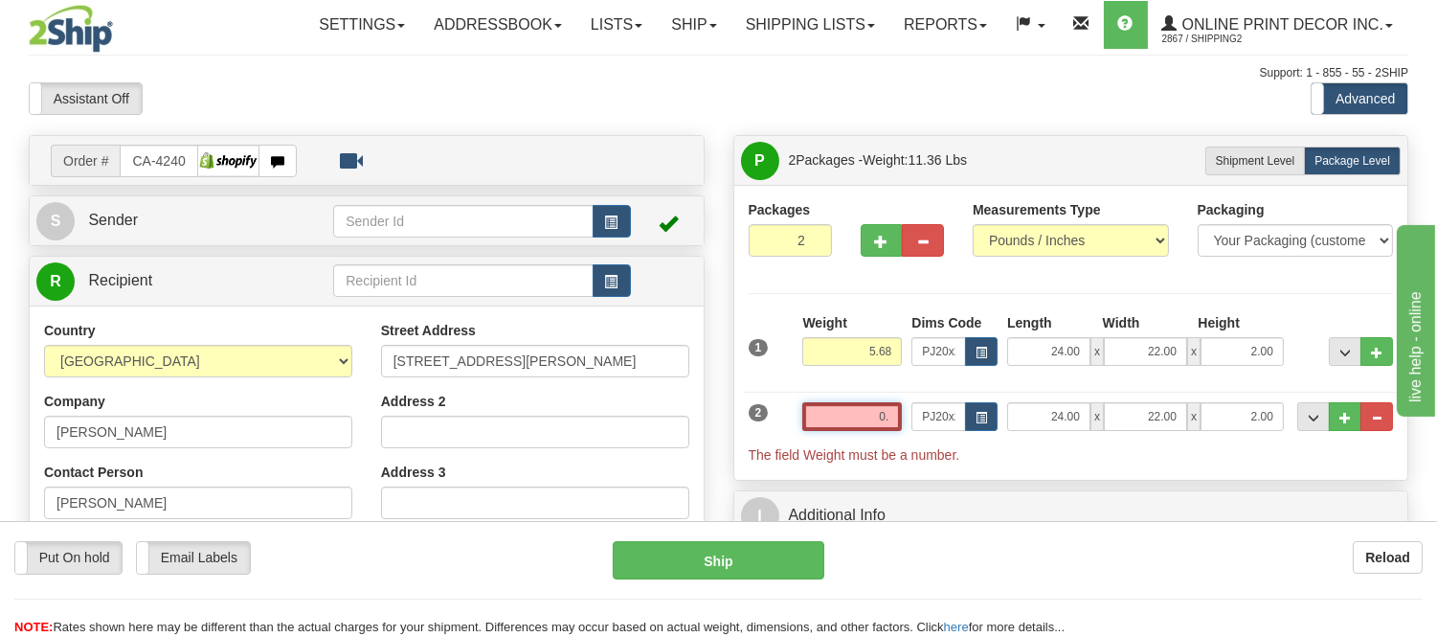
type input "0"
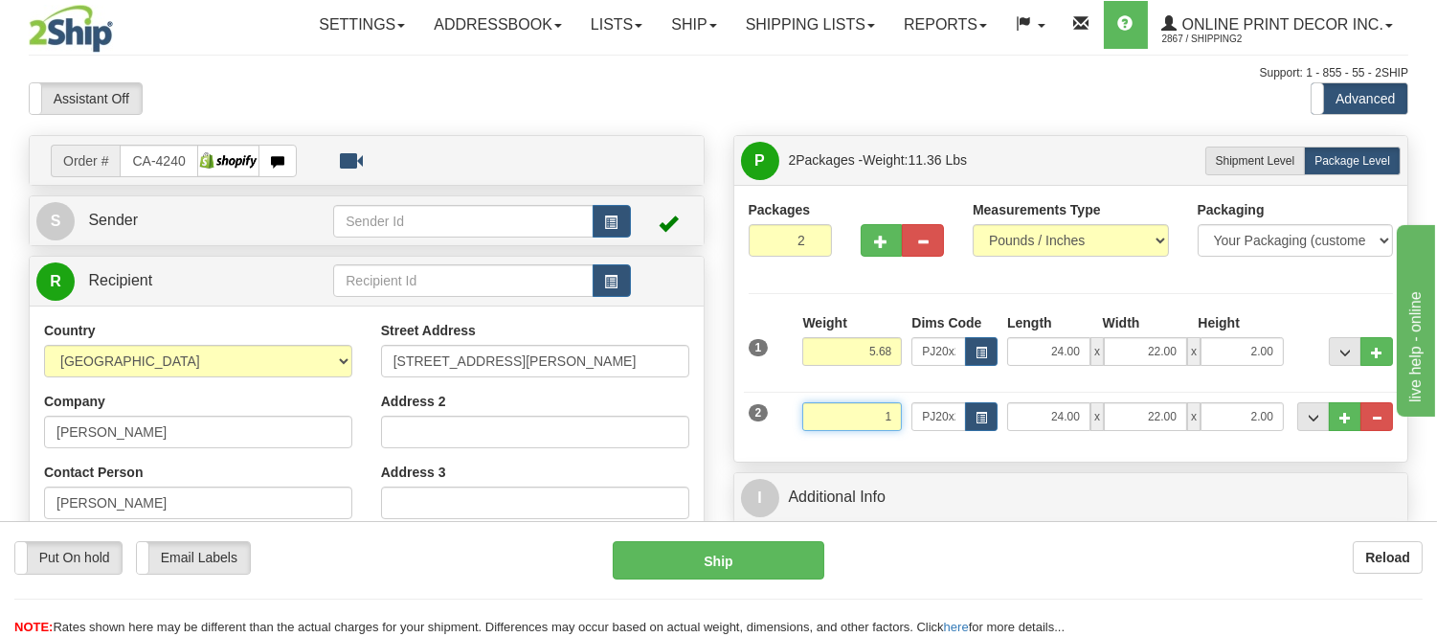
click button "Delete" at bounding box center [0, 0] width 0 height 0
type input "1.00"
click at [995, 416] on button "button" at bounding box center [981, 416] width 33 height 29
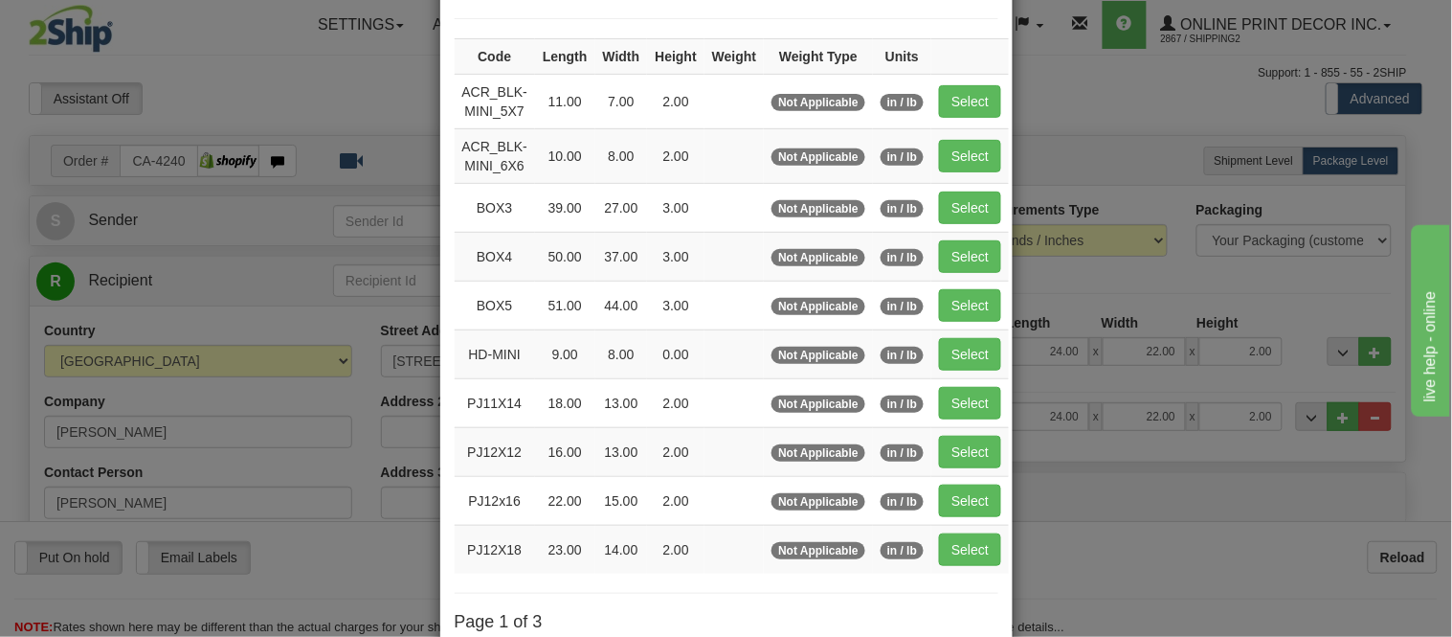
scroll to position [319, 0]
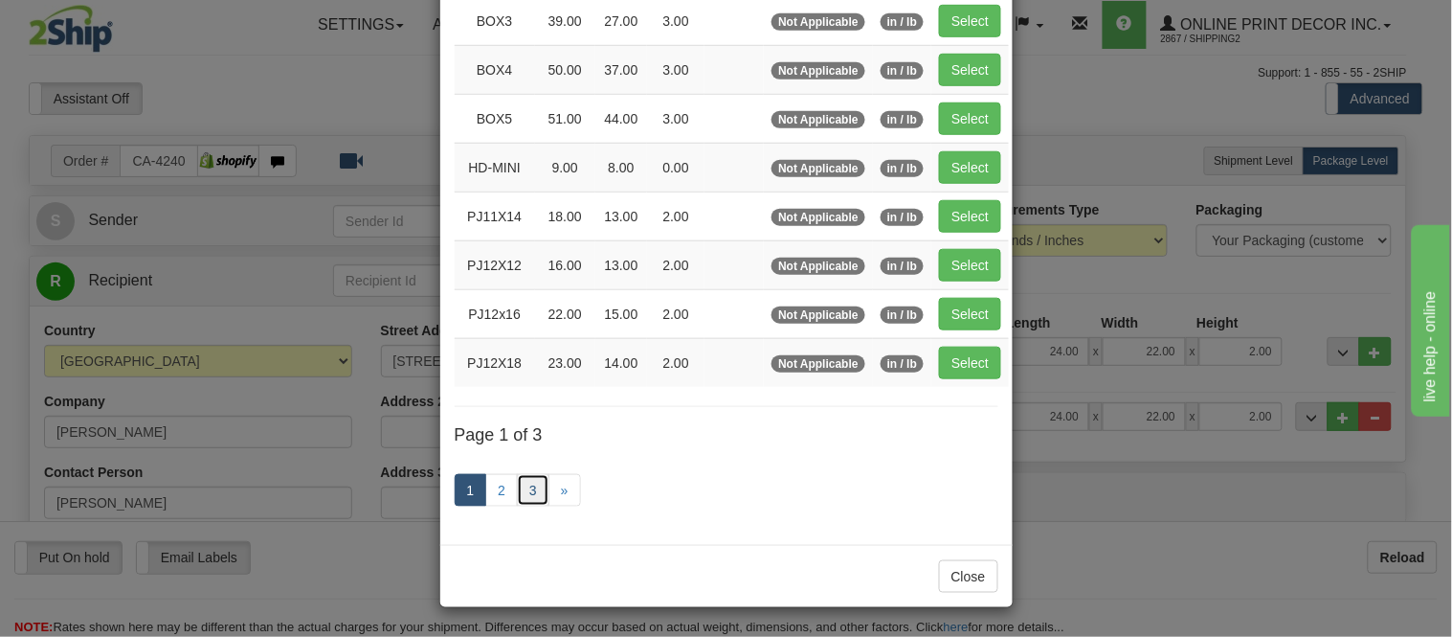
click at [525, 486] on link "3" at bounding box center [533, 490] width 33 height 33
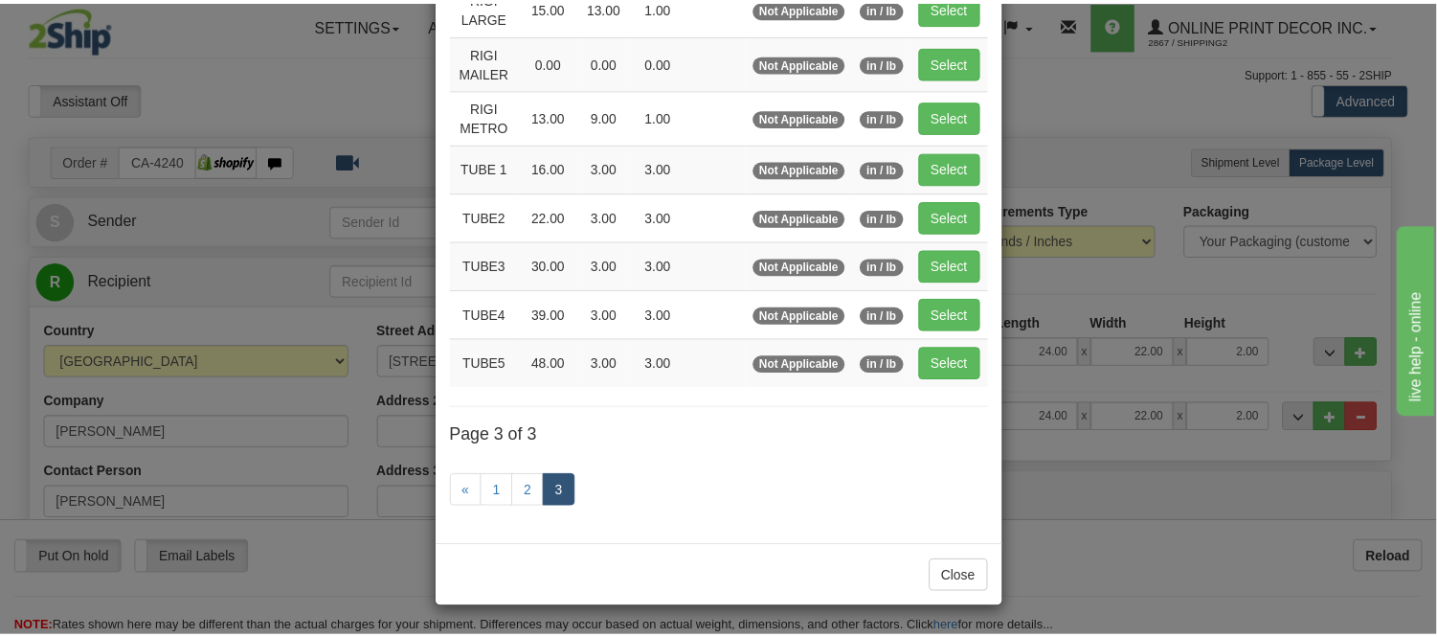
scroll to position [230, 0]
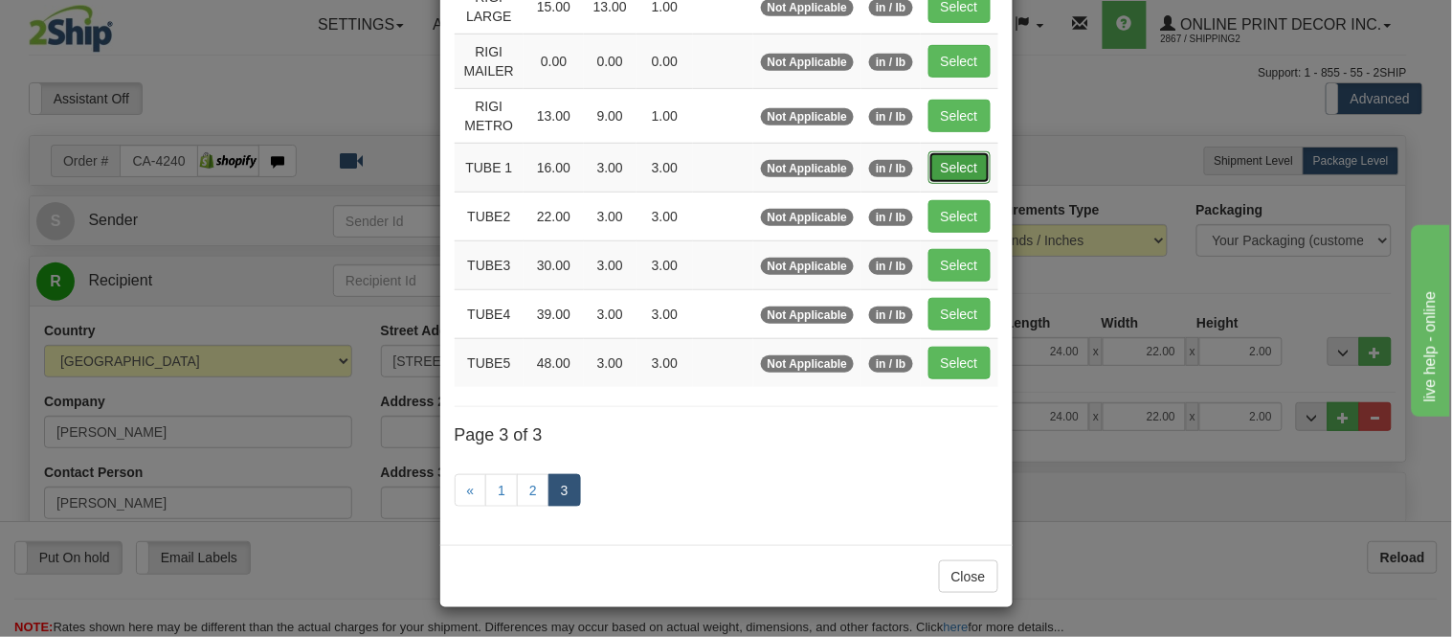
click at [952, 174] on button "Select" at bounding box center [959, 167] width 62 height 33
type input "TUBE 1"
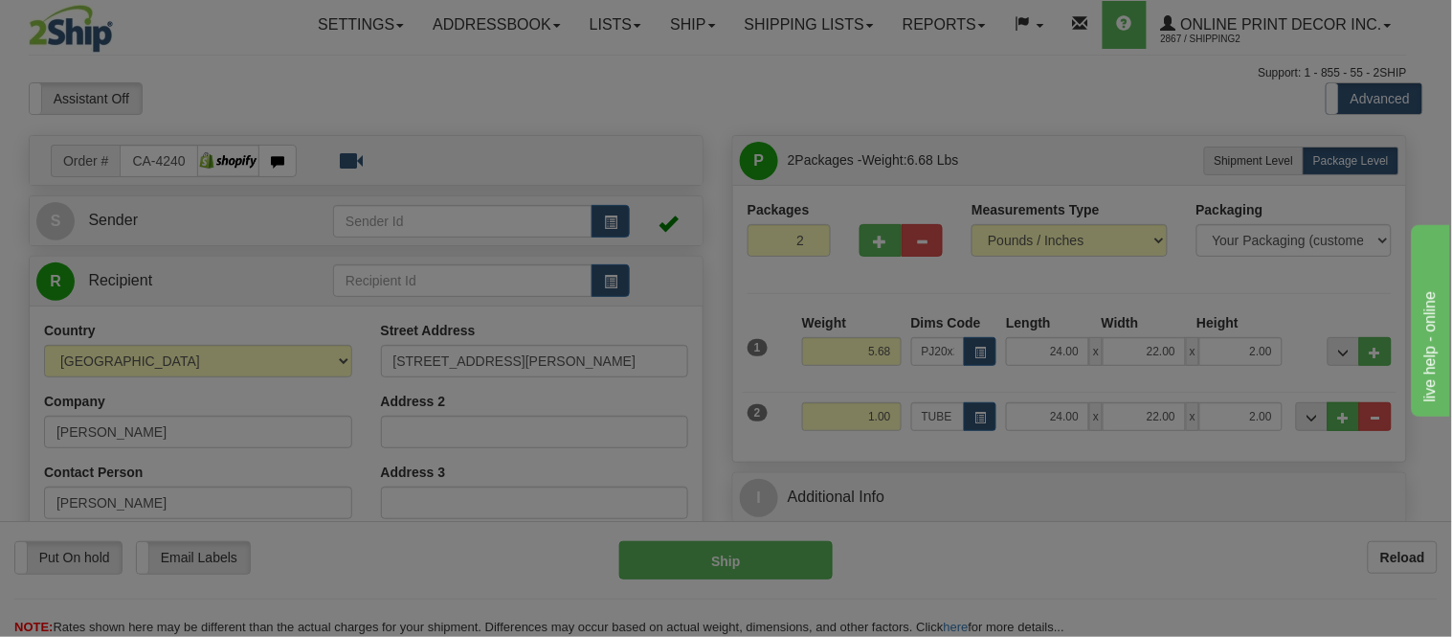
type input "16.00"
type input "3.00"
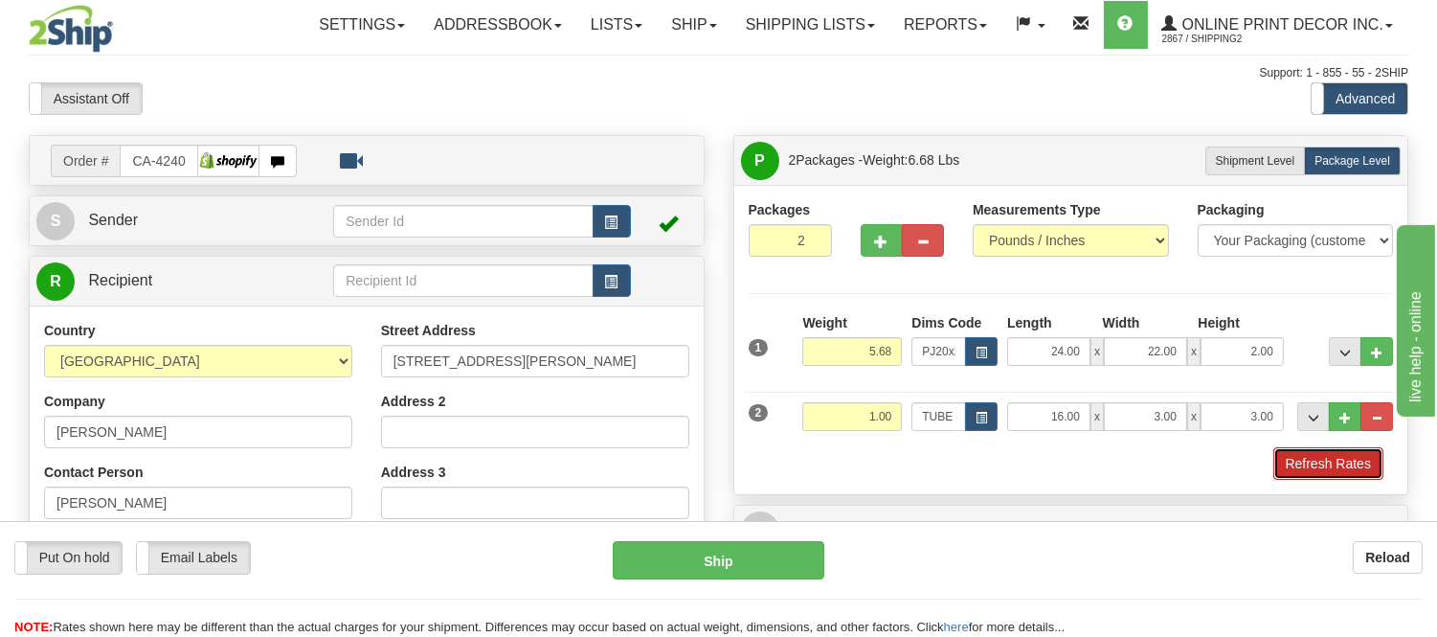
click at [1304, 471] on button "Refresh Rates" at bounding box center [1328, 463] width 110 height 33
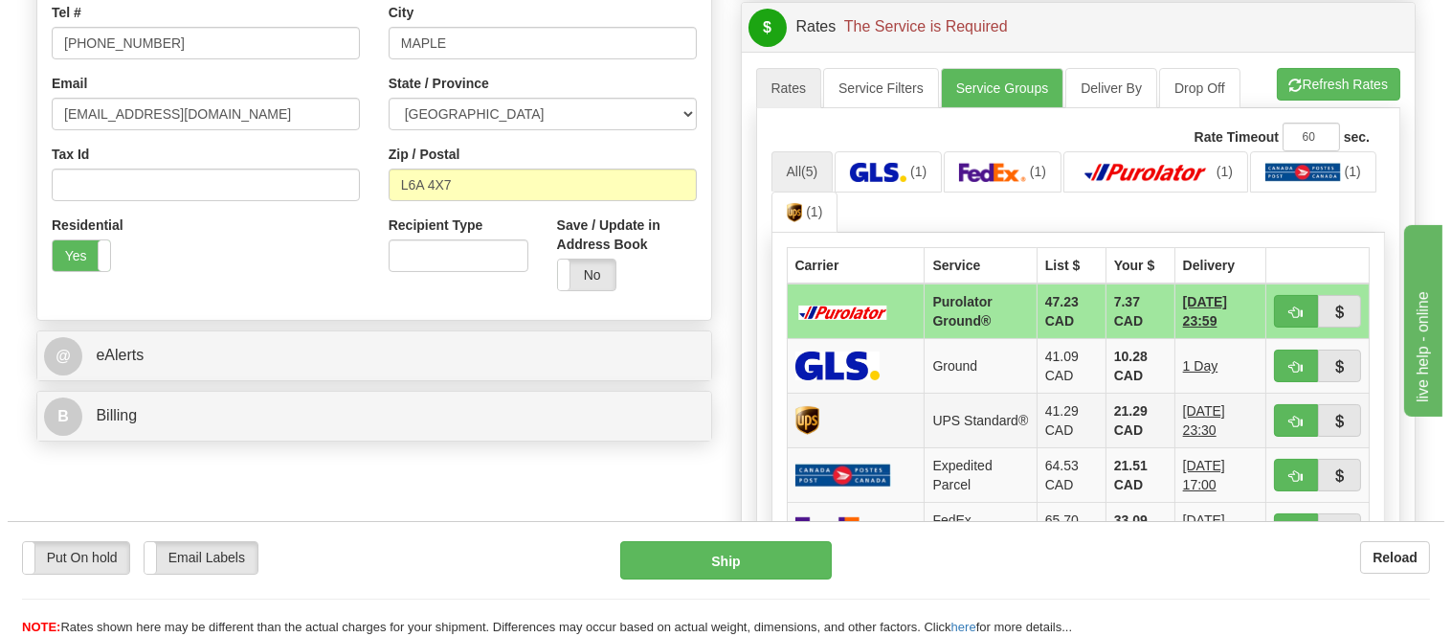
scroll to position [531, 0]
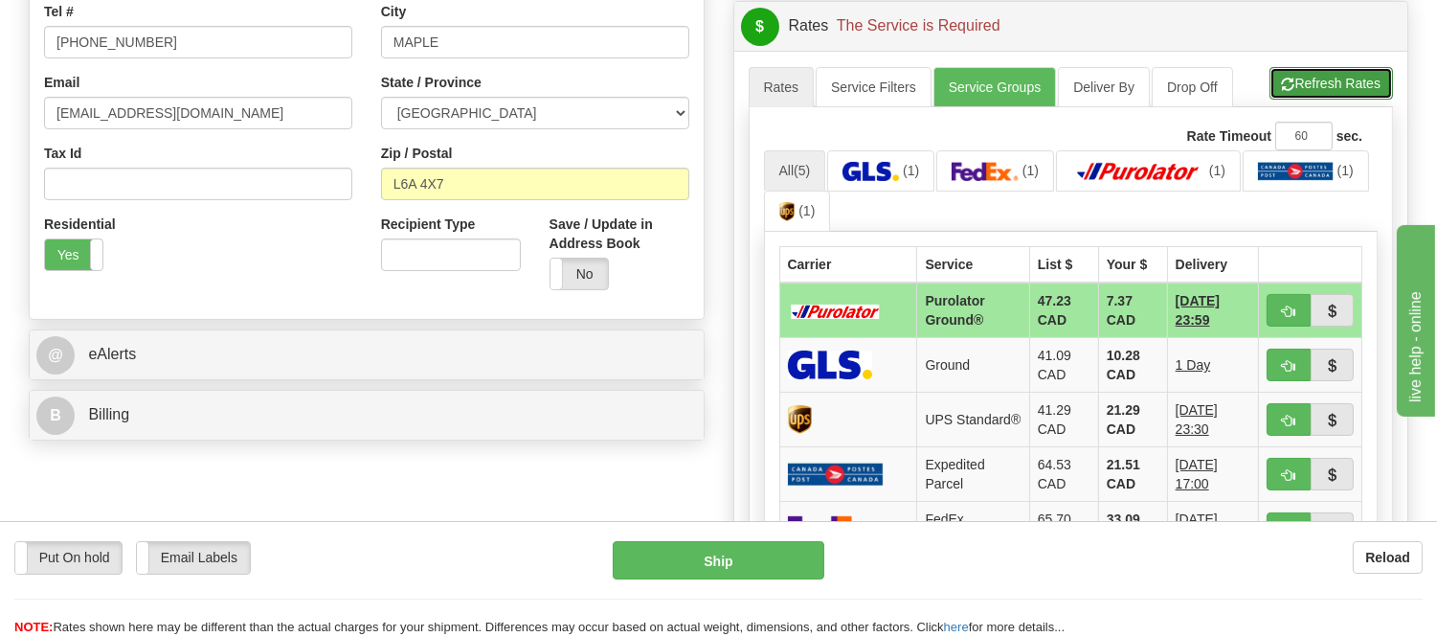
click at [1335, 80] on button "Refresh Rates" at bounding box center [1330, 83] width 123 height 33
click at [1285, 370] on span "button" at bounding box center [1288, 366] width 13 height 12
type input "1"
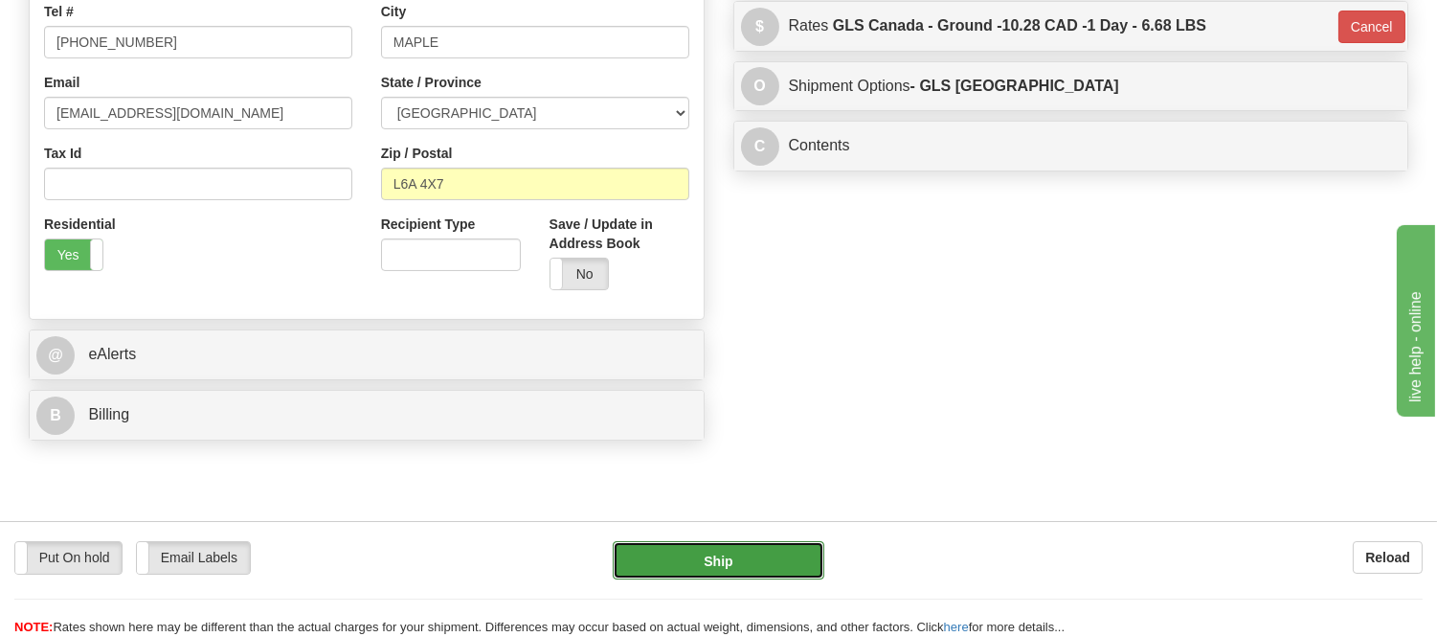
click at [715, 547] on button "Ship" at bounding box center [718, 560] width 211 height 38
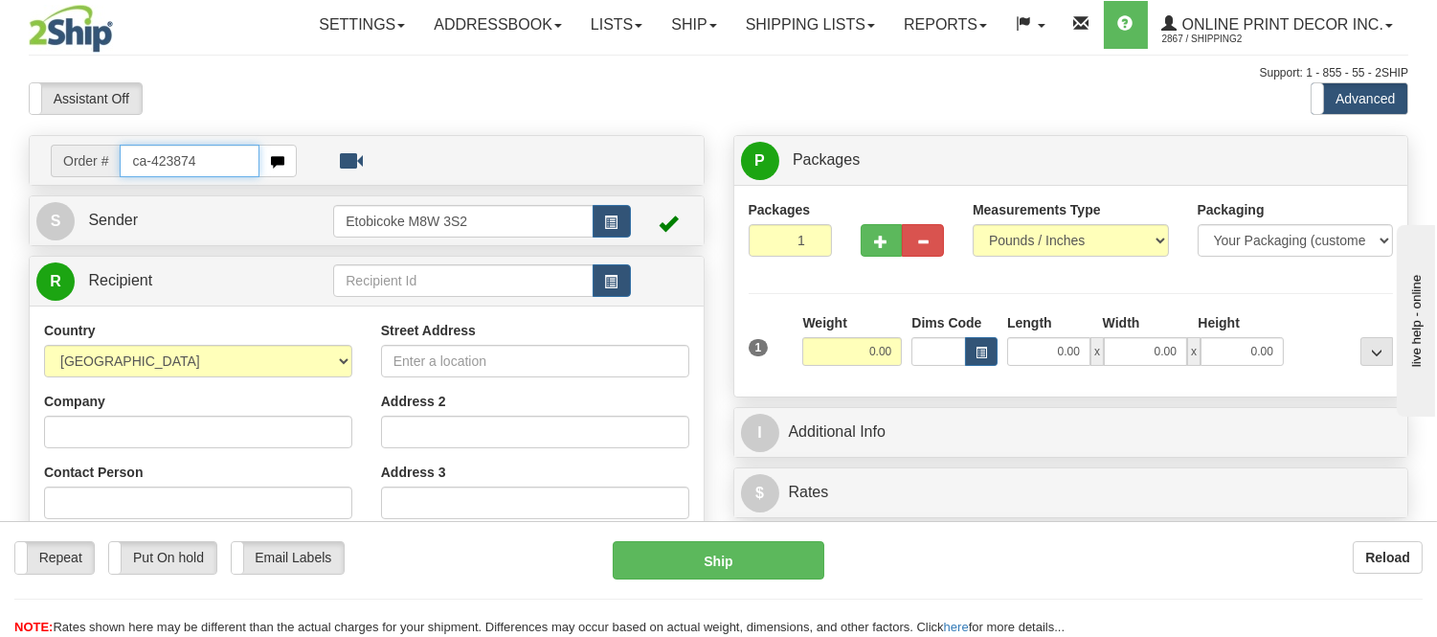
type input "ca-423874"
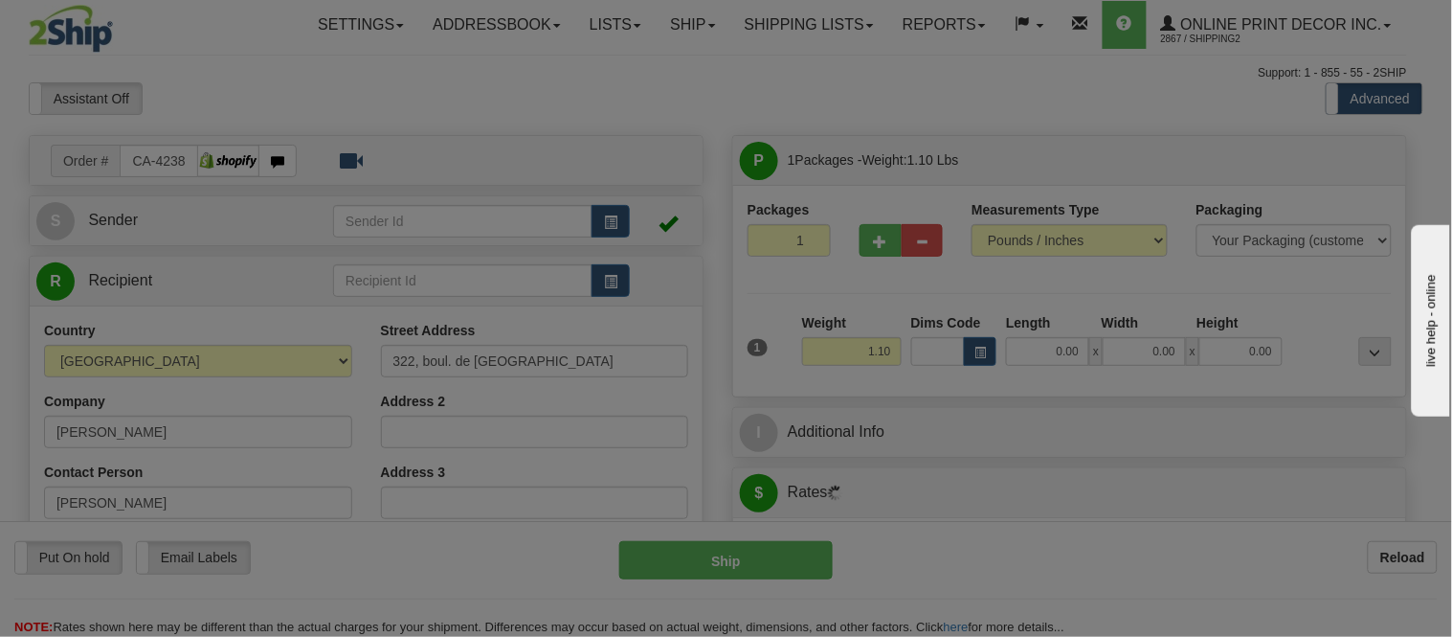
type input "GASPE"
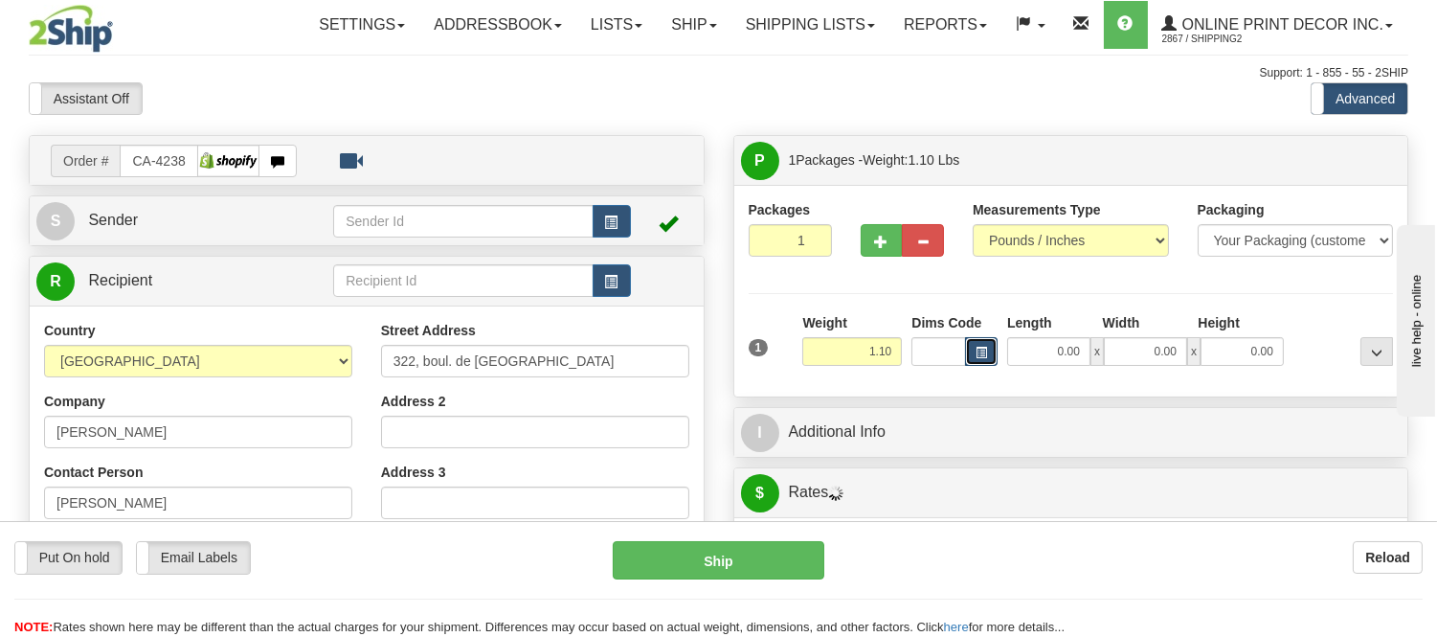
click at [977, 343] on button "button" at bounding box center [981, 351] width 33 height 29
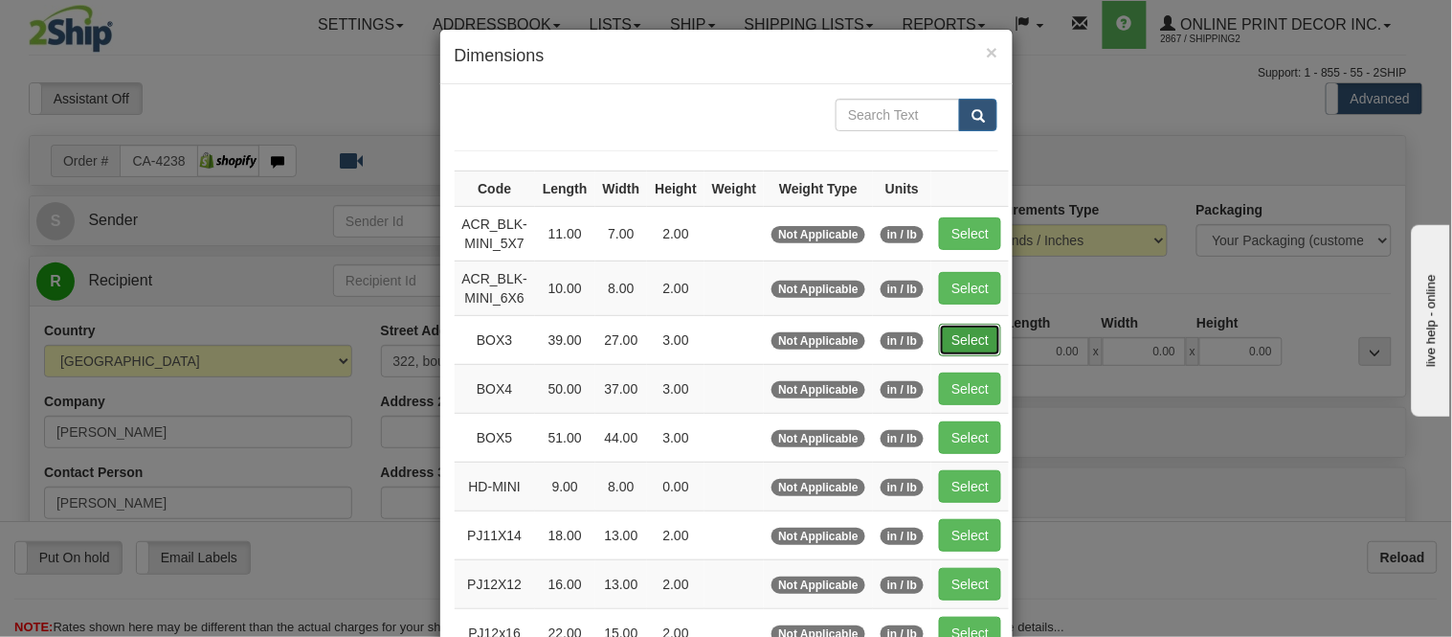
click at [964, 327] on button "Select" at bounding box center [970, 340] width 62 height 33
type input "BOX3"
type input "39.00"
type input "27.00"
type input "3.00"
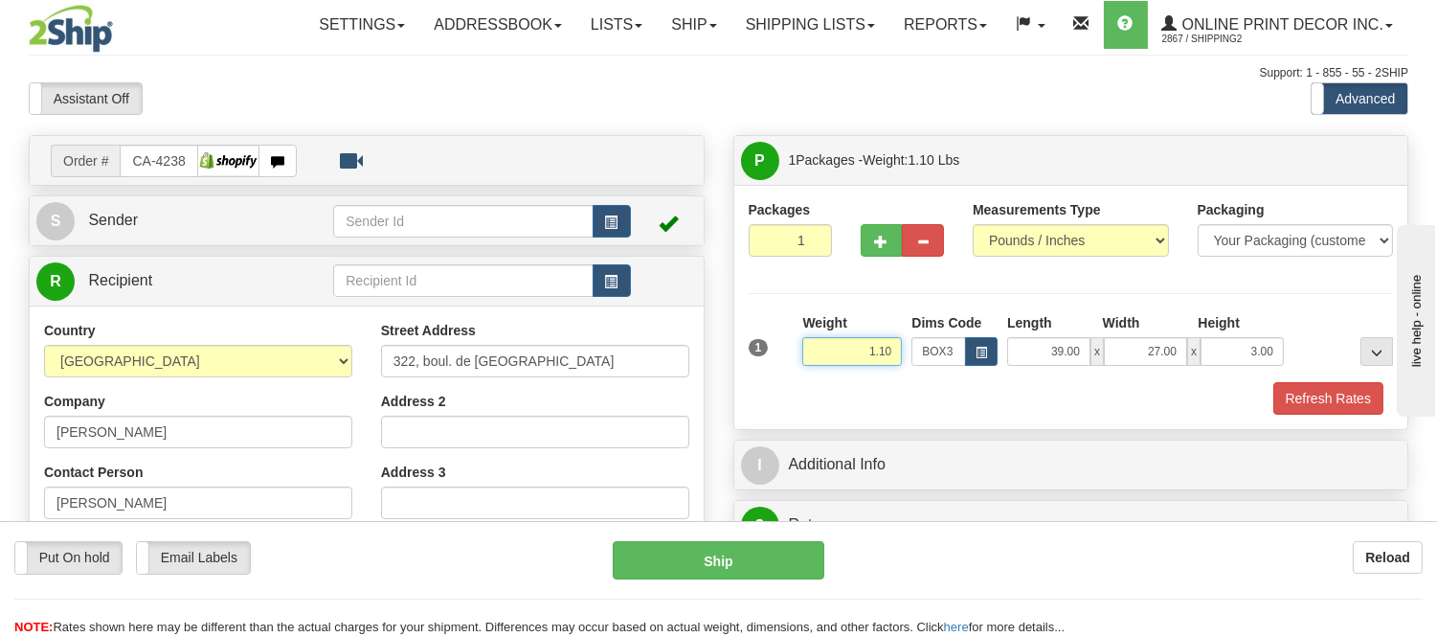
drag, startPoint x: 898, startPoint y: 349, endPoint x: 846, endPoint y: 348, distance: 51.7
click at [846, 348] on input "1.10" at bounding box center [852, 351] width 100 height 29
click at [1323, 394] on button "Refresh Rates" at bounding box center [1328, 398] width 110 height 33
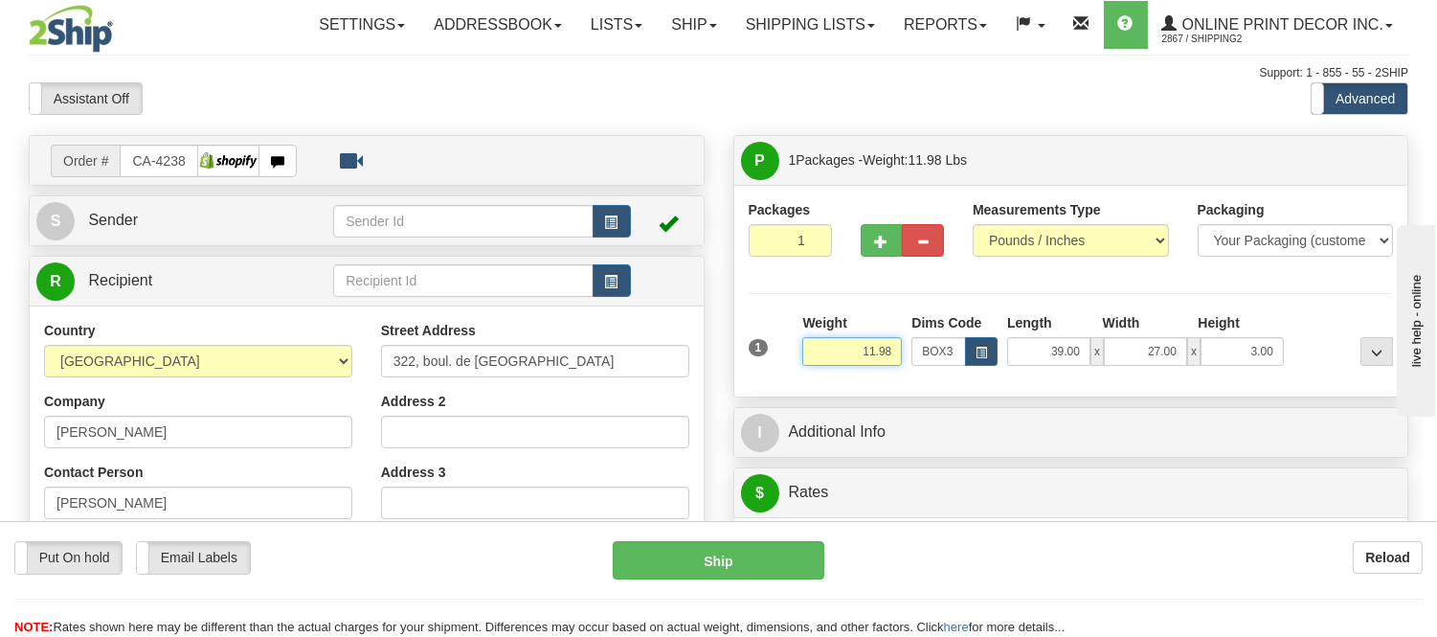
click at [875, 349] on input "11.98" at bounding box center [852, 351] width 100 height 29
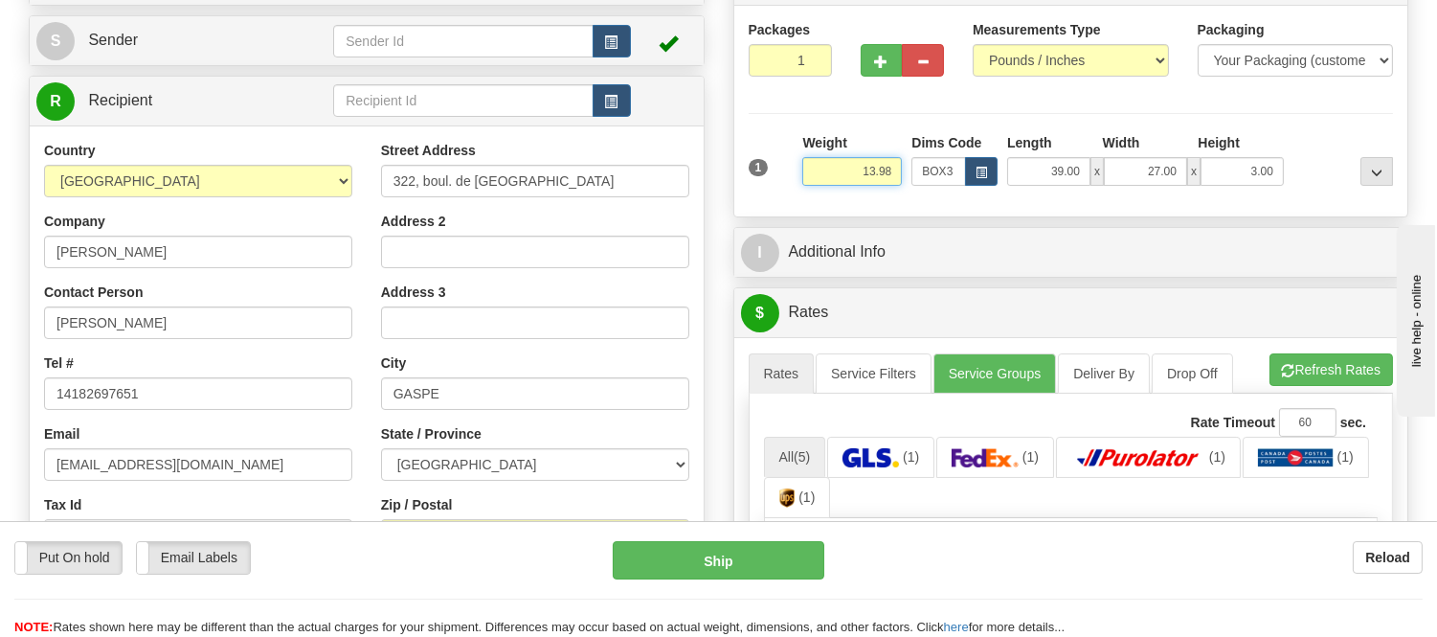
scroll to position [212, 0]
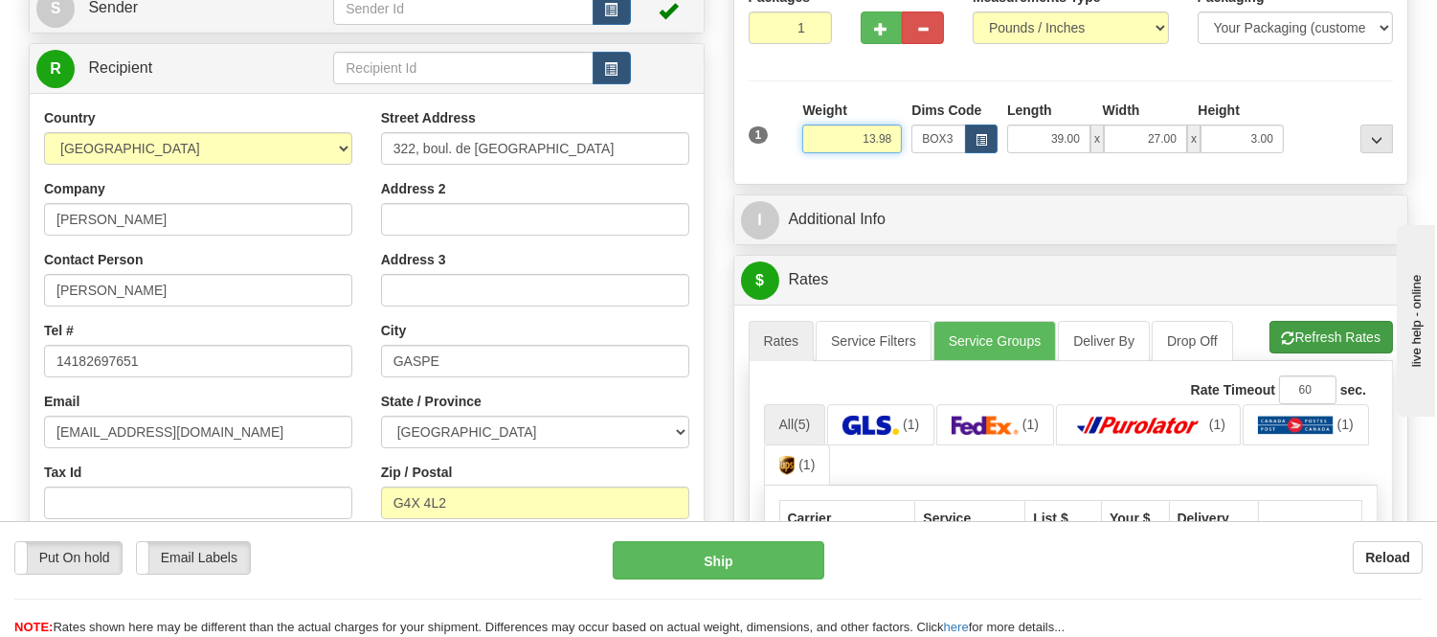
type input "13.98"
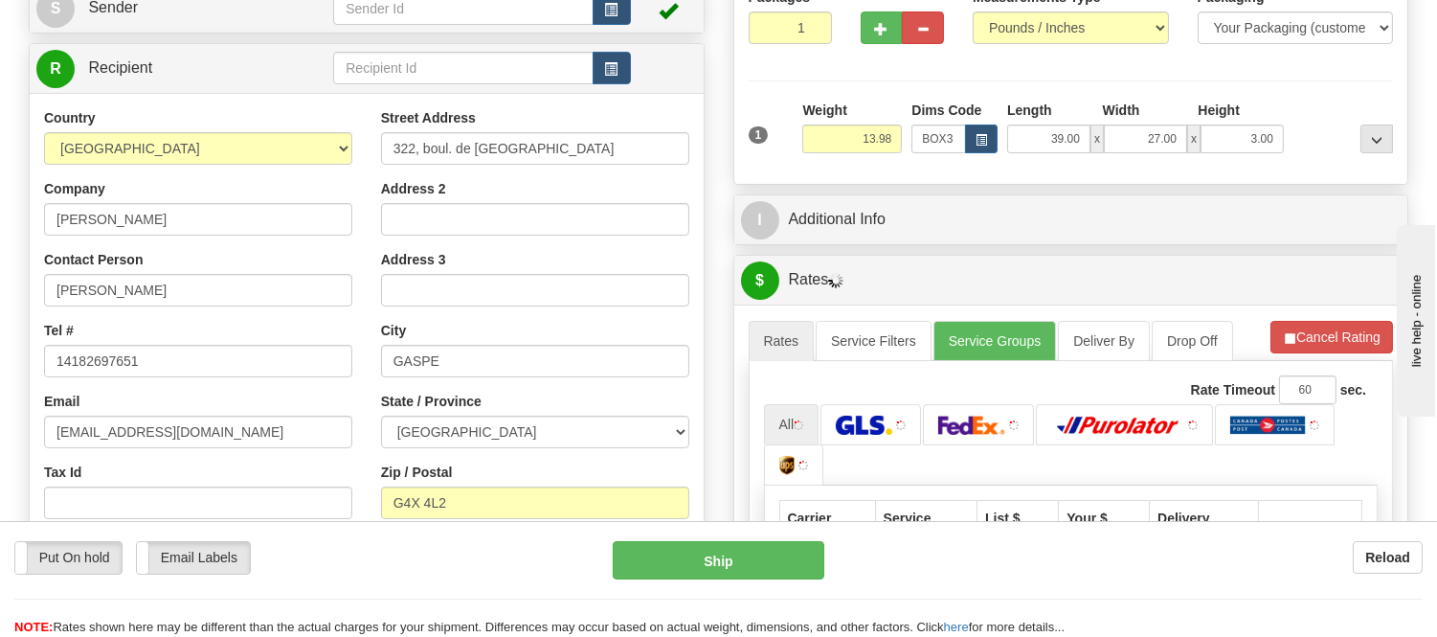
click at [1286, 328] on li "Refresh Rates Cancel Rating" at bounding box center [1331, 337] width 123 height 33
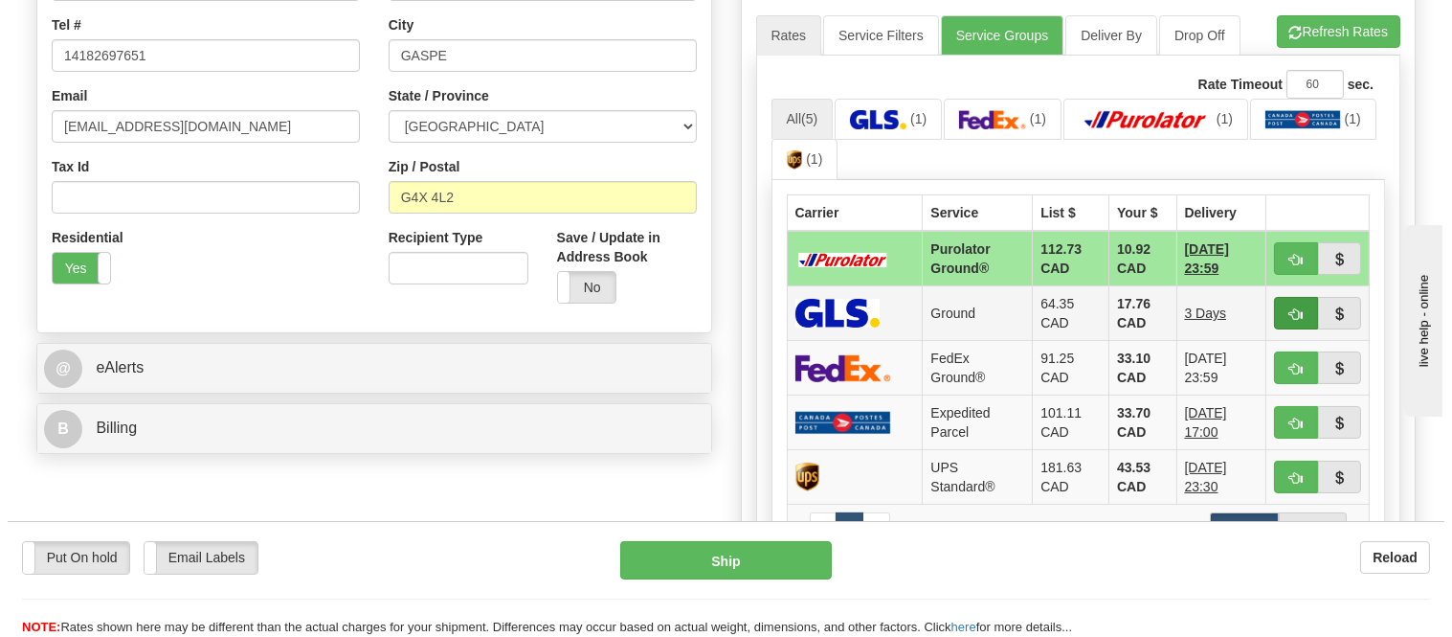
scroll to position [531, 0]
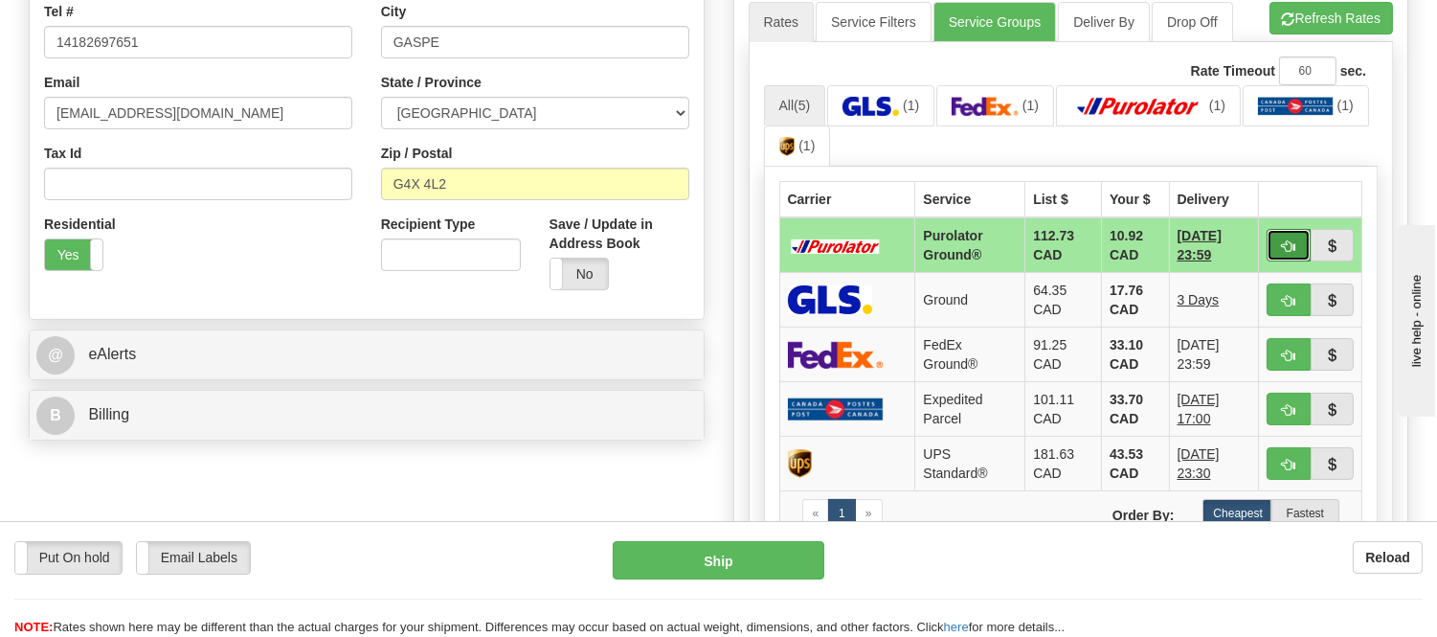
click at [1295, 237] on button "button" at bounding box center [1288, 245] width 44 height 33
type input "260"
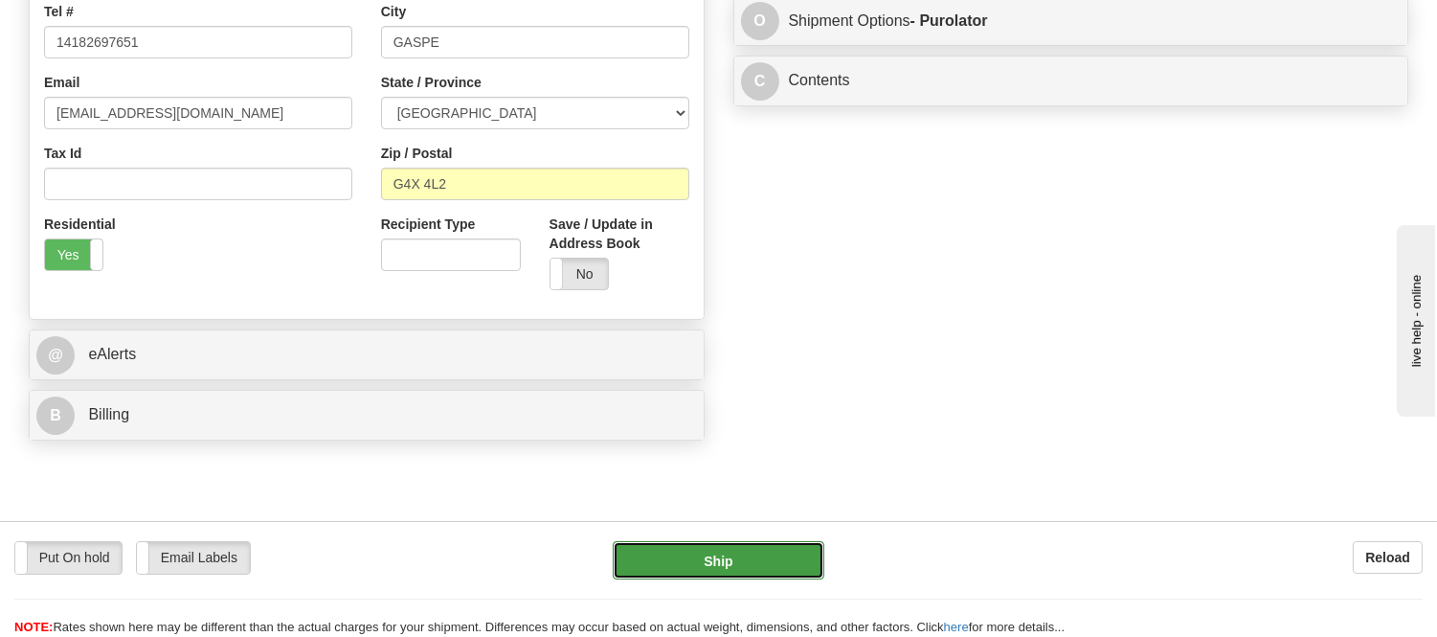
click at [659, 550] on button "Ship" at bounding box center [718, 560] width 211 height 38
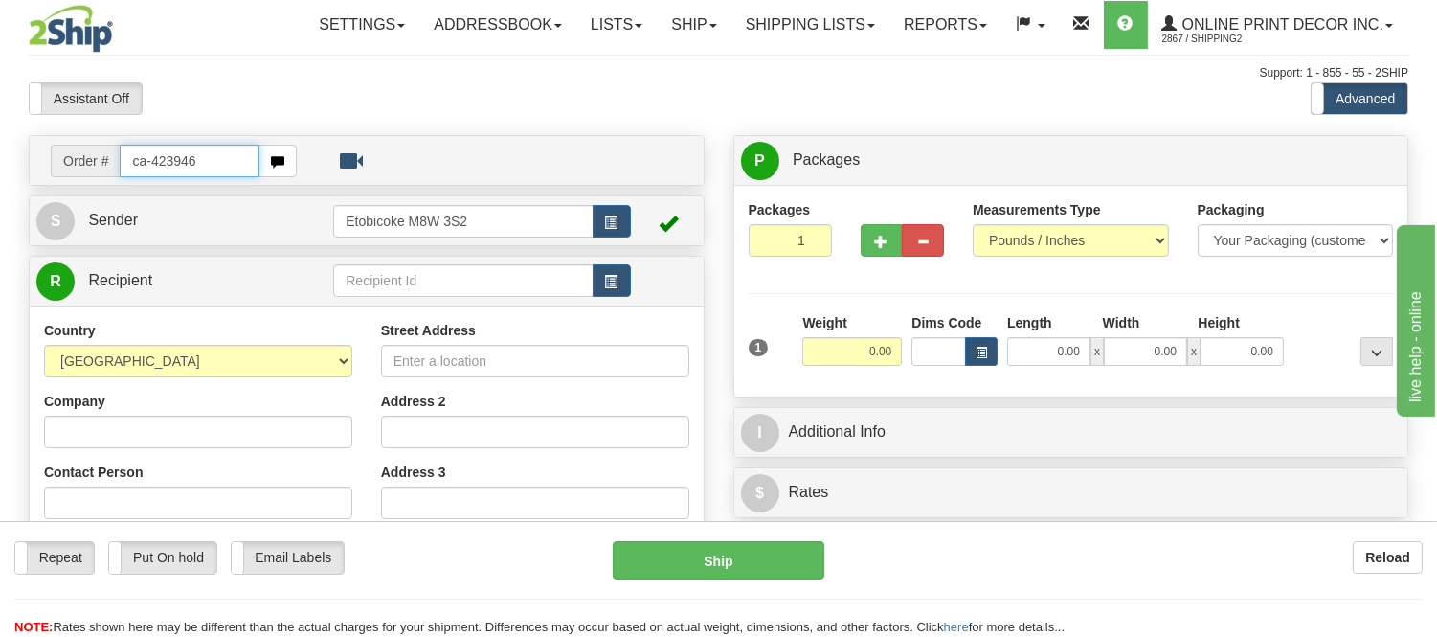
type input "ca-423946"
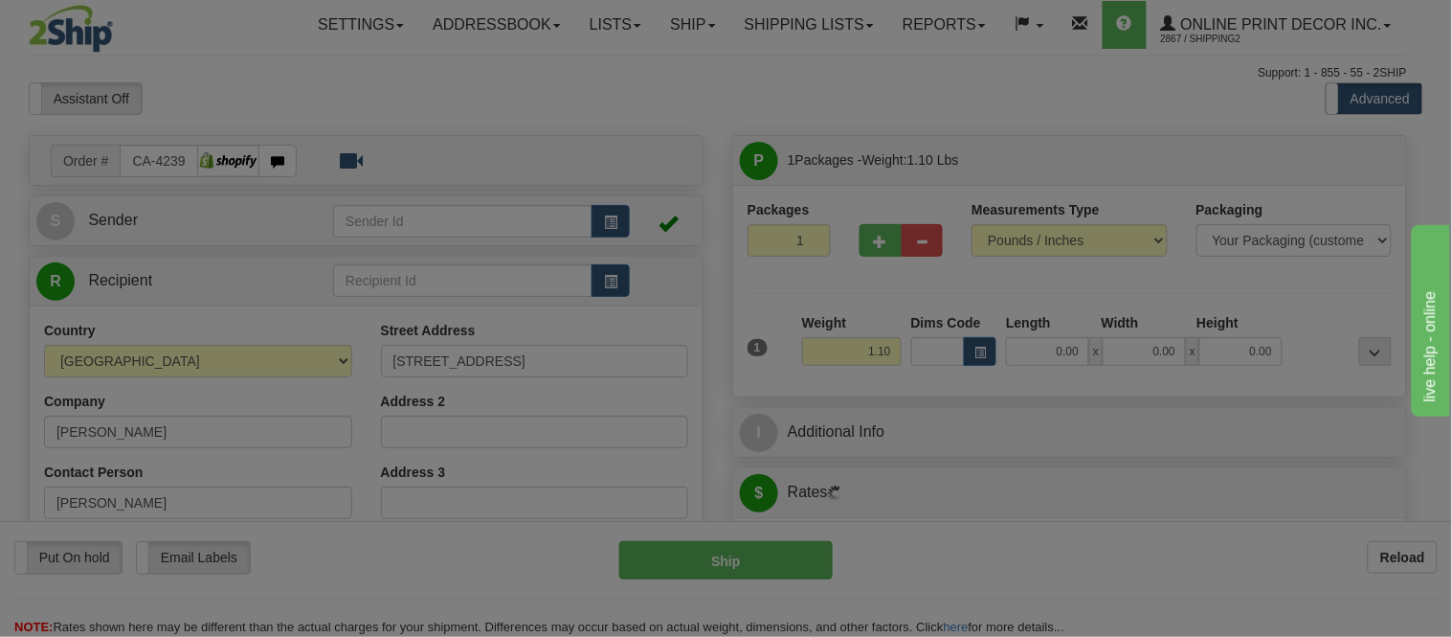
type input "SAULT STE. MARIE"
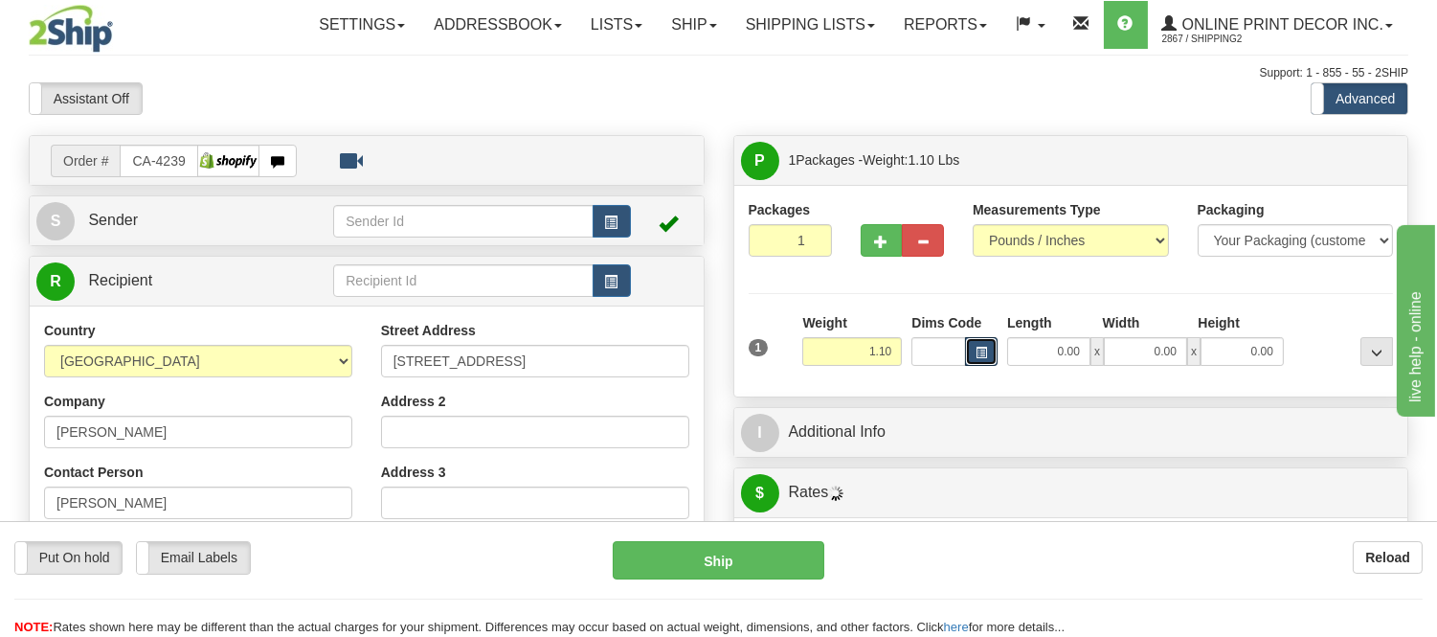
click at [990, 356] on button "button" at bounding box center [981, 351] width 33 height 29
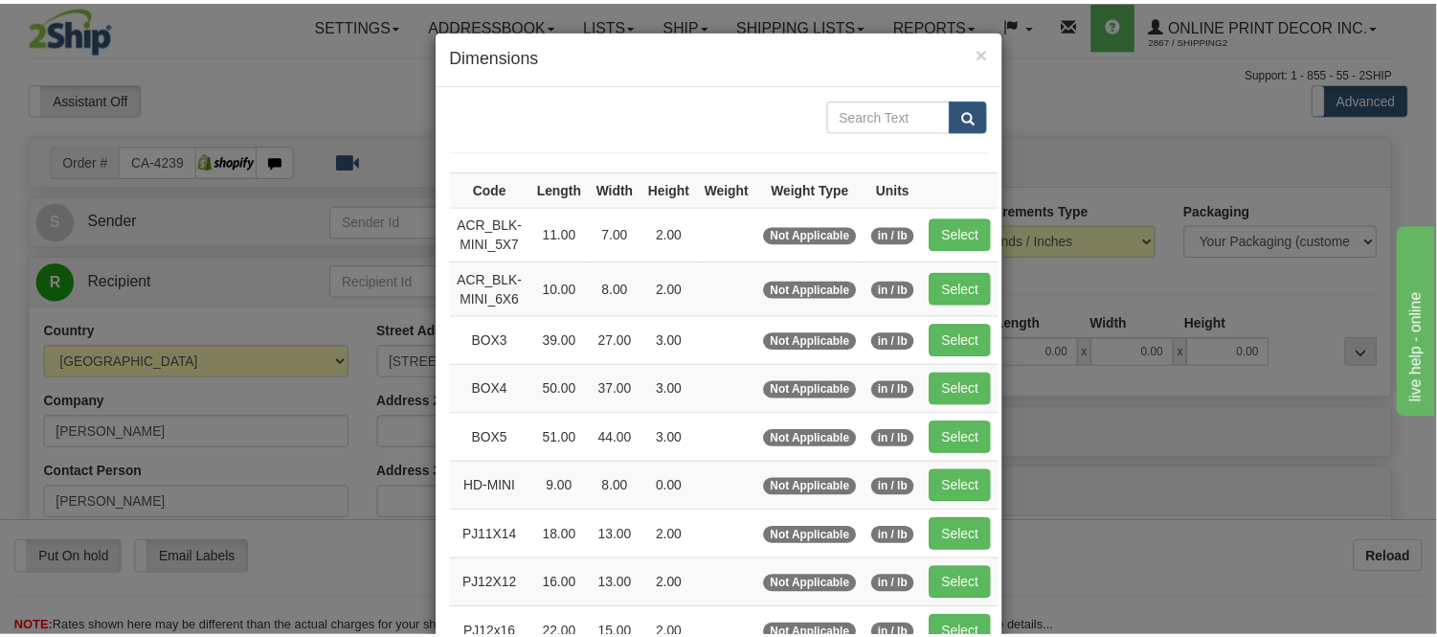
scroll to position [212, 0]
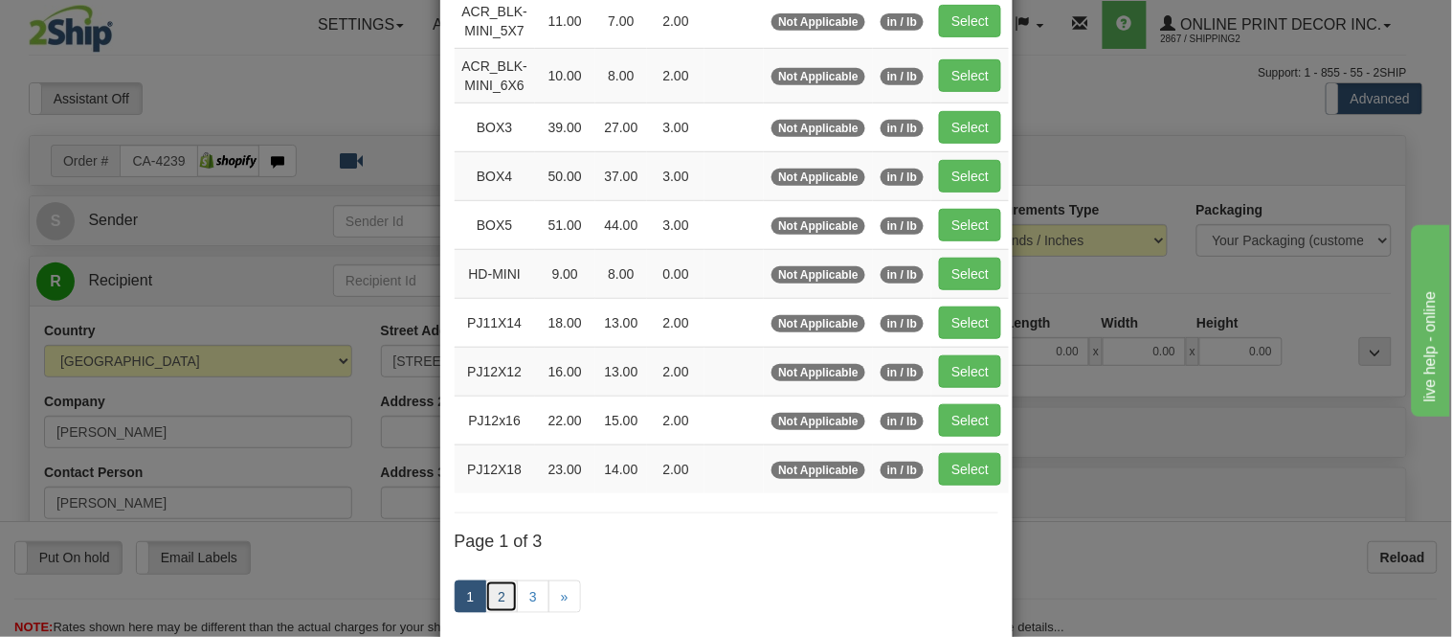
click at [492, 603] on link "2" at bounding box center [501, 596] width 33 height 33
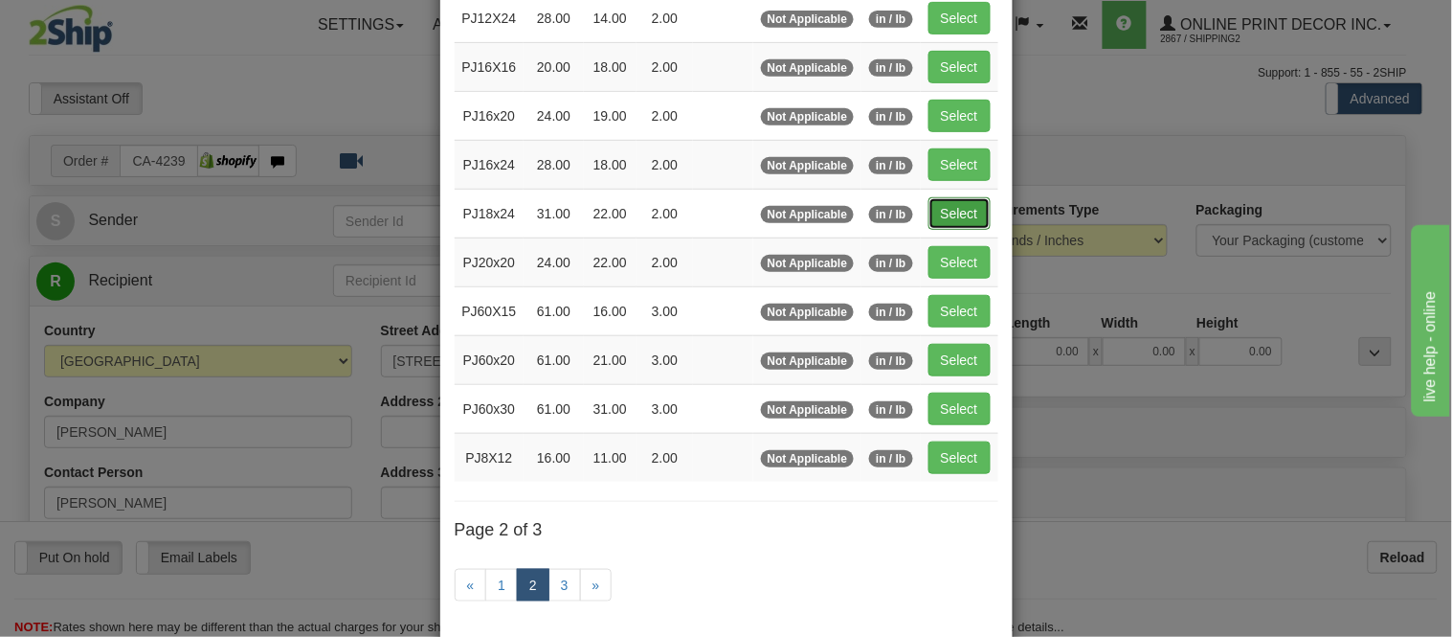
click at [929, 212] on button "Select" at bounding box center [959, 213] width 62 height 33
type input "PJ18x24"
type input "31.00"
type input "22.00"
type input "2.00"
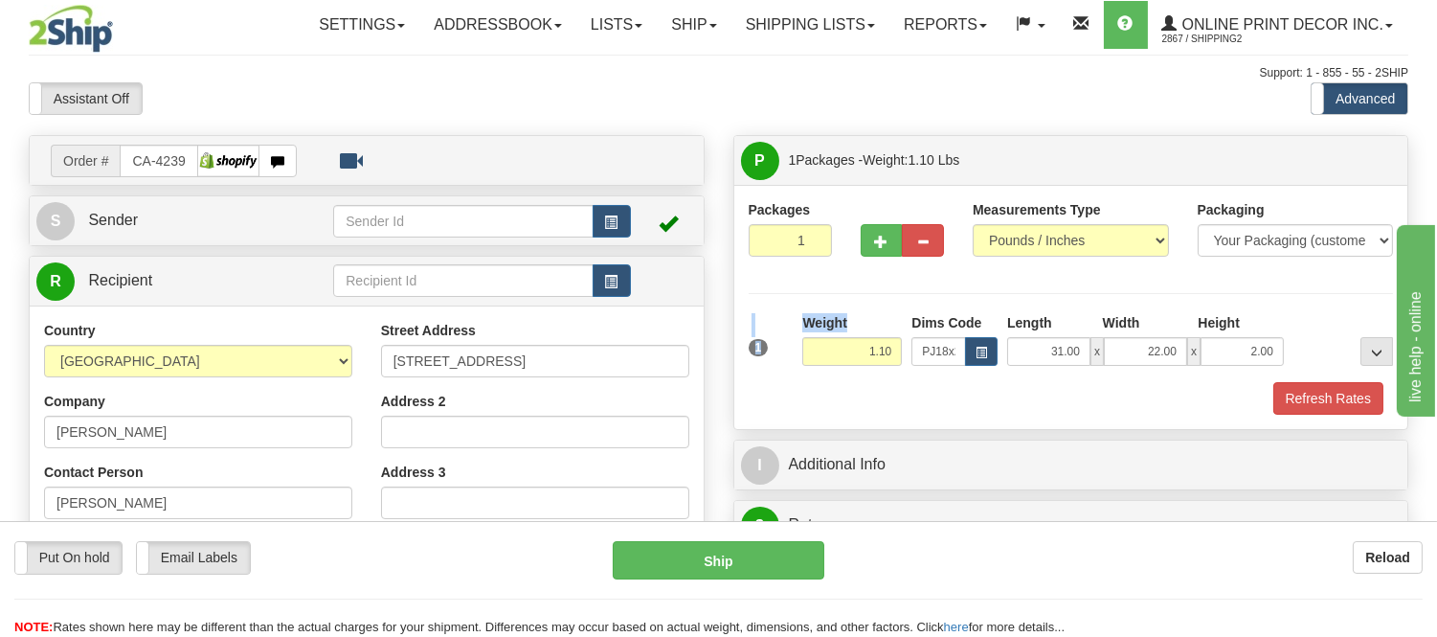
drag, startPoint x: 901, startPoint y: 350, endPoint x: 771, endPoint y: 328, distance: 131.1
click at [771, 328] on div "1 Weight 1.10 Dims Code x x" at bounding box center [1071, 347] width 655 height 68
click at [953, 423] on div "Packages 1 1 Measurements Type" at bounding box center [1071, 307] width 674 height 244
drag, startPoint x: 901, startPoint y: 348, endPoint x: 805, endPoint y: 343, distance: 95.9
click at [805, 343] on input "1.10" at bounding box center [852, 351] width 100 height 29
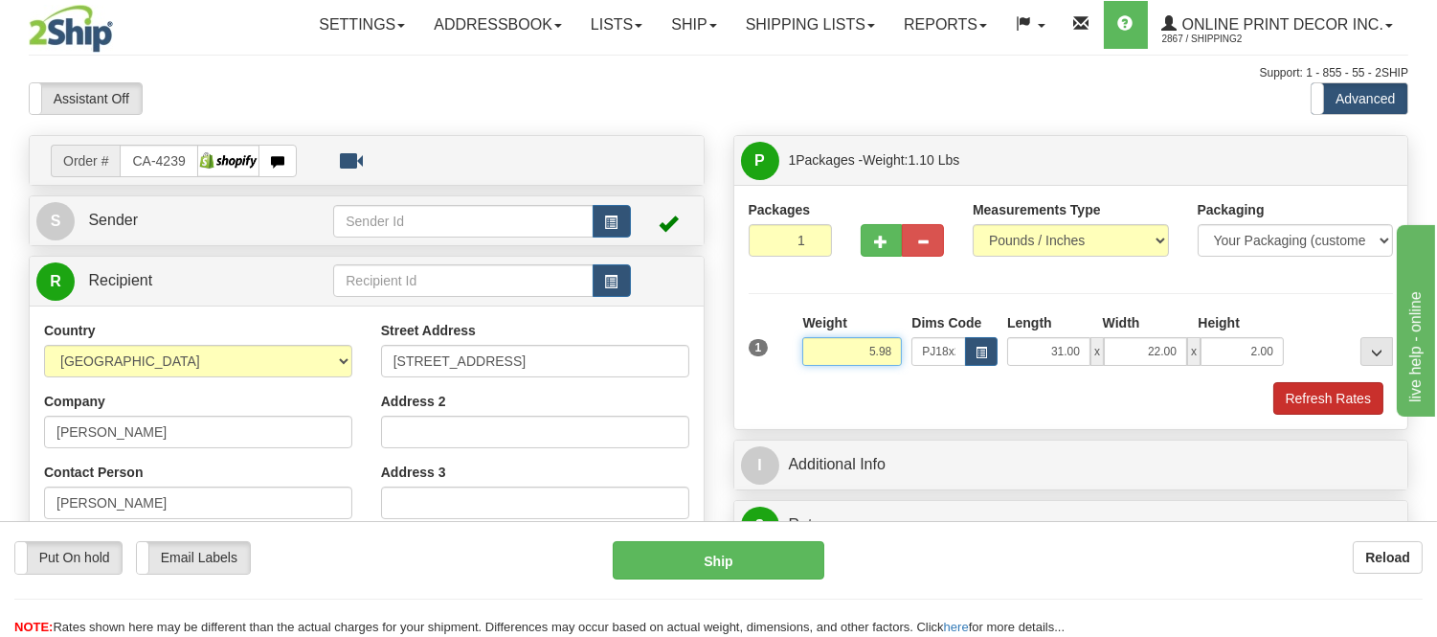
type input "5.98"
click at [1323, 396] on button "Refresh Rates" at bounding box center [1328, 398] width 110 height 33
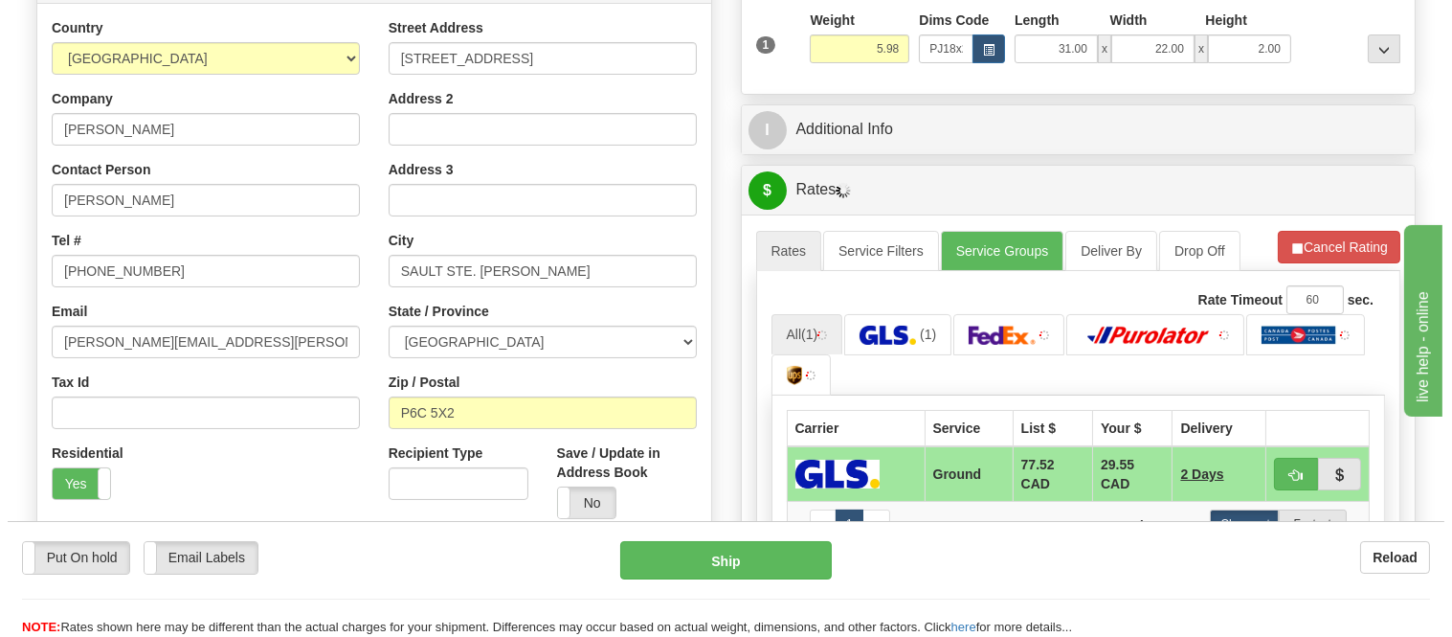
scroll to position [425, 0]
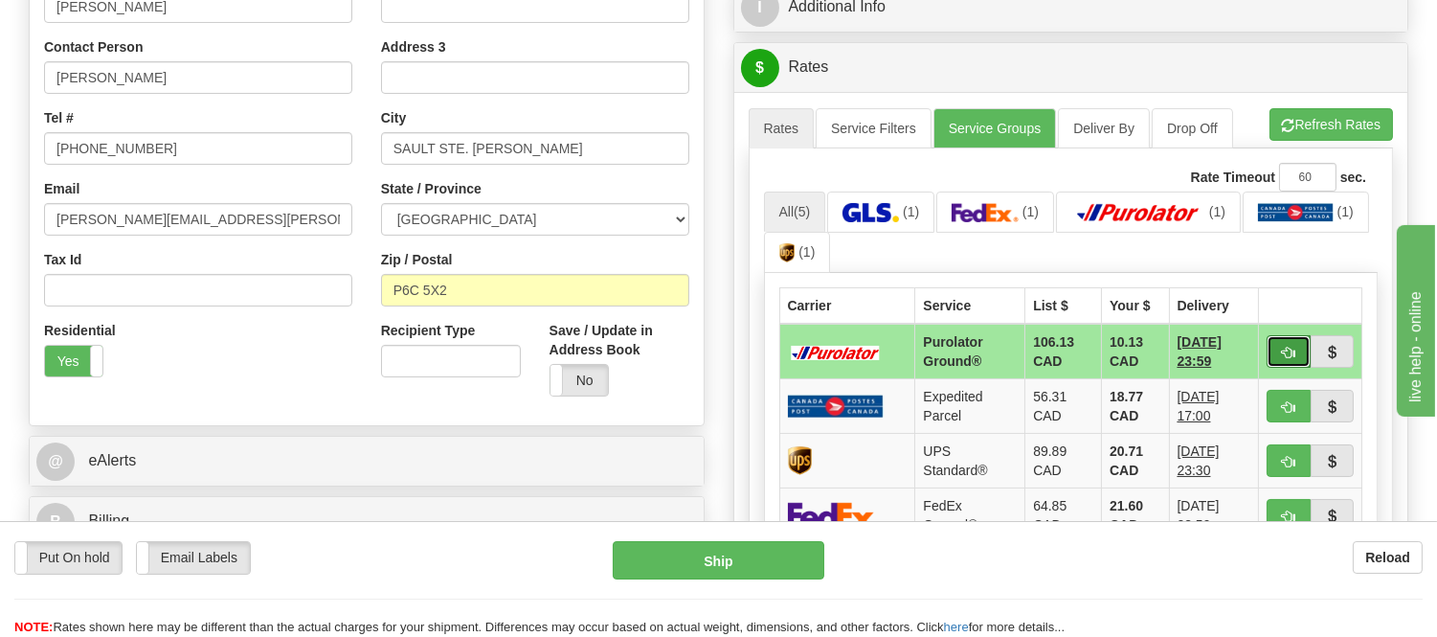
click at [1279, 341] on button "button" at bounding box center [1288, 351] width 44 height 33
type input "260"
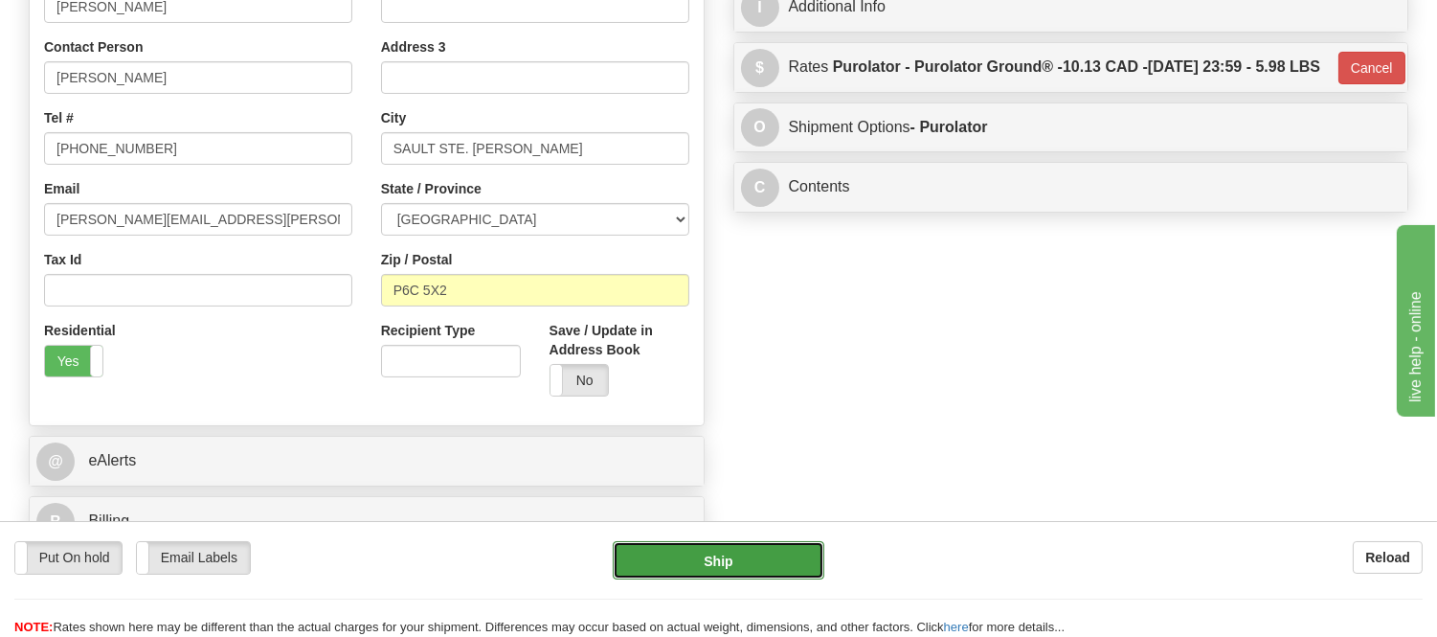
click at [750, 555] on button "Ship" at bounding box center [718, 560] width 211 height 38
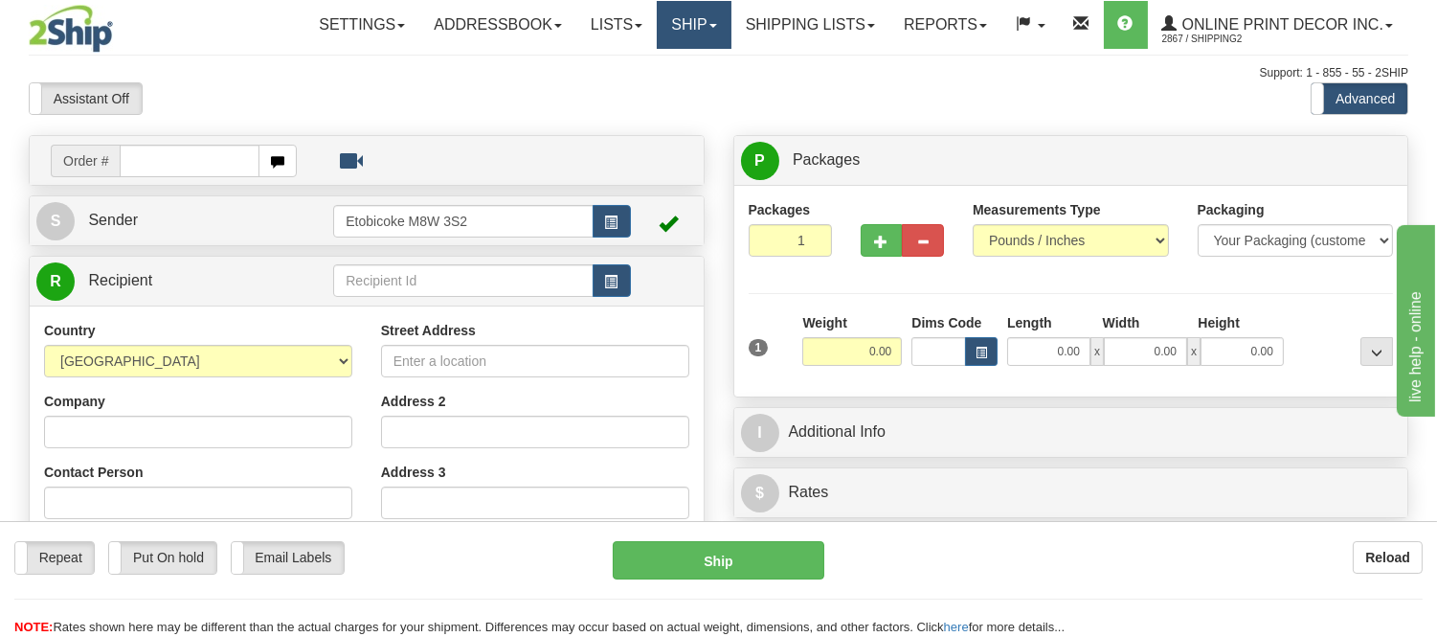
click at [708, 13] on link "Ship" at bounding box center [694, 25] width 74 height 48
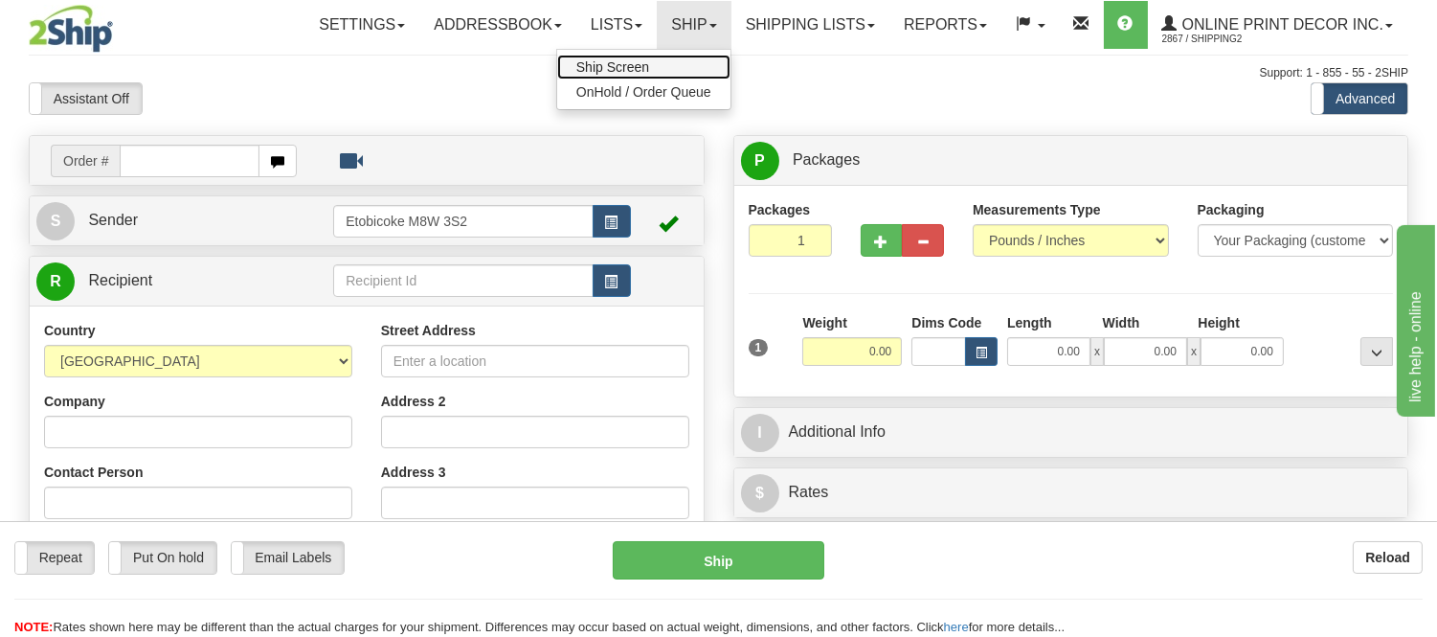
click at [656, 62] on link "Ship Screen" at bounding box center [643, 67] width 173 height 25
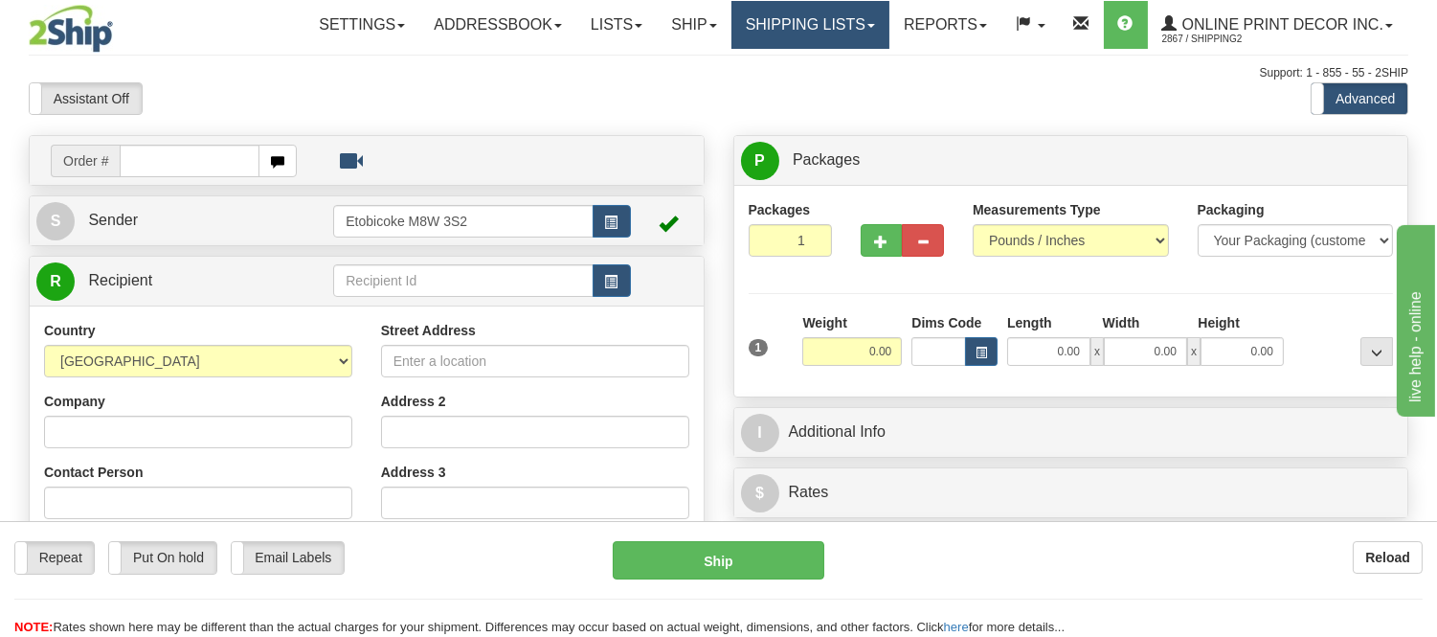
click at [764, 22] on link "Shipping lists" at bounding box center [810, 25] width 158 height 48
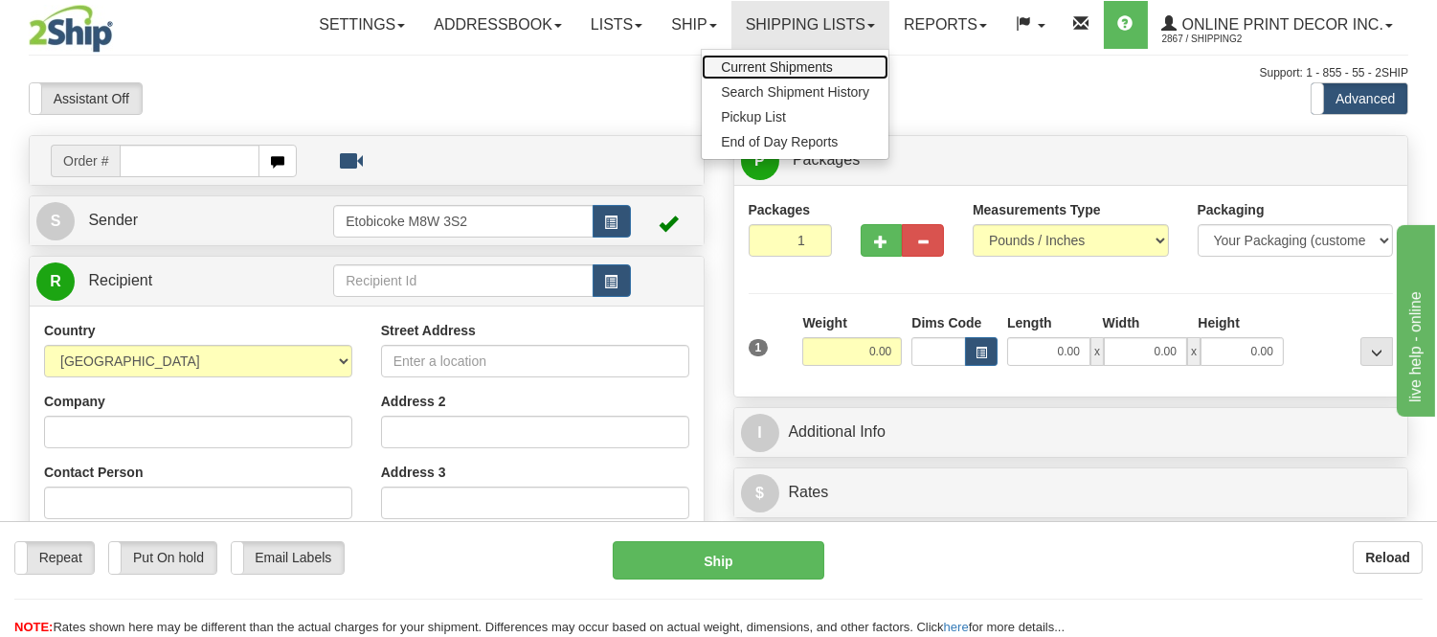
click at [752, 59] on span "Current Shipments" at bounding box center [777, 66] width 112 height 15
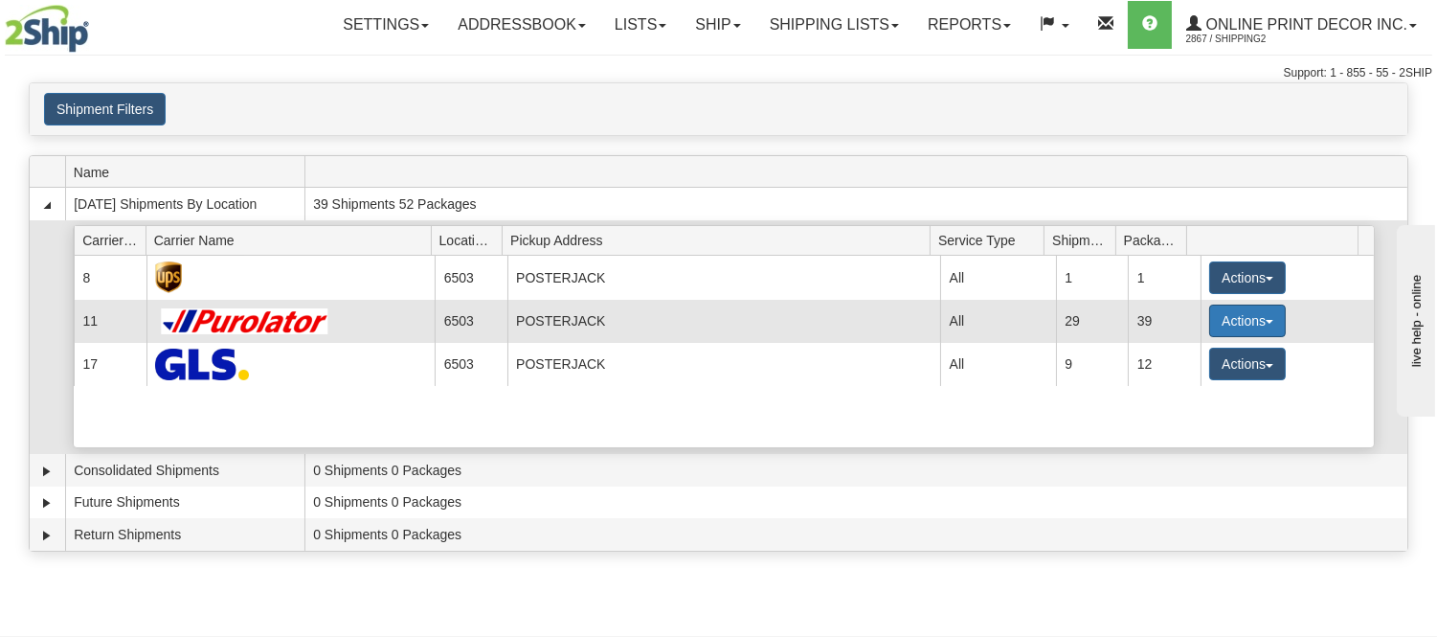
click at [1232, 311] on button "Actions" at bounding box center [1247, 320] width 77 height 33
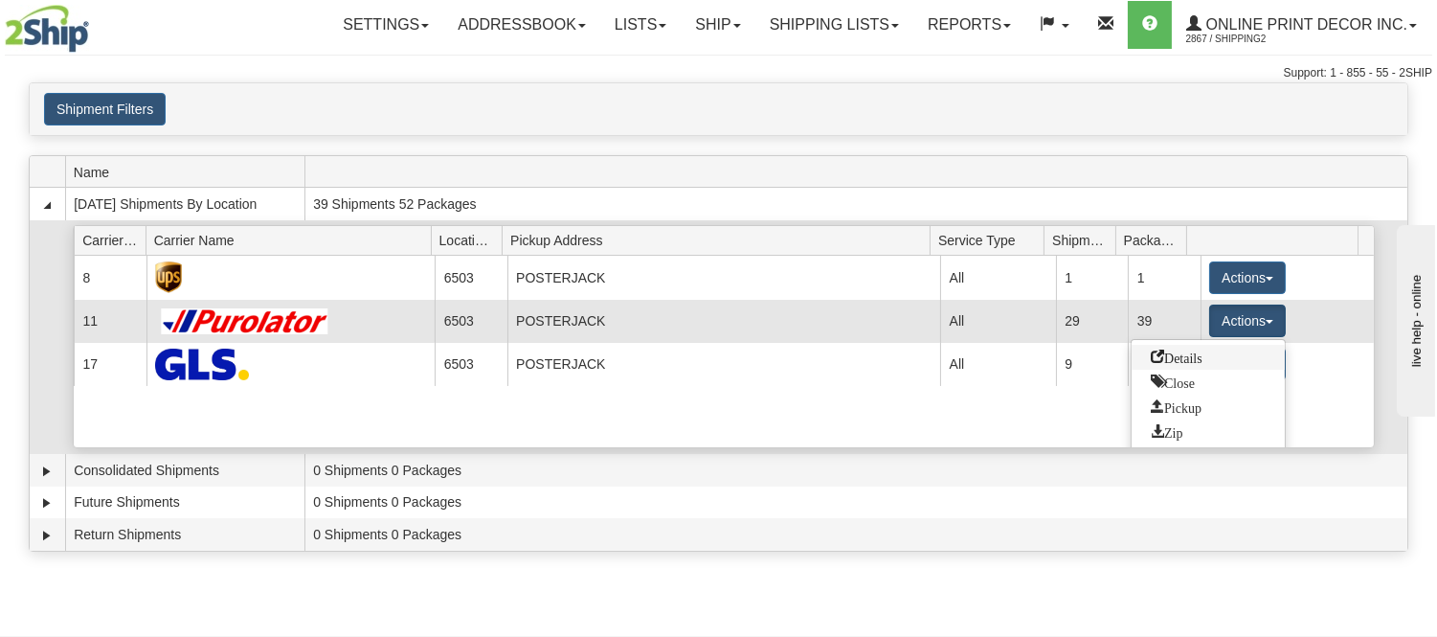
click at [1195, 359] on span "Details" at bounding box center [1177, 355] width 52 height 13
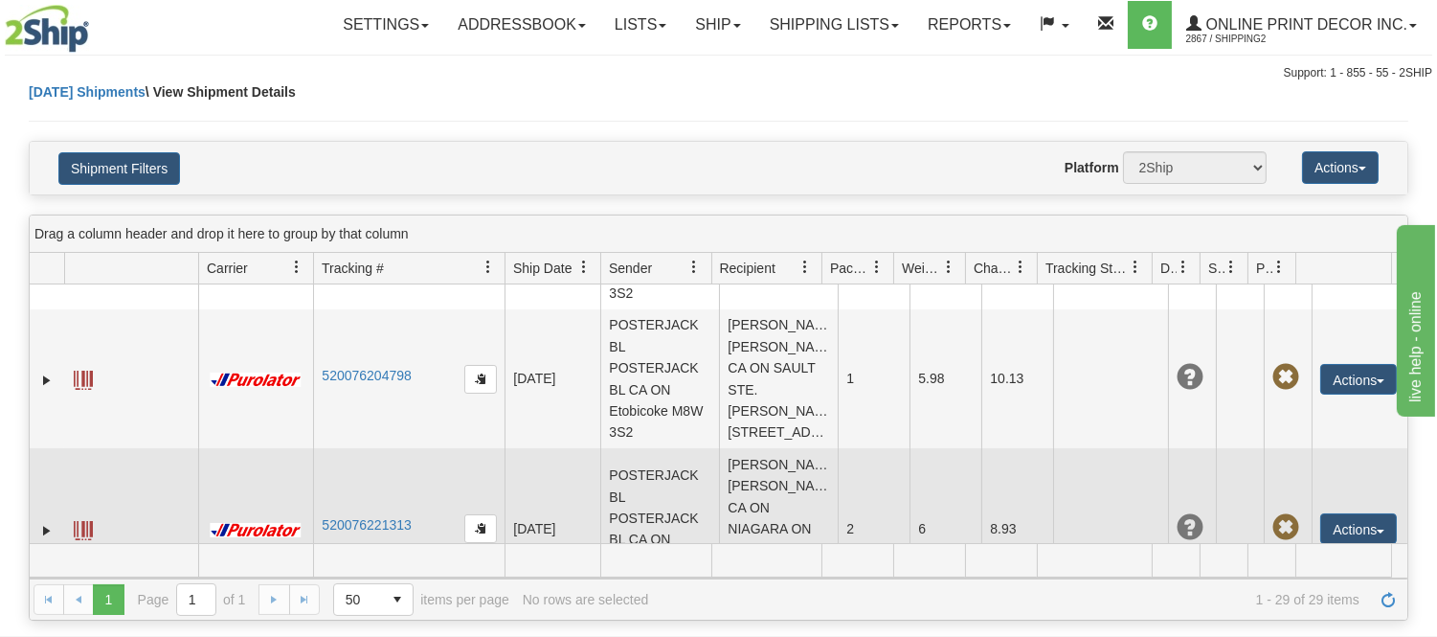
scroll to position [3718, 0]
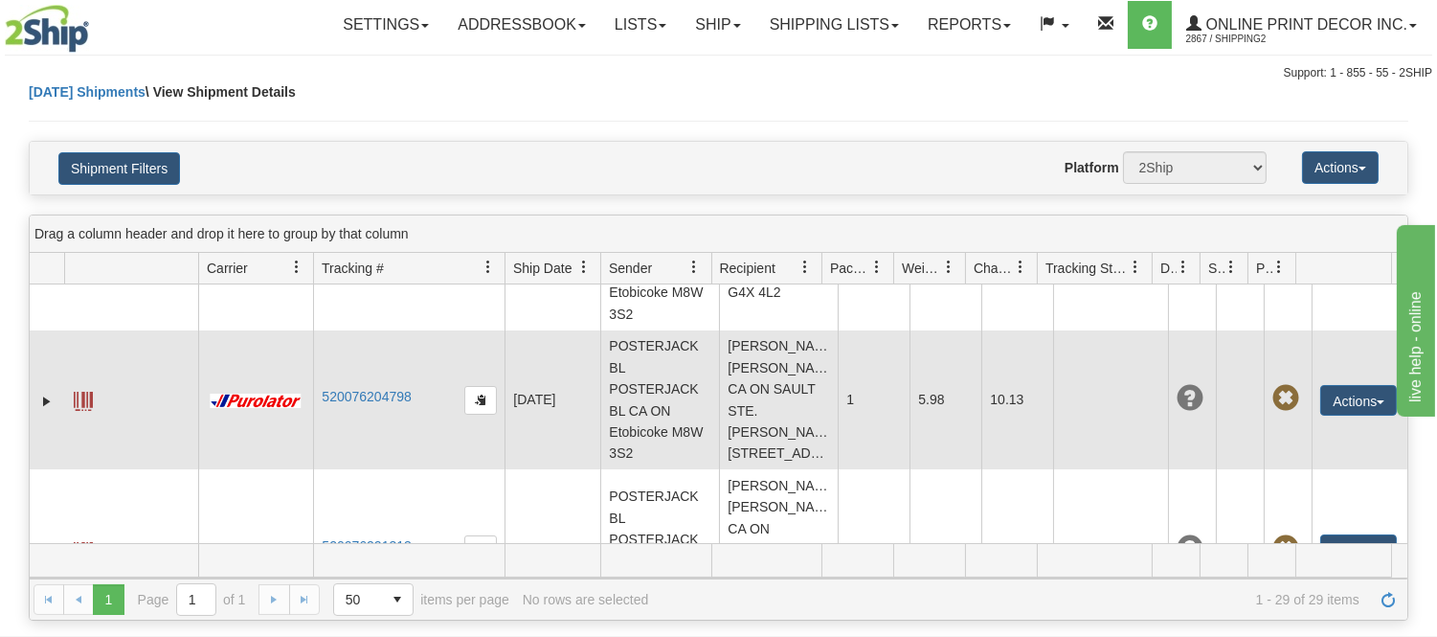
click at [80, 411] on span at bounding box center [83, 400] width 19 height 19
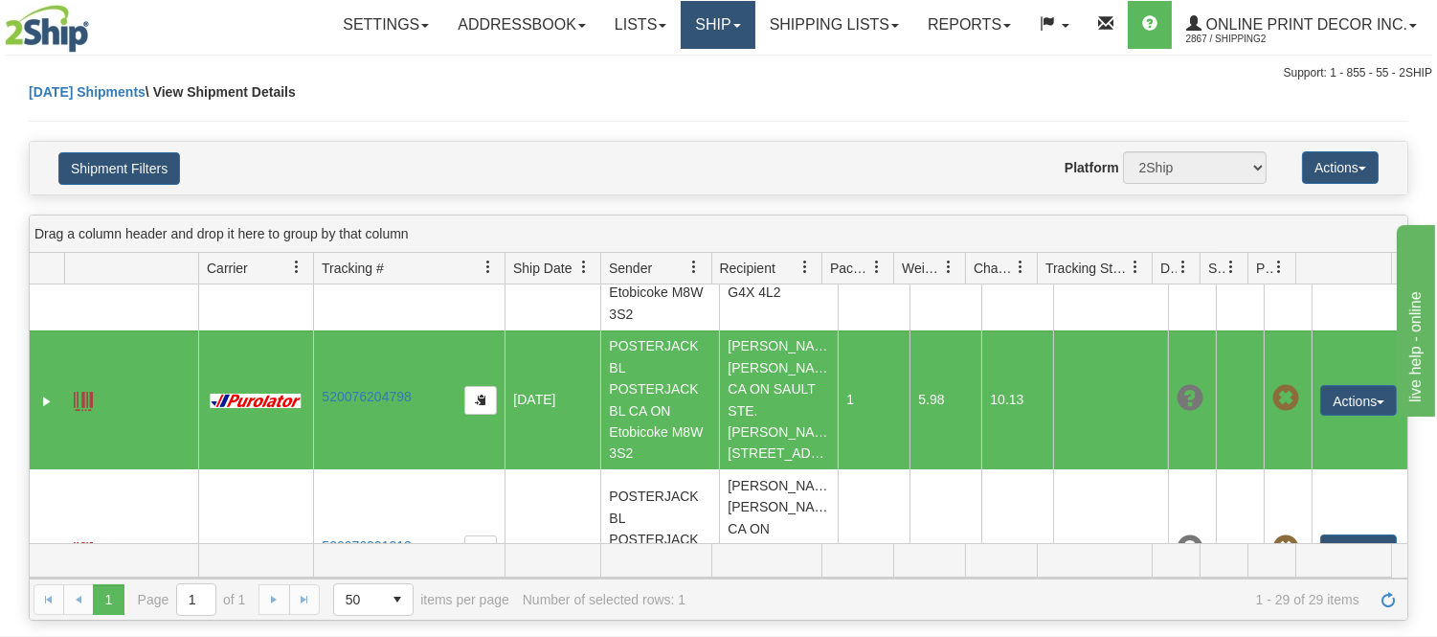
click at [693, 21] on link "Ship" at bounding box center [718, 25] width 74 height 48
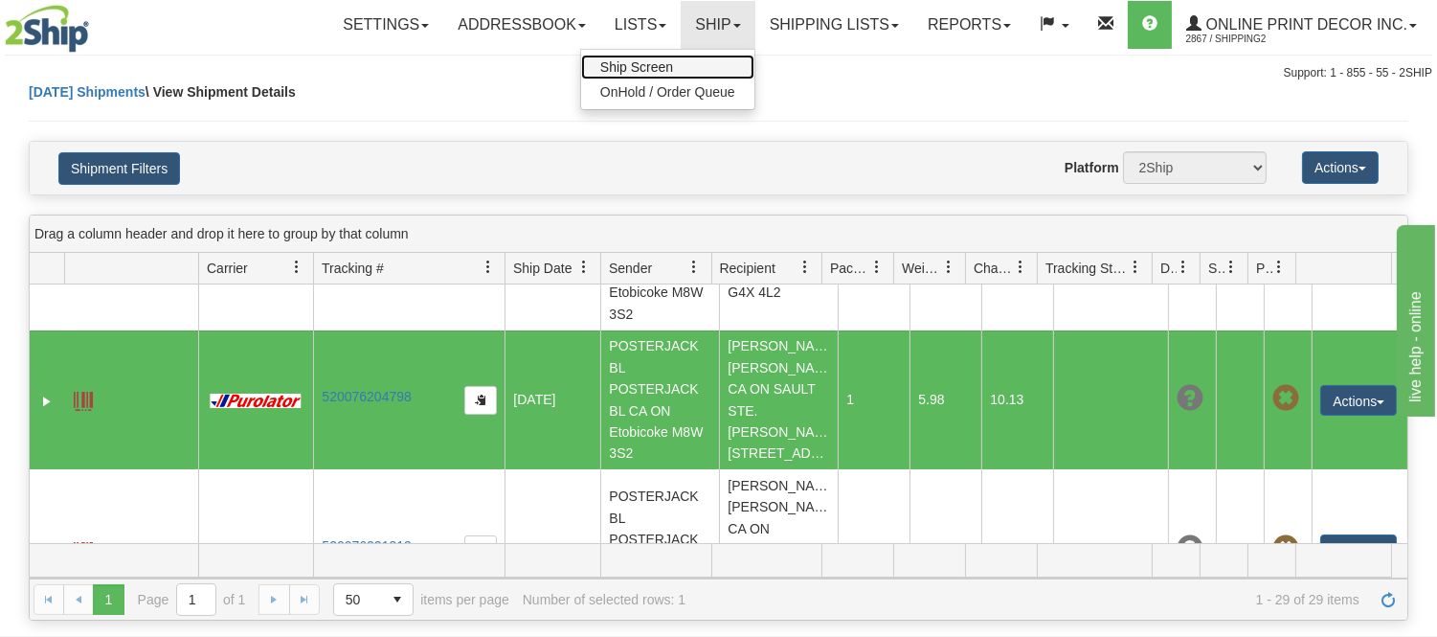
click at [667, 68] on span "Ship Screen" at bounding box center [636, 66] width 73 height 15
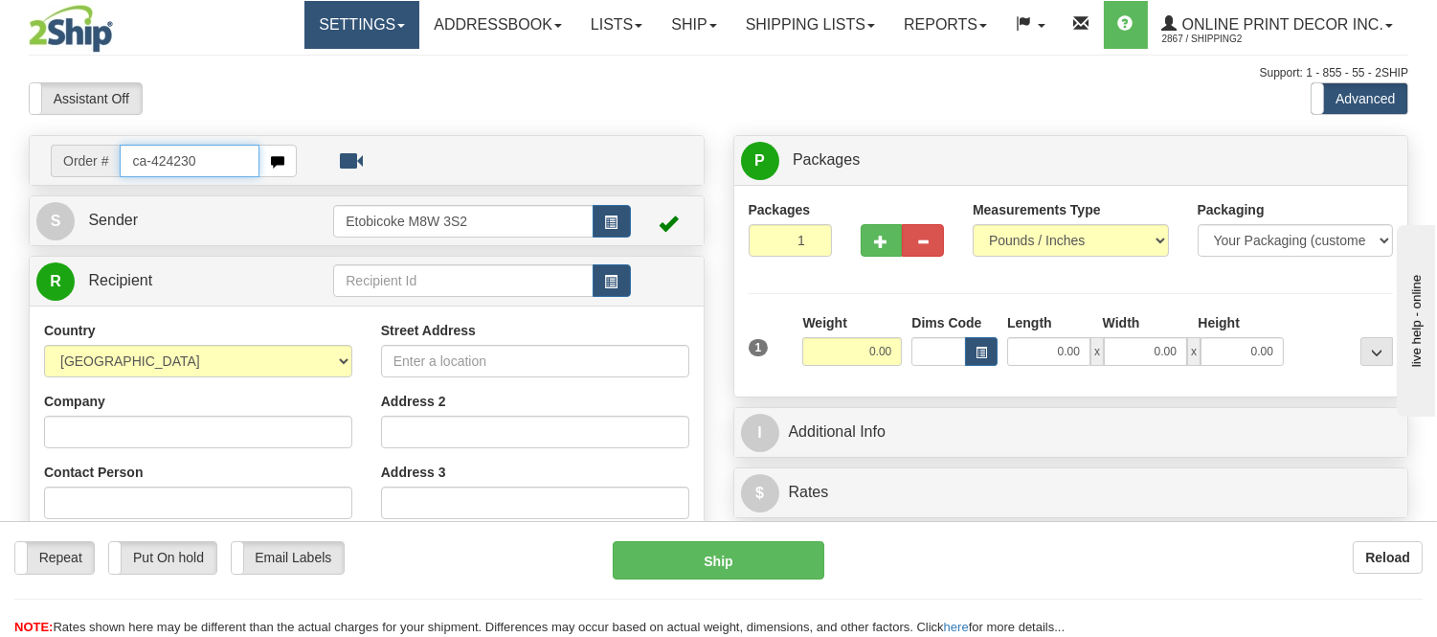
type input "ca-424230"
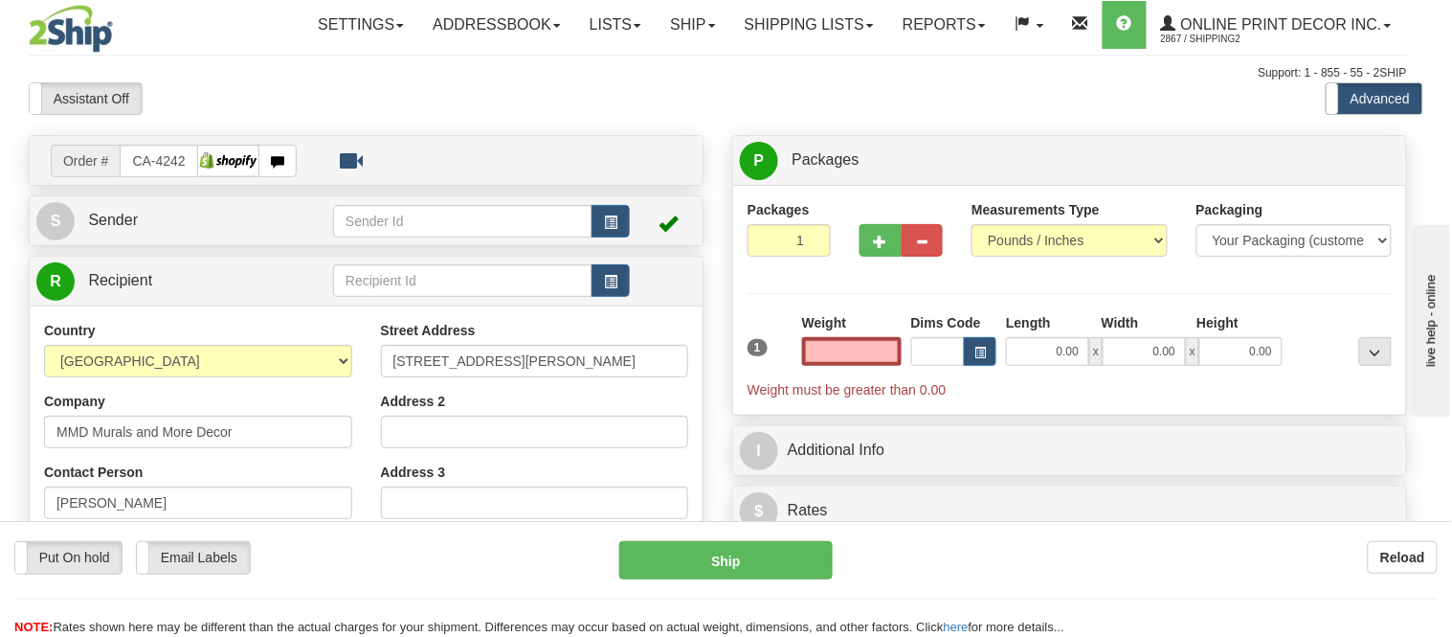
type input "NEW WESTMINSTER"
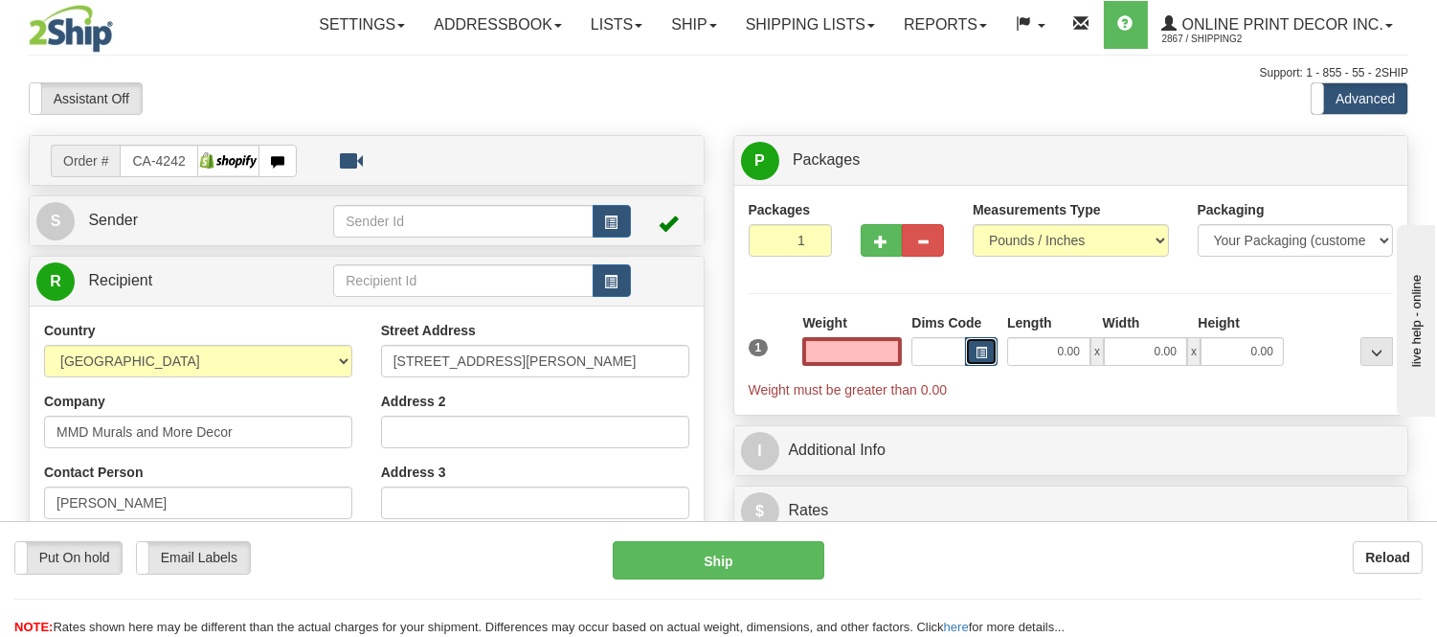
type input "0.00"
click at [972, 352] on button "button" at bounding box center [981, 351] width 33 height 29
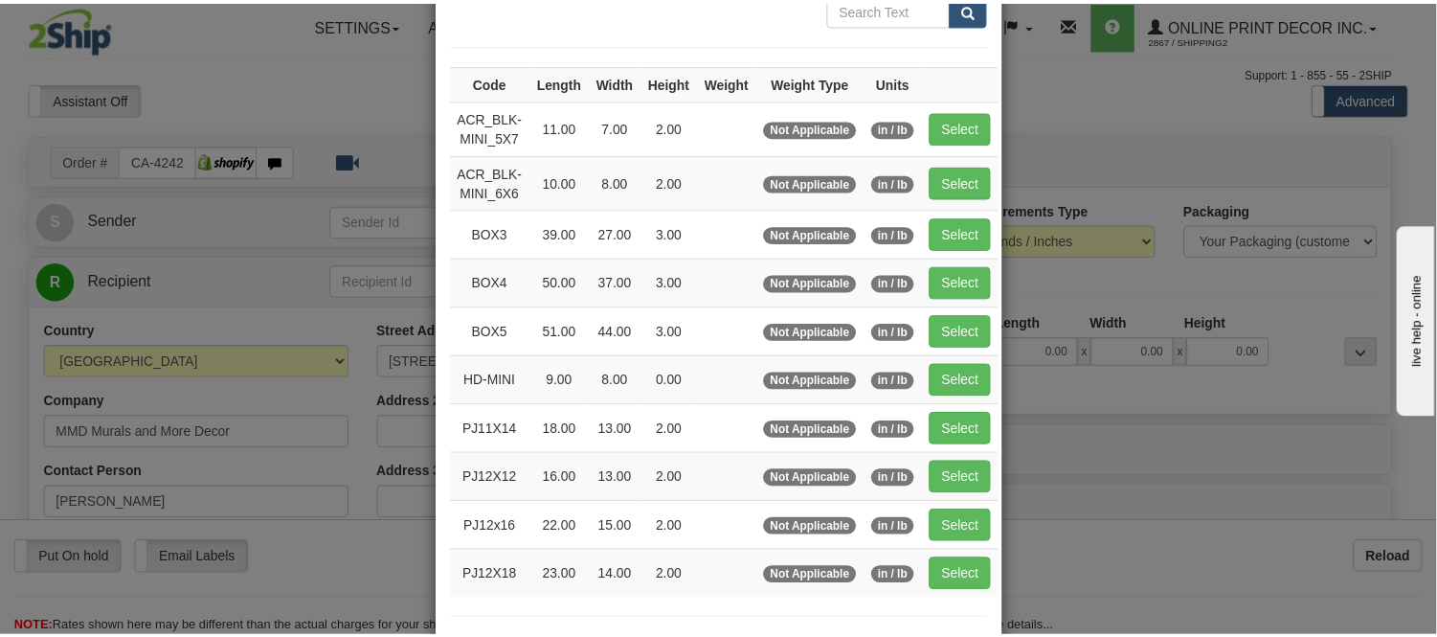
scroll to position [212, 0]
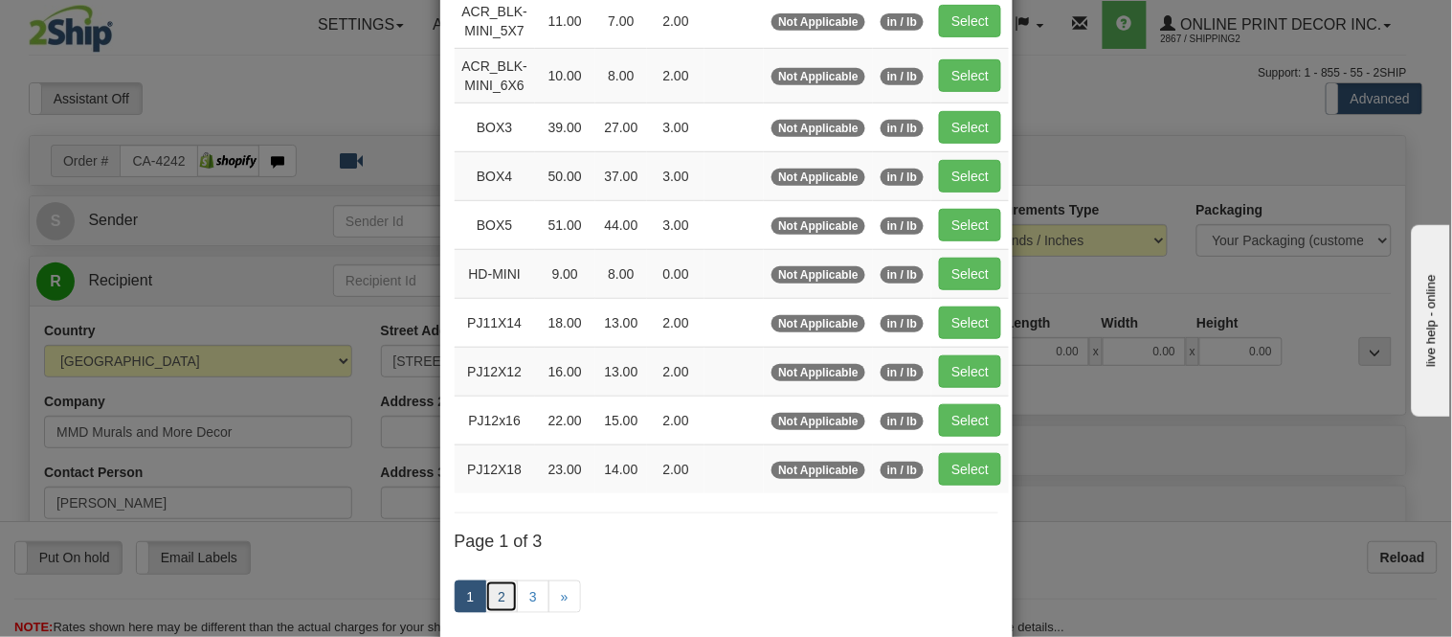
click at [494, 596] on link "2" at bounding box center [501, 596] width 33 height 33
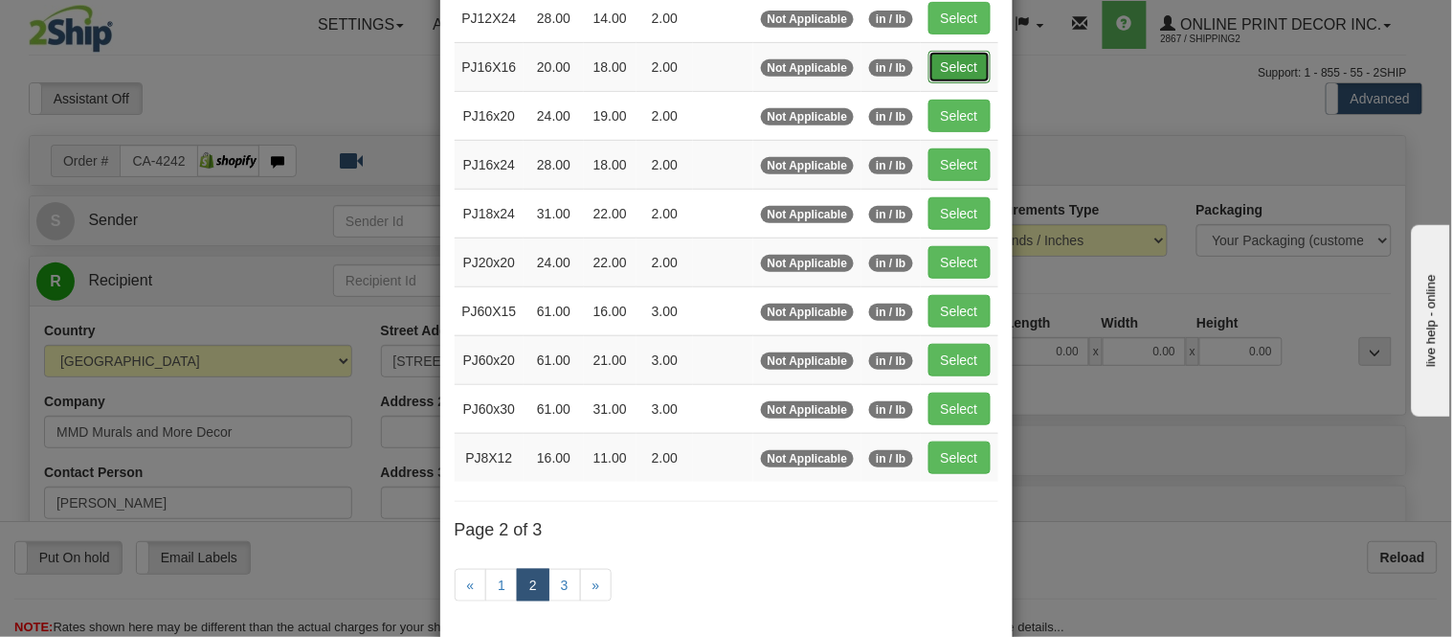
click at [950, 56] on button "Select" at bounding box center [959, 67] width 62 height 33
type input "PJ16X16"
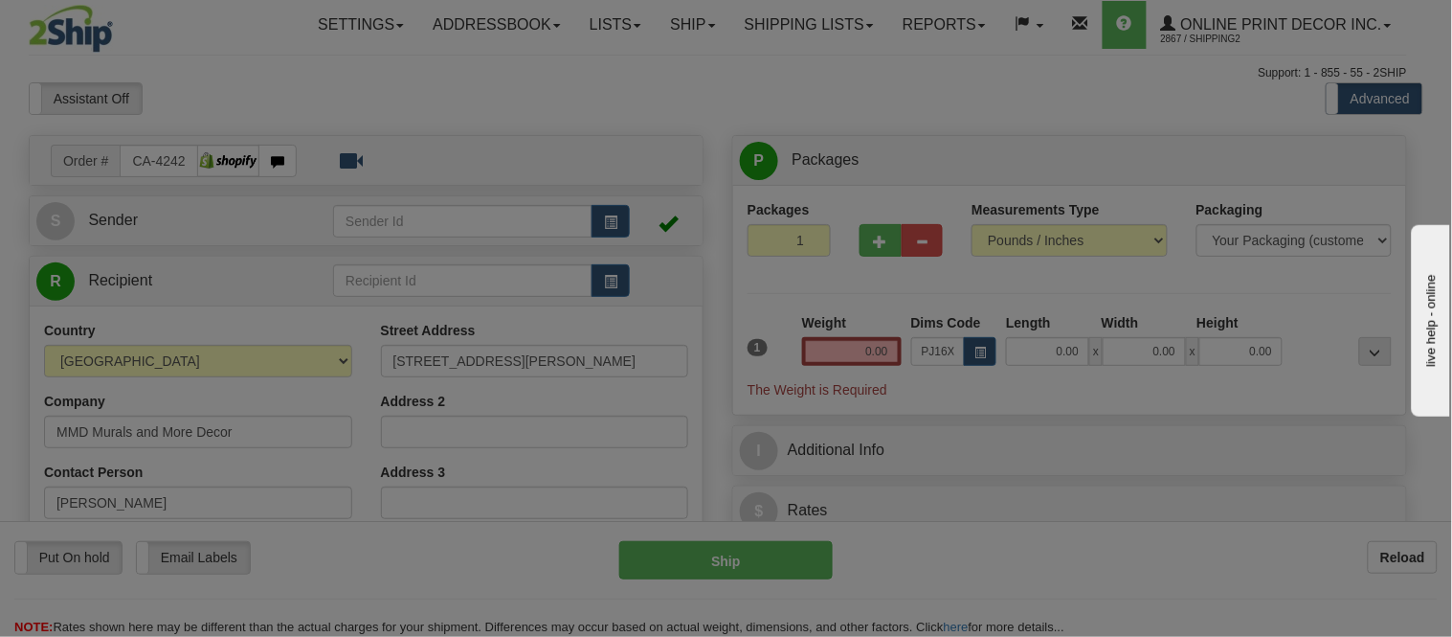
type input "20.00"
type input "18.00"
type input "2.00"
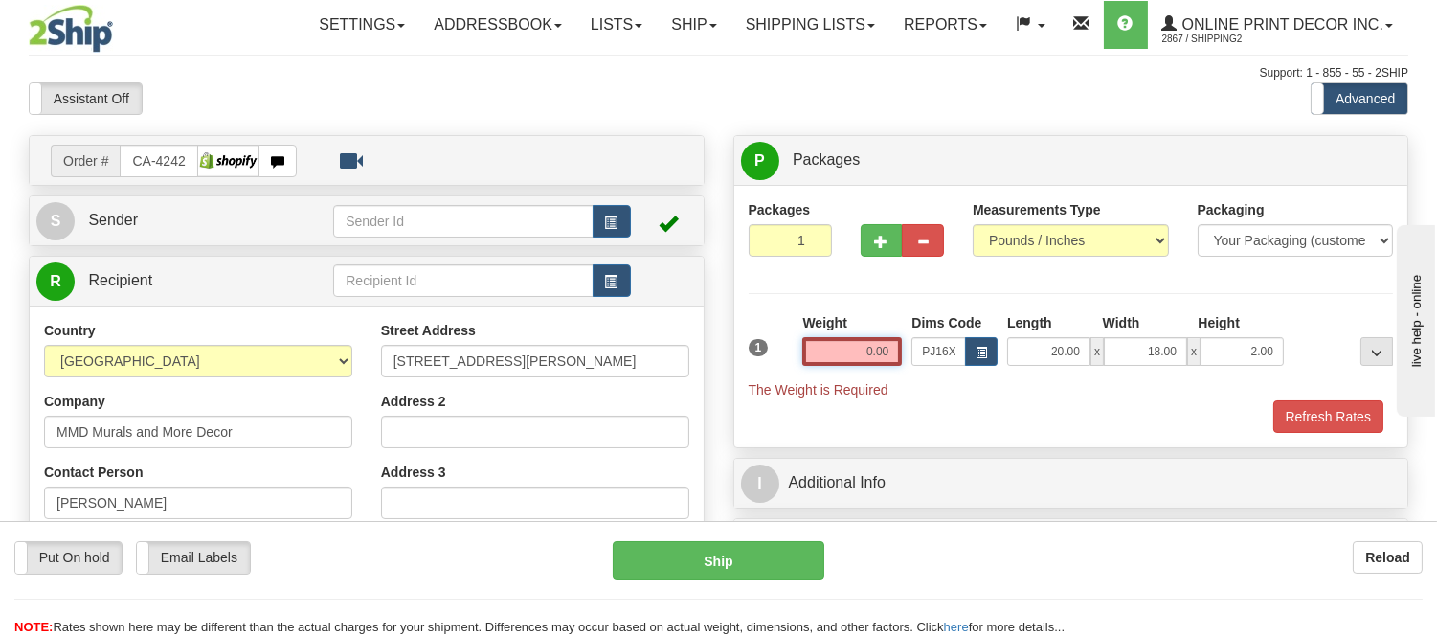
drag, startPoint x: 900, startPoint y: 351, endPoint x: 831, endPoint y: 357, distance: 69.2
click at [831, 357] on input "0.00" at bounding box center [852, 351] width 100 height 29
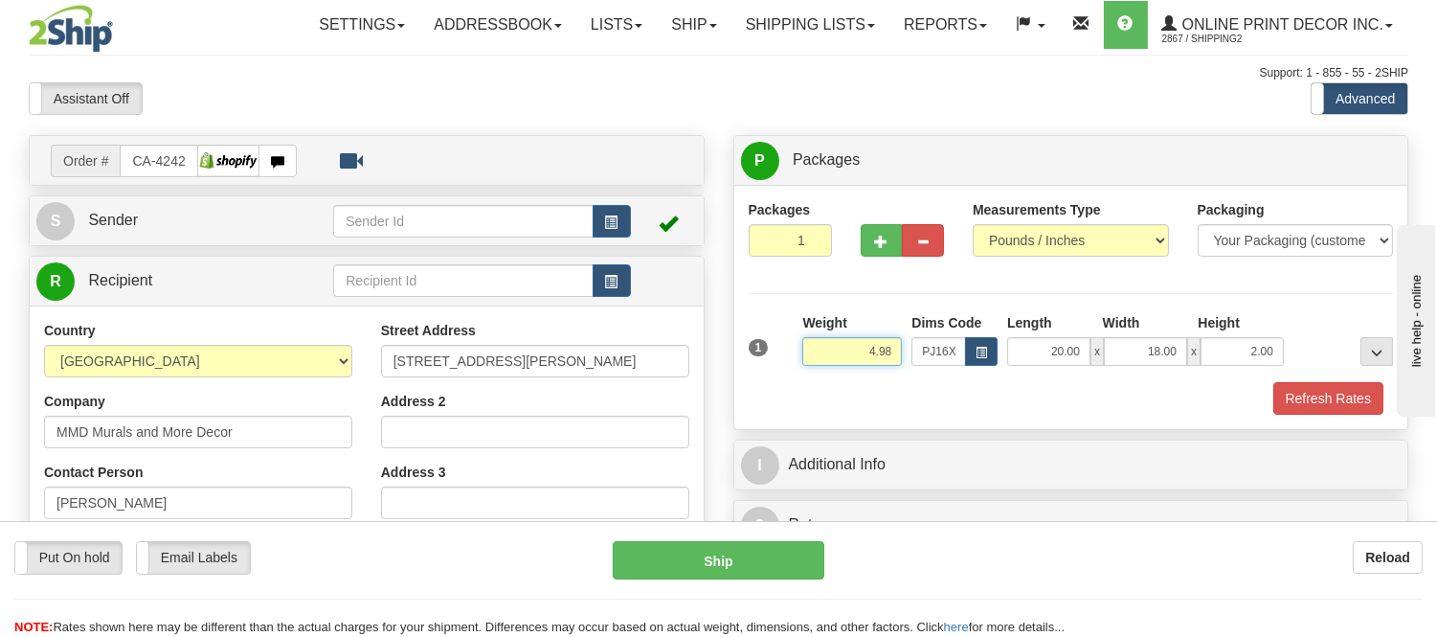
type input "4.98"
drag, startPoint x: 1276, startPoint y: 347, endPoint x: 1212, endPoint y: 349, distance: 64.2
click at [1212, 349] on input "2.00" at bounding box center [1241, 351] width 83 height 29
click button "Delete" at bounding box center [0, 0] width 0 height 0
type input "4.00"
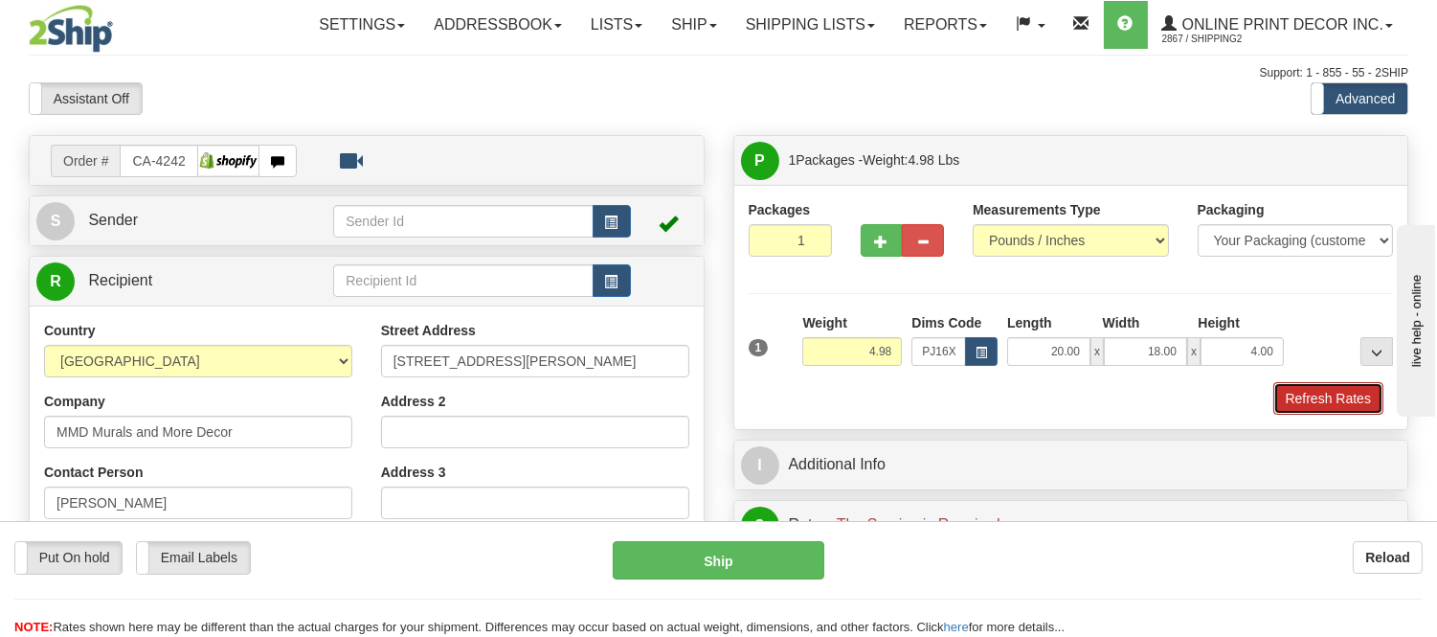
click at [1322, 409] on button "Refresh Rates" at bounding box center [1328, 398] width 110 height 33
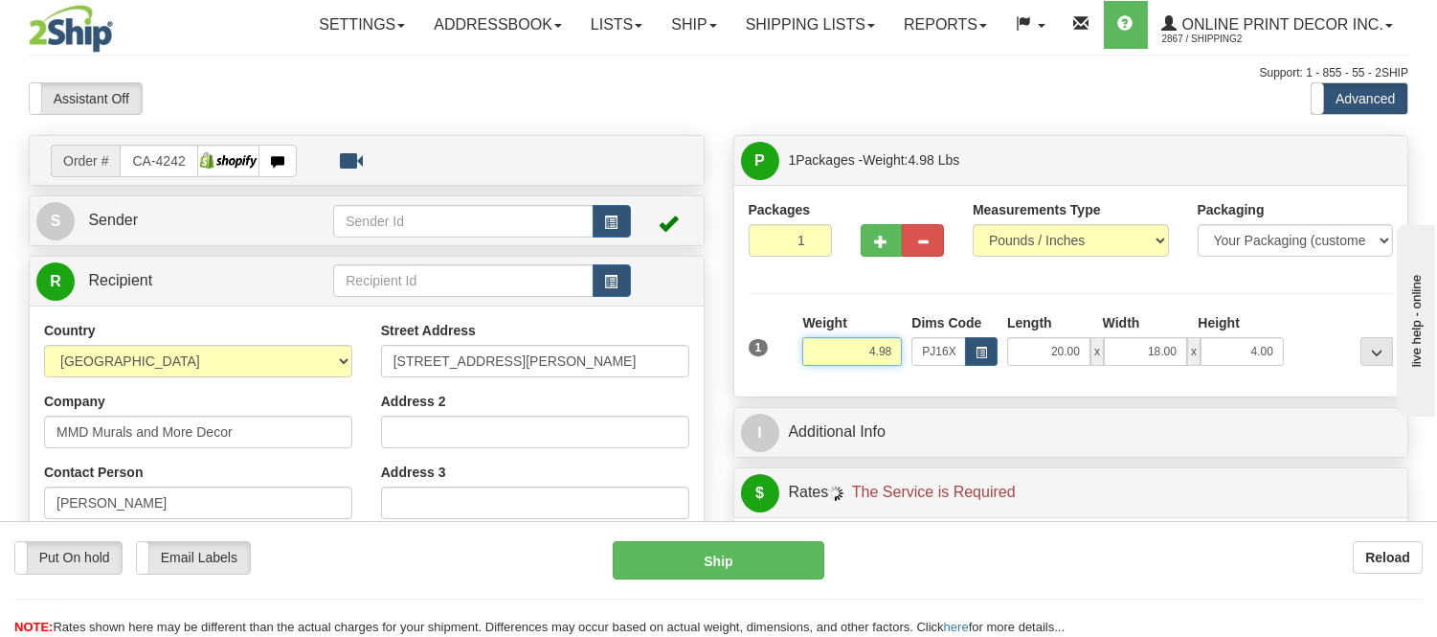
drag, startPoint x: 894, startPoint y: 352, endPoint x: 826, endPoint y: 354, distance: 68.0
click at [826, 354] on input "4.98" at bounding box center [852, 351] width 100 height 29
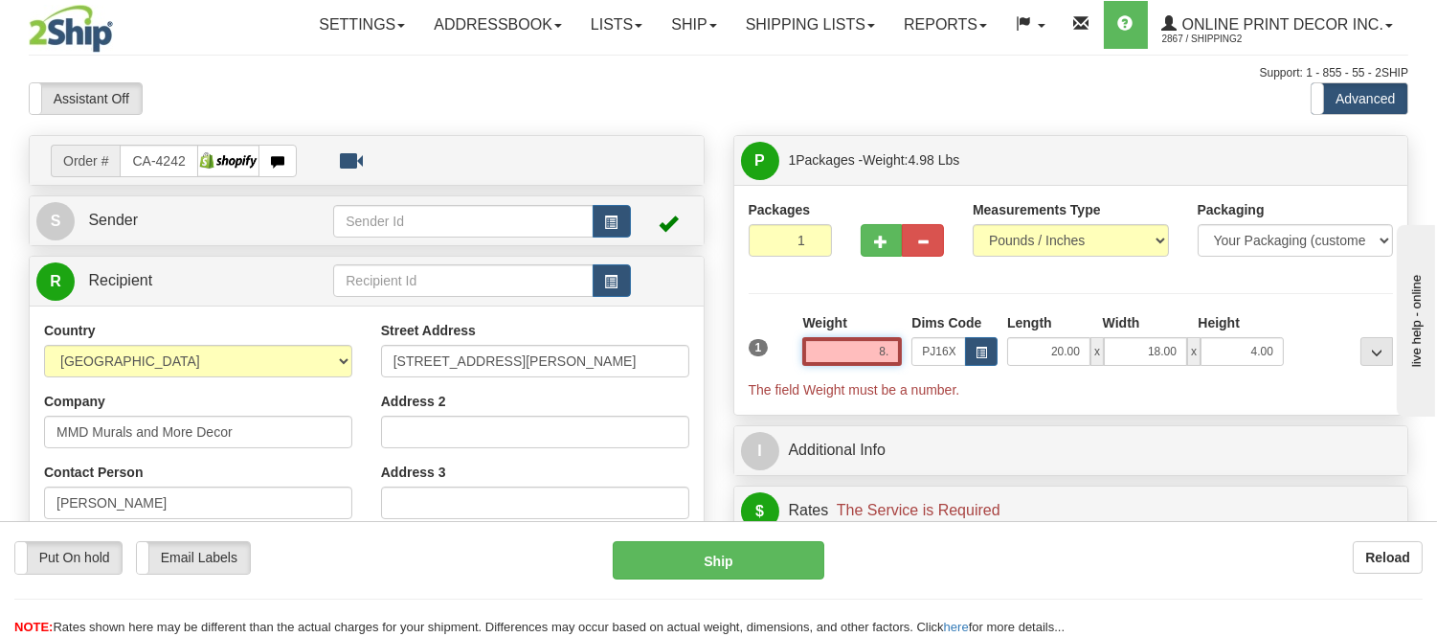
type input "8"
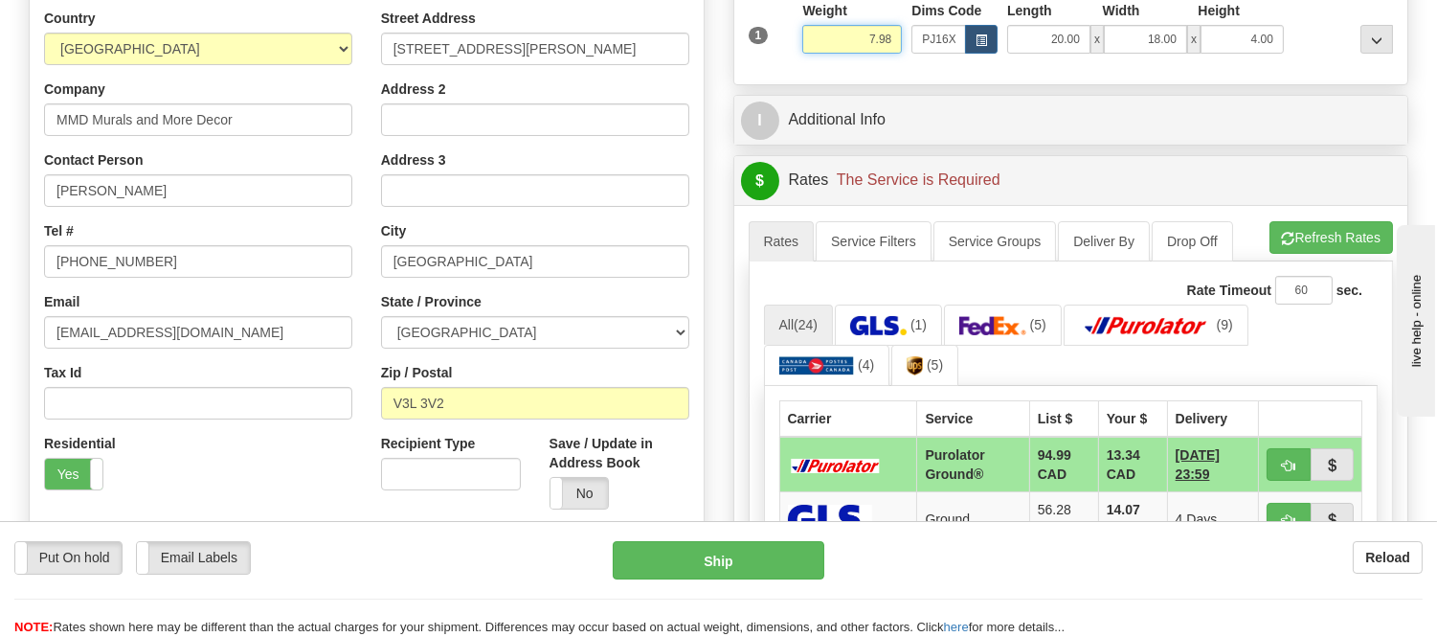
scroll to position [319, 0]
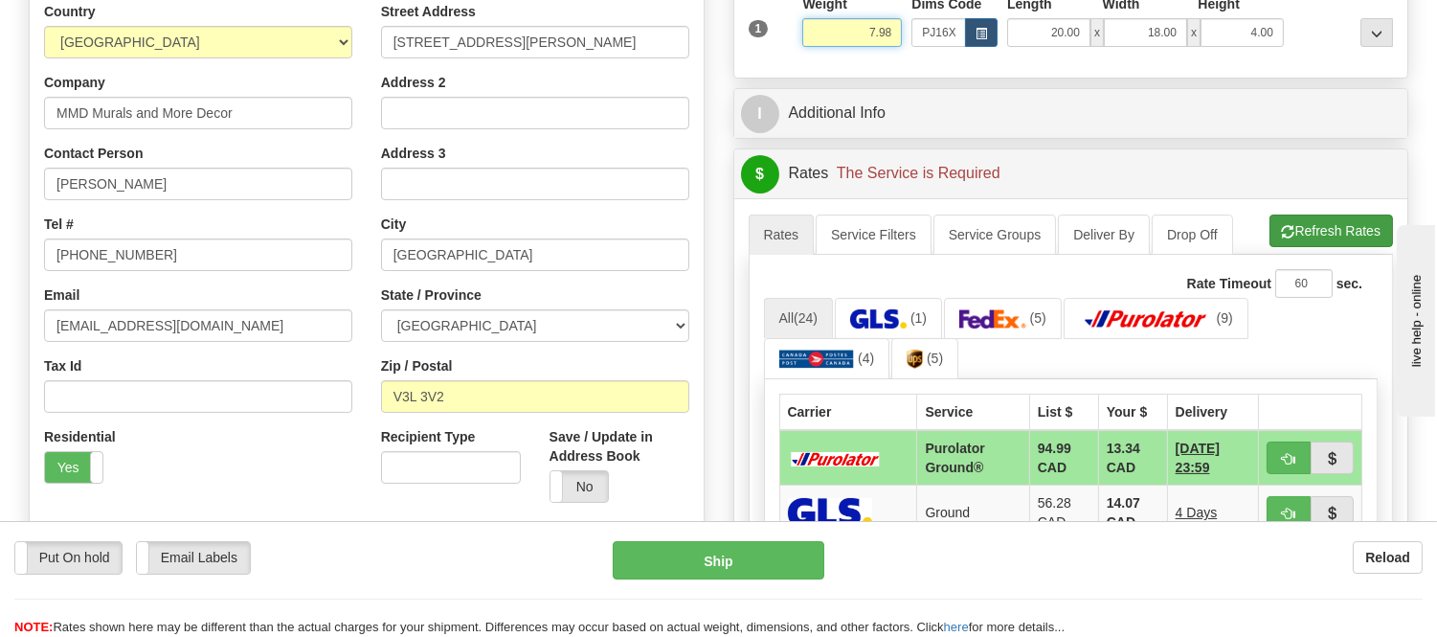
type input "7.98"
click at [1337, 231] on li "Refresh Rates Cancel Rating" at bounding box center [1330, 230] width 123 height 33
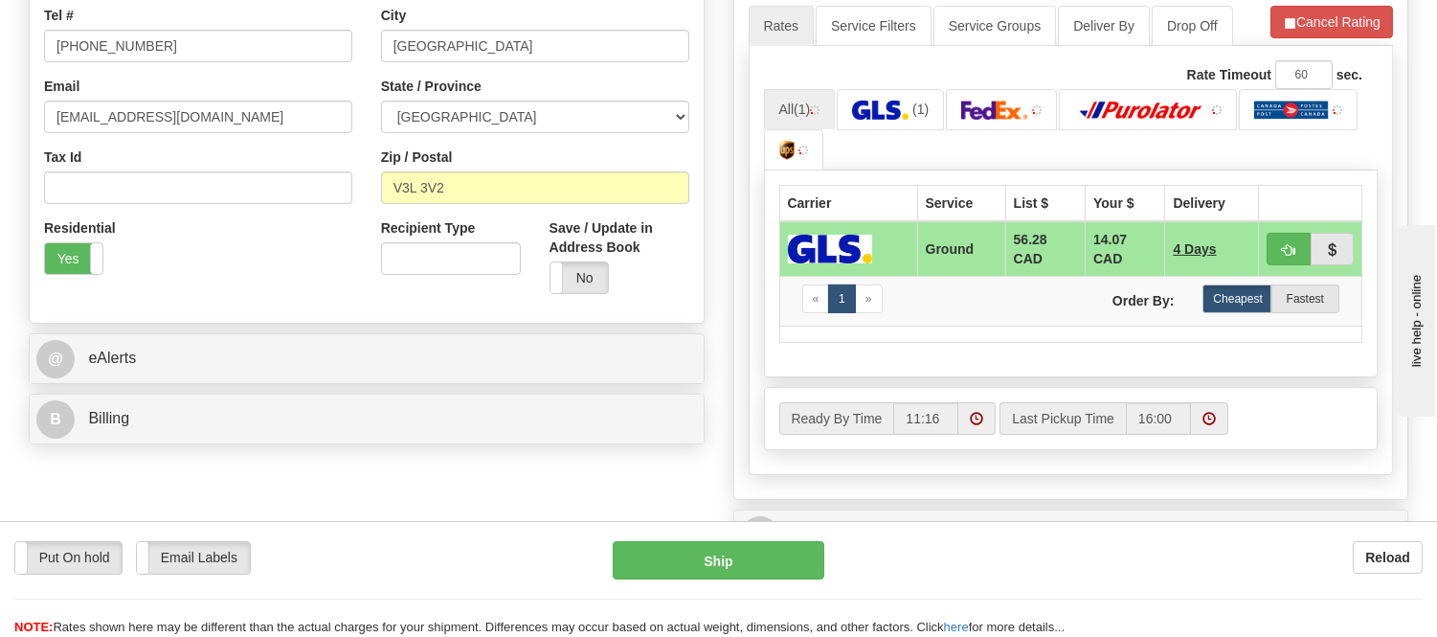
scroll to position [531, 0]
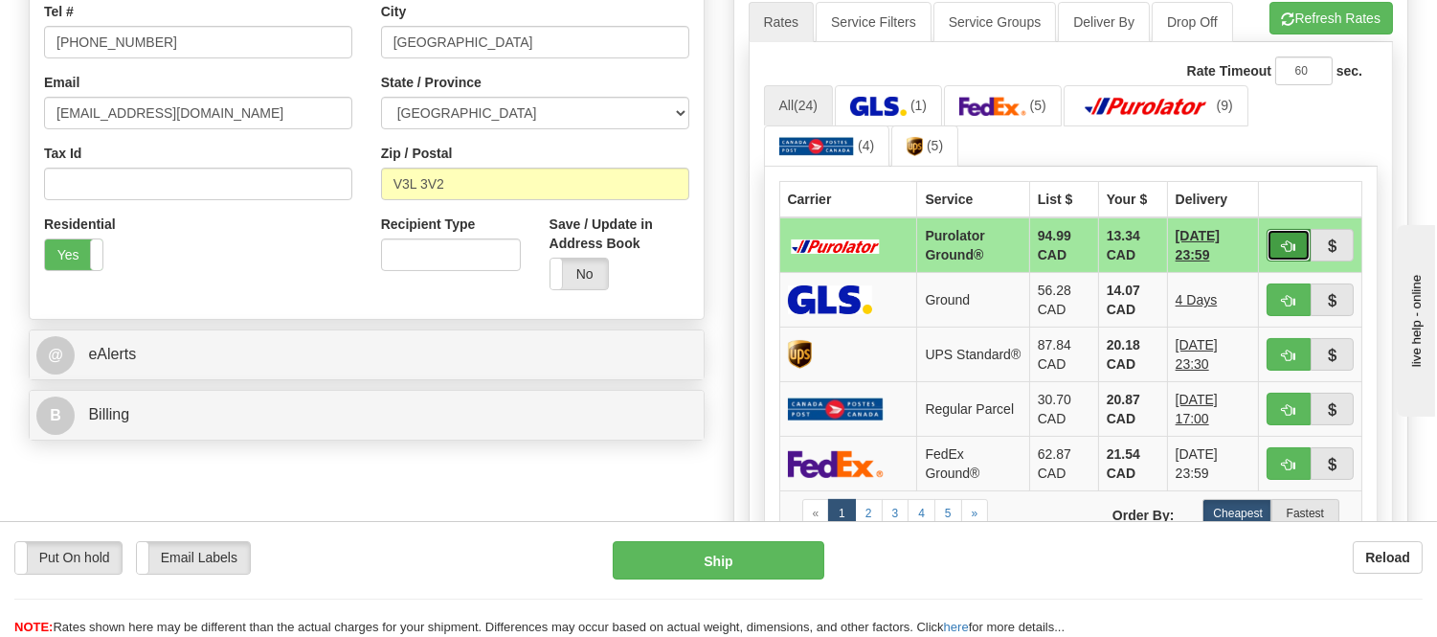
click at [1283, 253] on button "button" at bounding box center [1288, 245] width 44 height 33
type input "260"
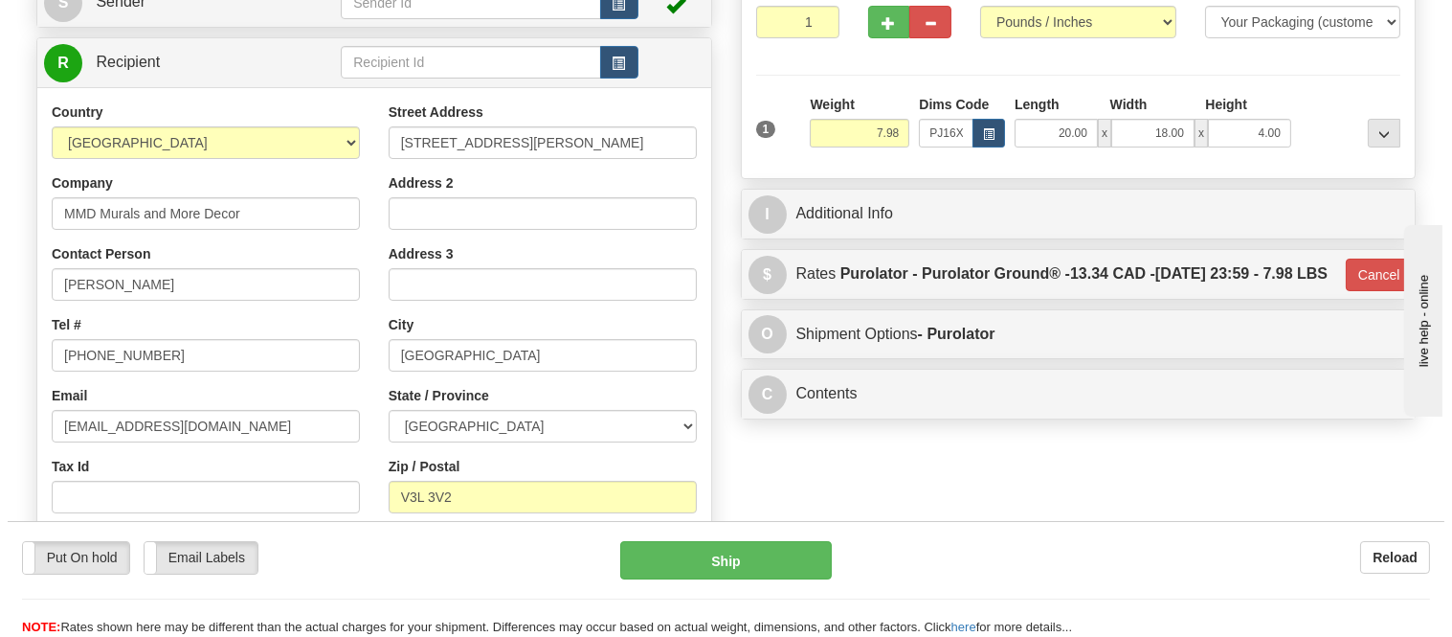
scroll to position [212, 0]
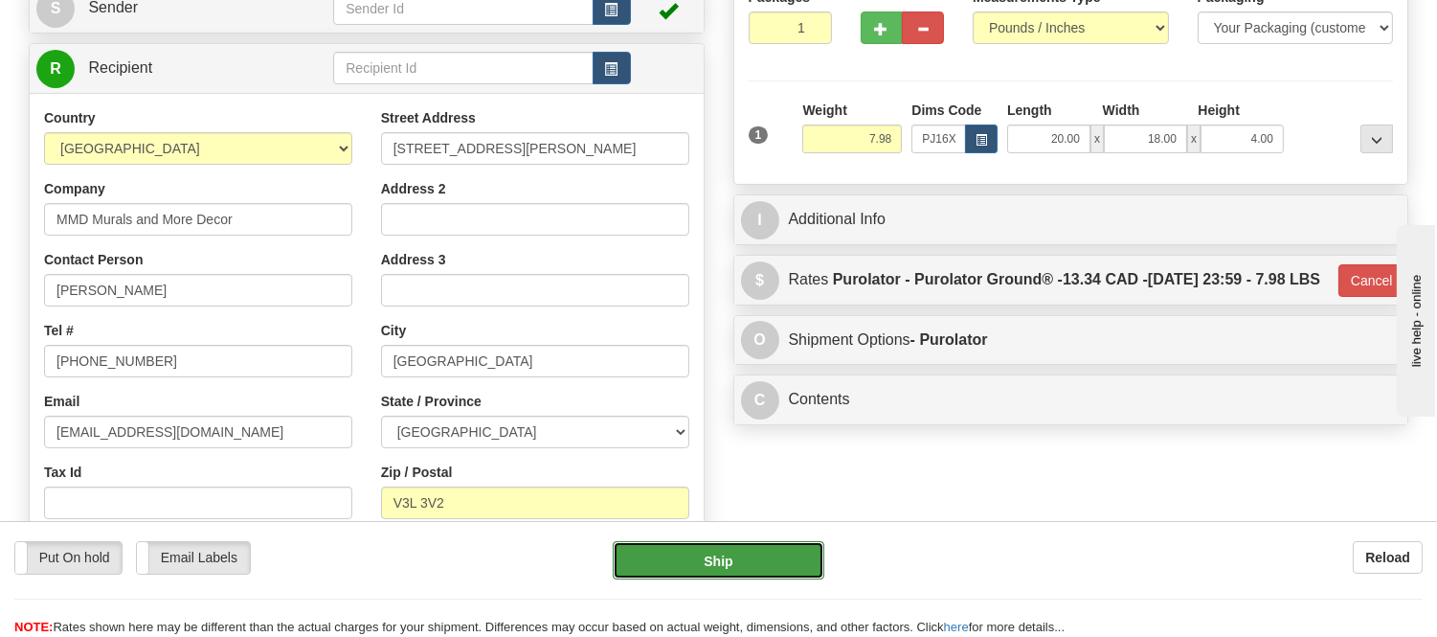
click at [782, 569] on button "Ship" at bounding box center [718, 560] width 211 height 38
